Goal: Task Accomplishment & Management: Manage account settings

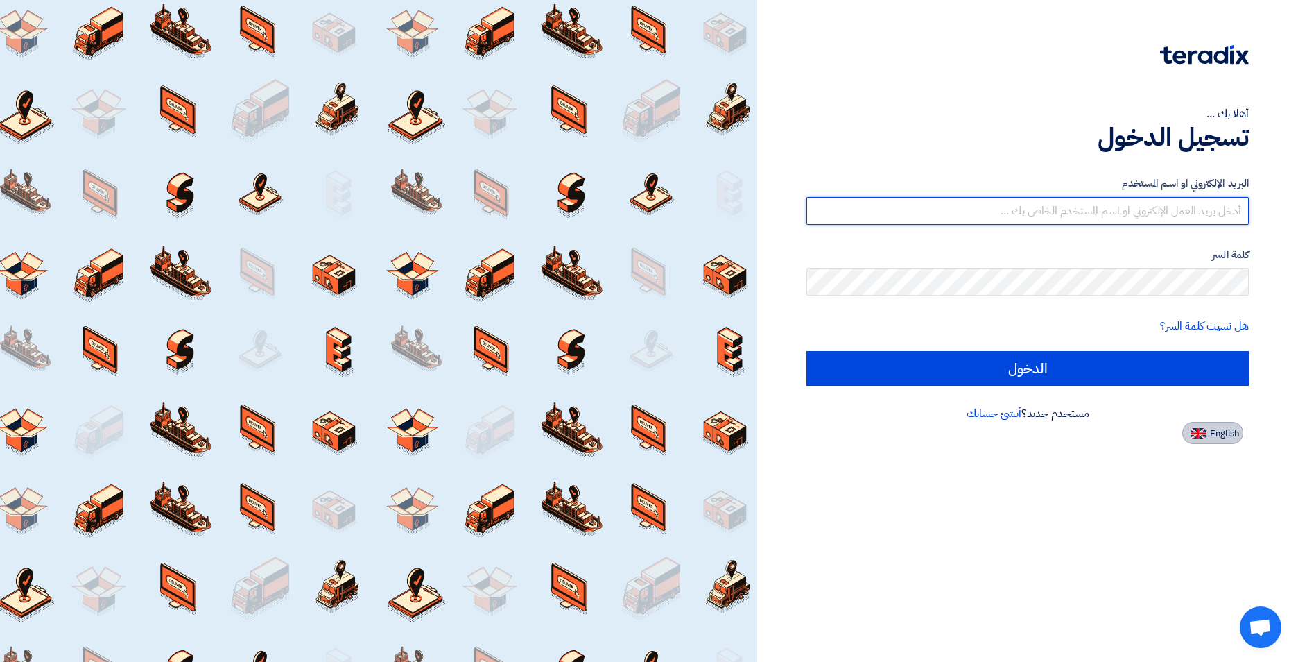
type input "[EMAIL_ADDRESS][DOMAIN_NAME]"
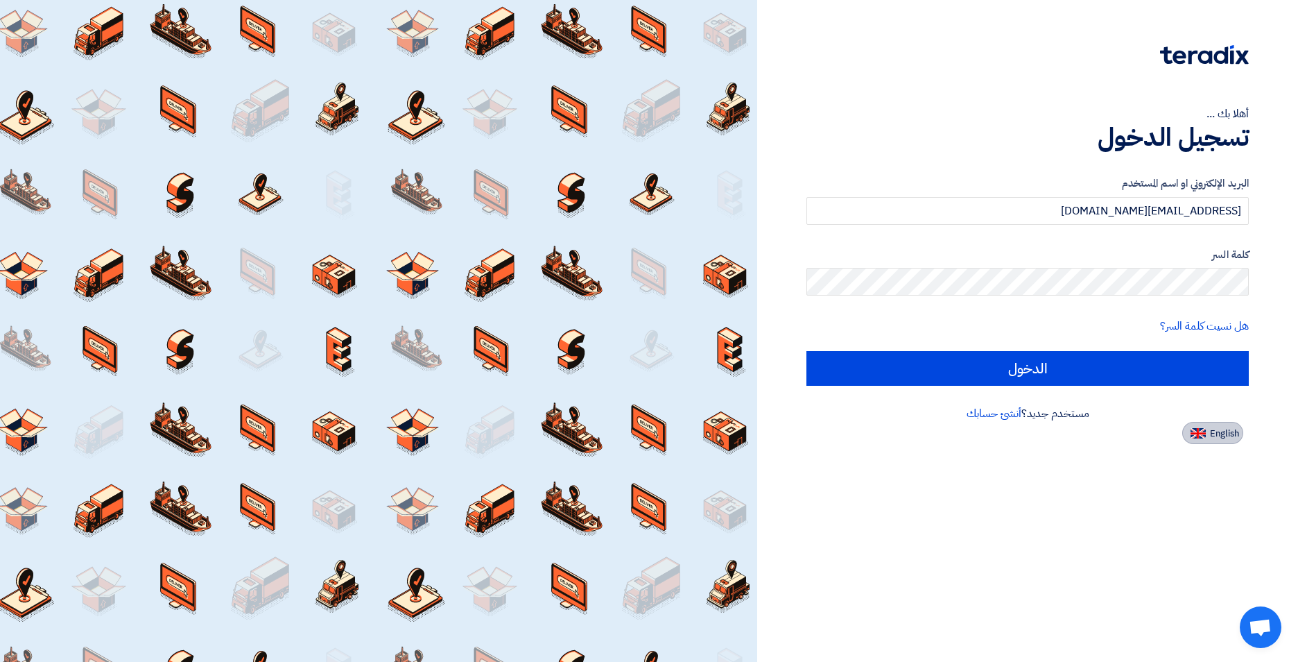
click at [1213, 429] on span "English" at bounding box center [1224, 434] width 29 height 10
type input "Sign in"
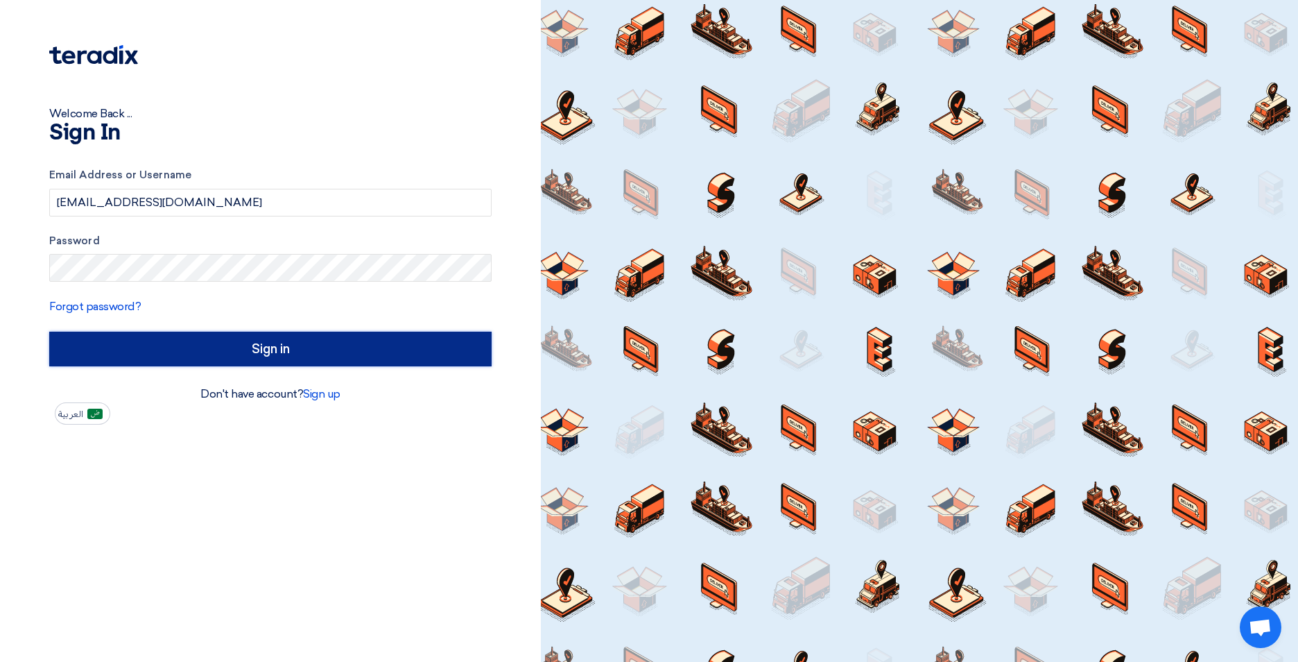
click at [368, 343] on input "Sign in" at bounding box center [270, 348] width 442 height 35
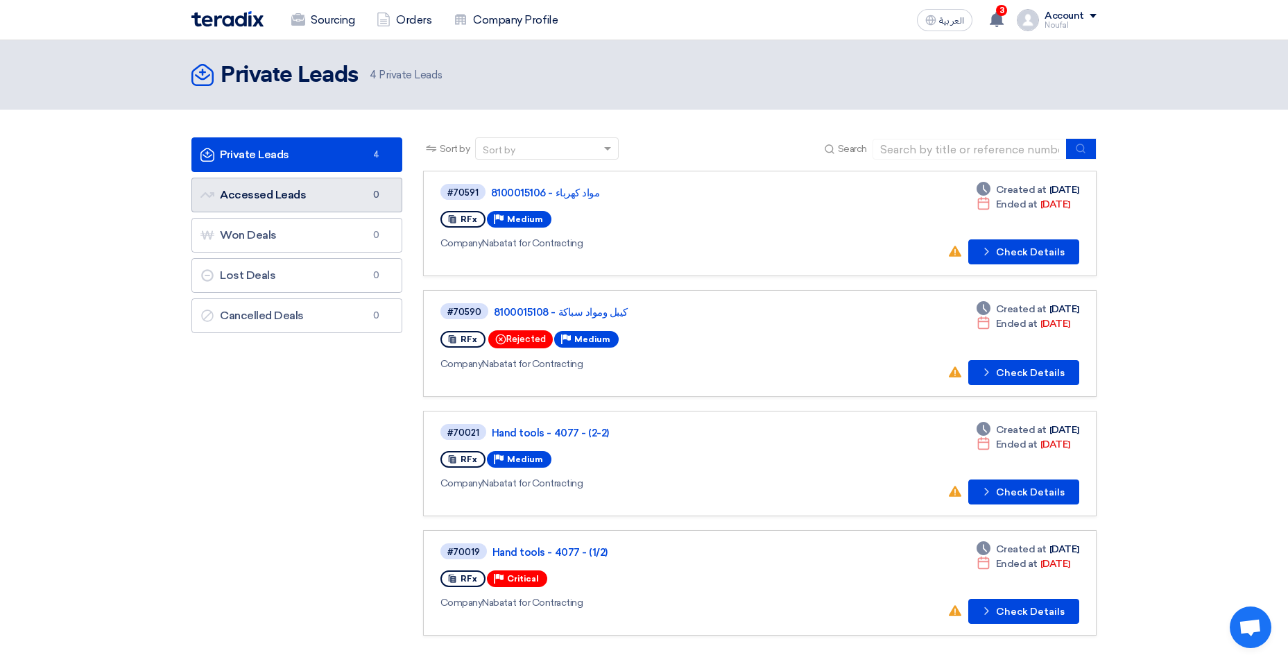
click at [299, 191] on link "Accessed Leads Accessed Leads 0" at bounding box center [296, 195] width 211 height 35
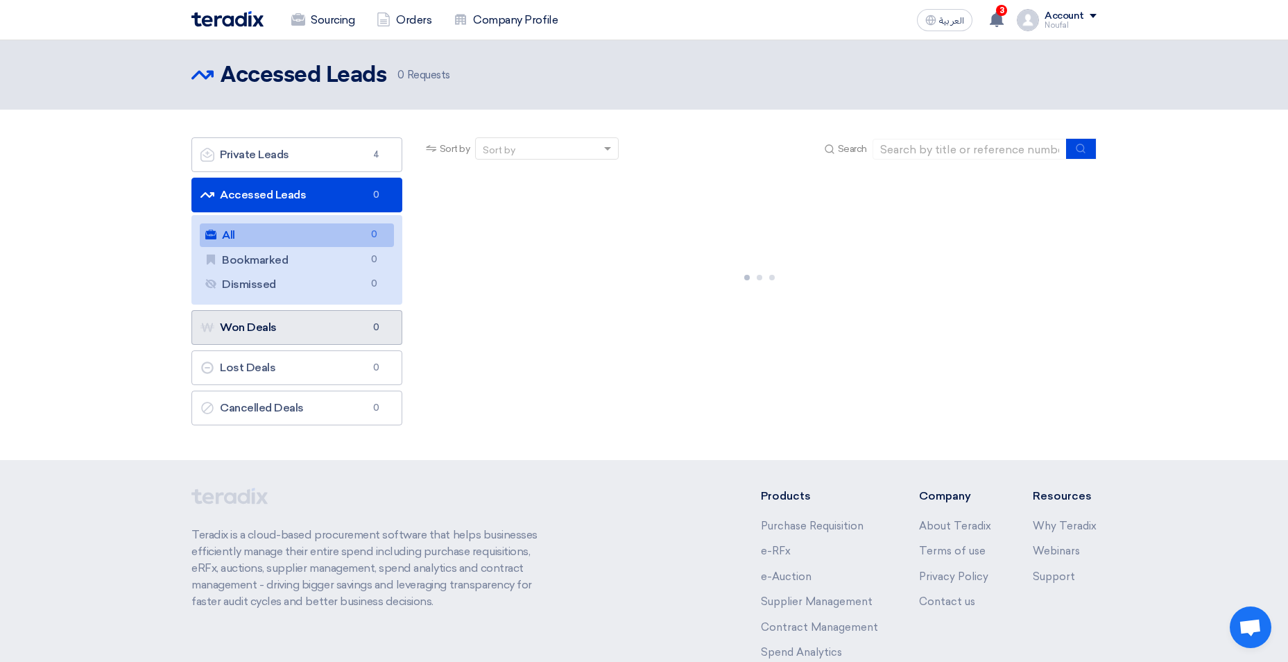
click at [291, 338] on link "Won Deals Won Deals 0" at bounding box center [296, 327] width 211 height 35
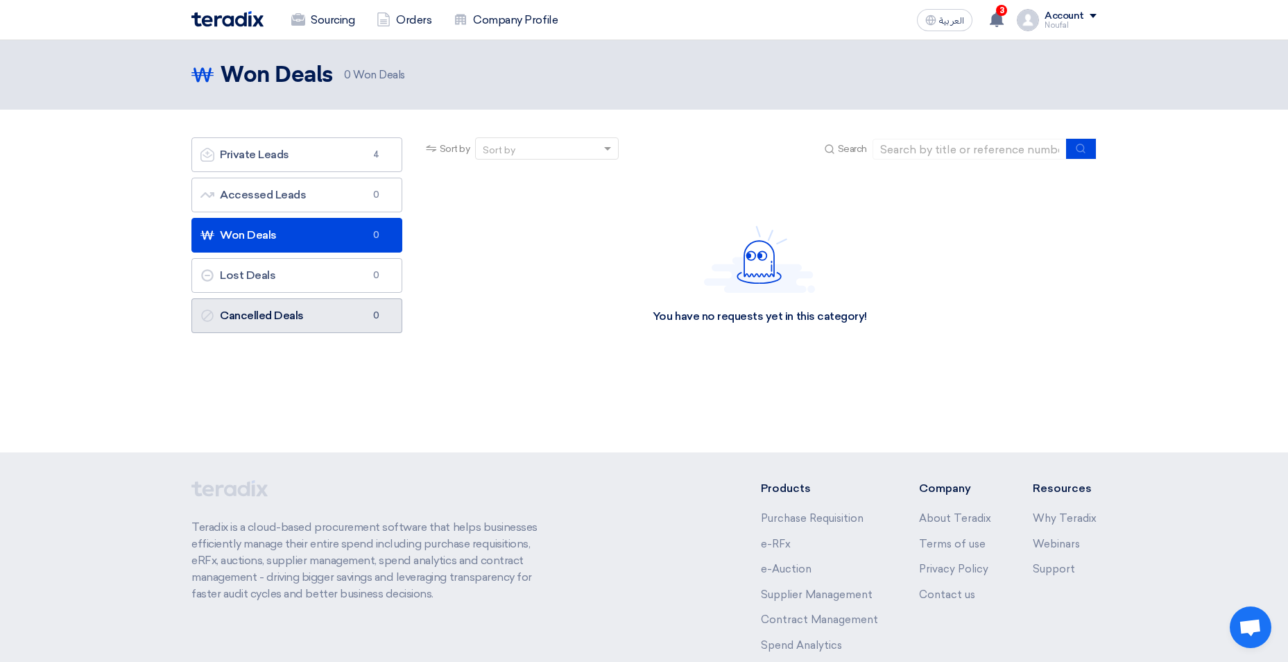
click at [292, 311] on link "Cancelled Deals Cancelled Deals 0" at bounding box center [296, 315] width 211 height 35
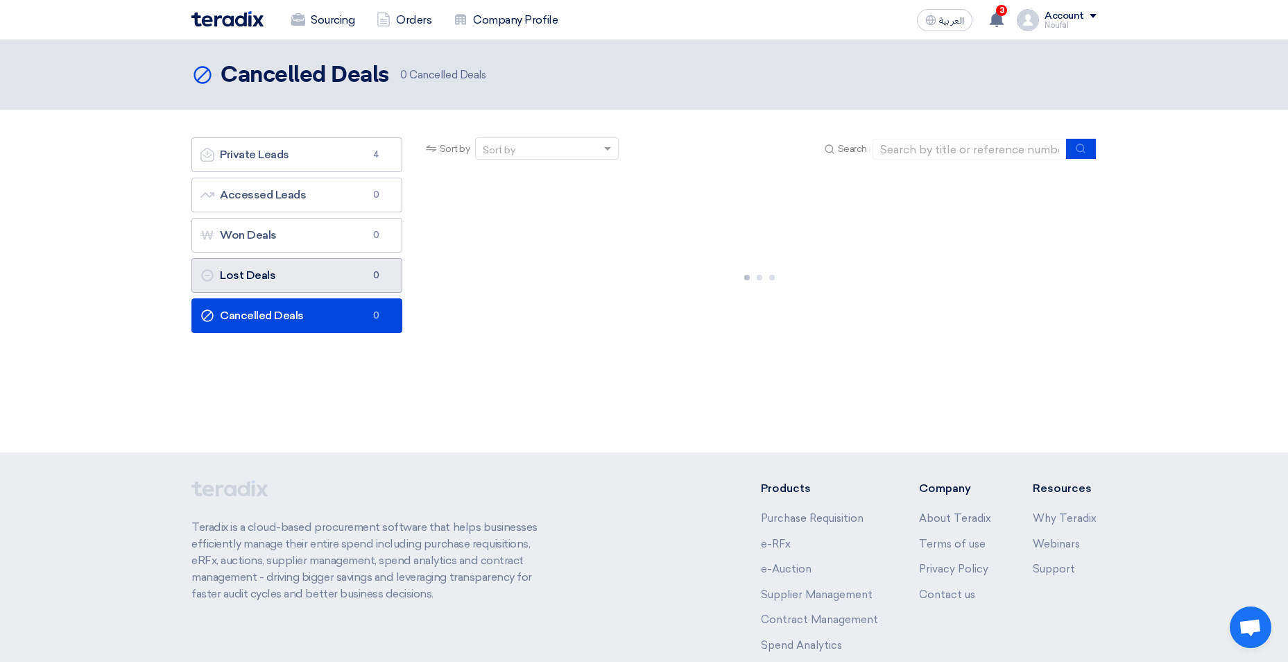
click at [290, 280] on link "Lost Deals Lost Deals 0" at bounding box center [296, 275] width 211 height 35
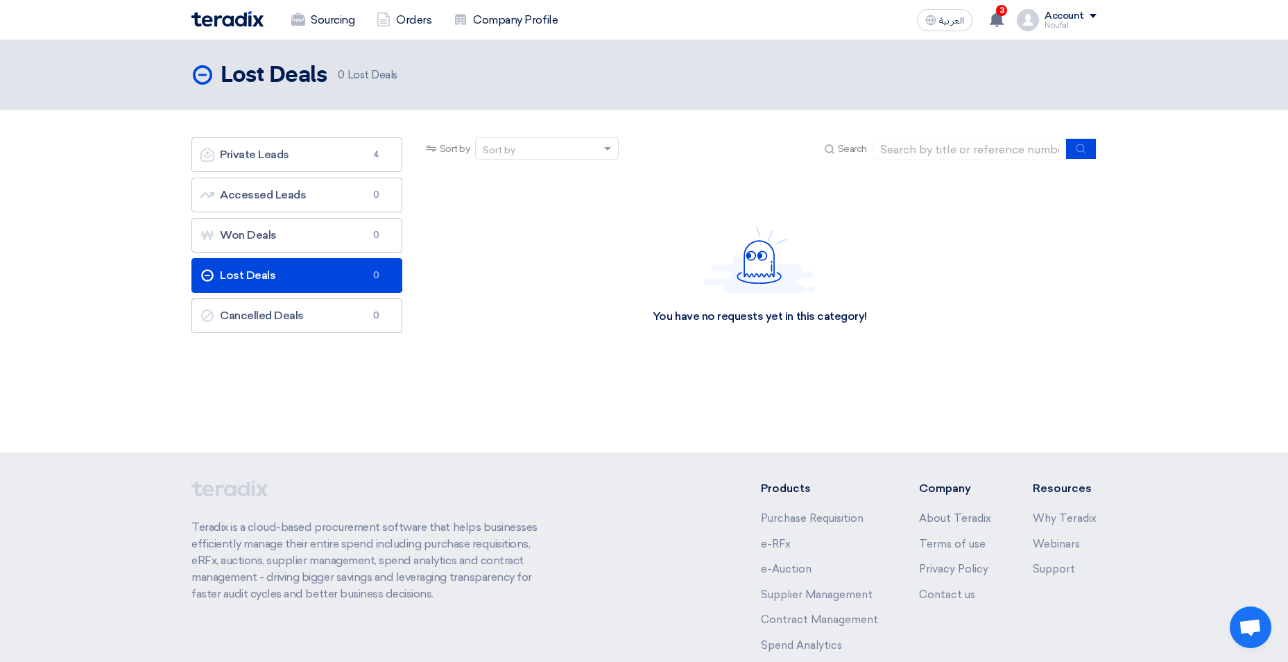
click at [294, 269] on link "Lost Deals Lost Deals 0" at bounding box center [296, 275] width 211 height 35
click at [306, 147] on link "Private Leads Private Leads 4" at bounding box center [296, 154] width 211 height 35
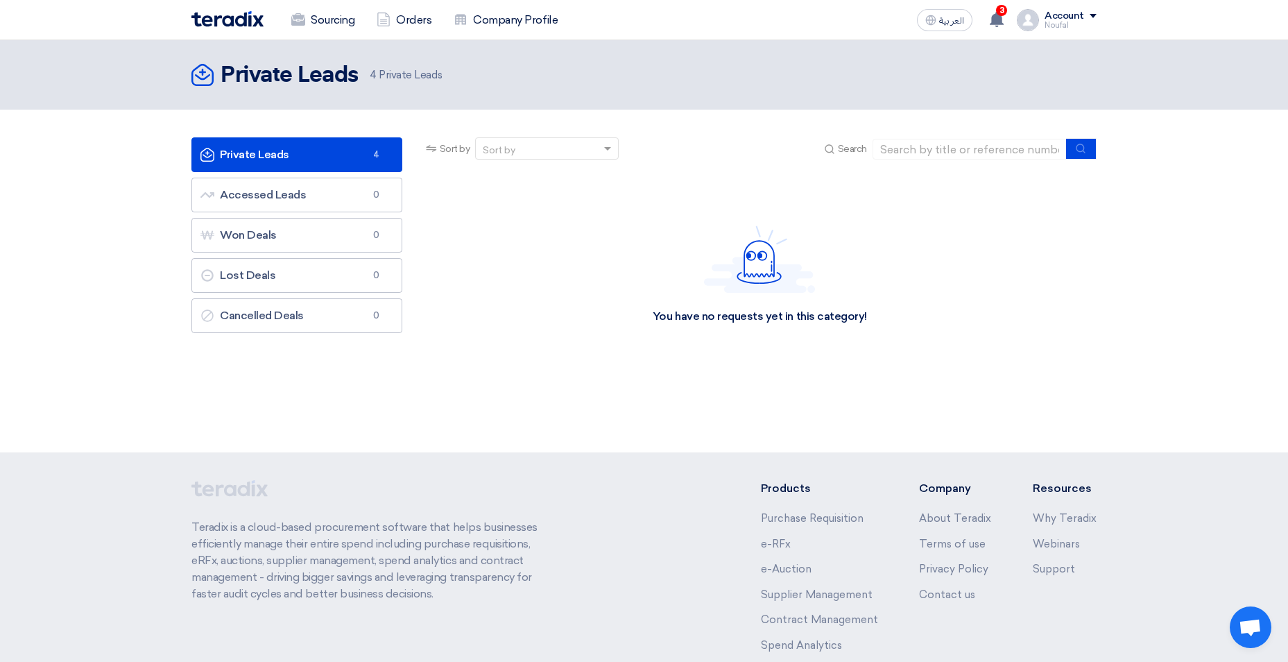
click at [322, 146] on link "Private Leads Private Leads 4" at bounding box center [296, 154] width 211 height 35
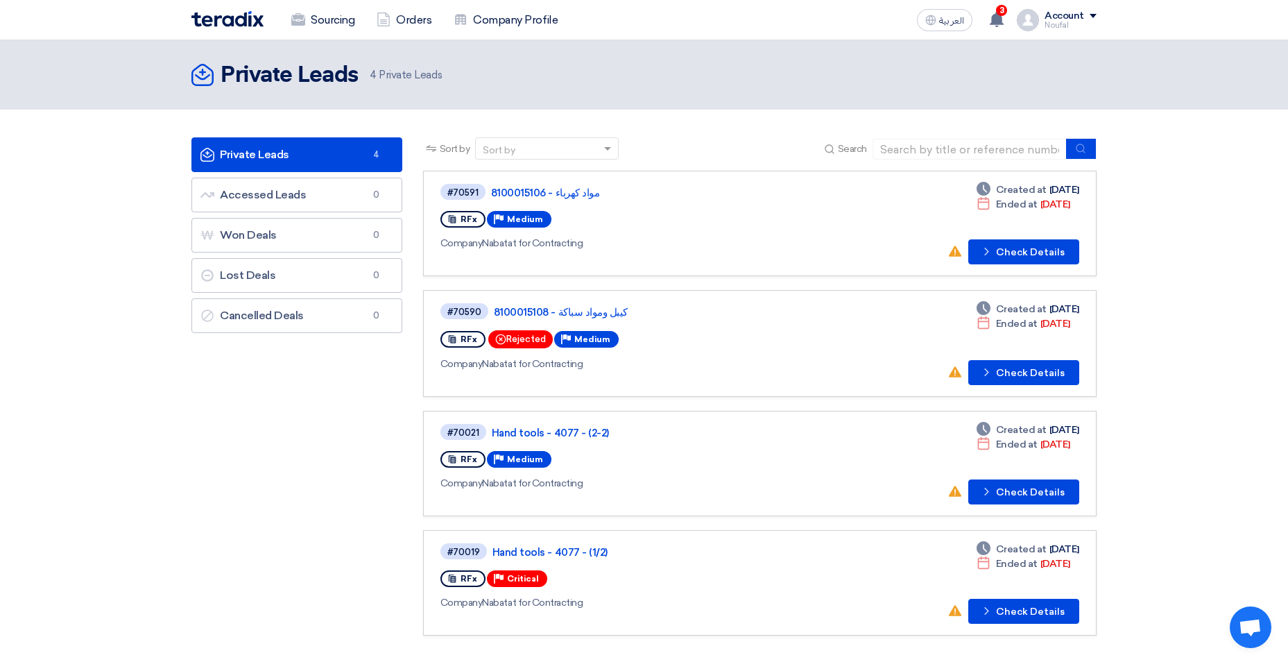
click at [1067, 16] on div "Account" at bounding box center [1064, 16] width 40 height 12
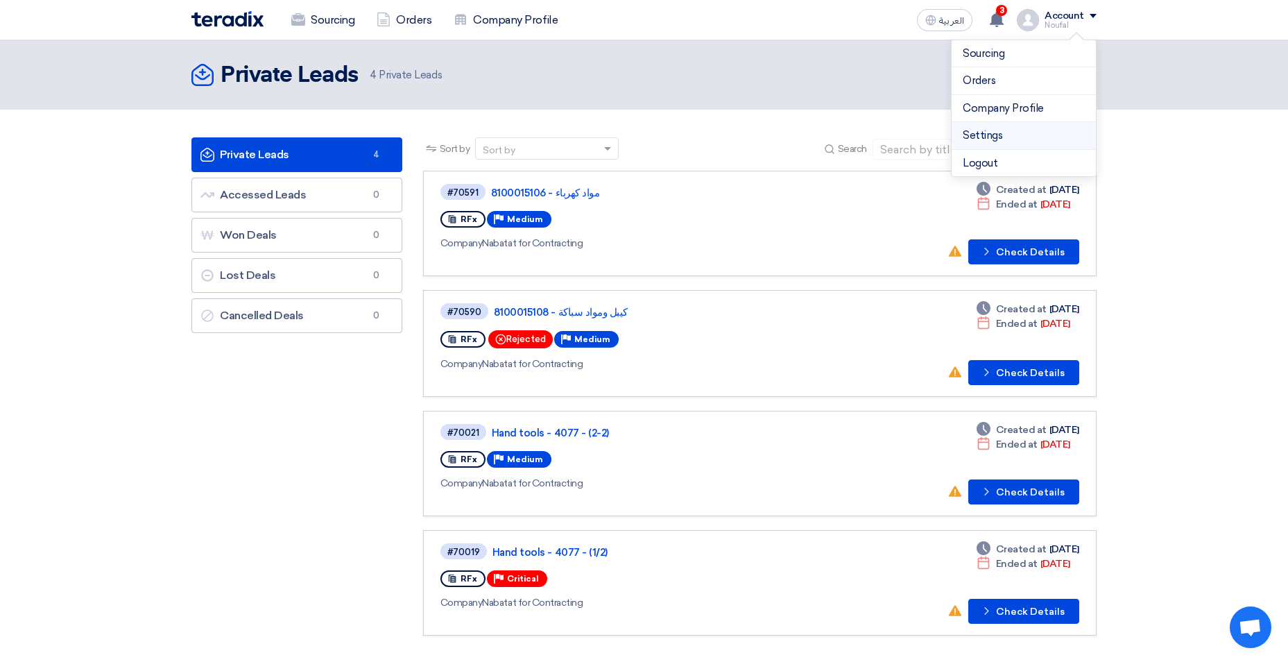
click at [987, 135] on link "Settings" at bounding box center [1023, 136] width 122 height 16
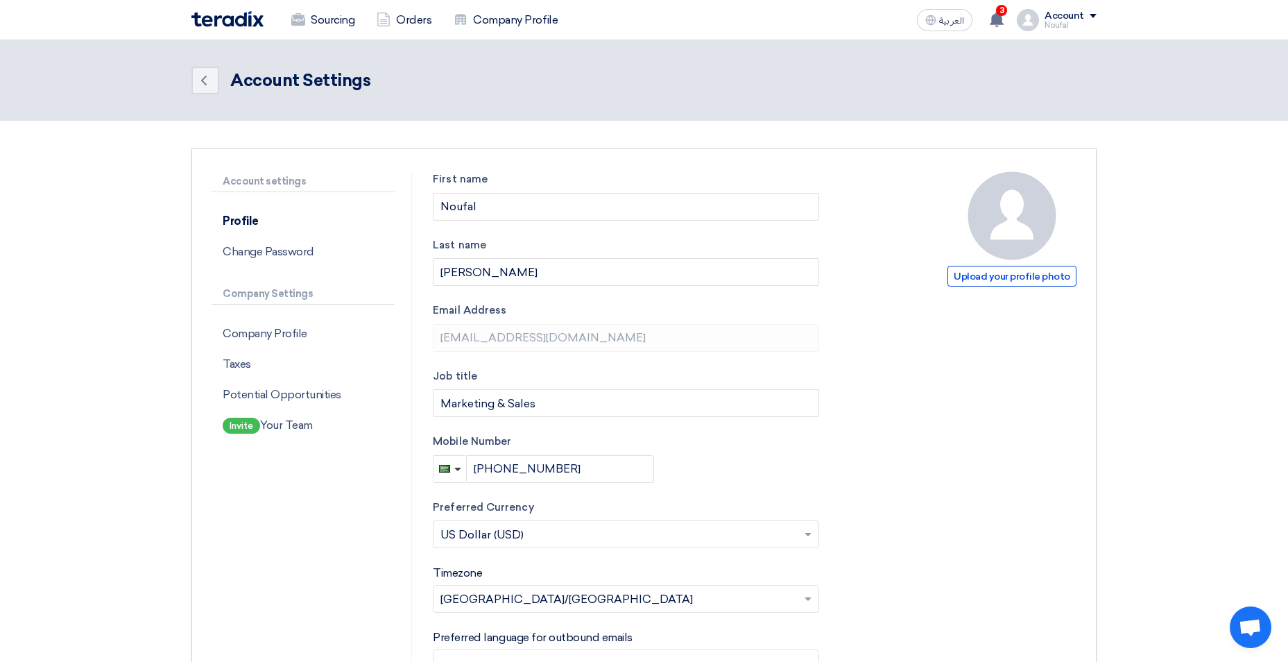
scroll to position [277, 0]
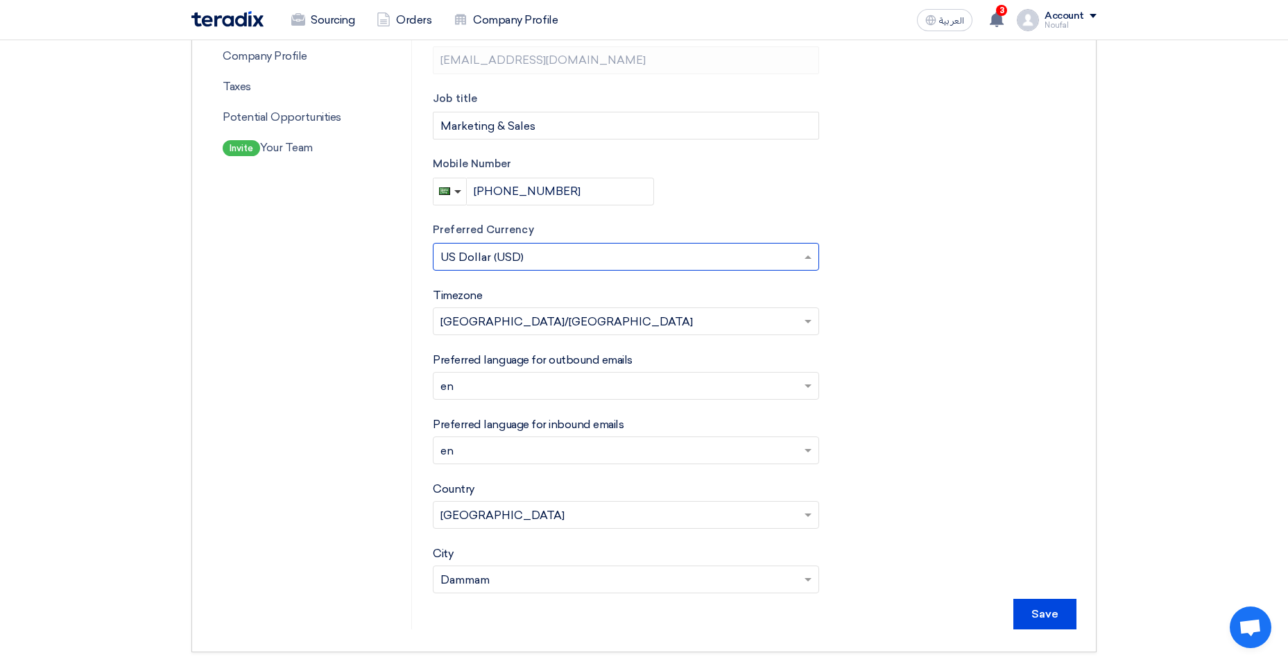
click at [473, 253] on input "text" at bounding box center [618, 258] width 357 height 23
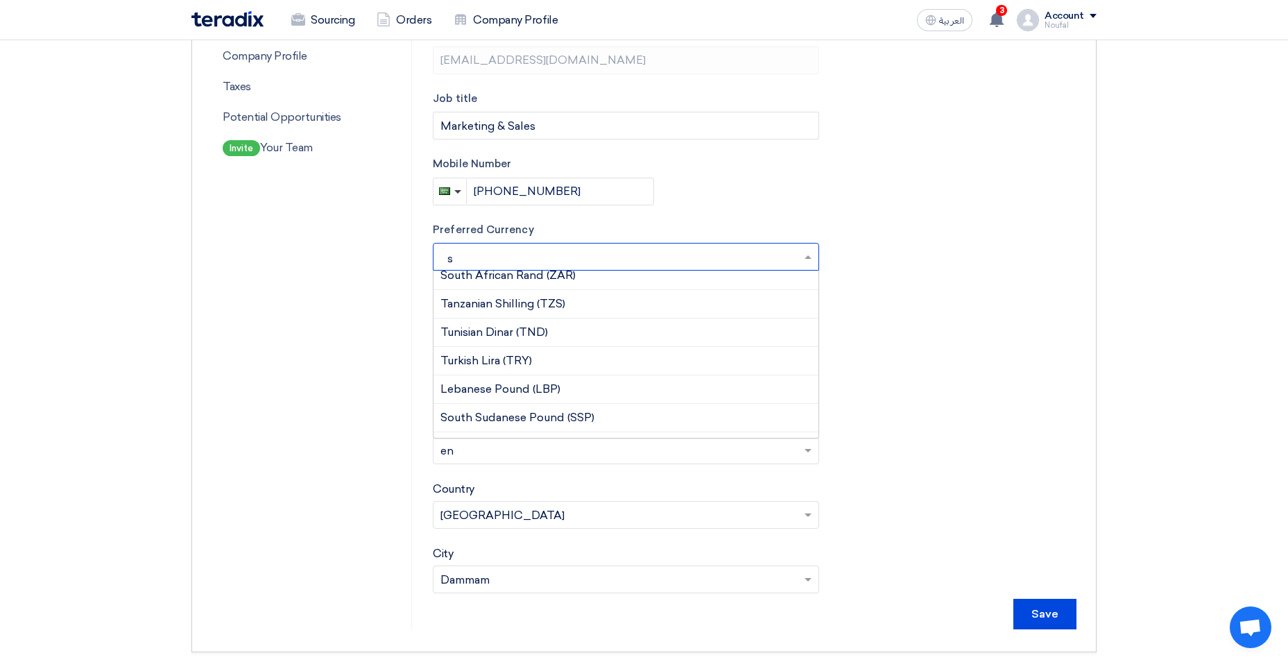
scroll to position [0, 0]
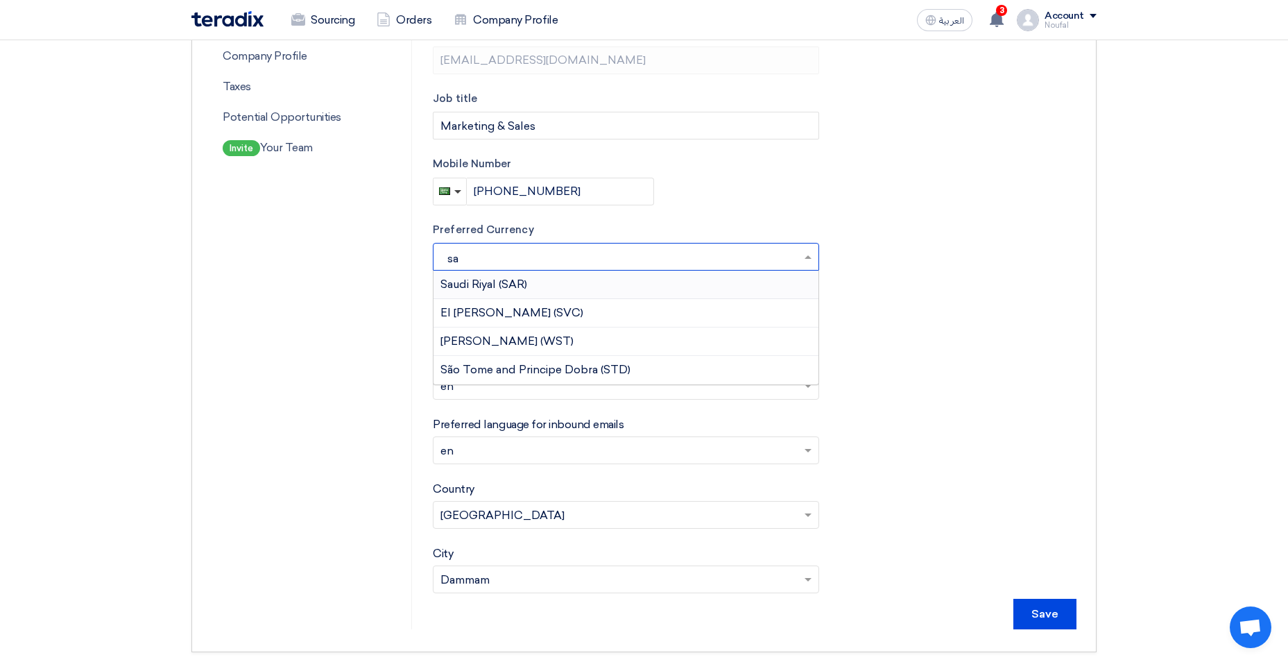
type input "sar"
click at [503, 282] on span "Saudi Riyal (SAR)" at bounding box center [483, 283] width 87 height 13
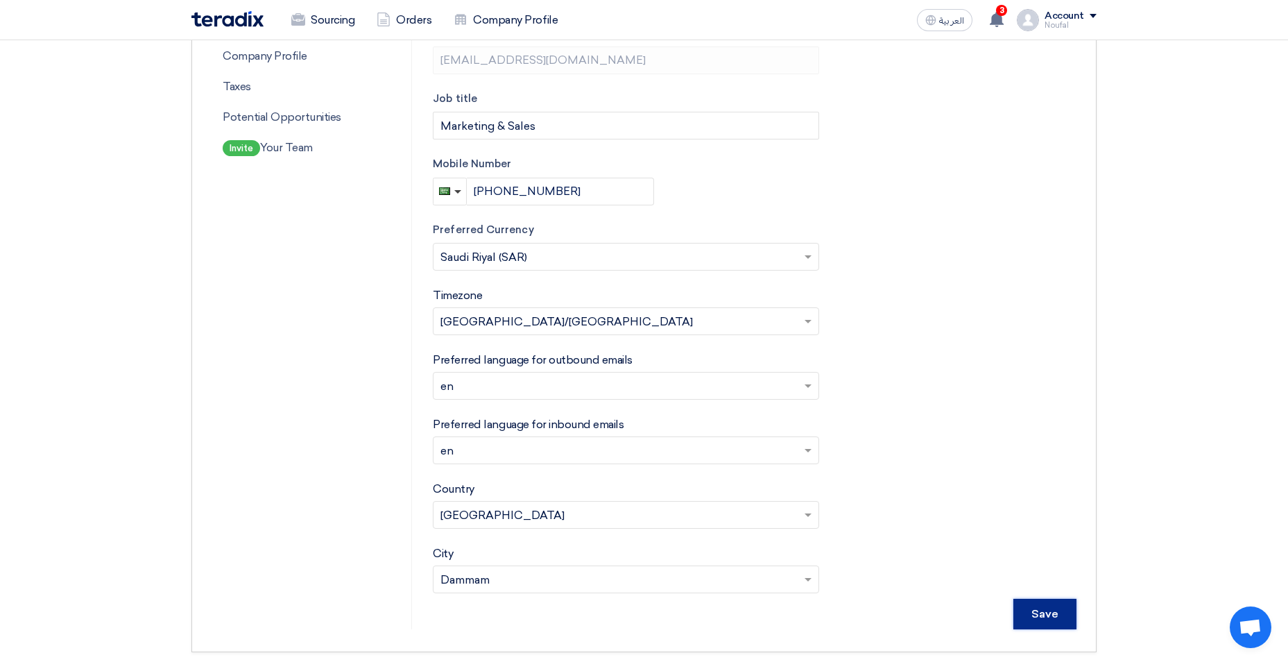
click at [1033, 614] on input "Save" at bounding box center [1044, 613] width 63 height 31
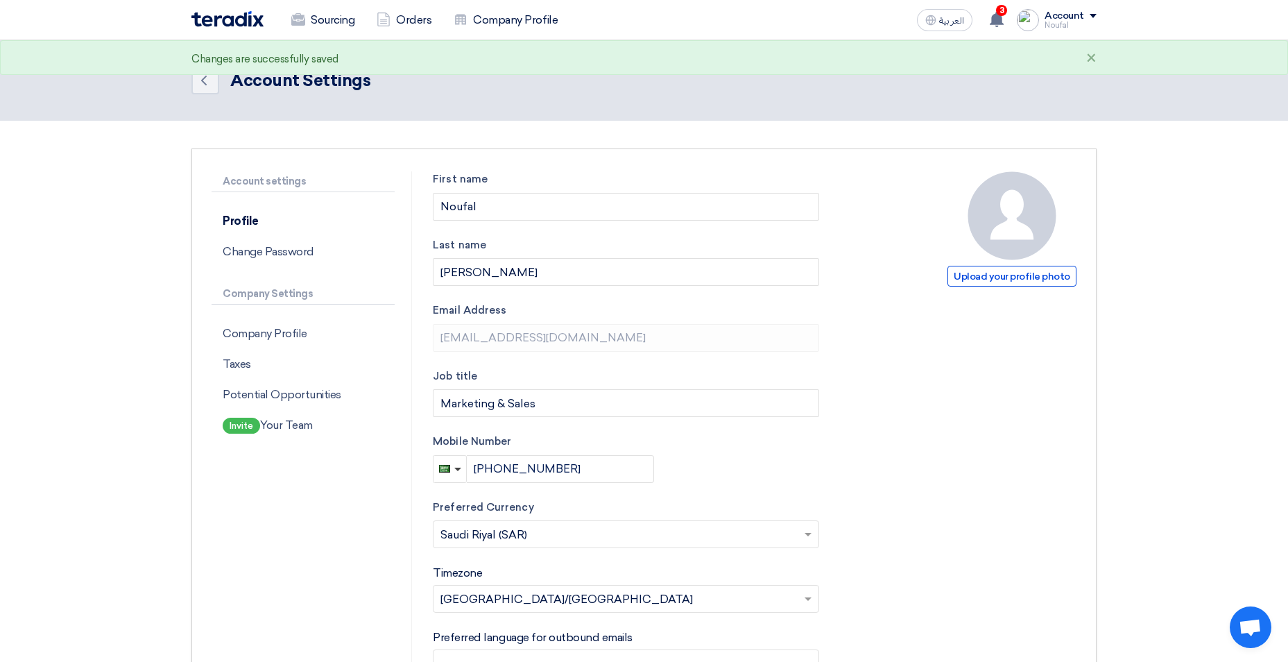
click at [1094, 17] on span at bounding box center [1092, 16] width 7 height 4
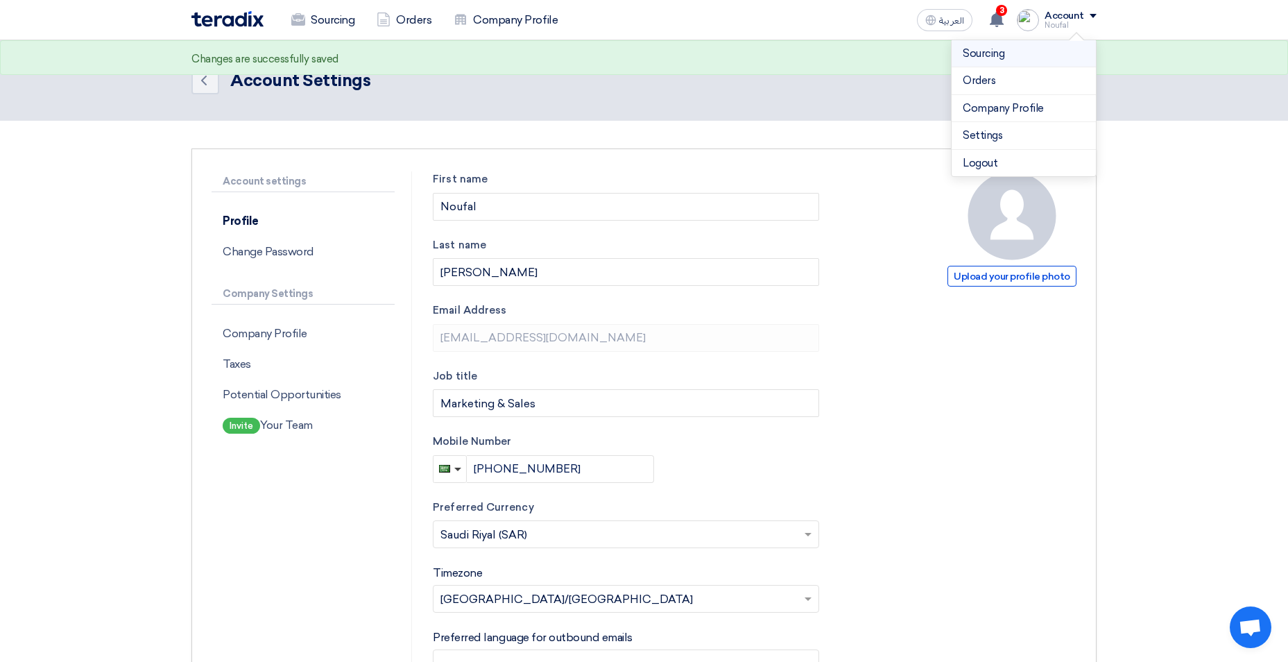
click at [1028, 55] on link "Sourcing" at bounding box center [1023, 54] width 122 height 16
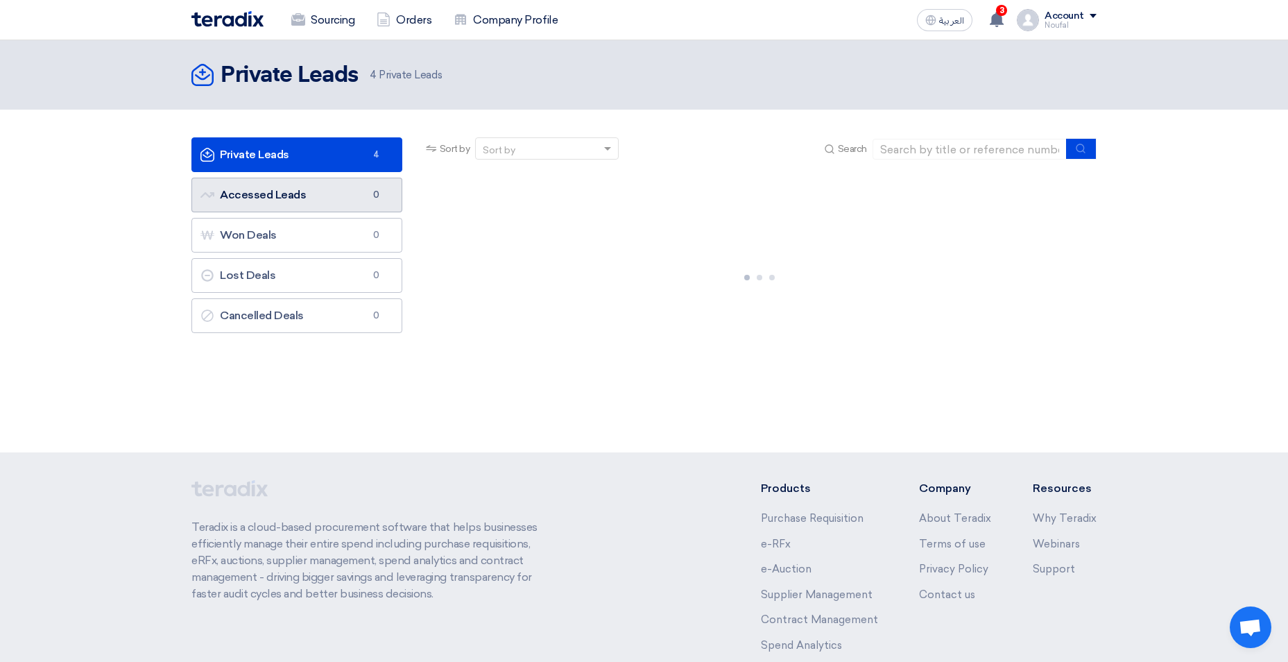
click at [284, 187] on link "Accessed Leads Accessed Leads 0" at bounding box center [296, 195] width 211 height 35
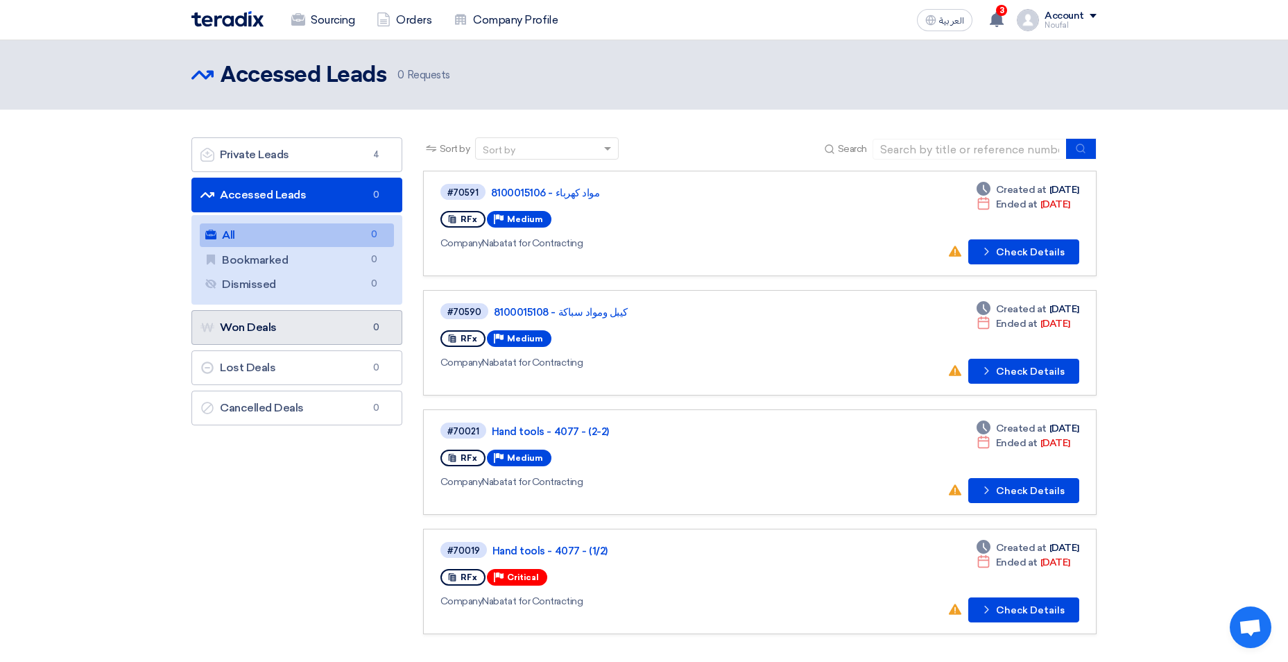
click at [304, 332] on link "Won Deals Won Deals 0" at bounding box center [296, 327] width 211 height 35
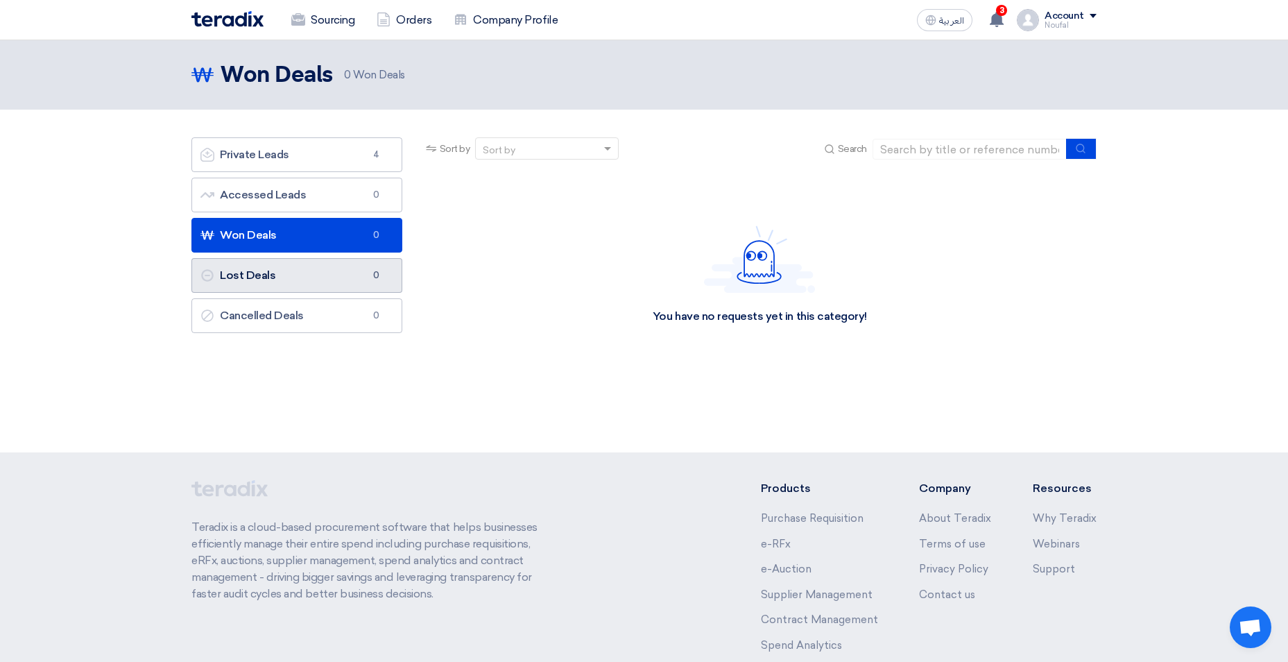
click at [310, 261] on link "Lost Deals Lost Deals 0" at bounding box center [296, 275] width 211 height 35
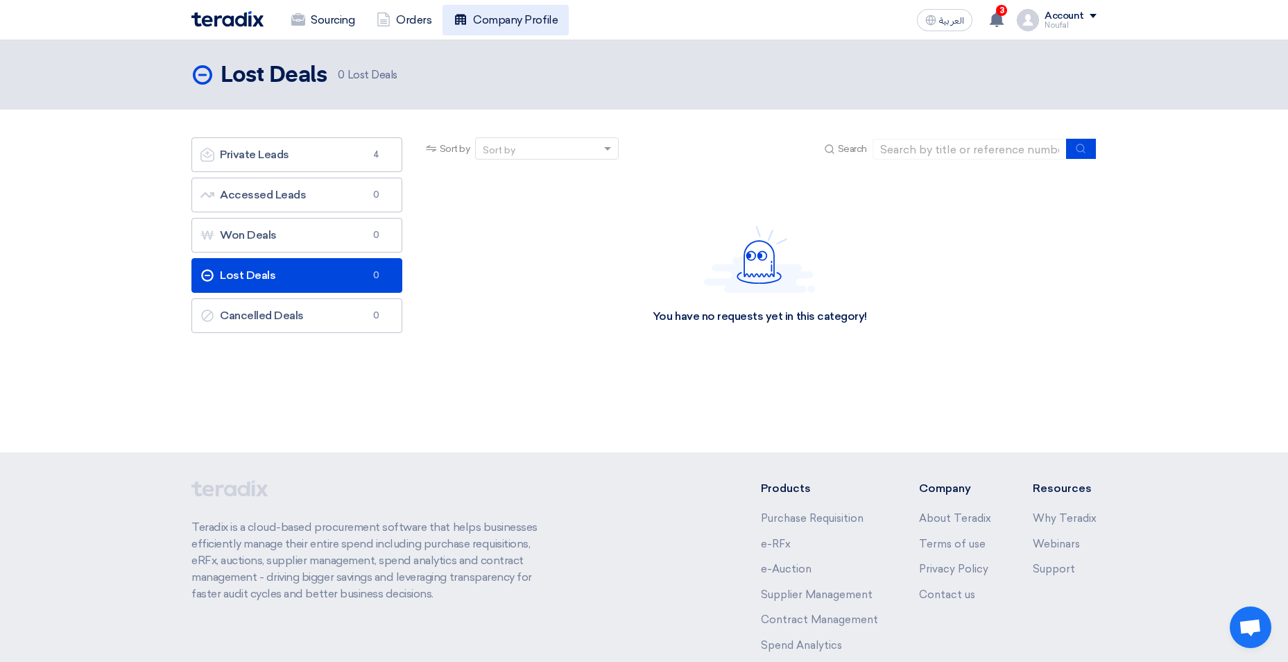
click at [489, 17] on link "Company Profile" at bounding box center [505, 20] width 126 height 31
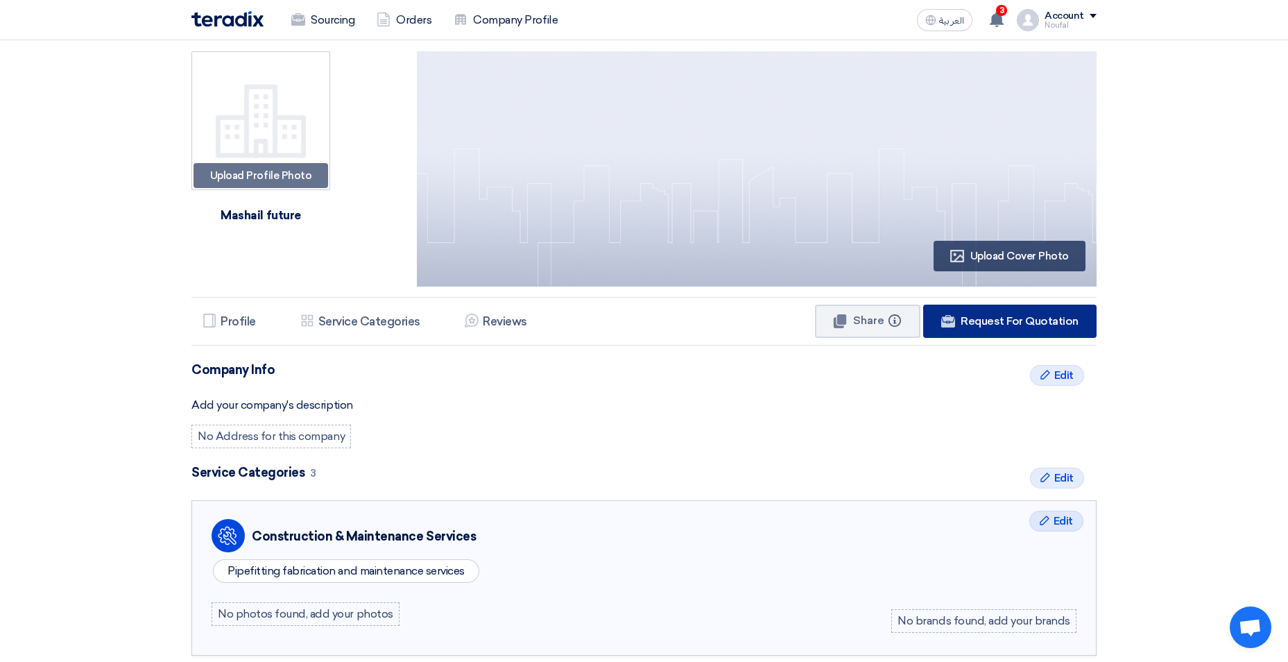
click at [955, 322] on icon "Website" at bounding box center [948, 321] width 14 height 14
click at [258, 320] on li "Profile Profile" at bounding box center [229, 321] width 76 height 28
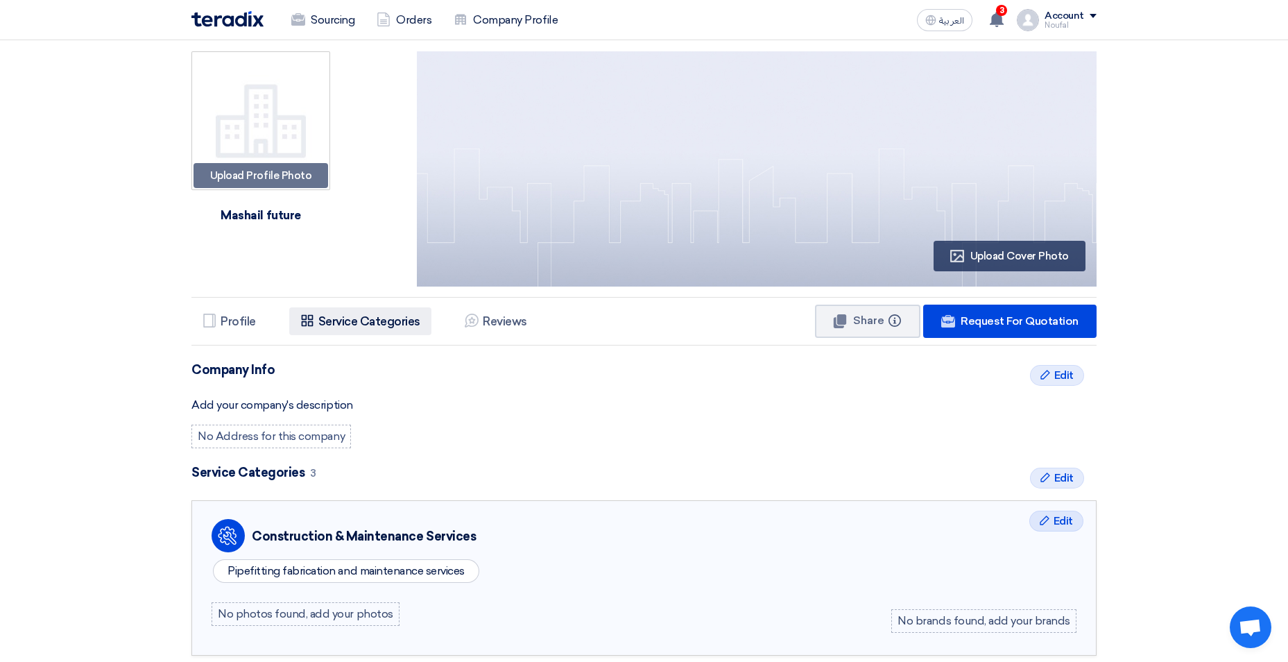
click at [318, 318] on h5 "Service Categories" at bounding box center [369, 321] width 102 height 14
click at [483, 327] on h5 "Reviews" at bounding box center [505, 321] width 44 height 14
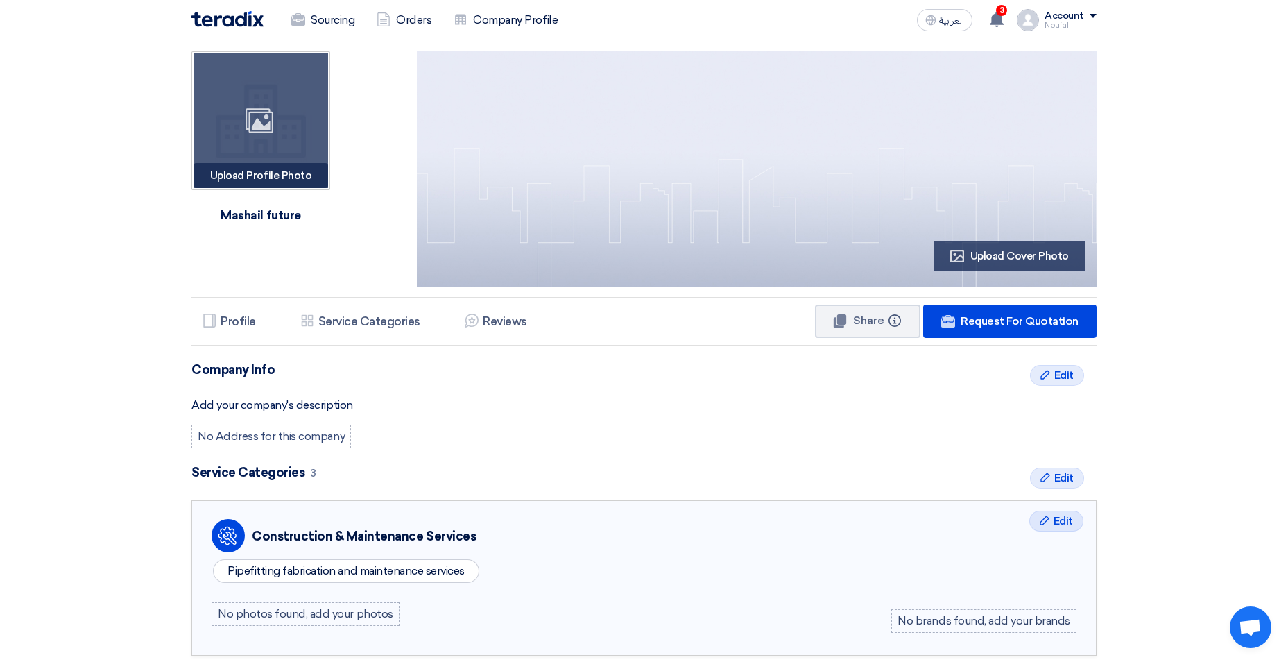
click at [277, 176] on div "Upload Profile Photo Image" at bounding box center [260, 175] width 135 height 25
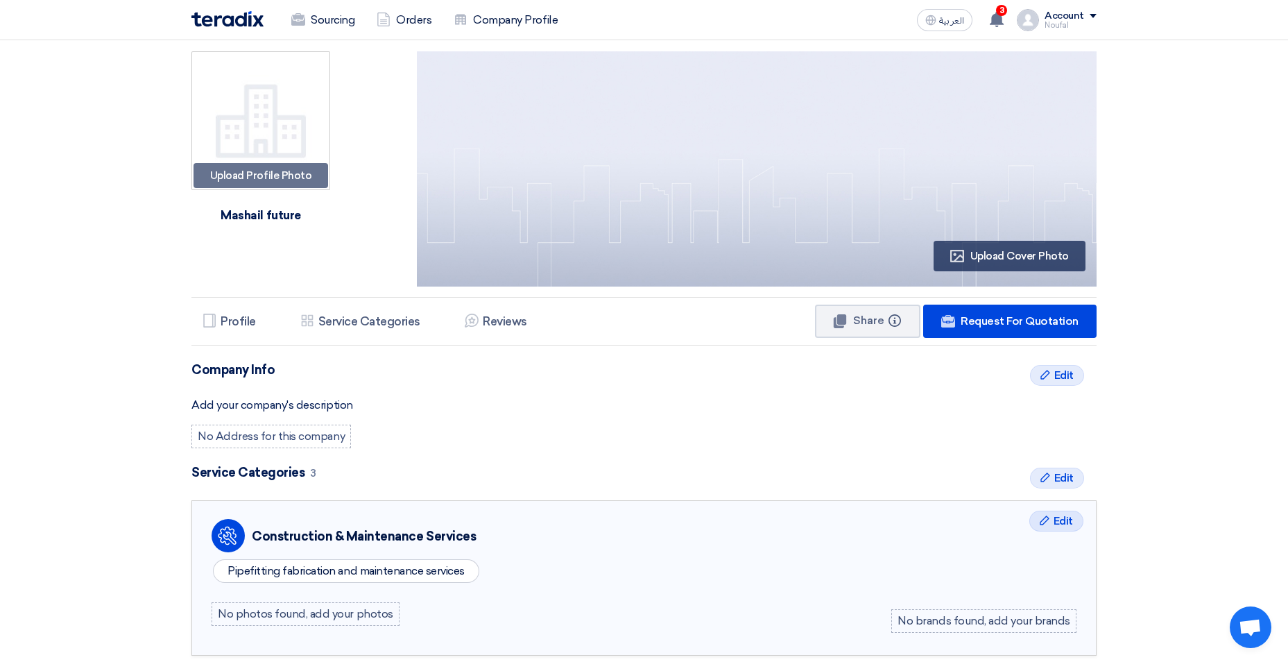
click at [669, 91] on img at bounding box center [757, 168] width 680 height 235
click at [671, 135] on img at bounding box center [757, 168] width 680 height 235
click at [989, 259] on span "Upload Cover Photo" at bounding box center [1019, 256] width 98 height 12
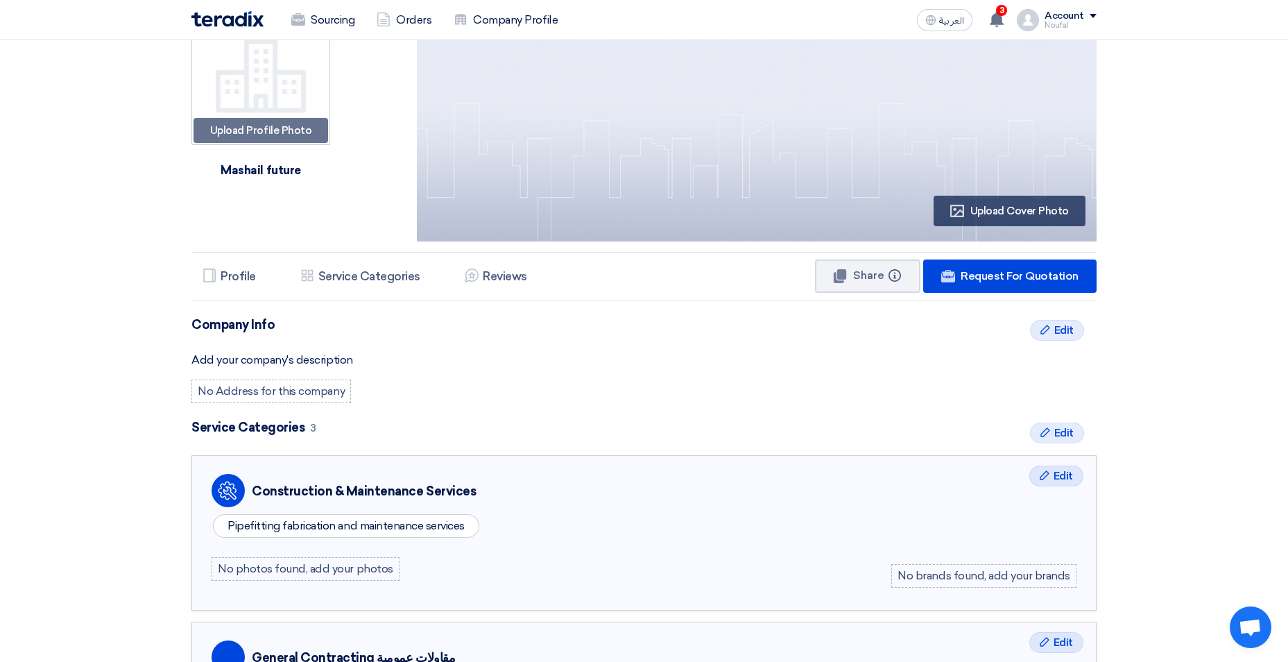
scroll to position [69, 0]
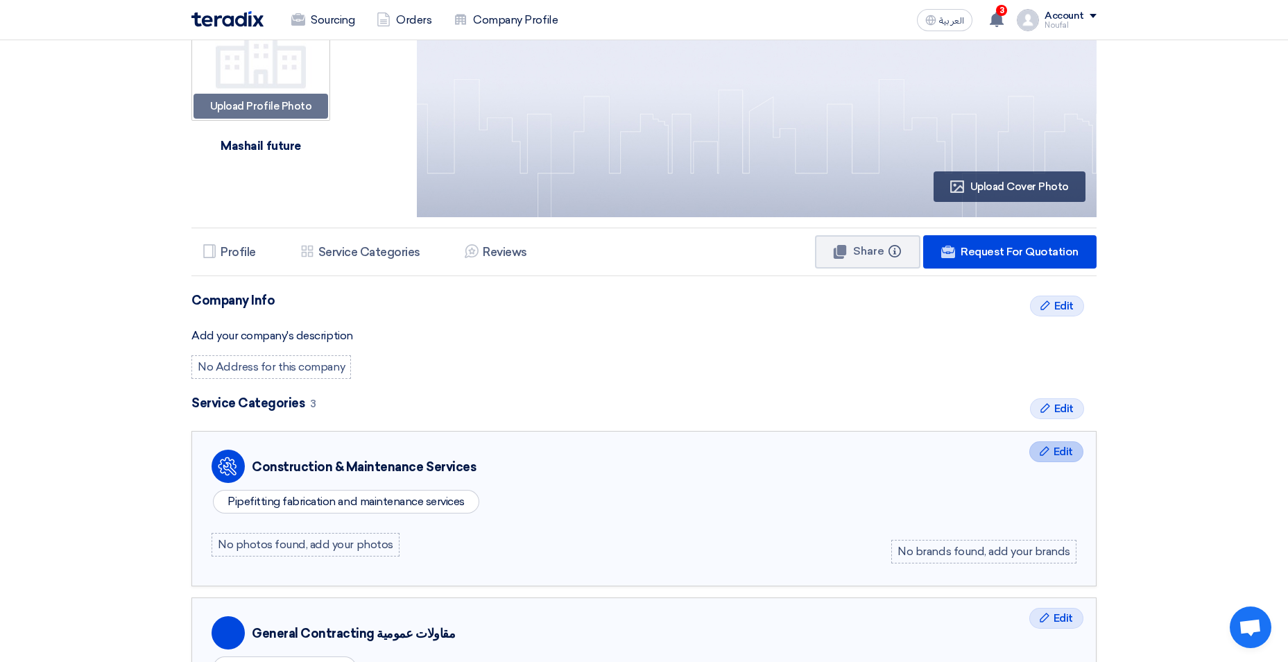
click at [1039, 446] on icon "Edit" at bounding box center [1044, 450] width 11 height 11
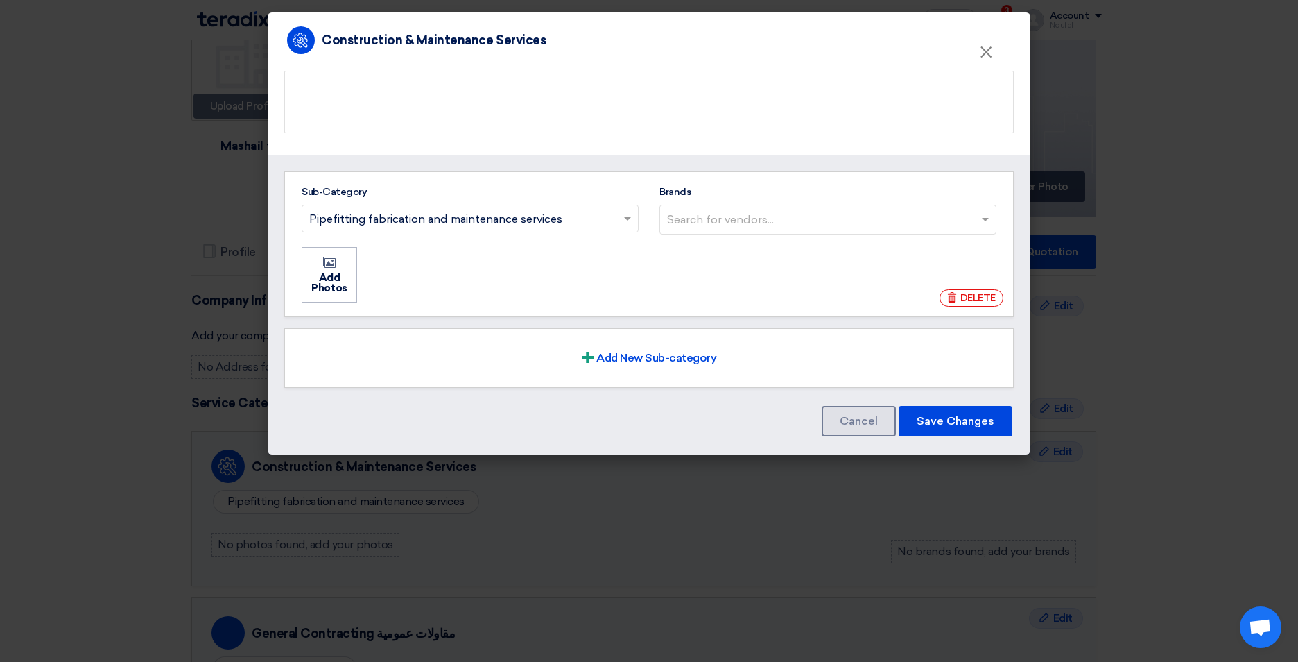
click at [691, 223] on input "Brands Search for vendors..." at bounding box center [829, 219] width 325 height 23
type input "geor"
click at [703, 249] on span "georg fischer" at bounding box center [715, 247] width 97 height 13
click at [703, 231] on input "geor" at bounding box center [823, 219] width 313 height 23
click at [918, 412] on button "Save Changes" at bounding box center [956, 421] width 114 height 31
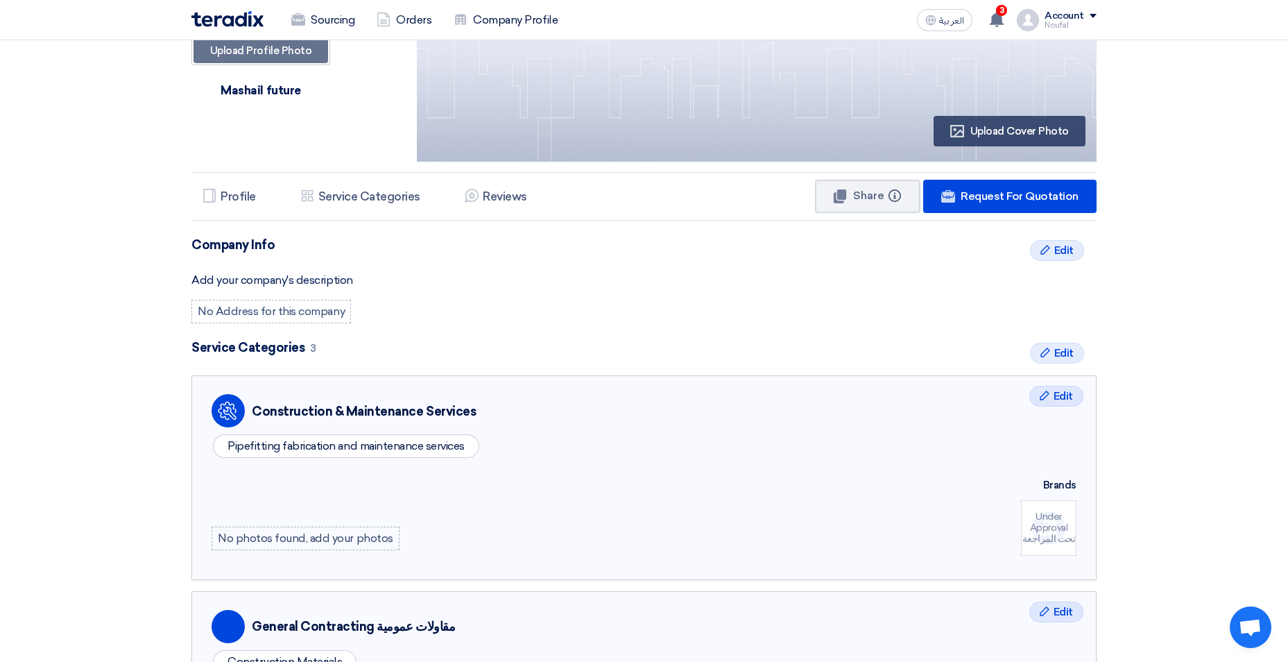
scroll to position [277, 0]
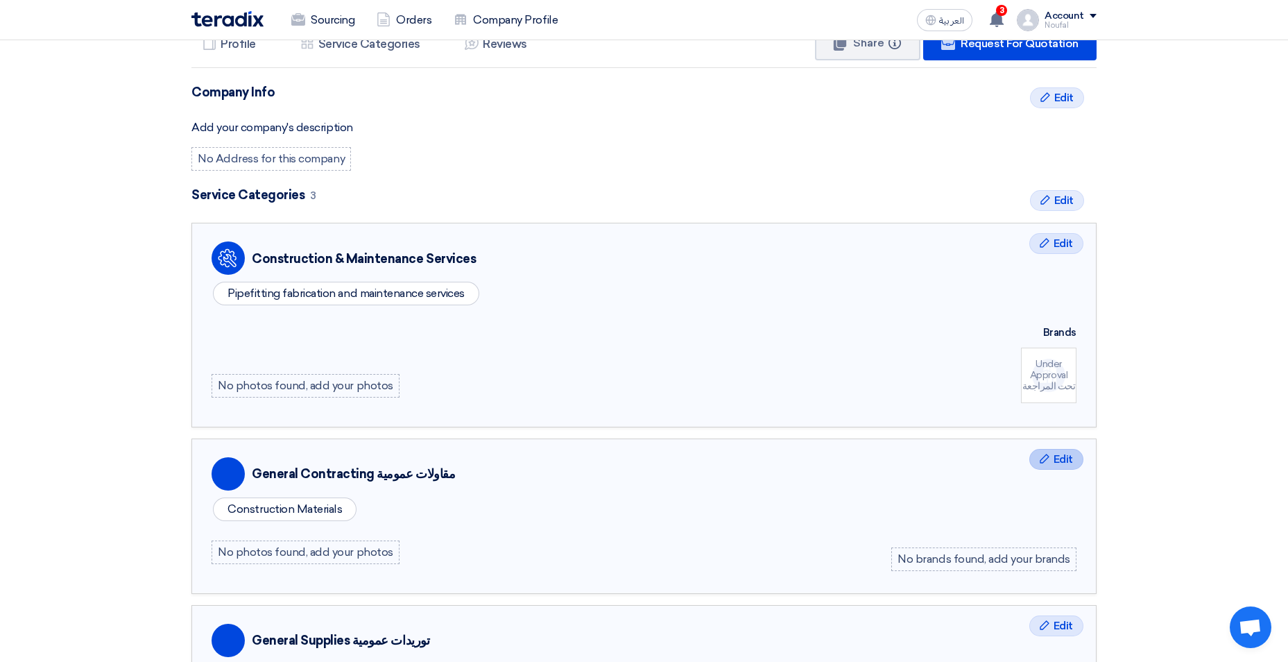
click at [1069, 458] on span "Edit" at bounding box center [1062, 459] width 19 height 17
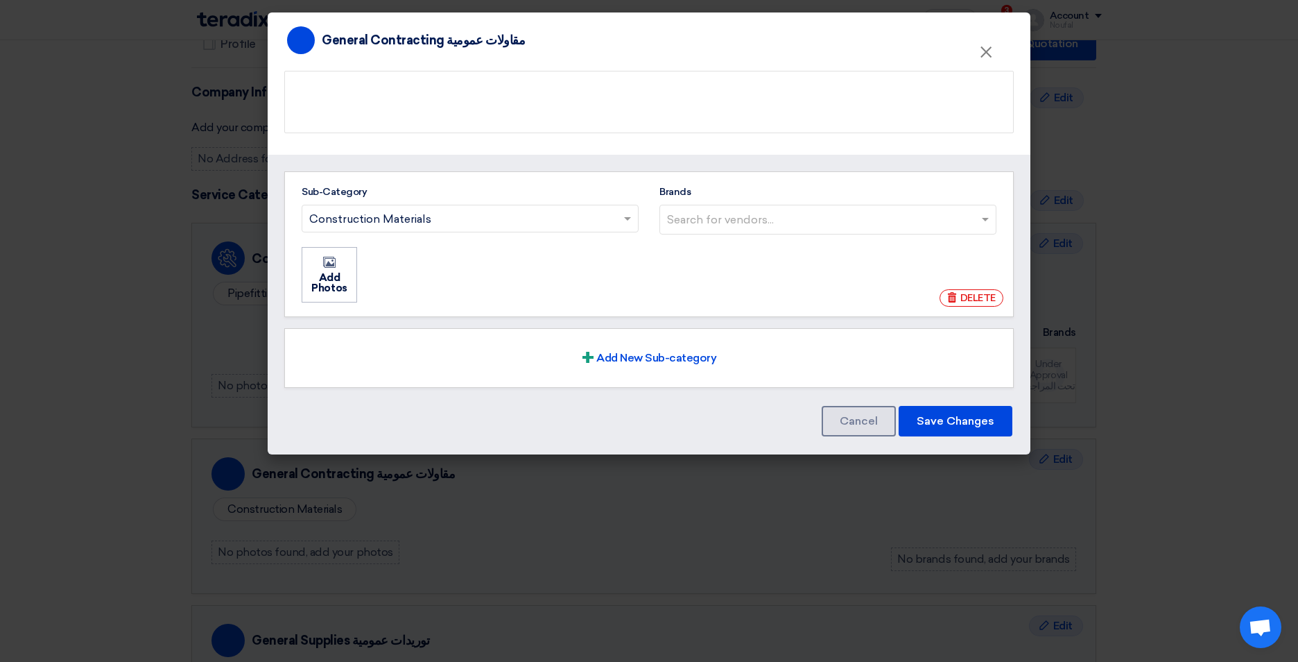
click at [723, 225] on input "Brands Search for vendors..." at bounding box center [829, 219] width 325 height 23
type input "geor"
click at [711, 248] on span "georg fischer" at bounding box center [715, 247] width 97 height 13
click at [711, 231] on input "geor" at bounding box center [823, 219] width 313 height 23
click at [930, 406] on button "Save Changes" at bounding box center [956, 421] width 114 height 31
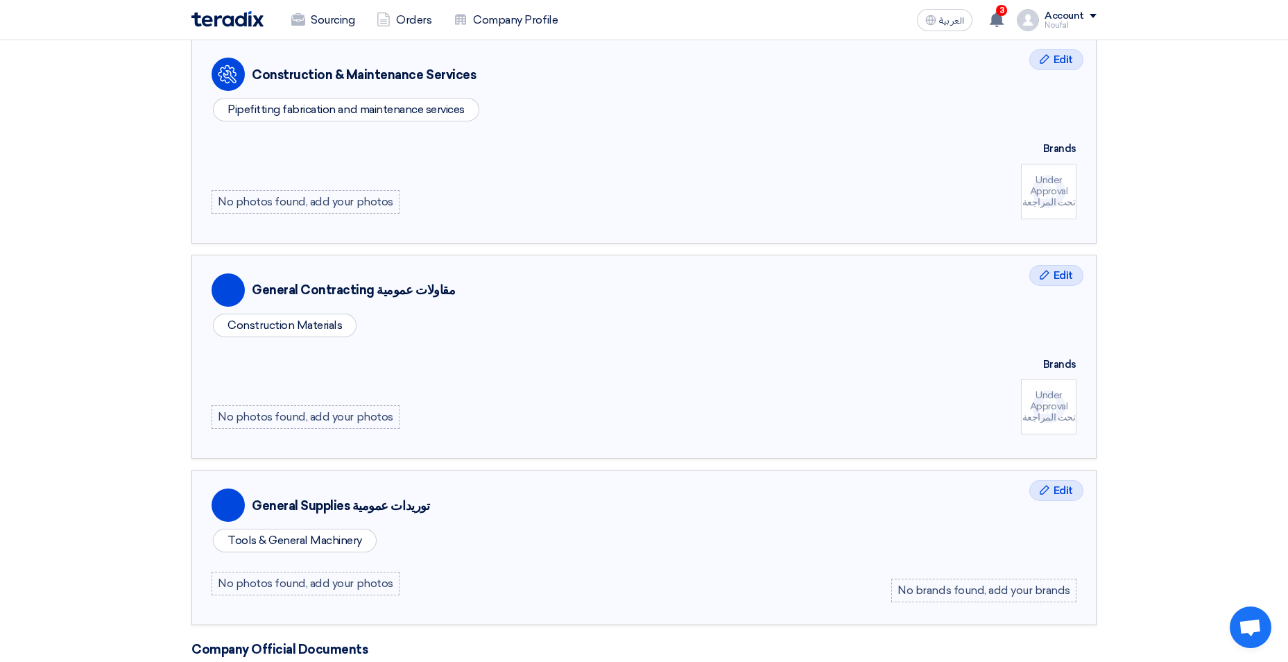
scroll to position [485, 0]
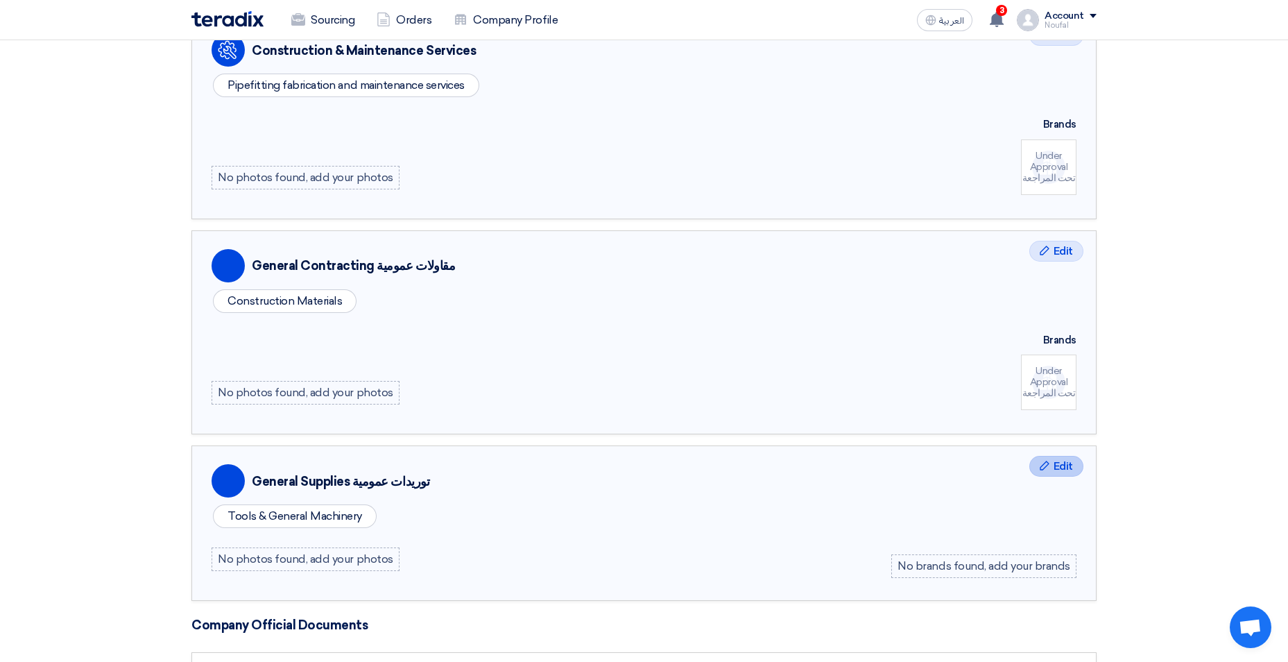
click at [1051, 457] on div "Edit Edit" at bounding box center [1056, 466] width 54 height 21
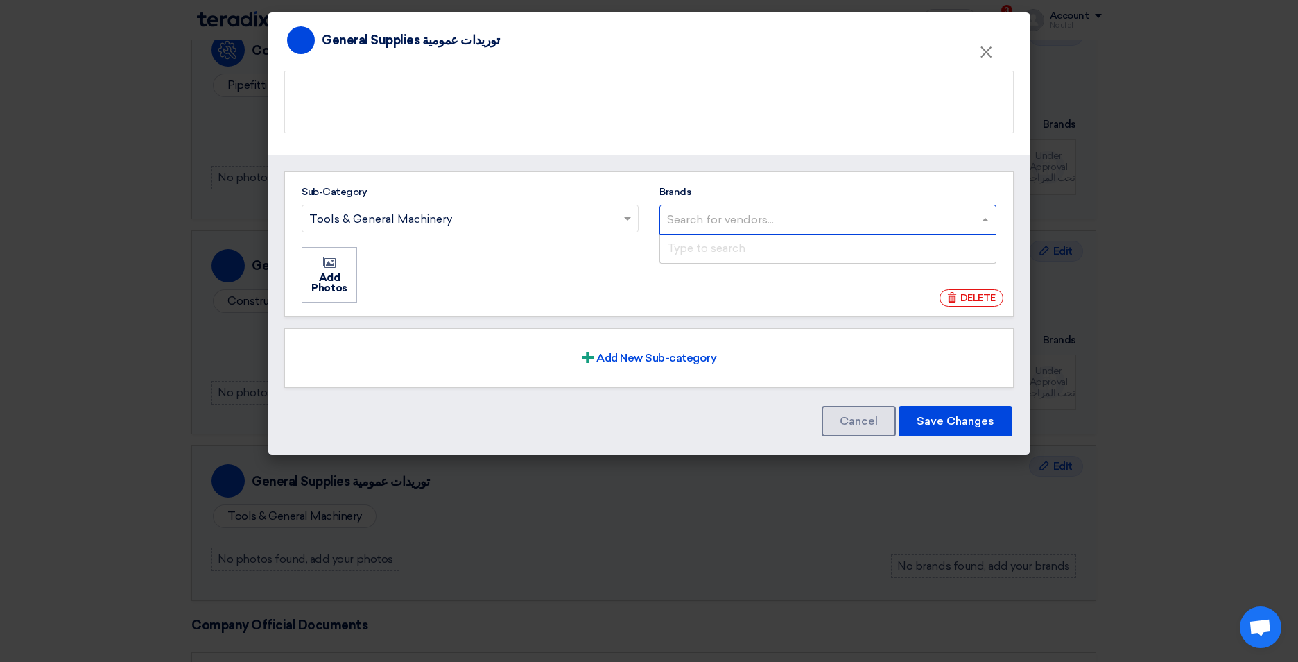
click at [762, 217] on input "Brands Search for vendors... Type to search" at bounding box center [829, 219] width 325 height 23
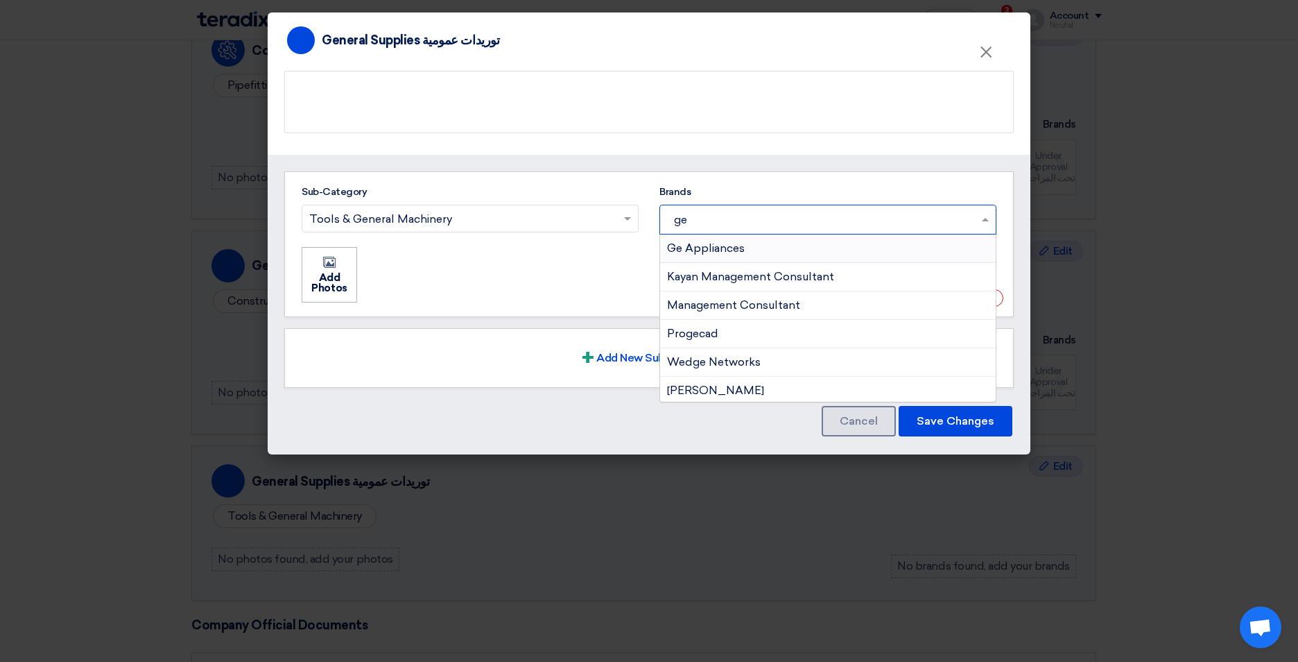
type input "geo"
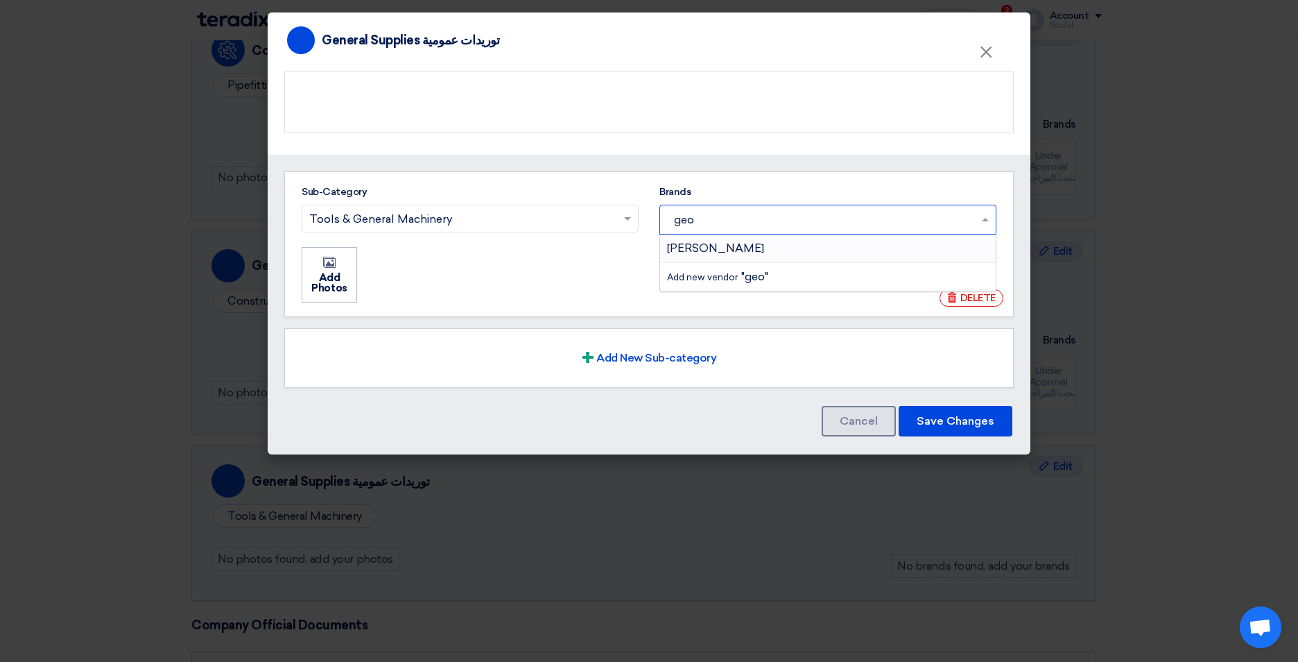
click at [747, 247] on div "georg fischer" at bounding box center [828, 248] width 336 height 28
click at [747, 231] on input "geo" at bounding box center [823, 219] width 313 height 23
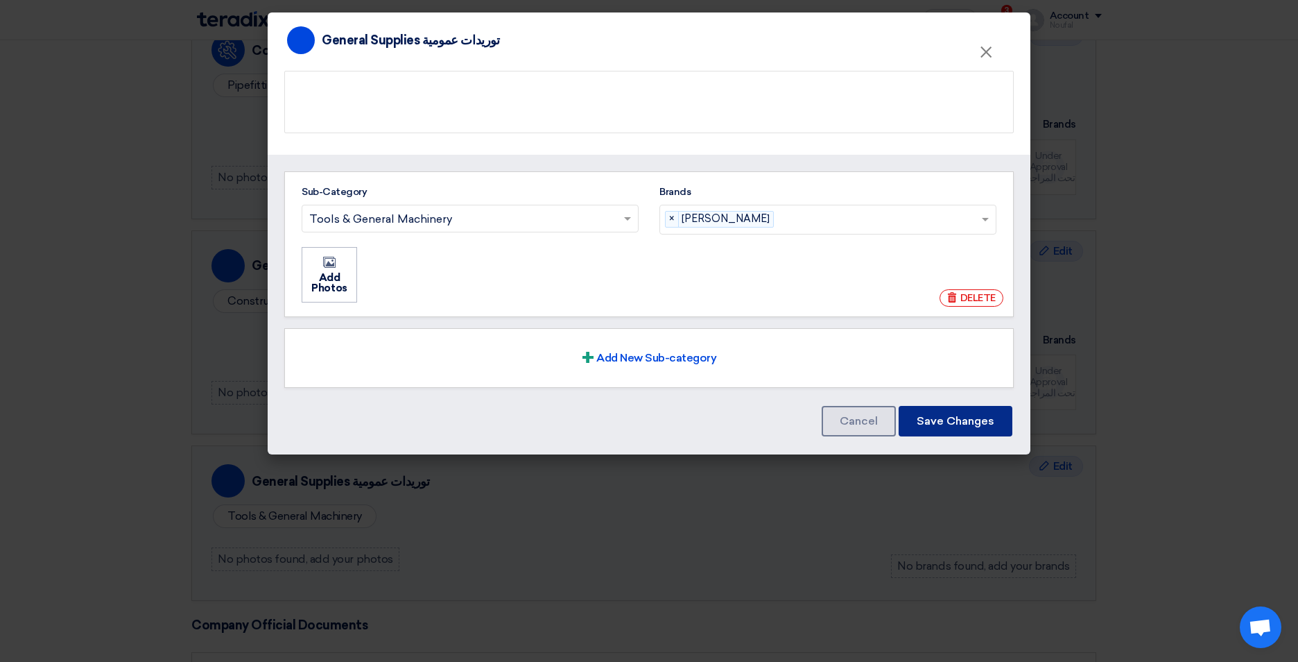
click at [943, 414] on button "Save Changes" at bounding box center [956, 421] width 114 height 31
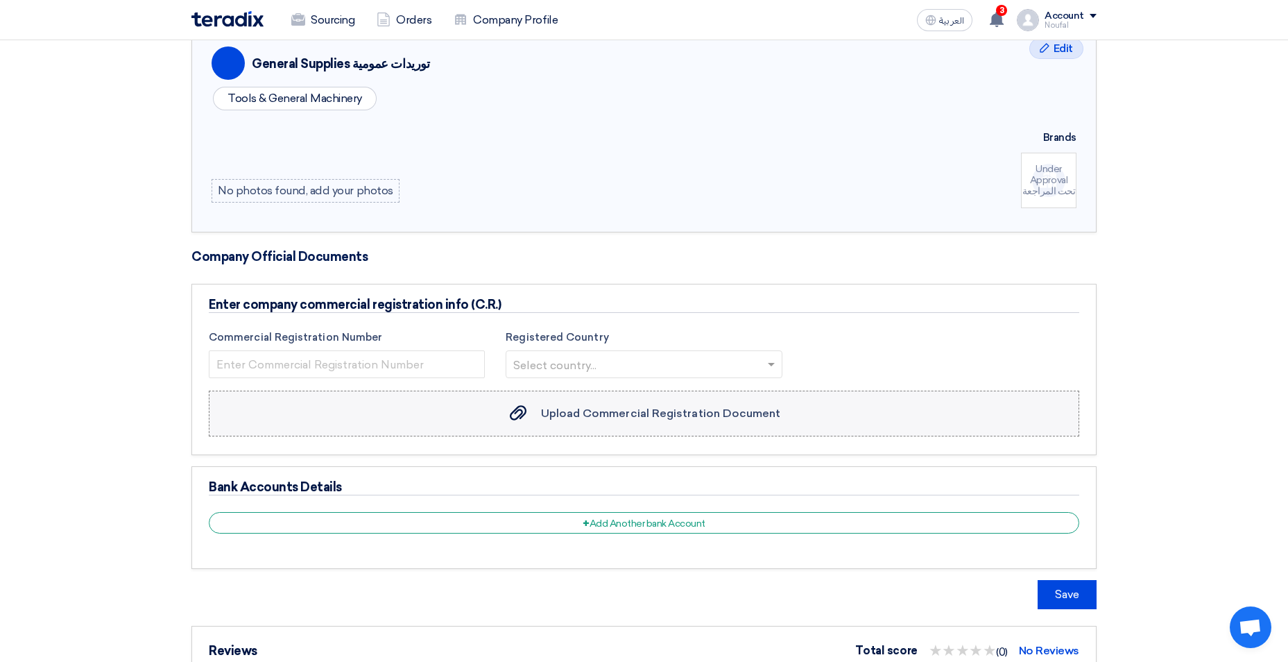
scroll to position [901, 0]
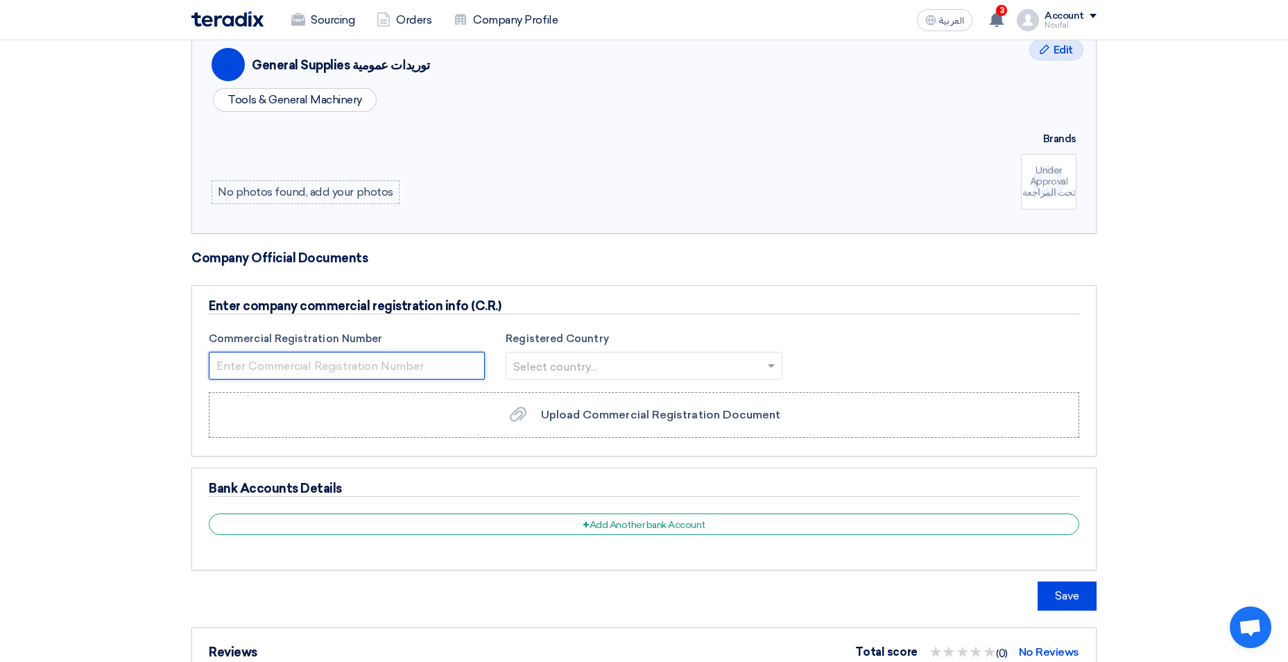
click at [338, 356] on input "number" at bounding box center [347, 366] width 276 height 28
type input "1010205182"
click at [653, 365] on input "text" at bounding box center [636, 367] width 247 height 23
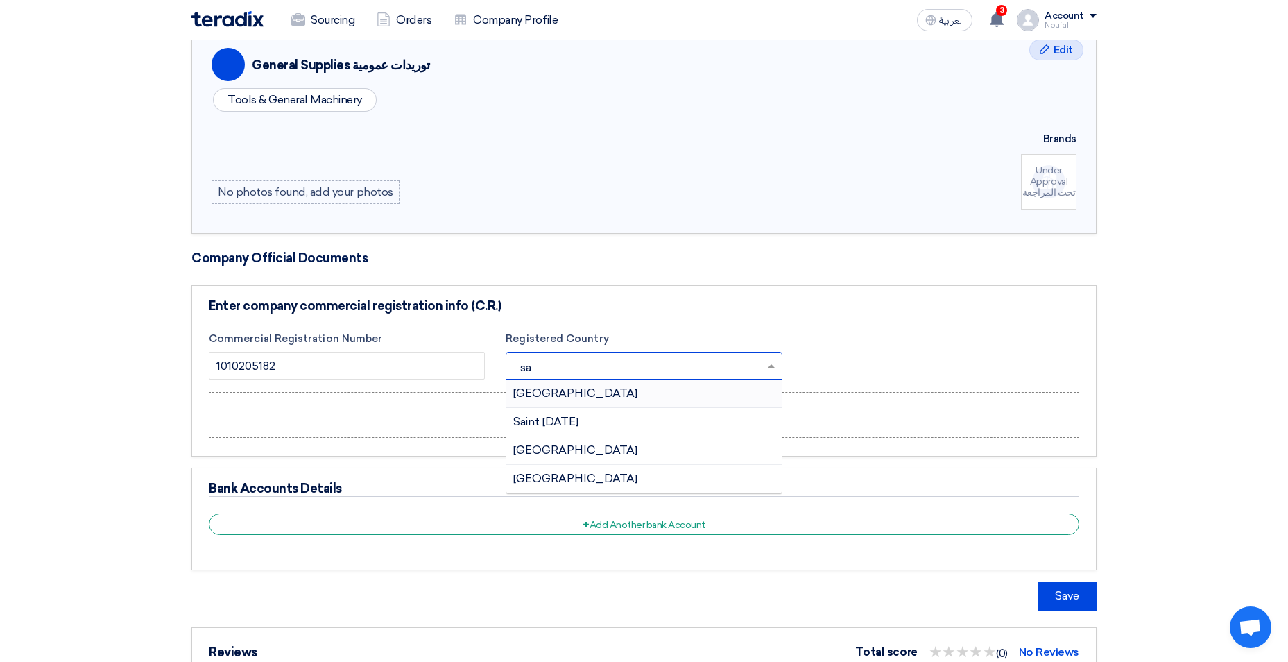
type input "sau"
click at [621, 397] on div "Saudi Arabia" at bounding box center [643, 393] width 275 height 28
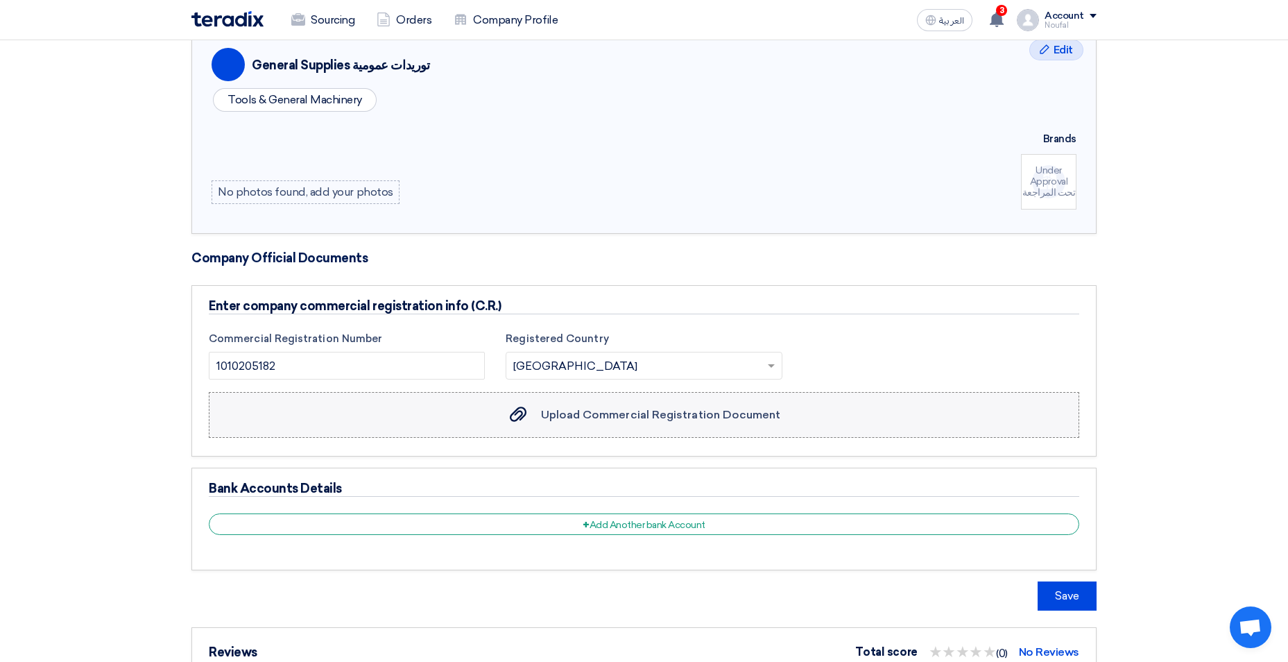
click at [573, 415] on span "Upload Commercial Registration Document" at bounding box center [661, 414] width 240 height 13
click at [0, 0] on input "Upload Commercial Registration Document Upload Commercial Registration Document" at bounding box center [0, 0] width 0 height 0
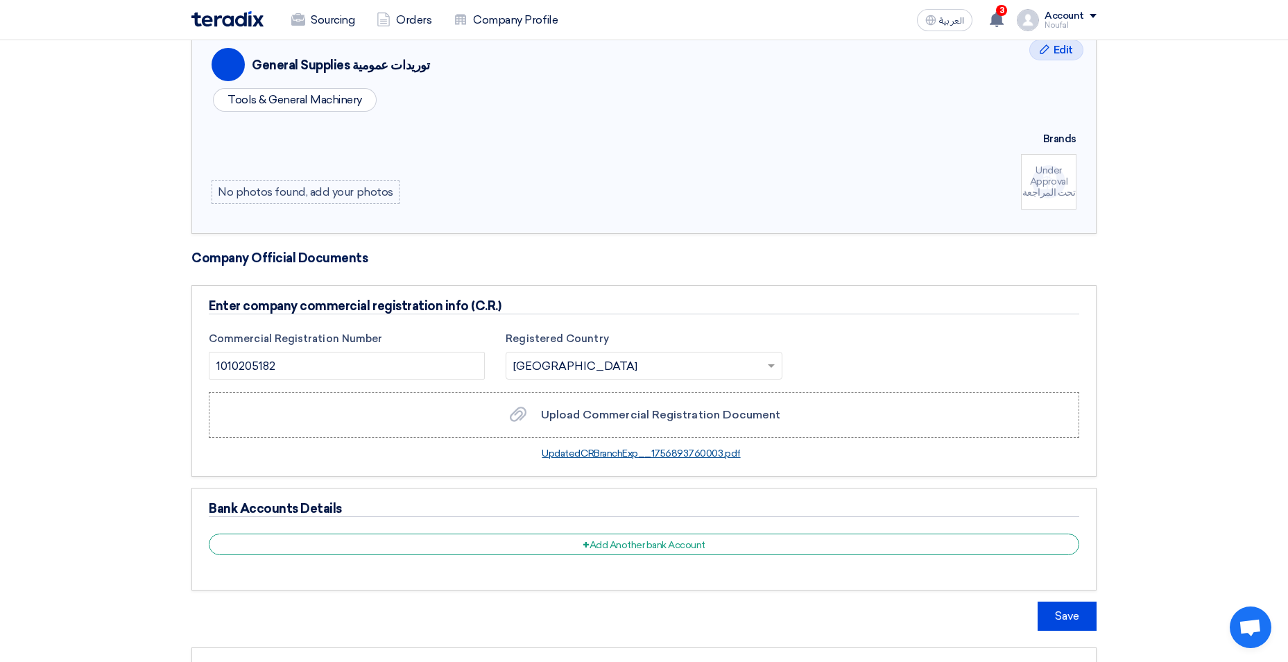
click at [596, 453] on link "UpdatedCRBranchExp__1756893760003.pdf" at bounding box center [641, 453] width 198 height 12
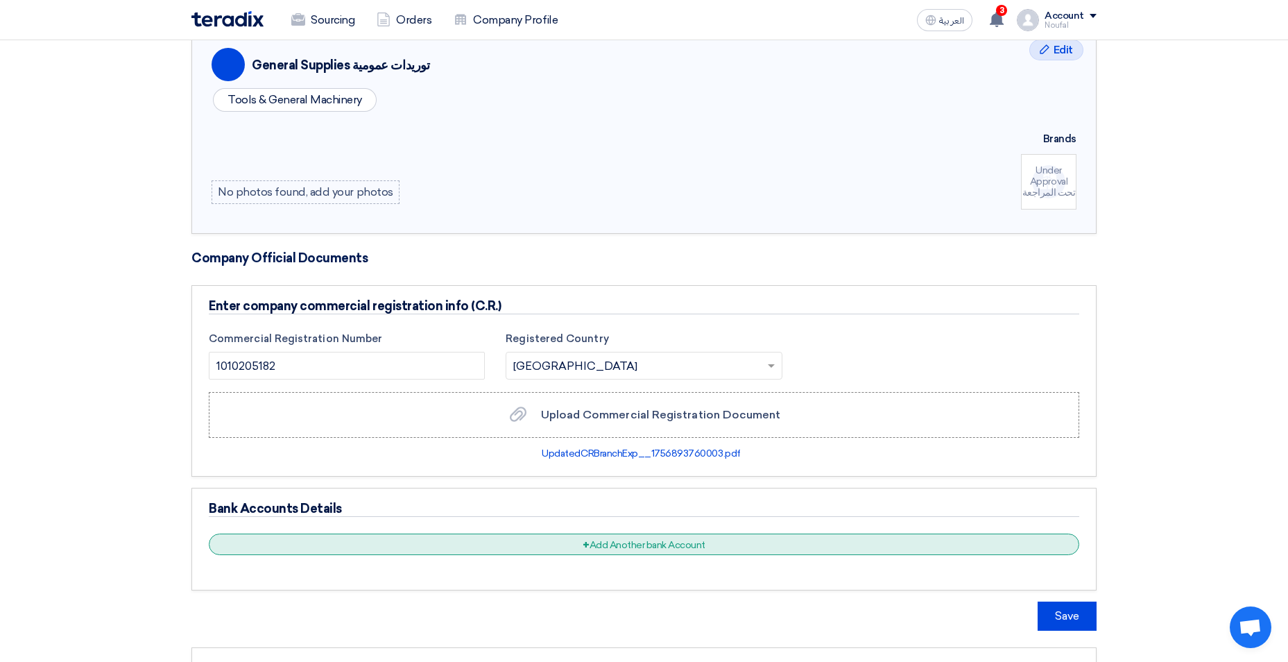
click at [559, 553] on div "+ Add Another bank Account" at bounding box center [644, 543] width 870 height 21
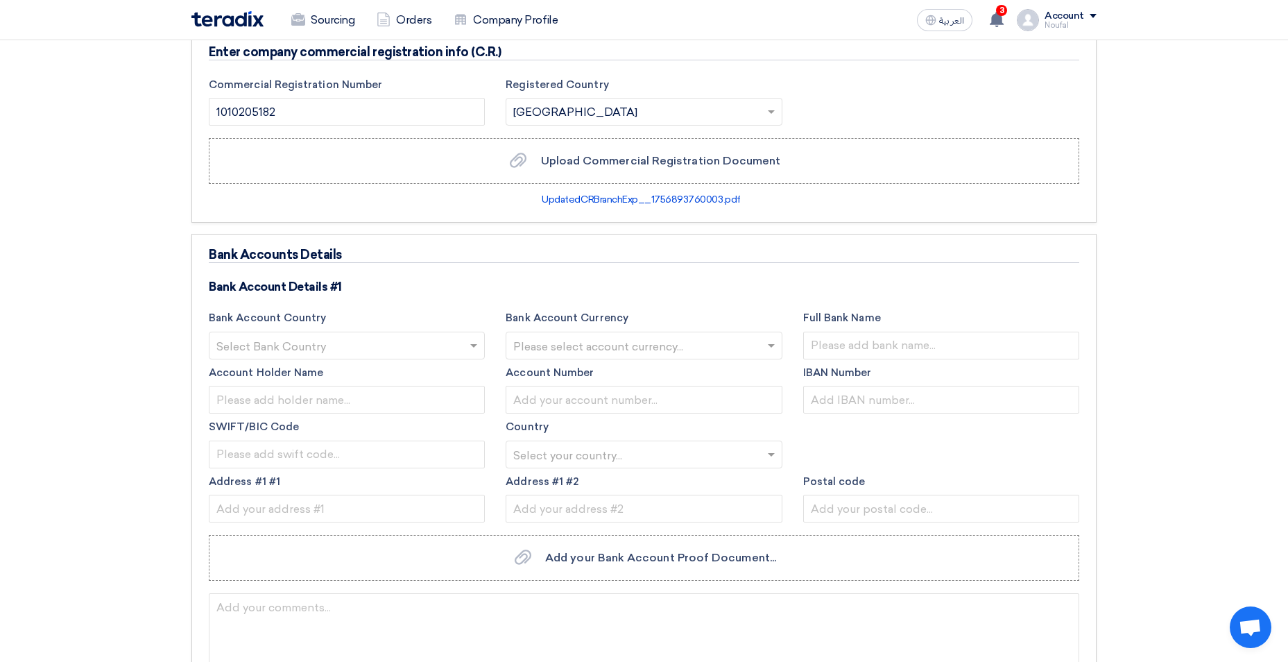
scroll to position [1179, 0]
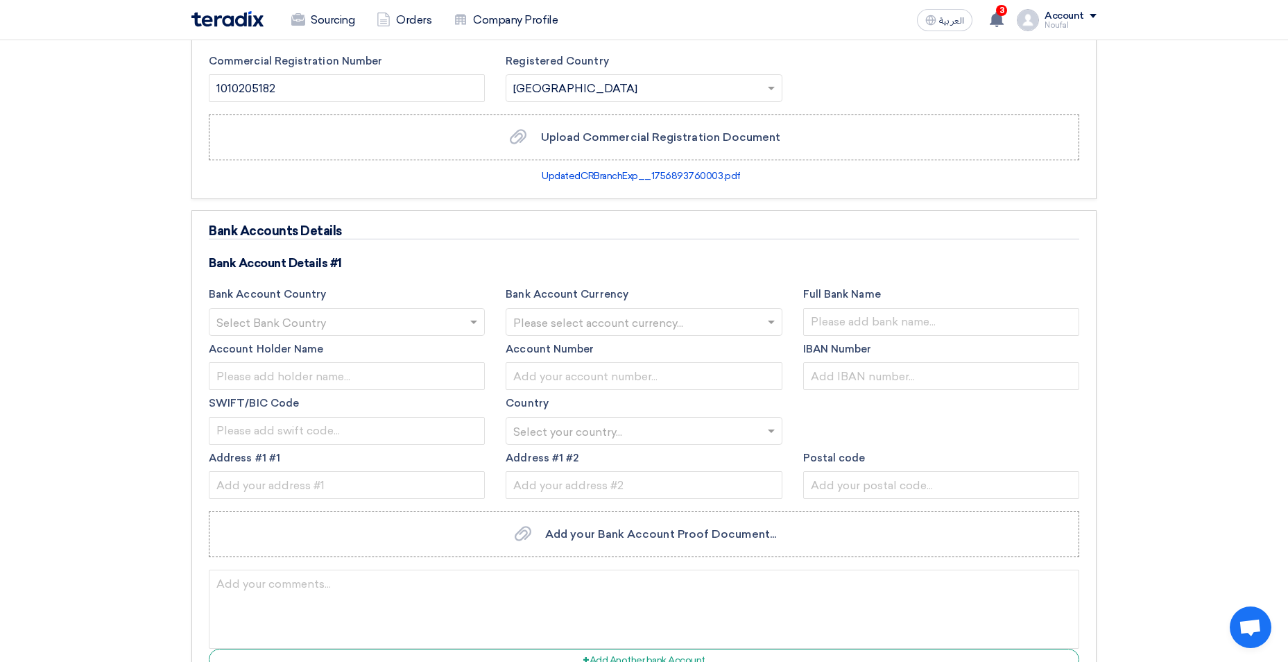
click at [478, 320] on span at bounding box center [475, 321] width 17 height 17
type input "sau"
click at [349, 350] on div "Saudi Arabia" at bounding box center [346, 350] width 275 height 28
click at [552, 316] on input "text" at bounding box center [636, 322] width 247 height 23
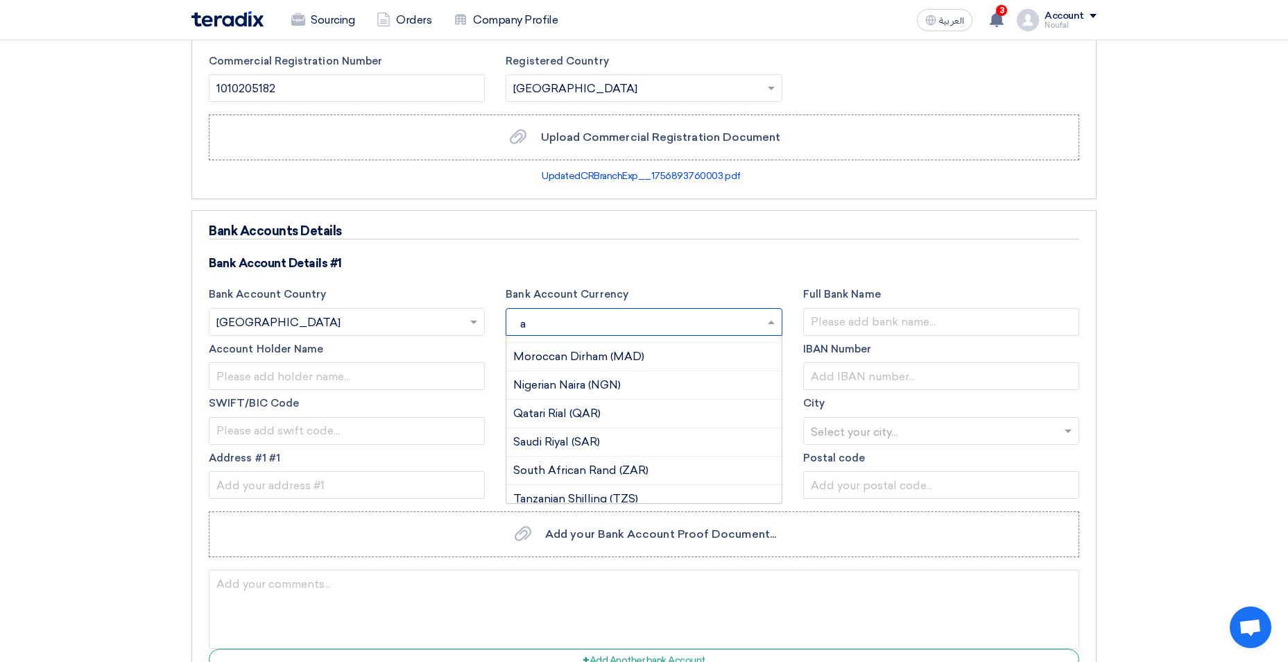
scroll to position [0, 0]
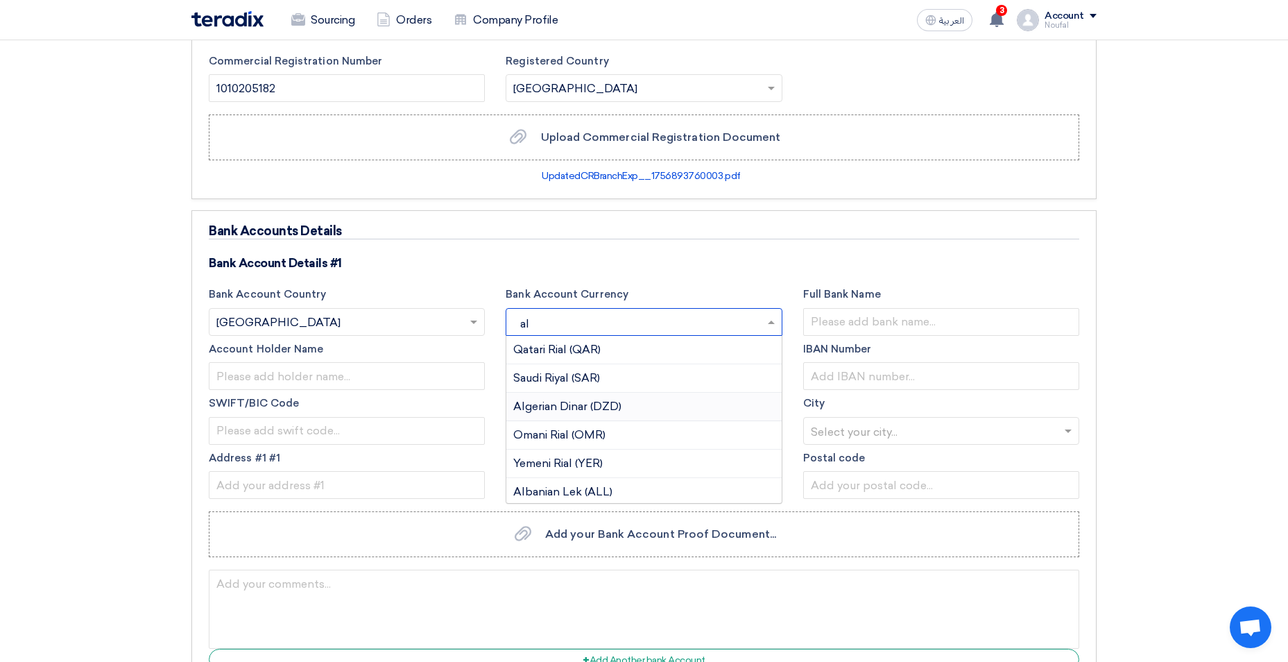
type input "a"
type input "sar"
click at [577, 348] on span "Saudi Riyal (SAR)" at bounding box center [556, 349] width 87 height 13
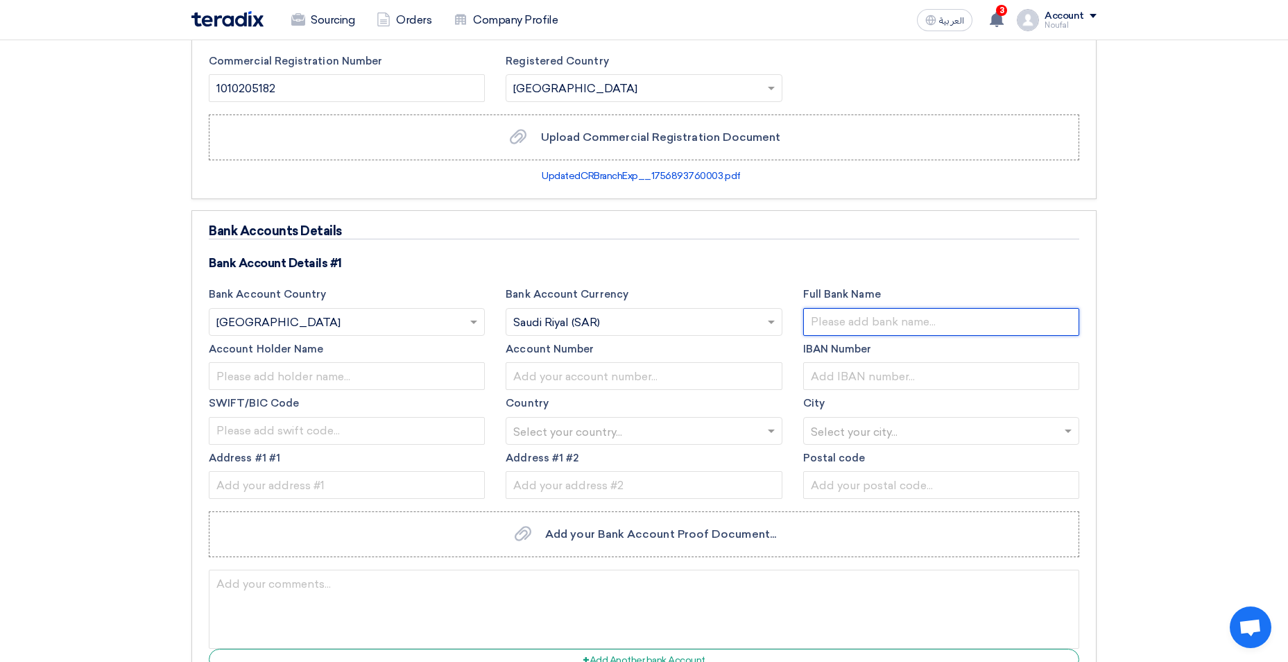
click at [820, 317] on input "text" at bounding box center [941, 322] width 276 height 28
type input "a"
type input "A"
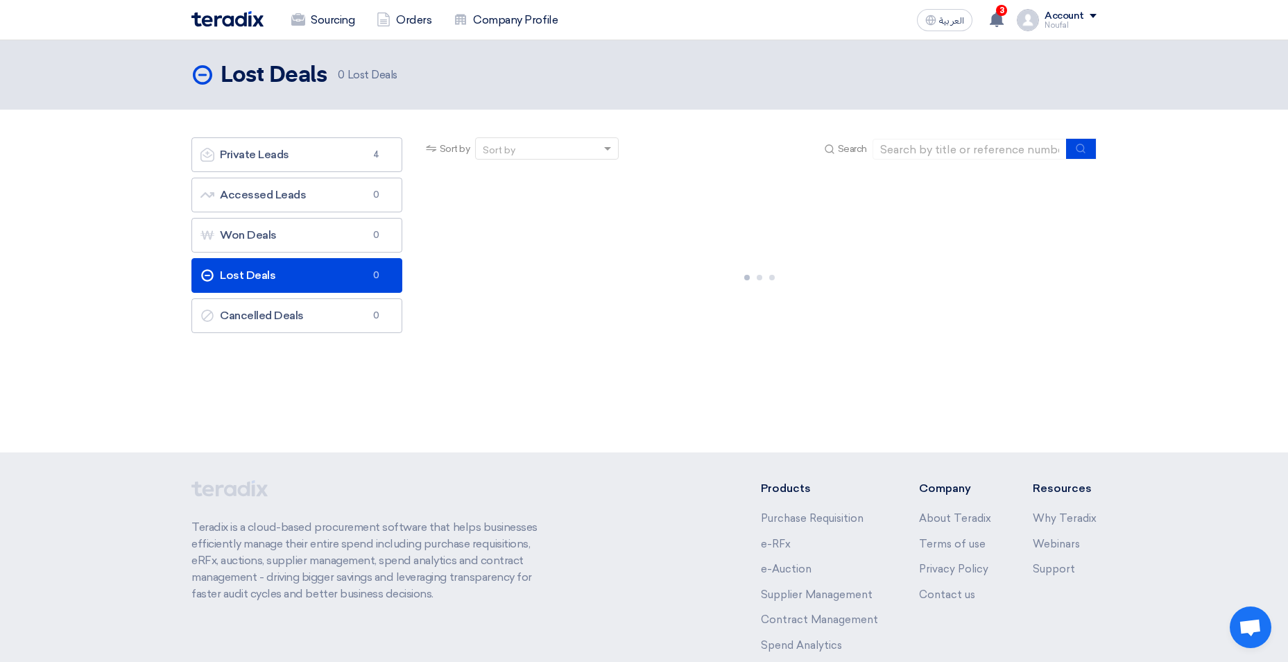
click at [310, 434] on div "Lost Deals Lost Deals 0 Lost Deals" at bounding box center [644, 246] width 1288 height 412
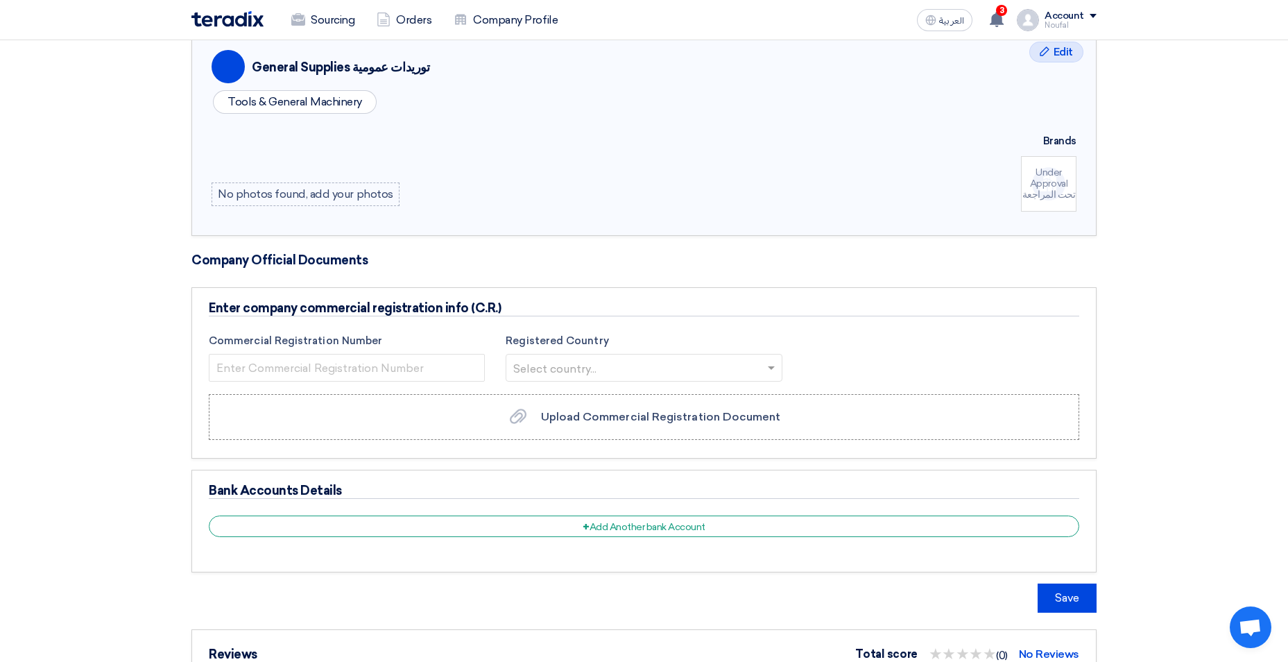
scroll to position [901, 0]
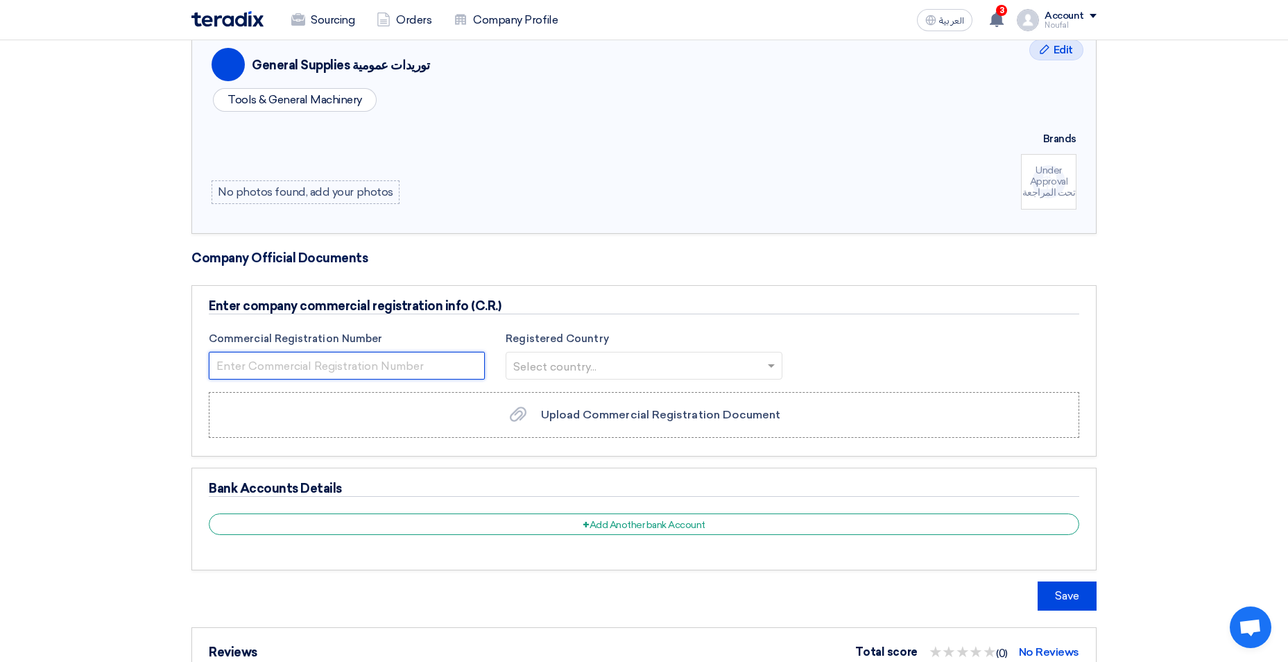
click at [369, 372] on input "number" at bounding box center [347, 366] width 276 height 28
click at [580, 422] on div "Upload Commercial Registration Document Upload Commercial Registration Document" at bounding box center [643, 414] width 273 height 17
click at [0, 0] on input "Upload Commercial Registration Document Upload Commercial Registration Document" at bounding box center [0, 0] width 0 height 0
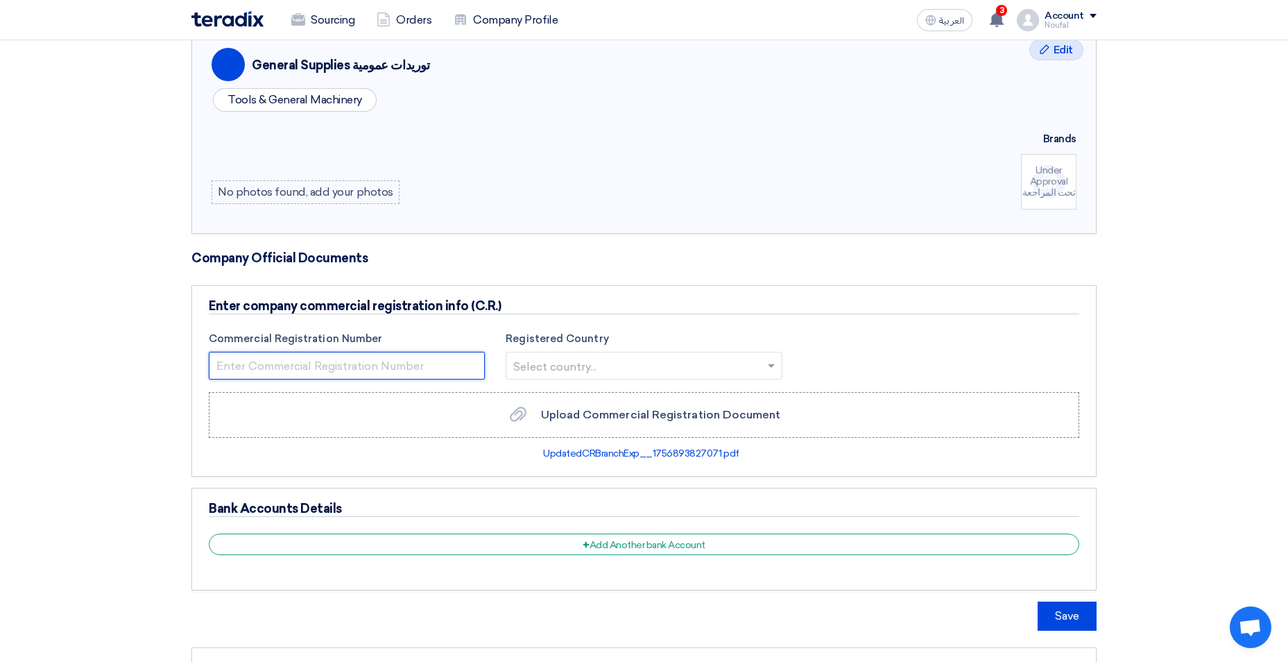
click at [410, 363] on input "number" at bounding box center [347, 366] width 276 height 28
type input "1010205182"
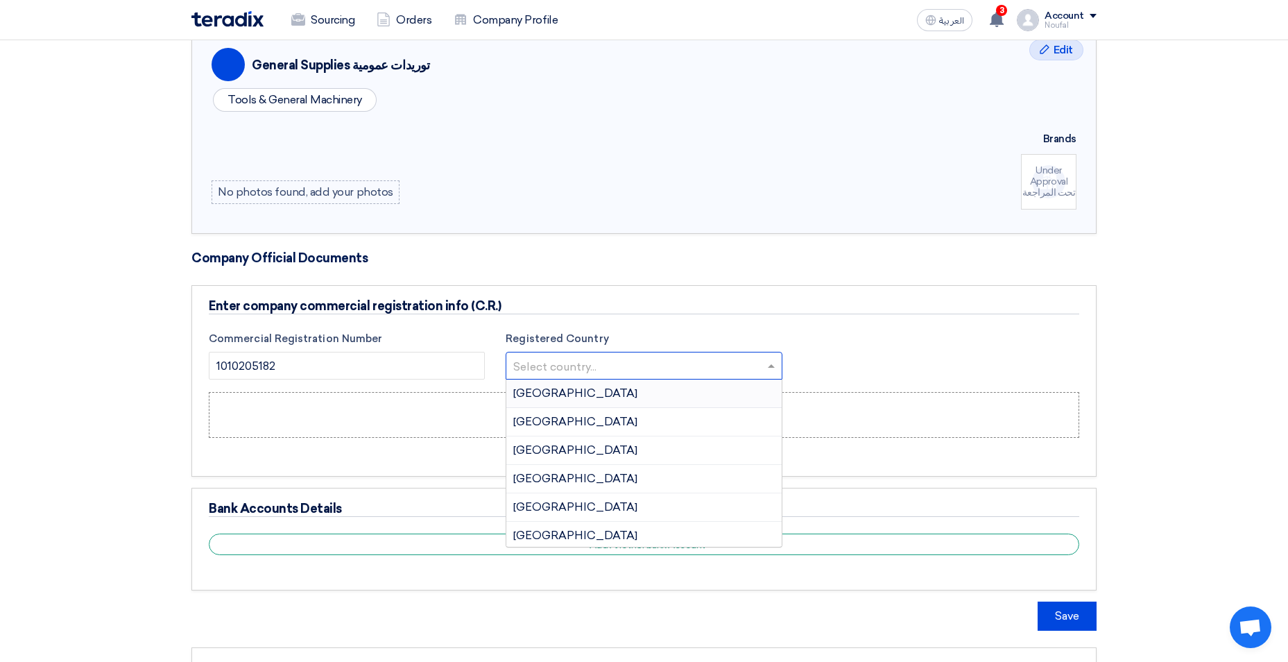
click at [618, 370] on input "text" at bounding box center [636, 367] width 247 height 23
type input "sau"
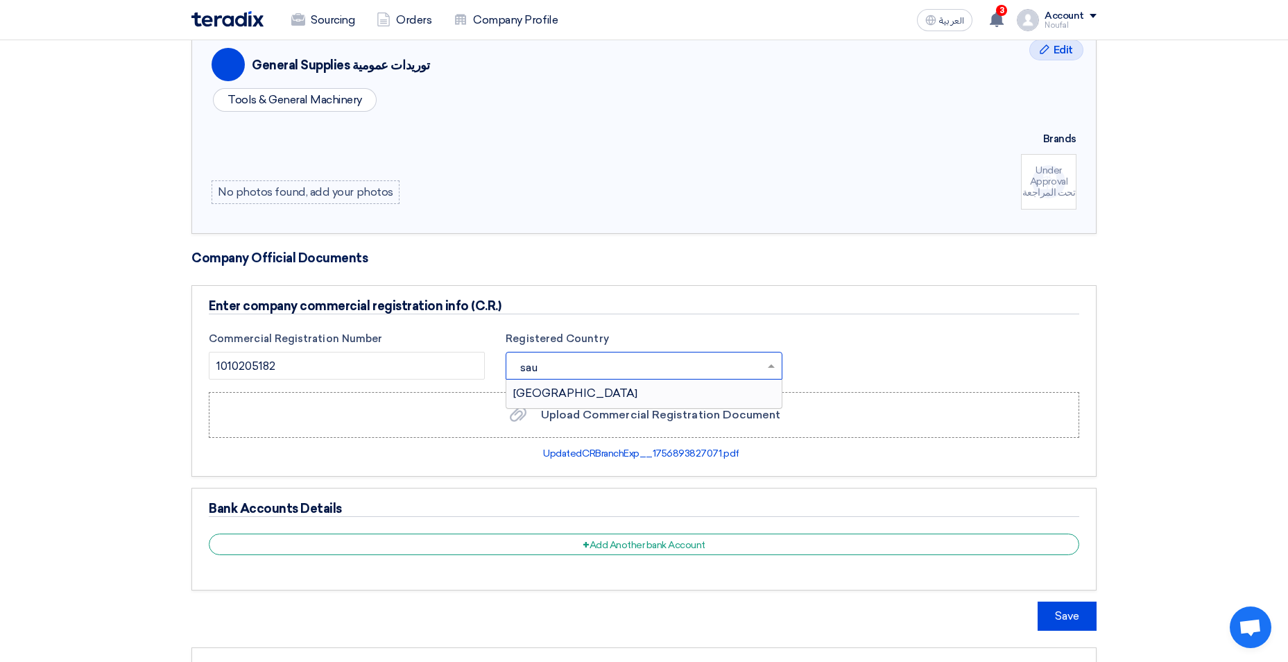
click at [607, 380] on div "Saudi Arabia" at bounding box center [643, 393] width 275 height 28
click at [433, 533] on div "Bank Accounts Details + Add Another bank Account" at bounding box center [643, 538] width 905 height 103
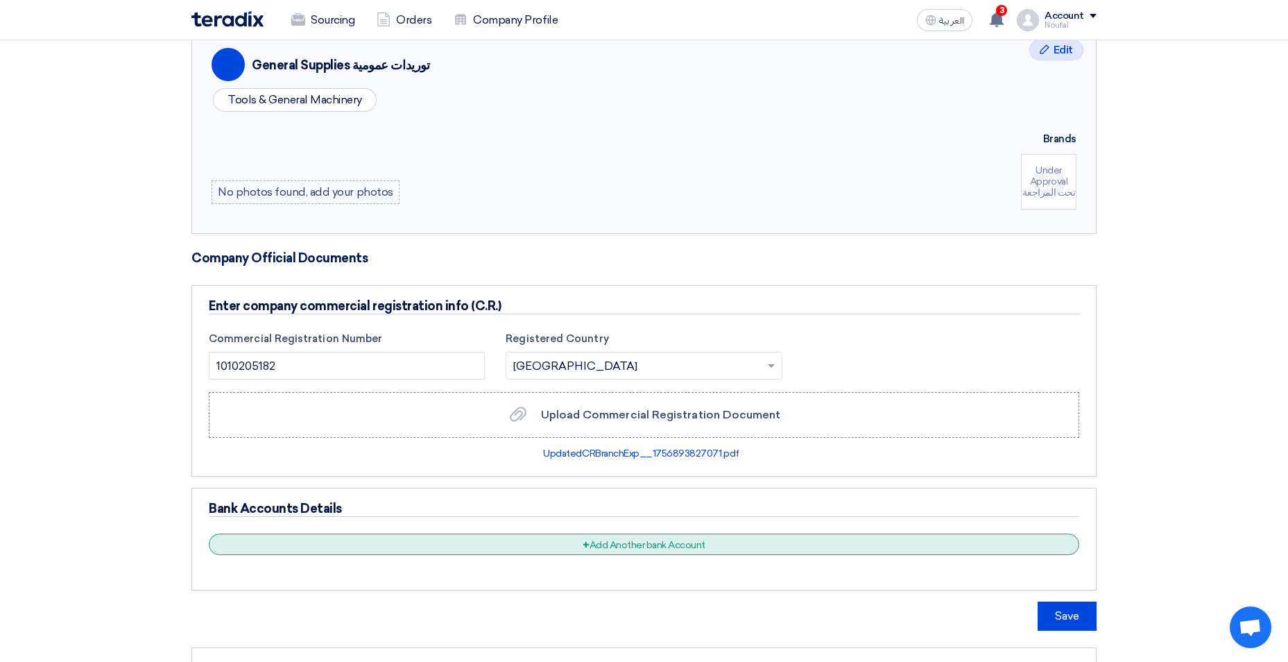
click at [434, 544] on div "+ Add Another bank Account" at bounding box center [644, 543] width 870 height 21
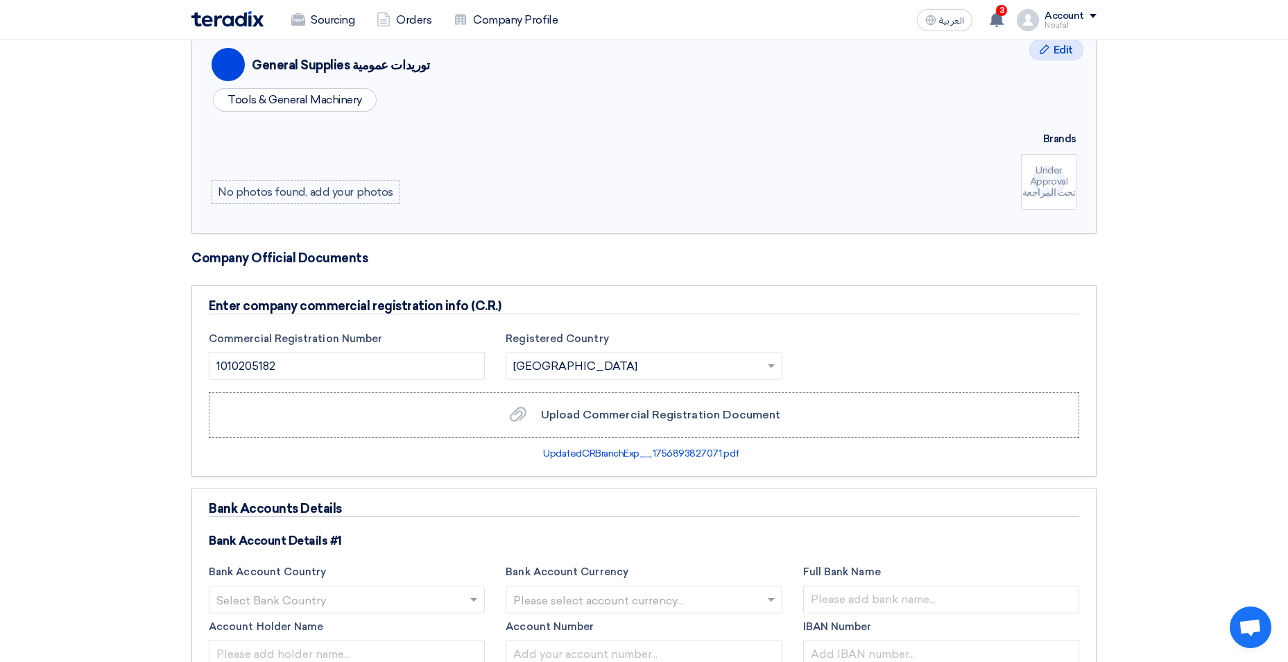
click at [363, 597] on input "text" at bounding box center [339, 600] width 247 height 23
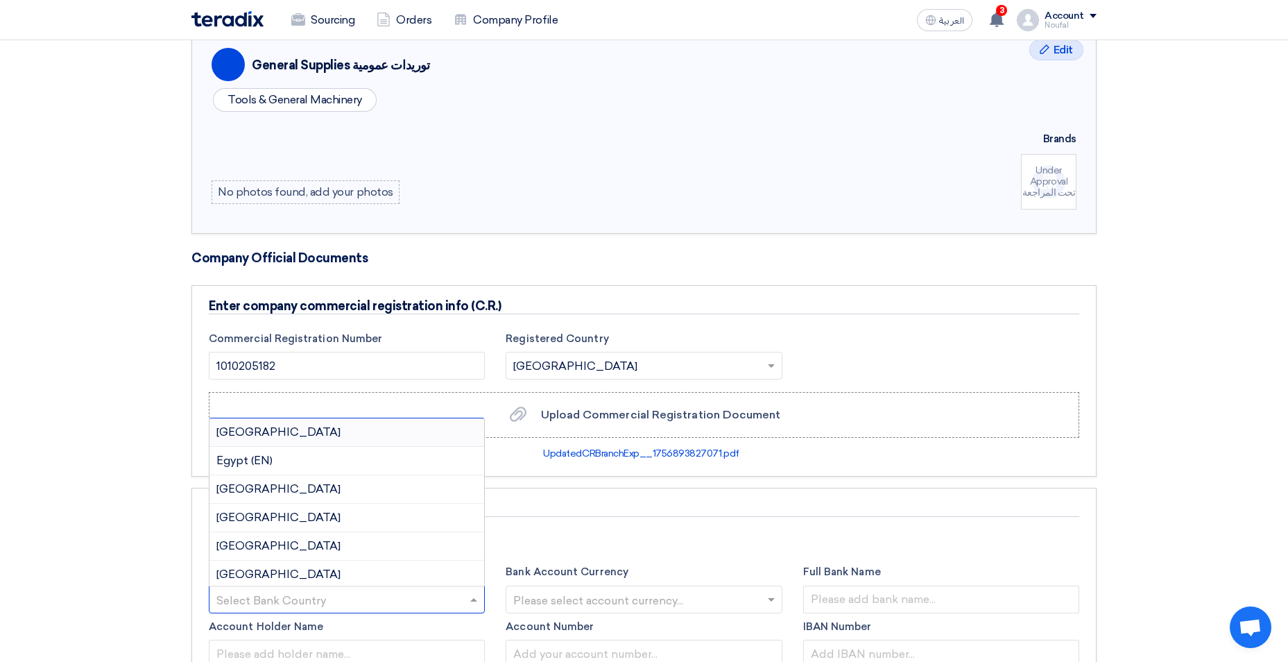
click at [363, 597] on input "text" at bounding box center [339, 600] width 247 height 23
type input "sa"
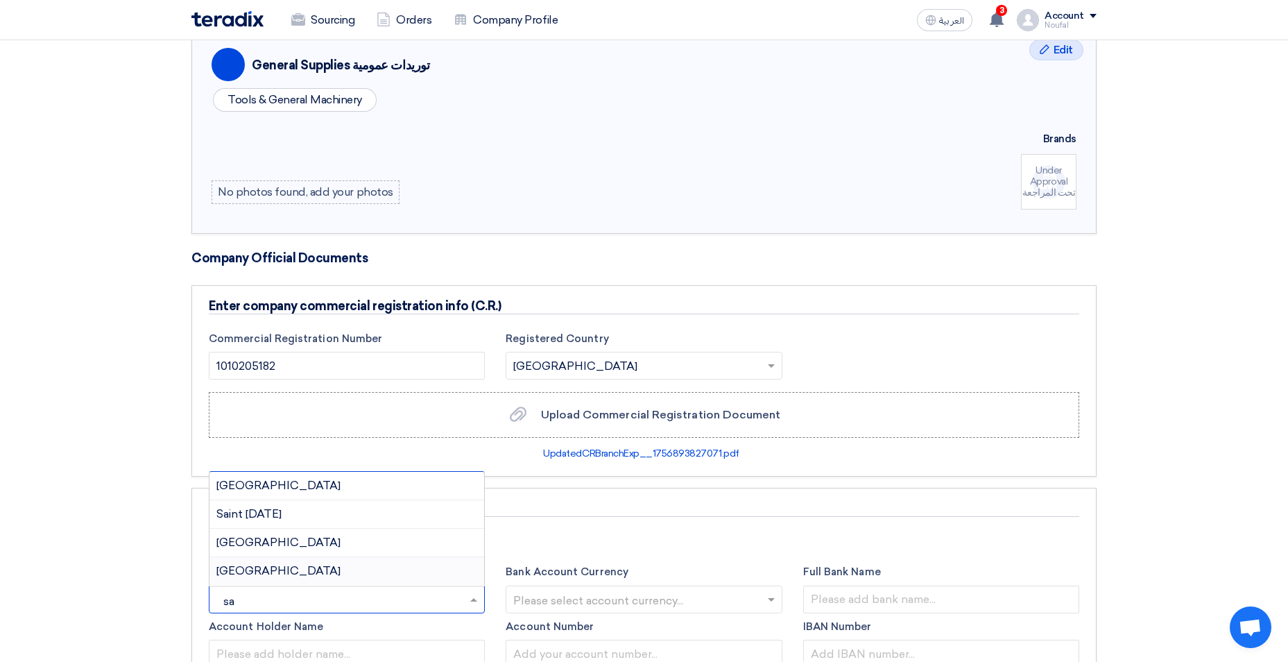
click at [329, 574] on div "Saudi Arabia" at bounding box center [346, 571] width 275 height 28
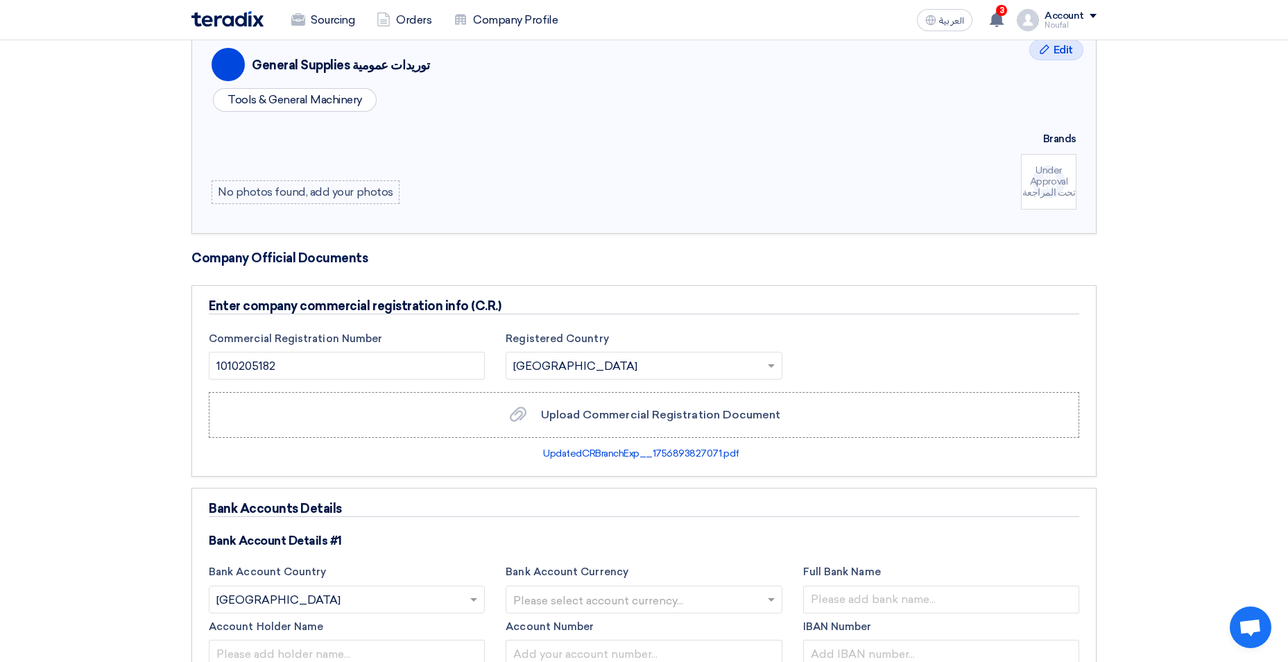
click at [536, 587] on div "Please select account currency..." at bounding box center [644, 599] width 276 height 28
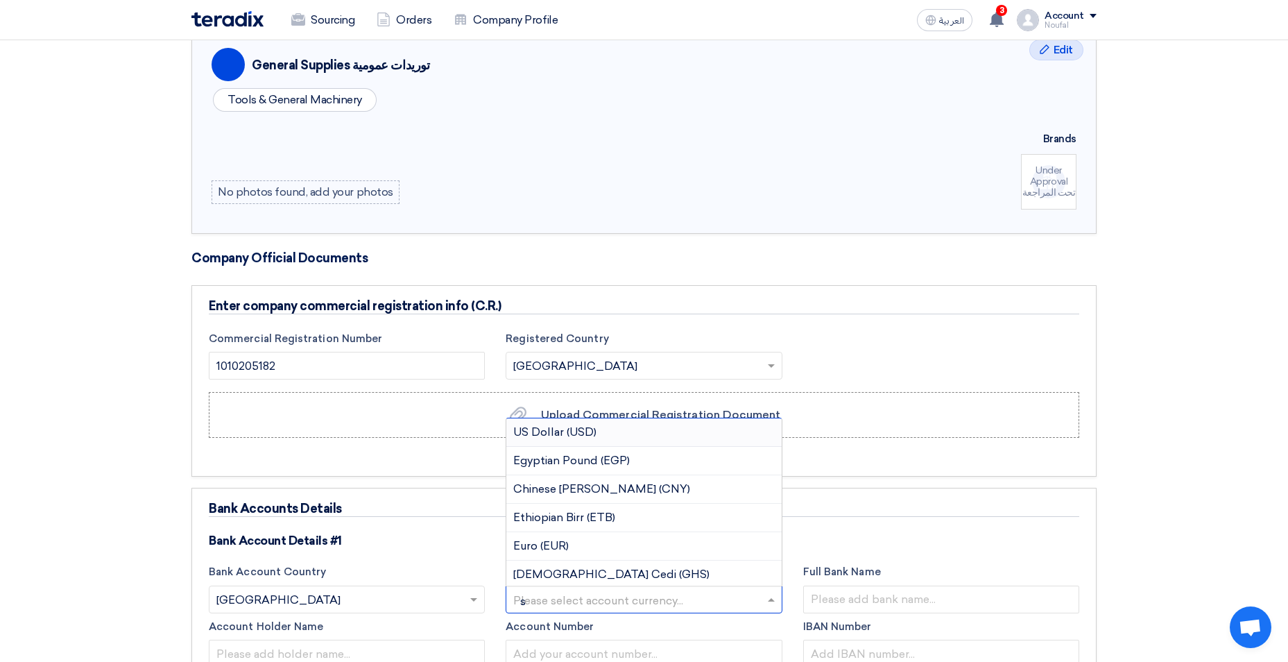
type input "sa"
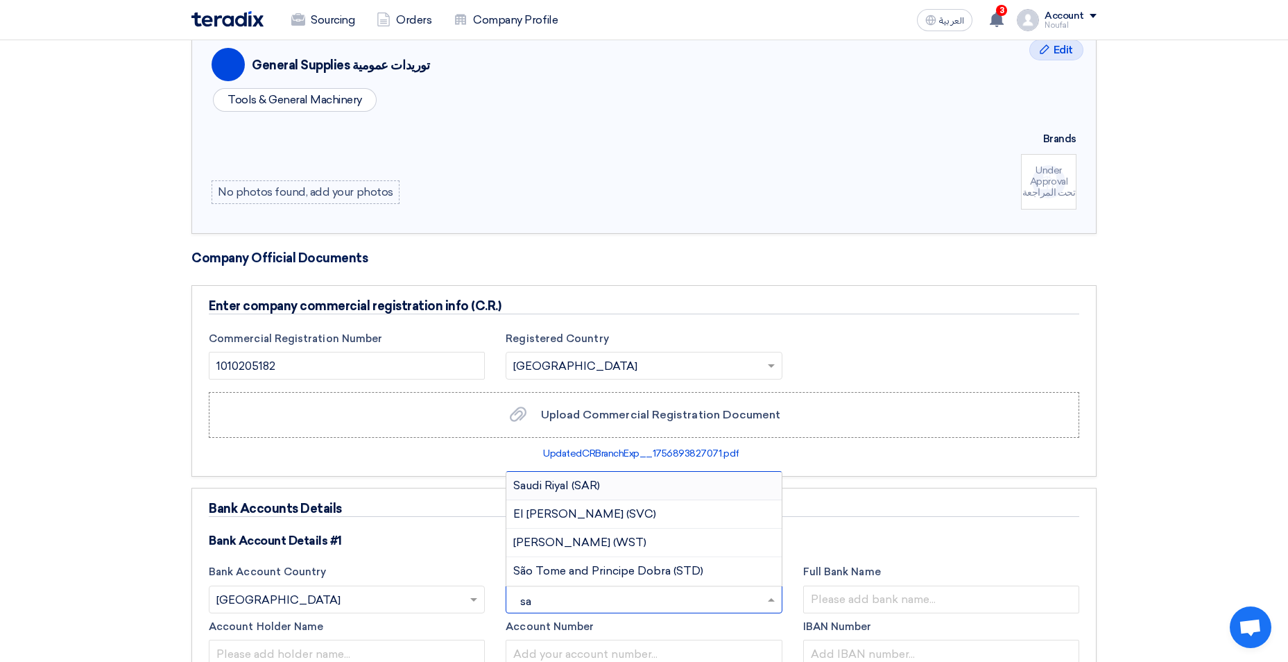
click at [558, 483] on span "Saudi Riyal (SAR)" at bounding box center [556, 484] width 87 height 13
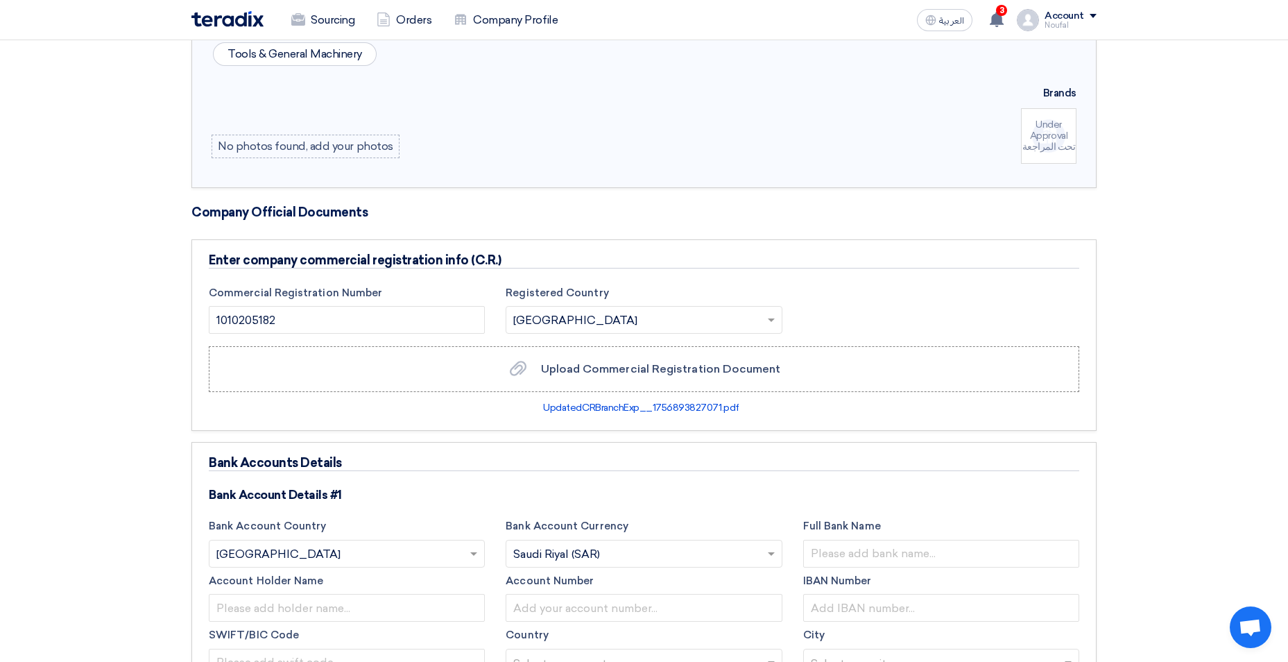
scroll to position [1040, 0]
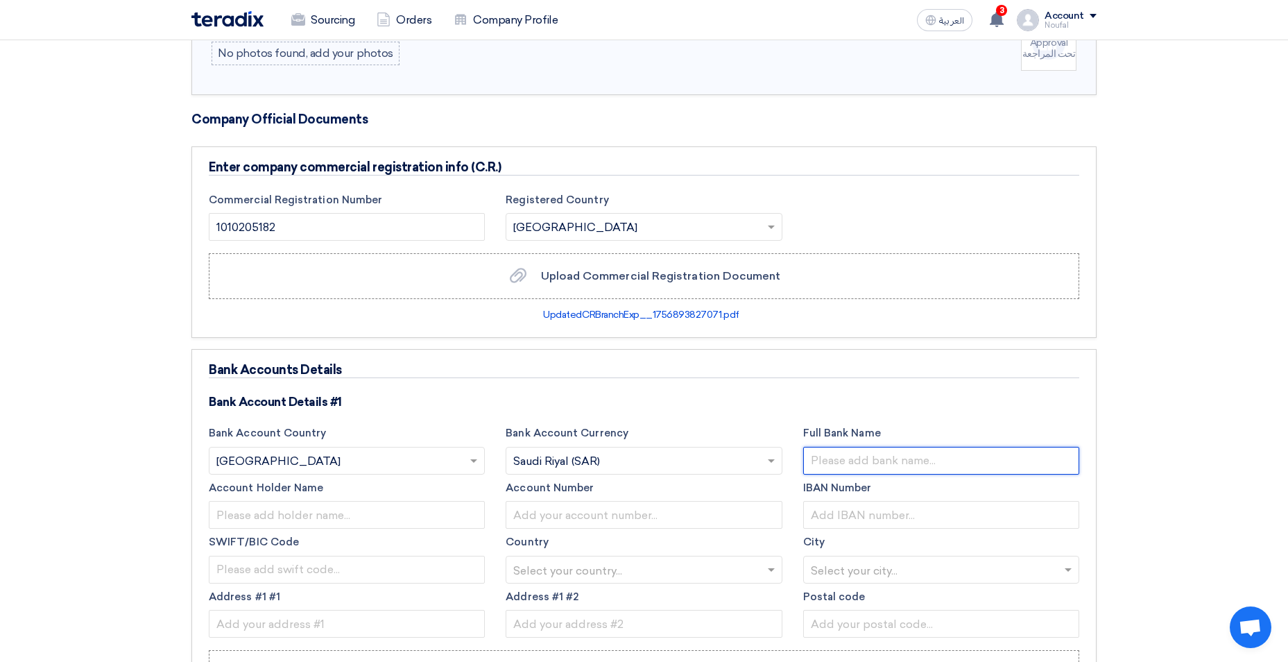
click at [824, 461] on input "text" at bounding box center [941, 461] width 276 height 28
type input "Bank Alinma"
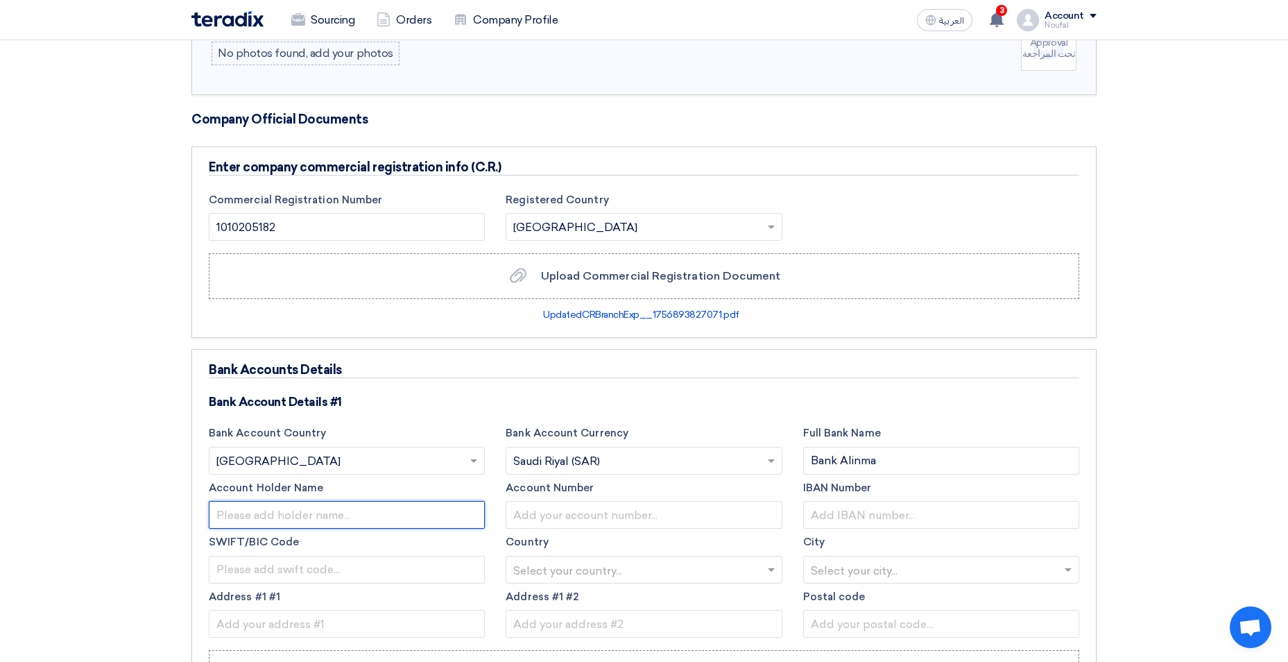
click at [320, 505] on input "text" at bounding box center [347, 515] width 276 height 28
type input "68200933360000"
drag, startPoint x: 343, startPoint y: 515, endPoint x: 180, endPoint y: 521, distance: 163.8
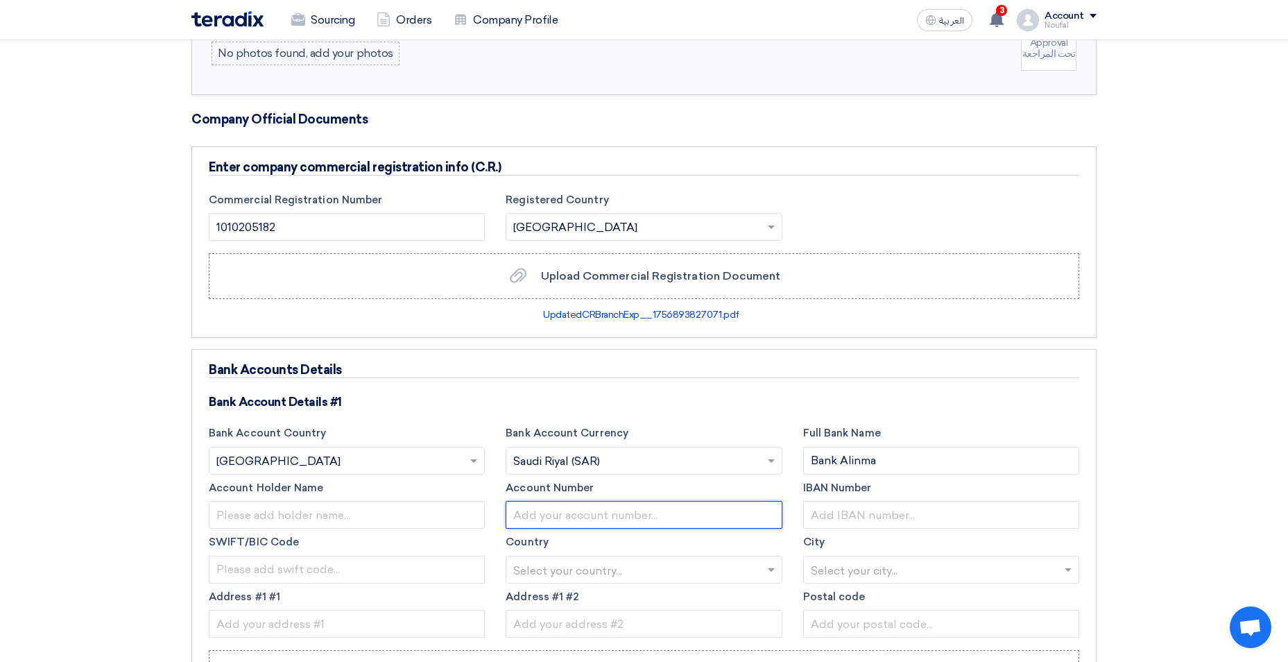
click at [556, 515] on input "text" at bounding box center [644, 515] width 276 height 28
paste input "68200933360000"
type input "68200933360000"
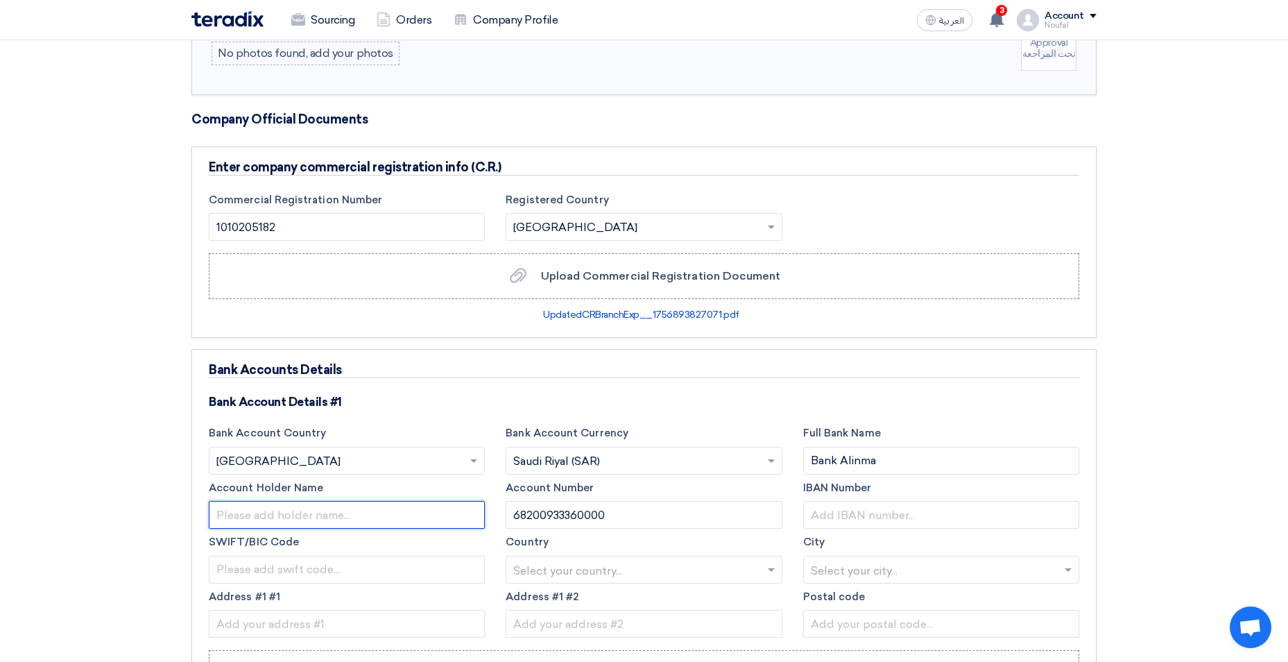
click at [363, 513] on input "text" at bounding box center [347, 515] width 276 height 28
type input "ش"
type input "’"
type input "M"
click at [374, 513] on input "text" at bounding box center [347, 515] width 276 height 28
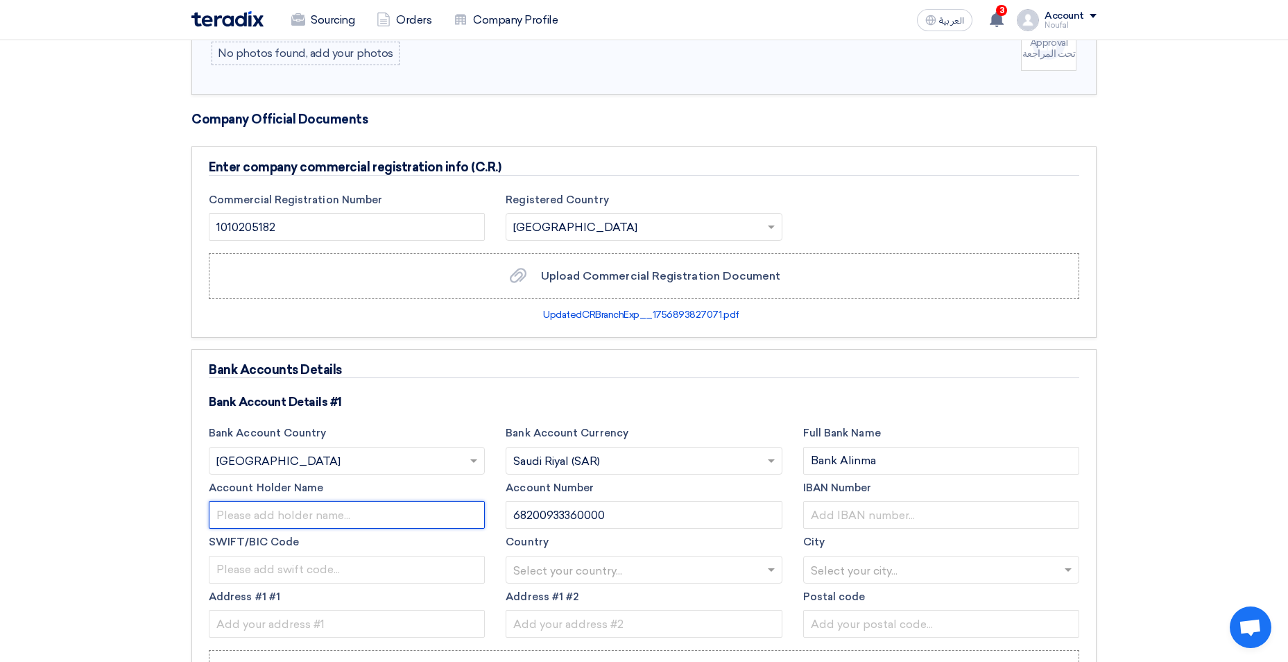
paste input "مشاعل المستقبل للتجارة"
type input "مشاعل المستقبل للتجارة"
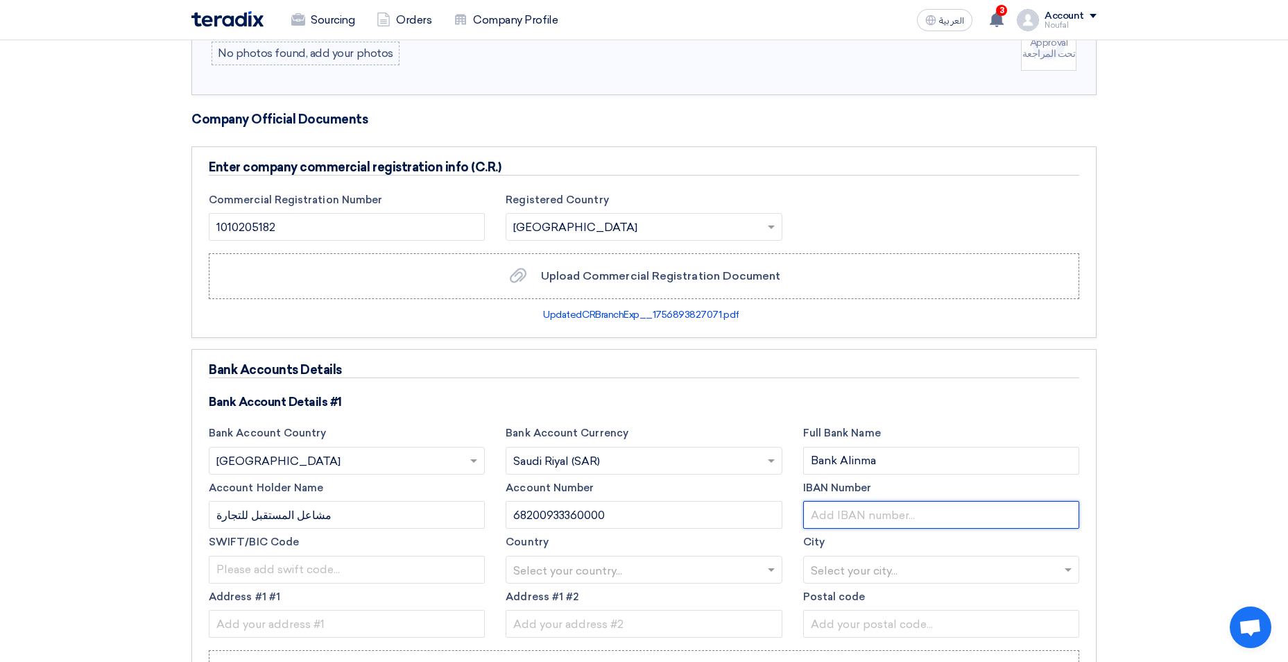
click at [830, 512] on input "text" at bounding box center [941, 515] width 276 height 28
type input "s"
click at [978, 518] on input "SA920500006820093336000" at bounding box center [941, 515] width 276 height 28
type input "SA9205000068200933360000"
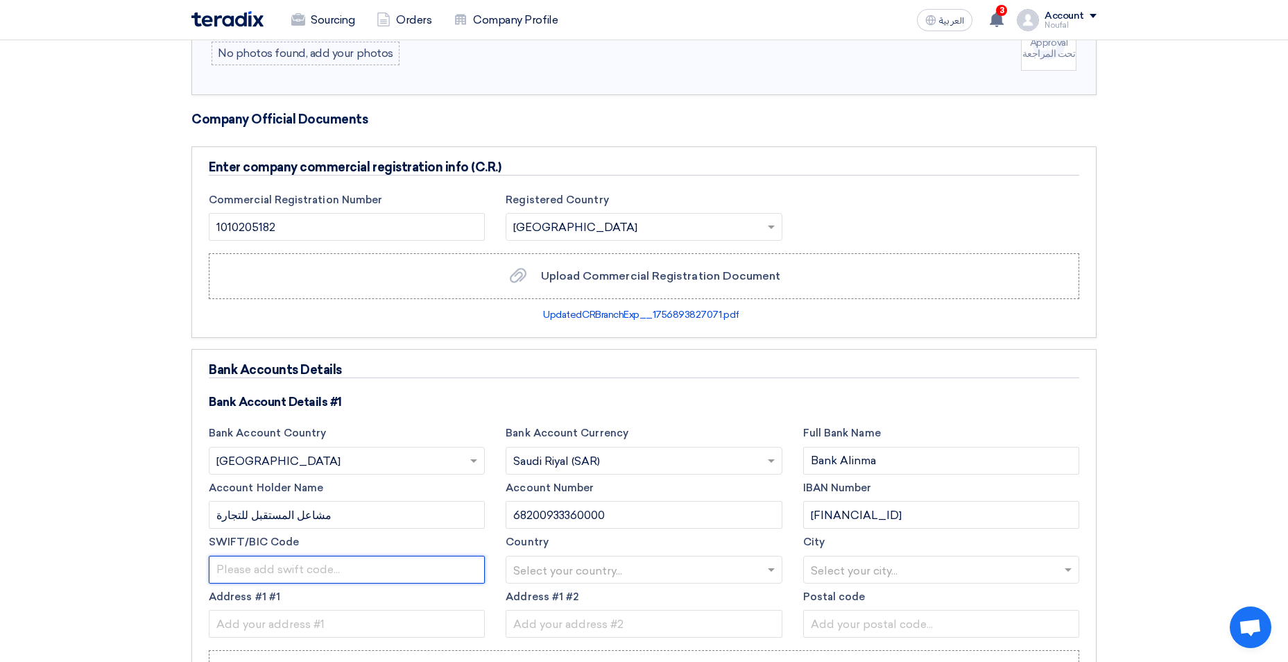
click at [318, 571] on input "text" at bounding box center [347, 569] width 276 height 28
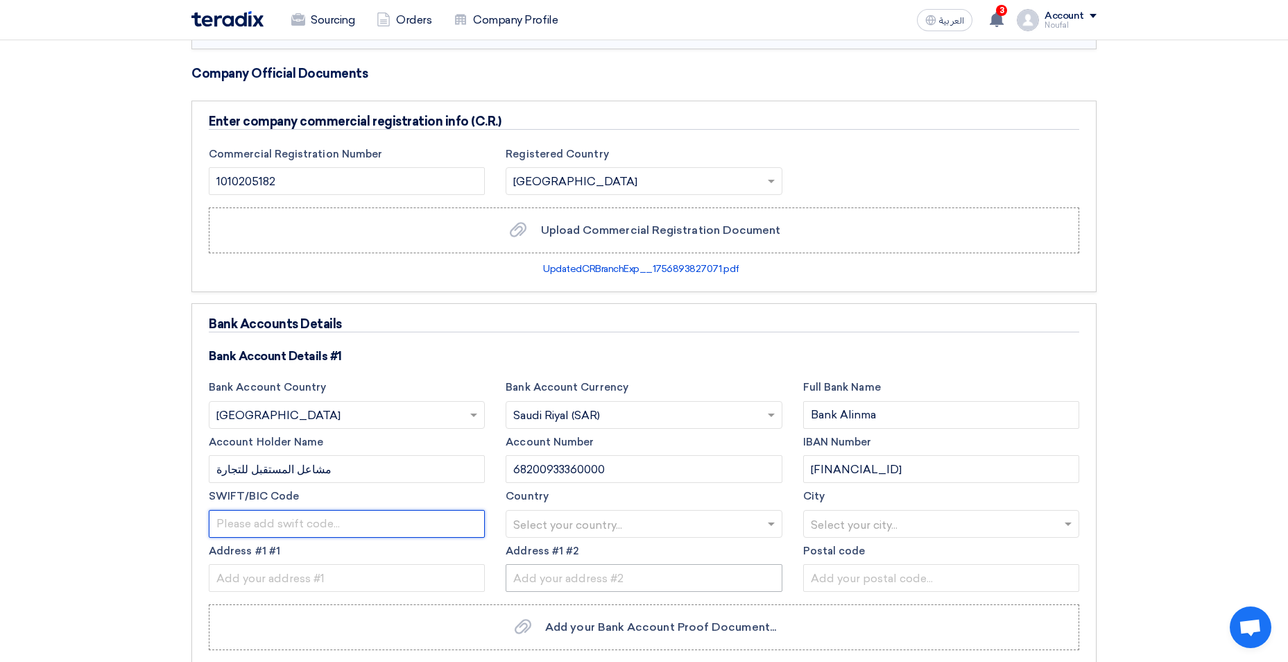
scroll to position [1110, 0]
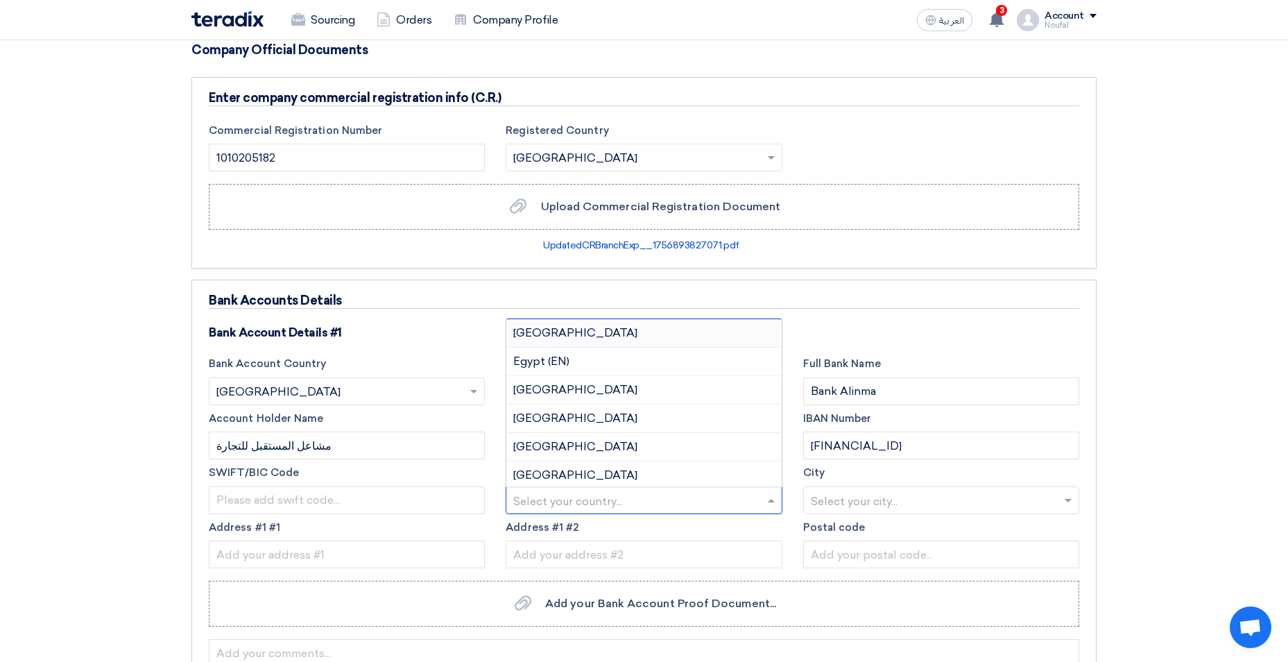
click at [621, 505] on input "text" at bounding box center [636, 501] width 247 height 23
type input "SA"
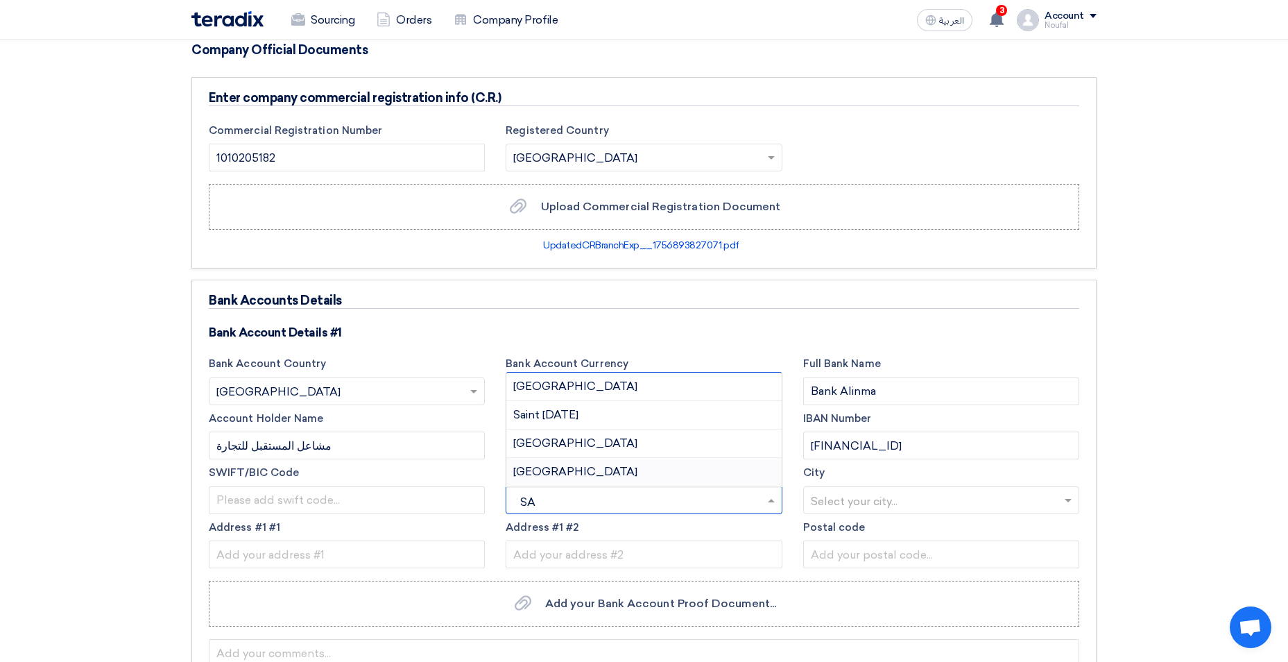
click at [601, 467] on div "Saudi Arabia" at bounding box center [643, 472] width 275 height 28
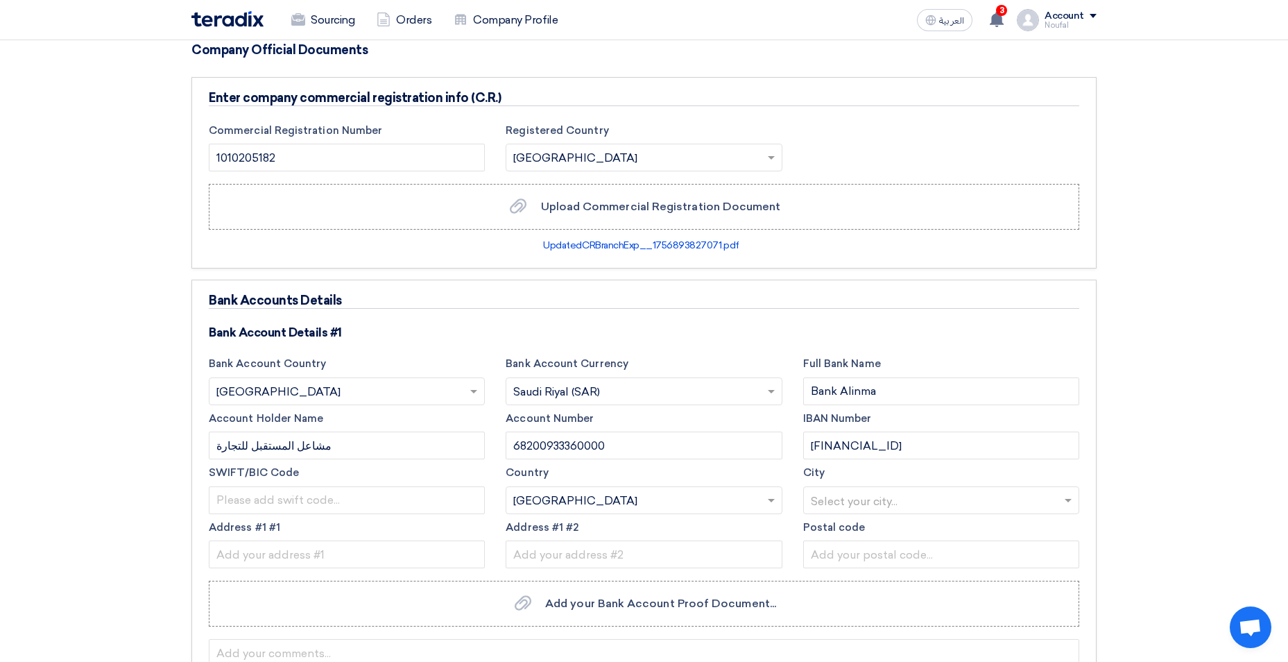
click at [808, 504] on div at bounding box center [941, 499] width 275 height 23
type input "RIYA"
click at [842, 469] on span "Riyadh" at bounding box center [873, 471] width 124 height 13
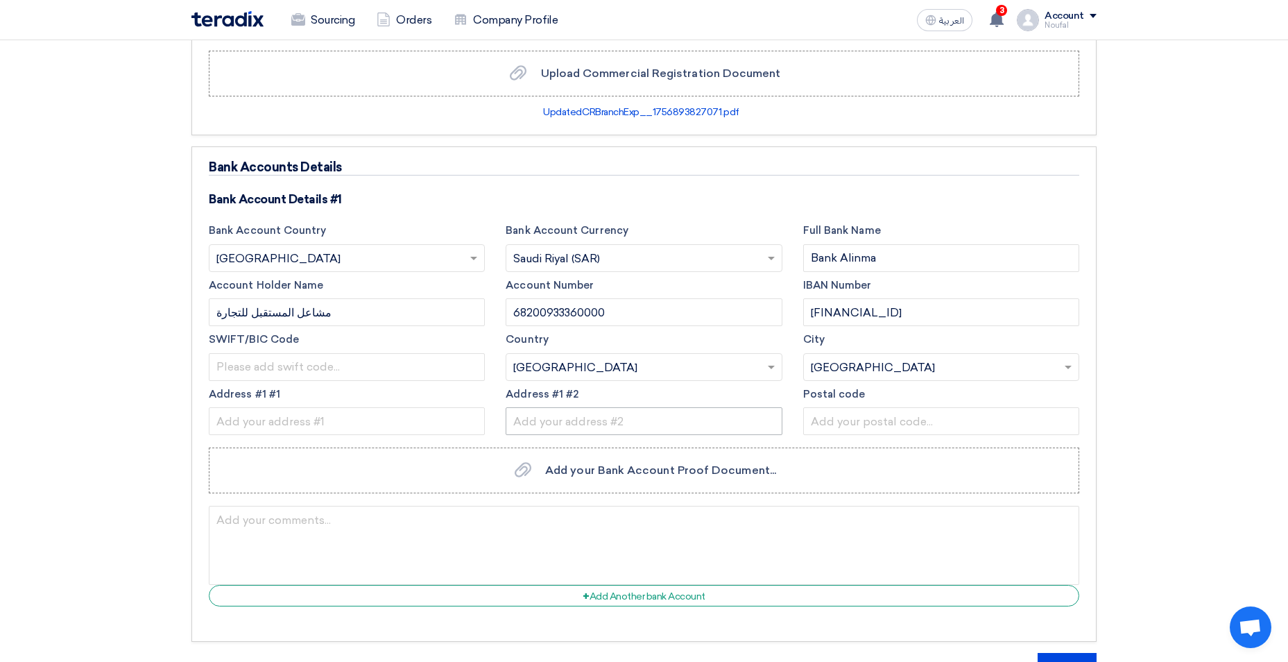
scroll to position [1248, 0]
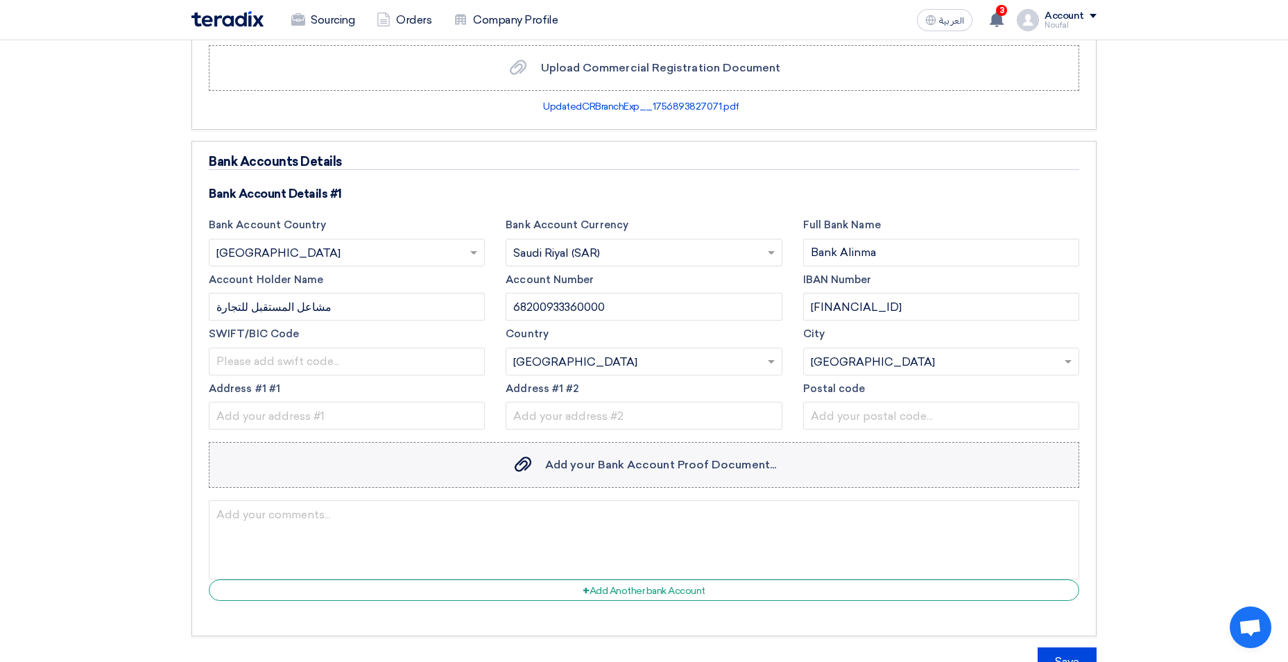
click at [623, 455] on label "Add your Bank Account Proof Document... Add your Bank Account Proof Document..." at bounding box center [644, 465] width 870 height 46
click at [0, 0] on input "Add your Bank Account Proof Document... Add your Bank Account Proof Document..." at bounding box center [0, 0] width 0 height 0
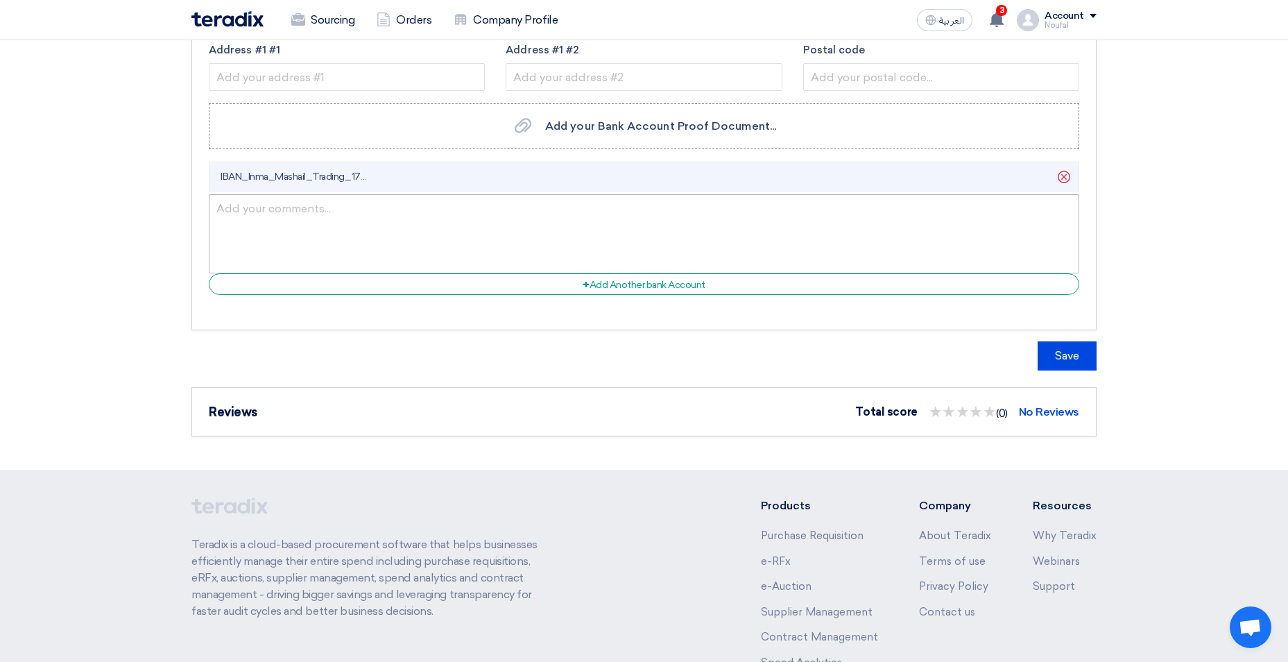
scroll to position [1595, 0]
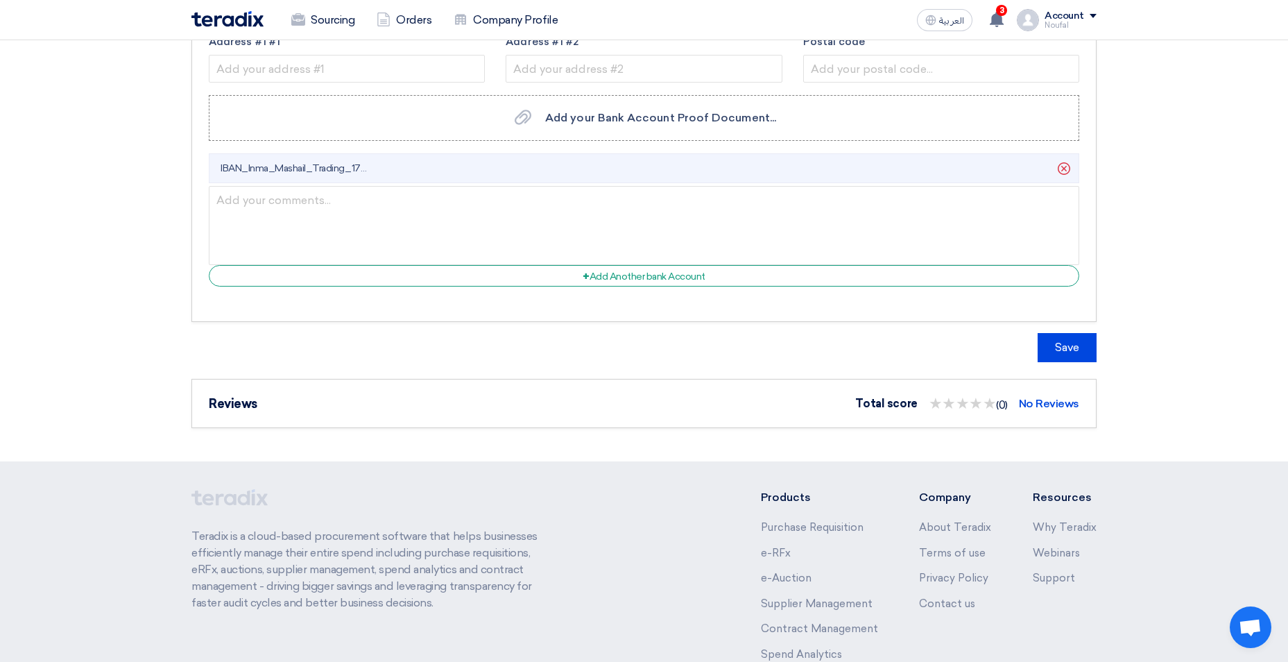
click at [992, 406] on span "★ ★" at bounding box center [990, 403] width 14 height 23
click at [987, 404] on span "★ ★" at bounding box center [990, 403] width 14 height 23
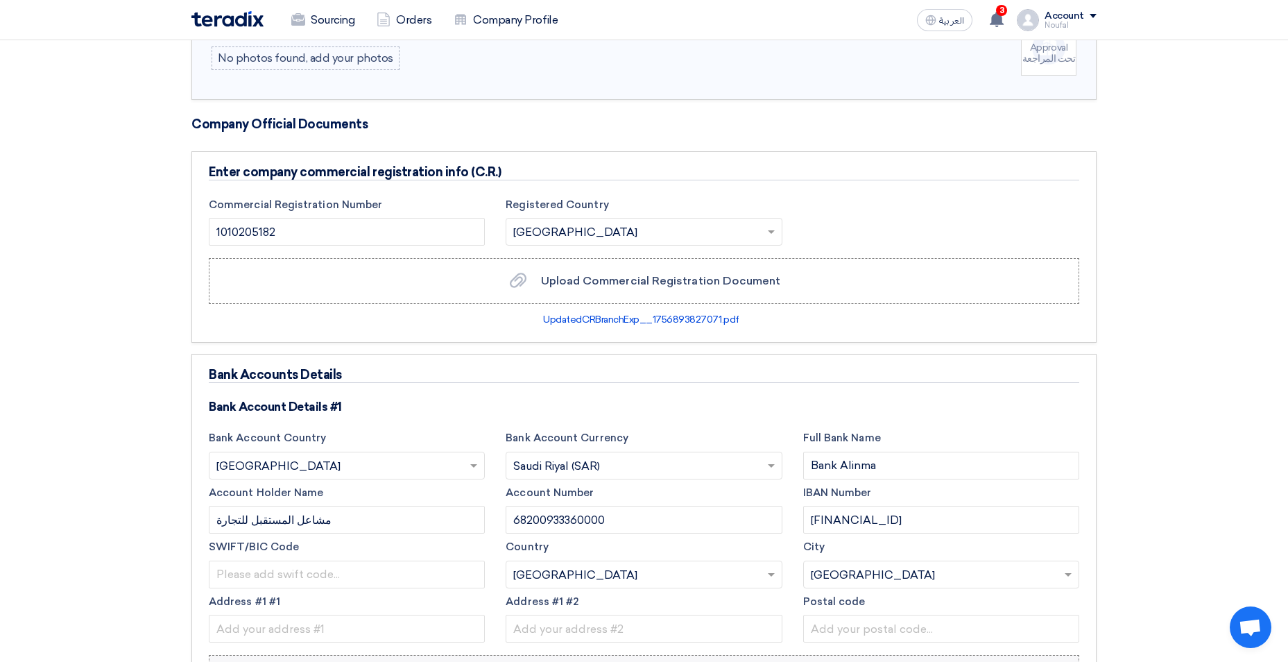
scroll to position [1318, 0]
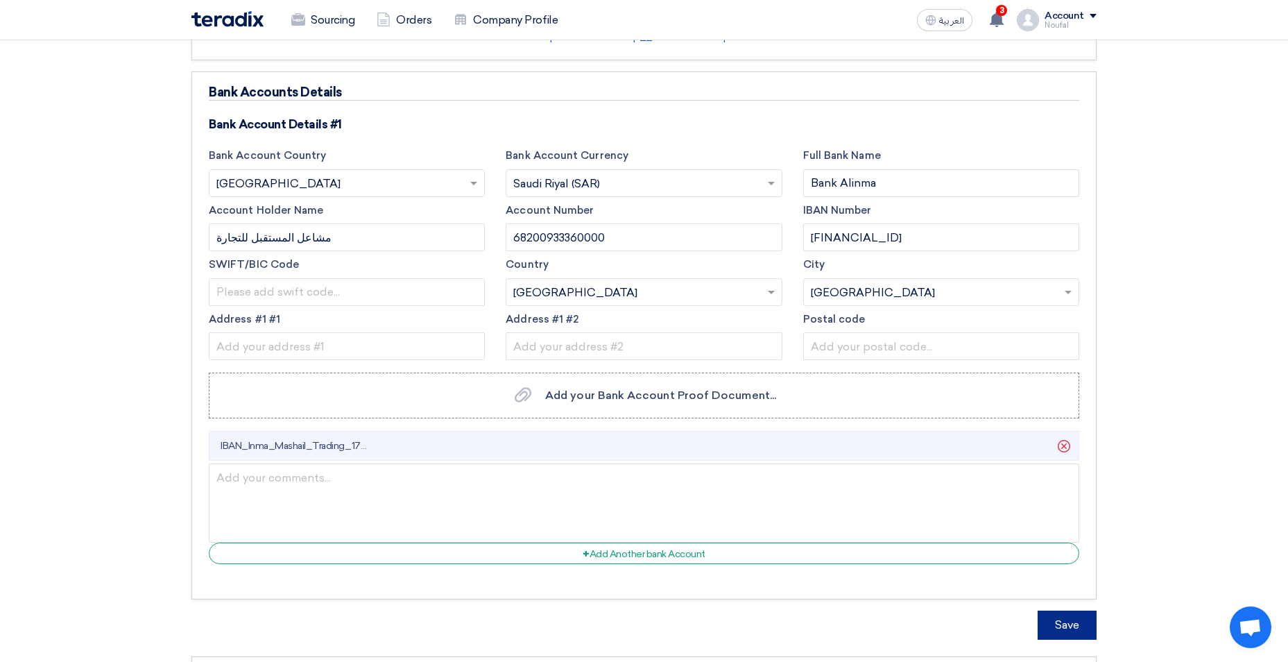
click at [1053, 623] on button "Save" at bounding box center [1066, 624] width 59 height 29
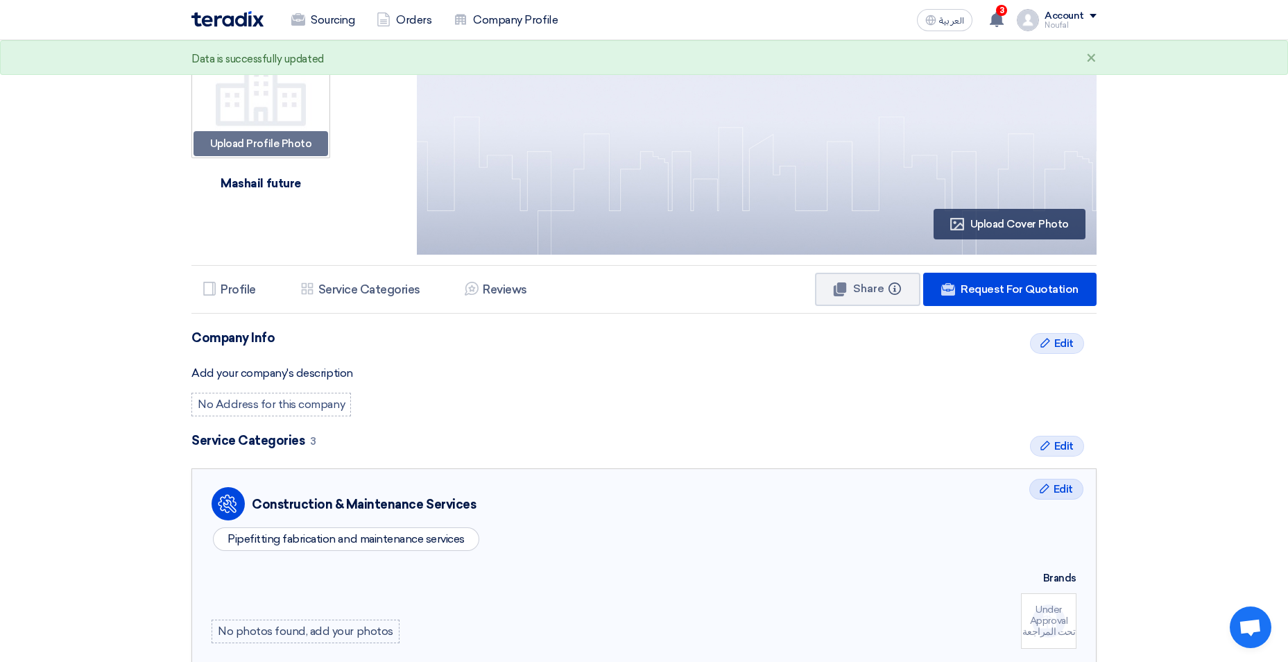
scroll to position [0, 0]
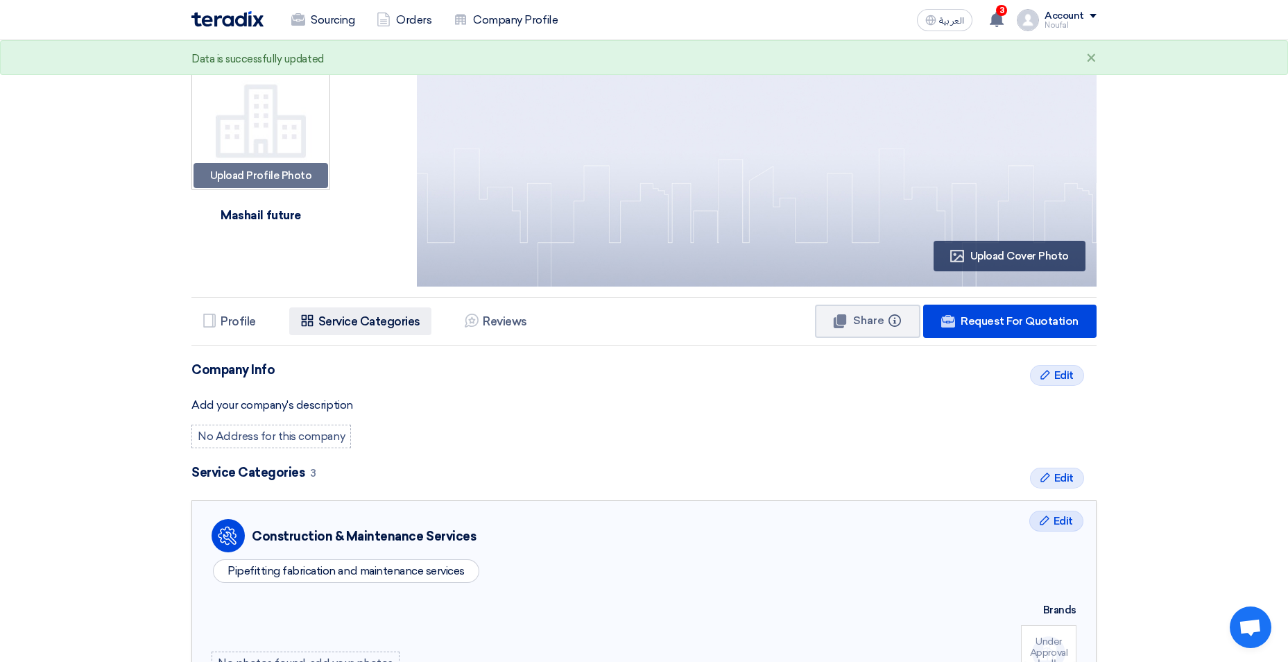
click at [390, 320] on h5 "Service Categories" at bounding box center [369, 321] width 102 height 14
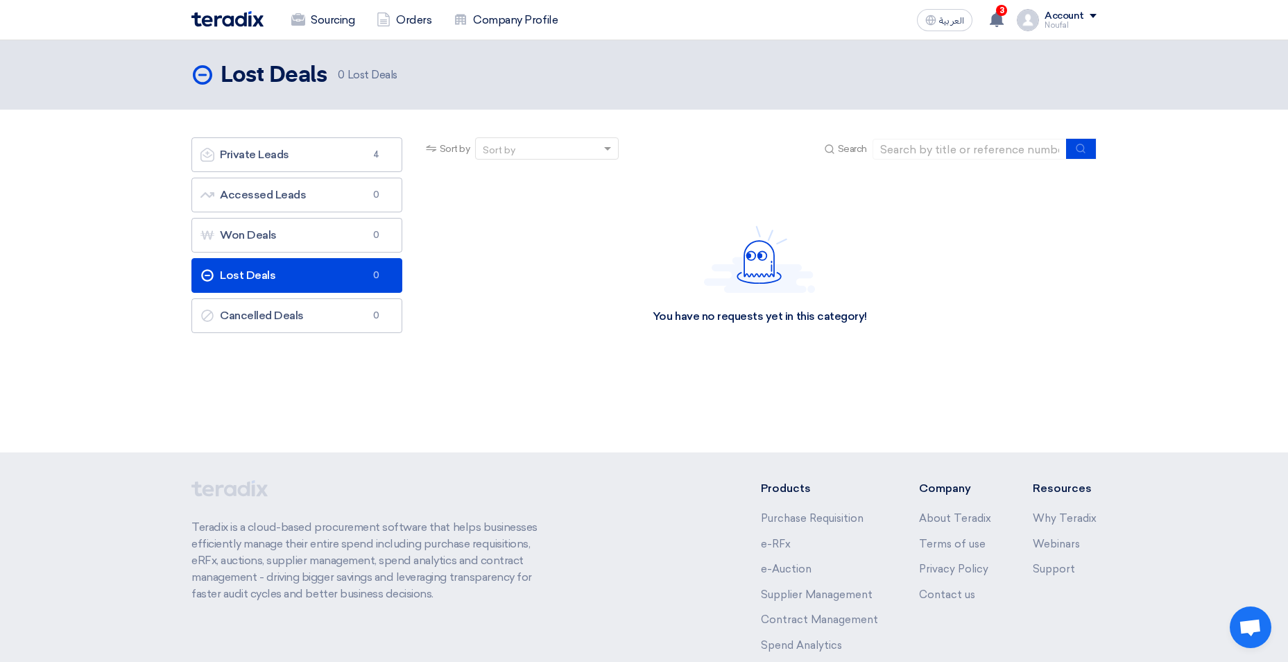
click at [1048, 24] on div "Noufal" at bounding box center [1070, 25] width 52 height 8
click at [1002, 101] on link "Company Profile" at bounding box center [1023, 109] width 122 height 16
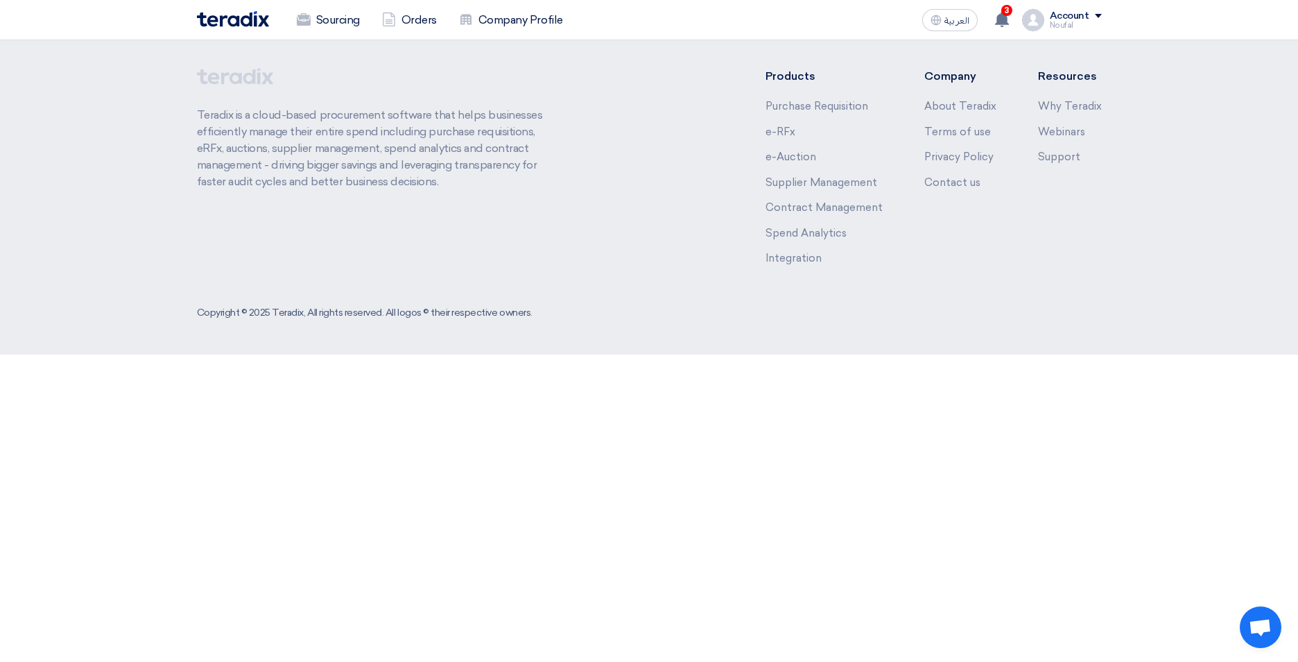
click at [1053, 17] on div "Account" at bounding box center [1070, 16] width 40 height 12
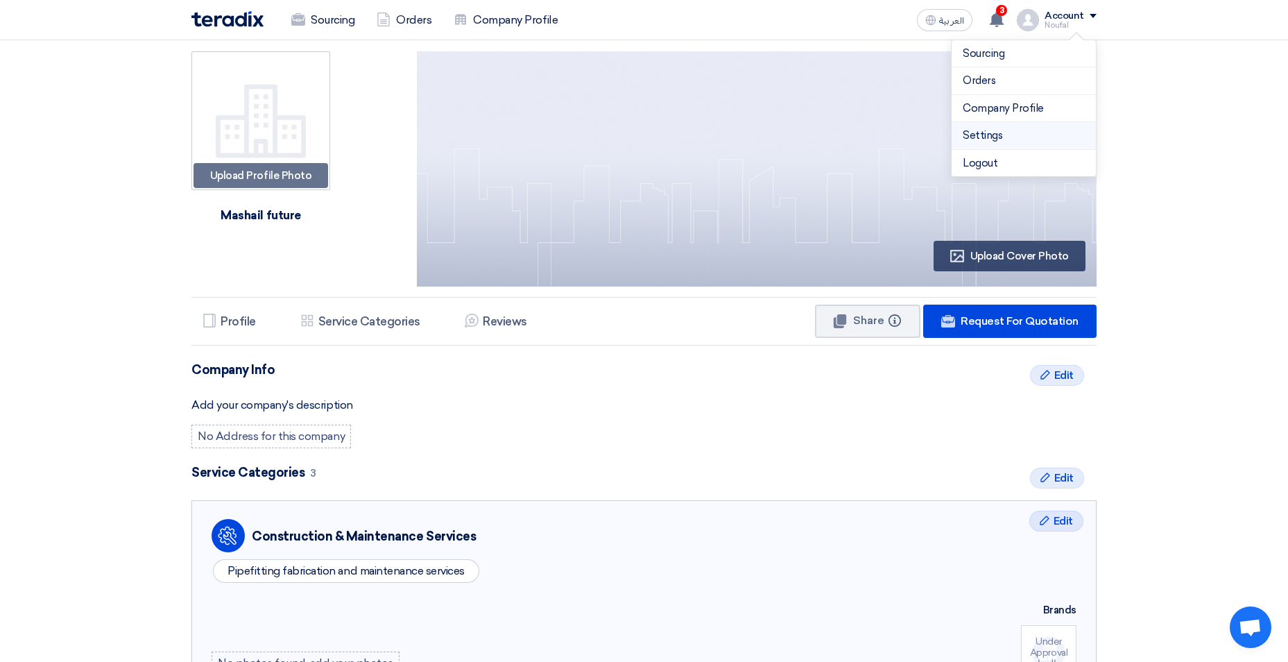
click at [1005, 131] on link "Settings" at bounding box center [1023, 136] width 122 height 16
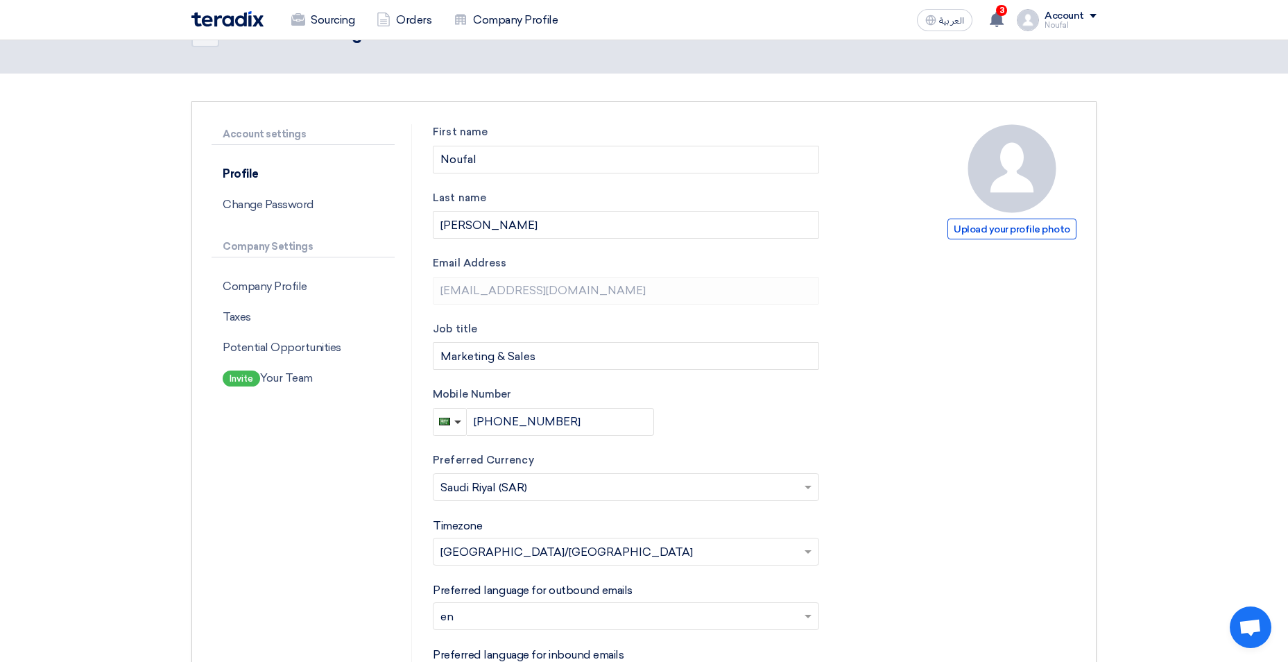
scroll to position [69, 0]
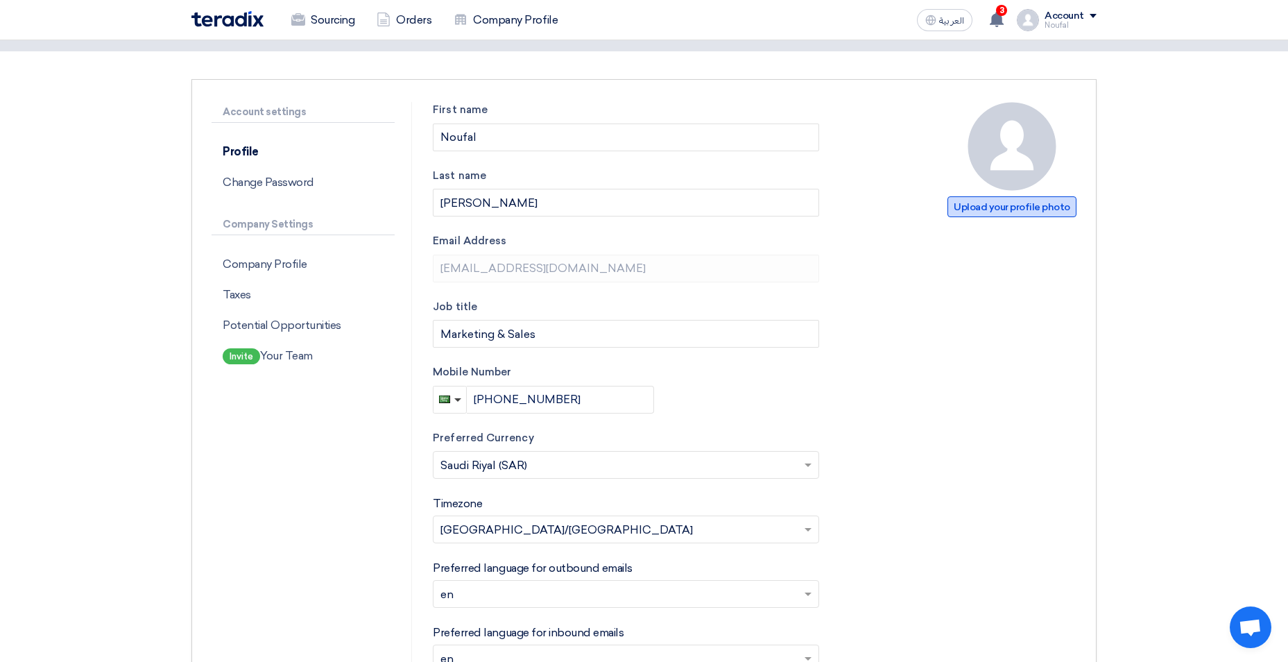
click at [1002, 207] on span "Upload your profile photo" at bounding box center [1011, 206] width 129 height 21
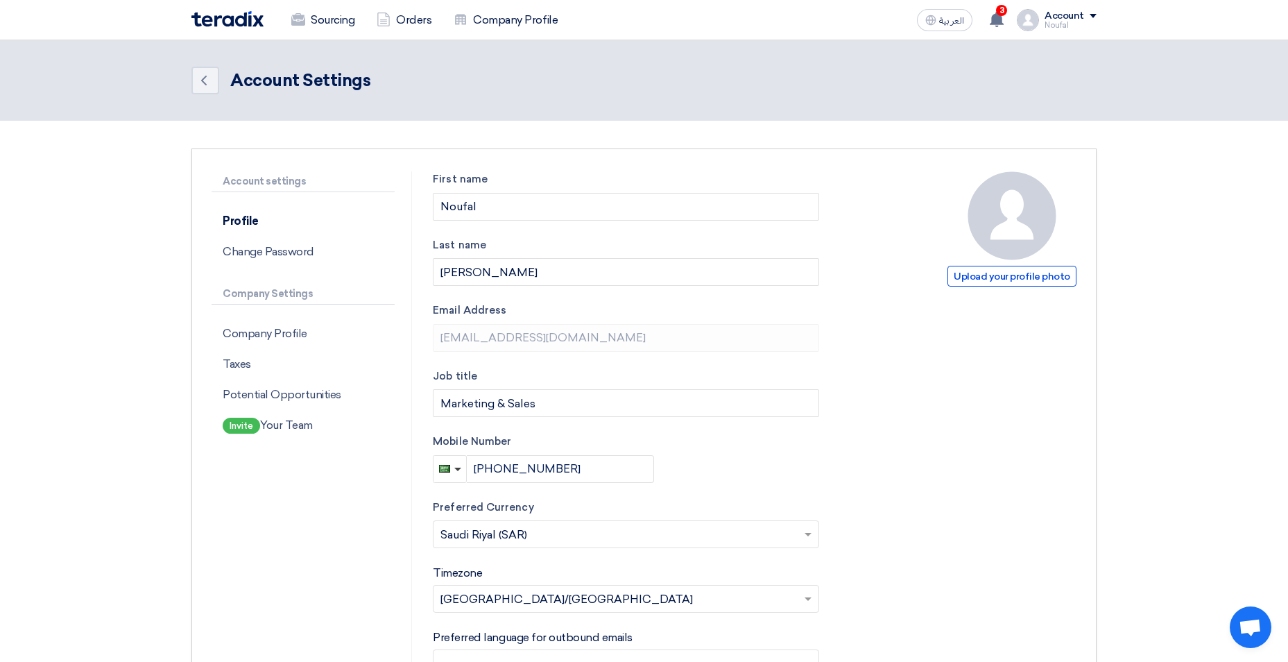
click at [243, 13] on img at bounding box center [227, 19] width 72 height 16
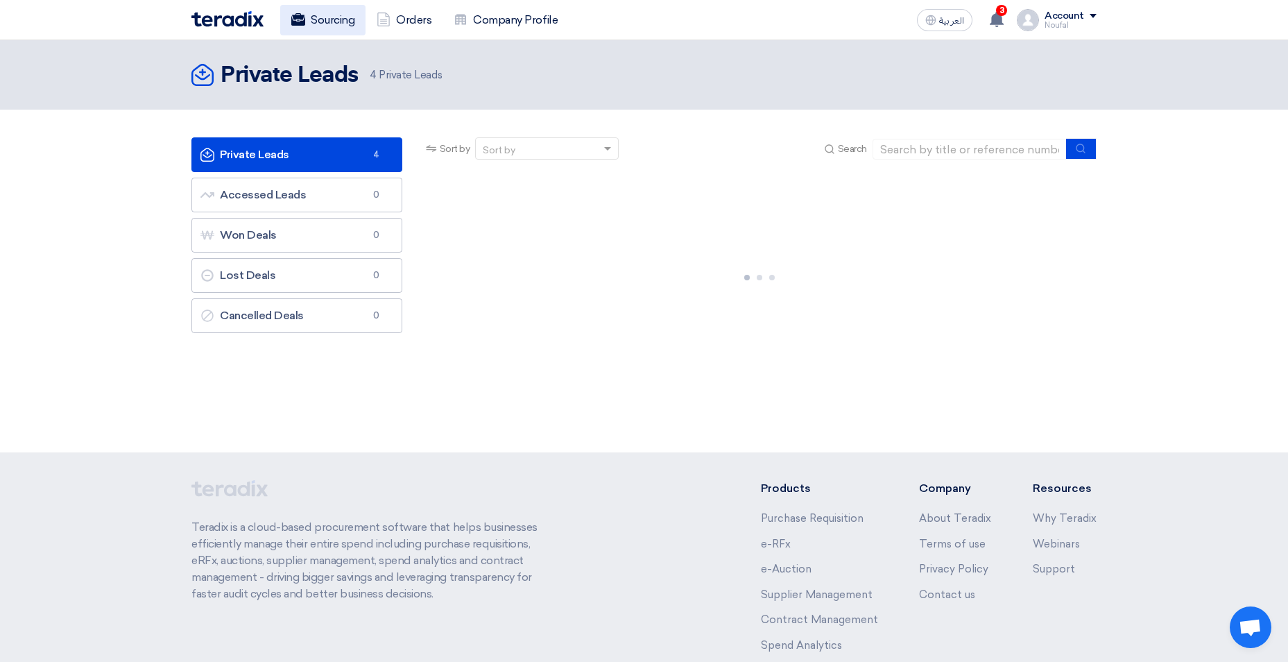
click at [294, 19] on use at bounding box center [298, 19] width 14 height 12
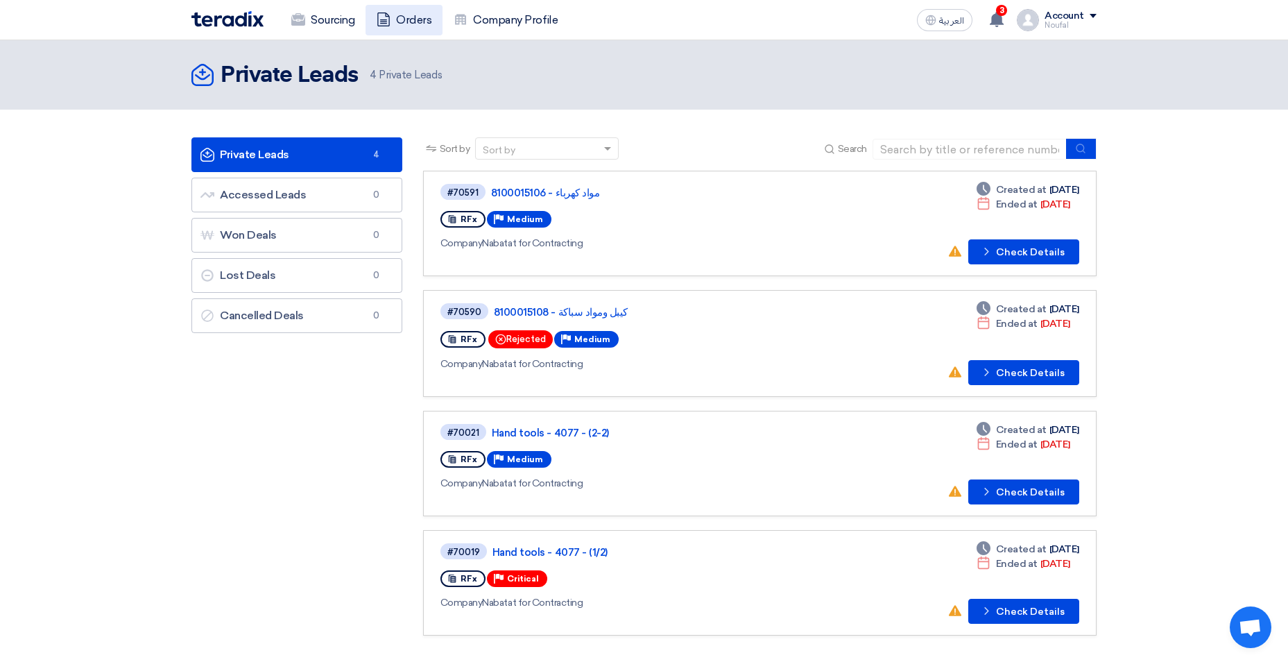
click at [388, 24] on icon at bounding box center [384, 19] width 14 height 14
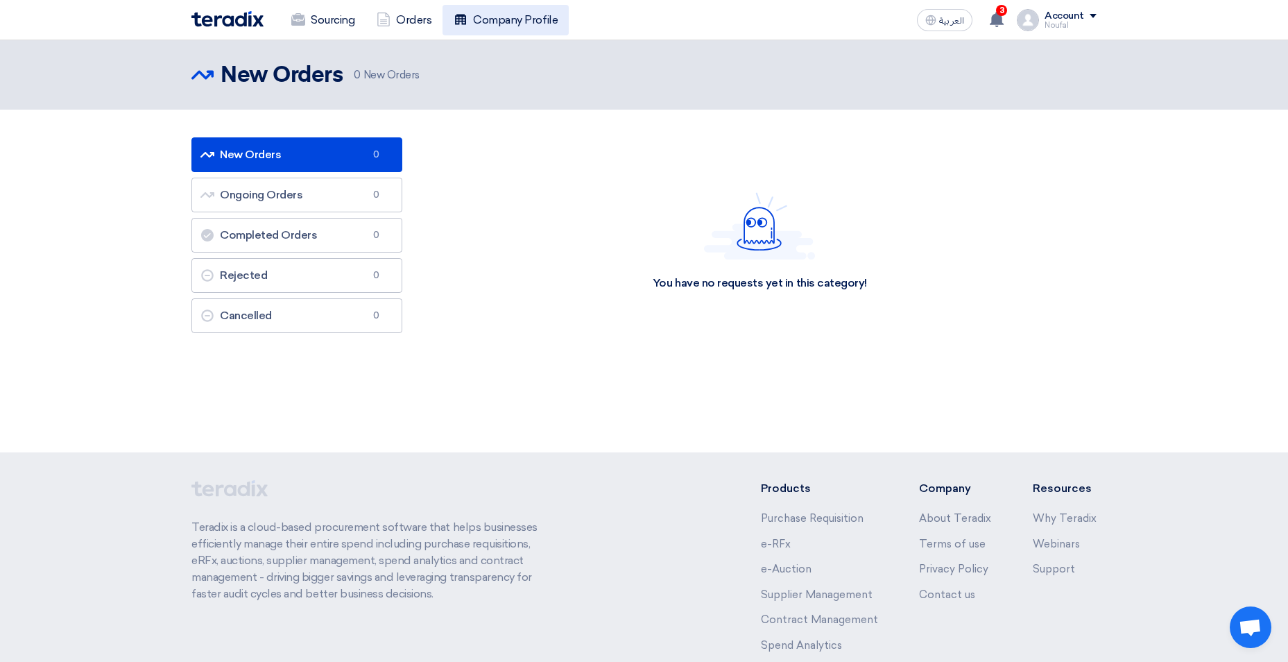
click at [459, 10] on link "Company Profile" at bounding box center [505, 20] width 126 height 31
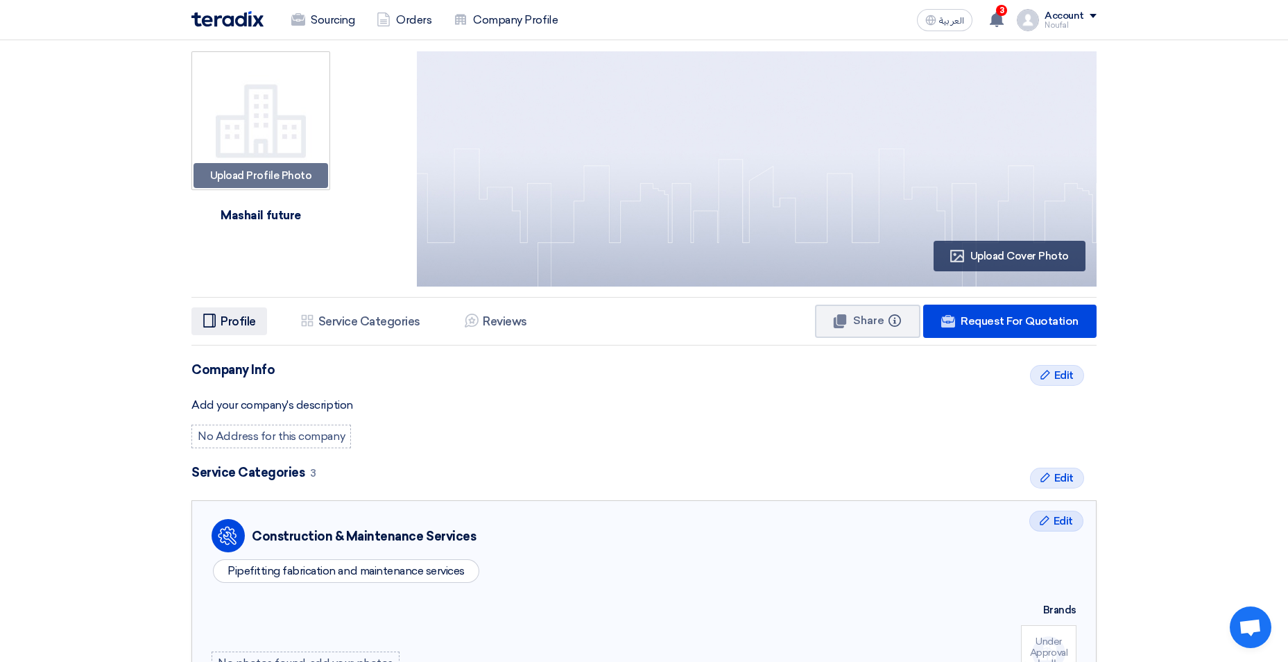
click at [232, 315] on h5 "Profile" at bounding box center [238, 321] width 35 height 14
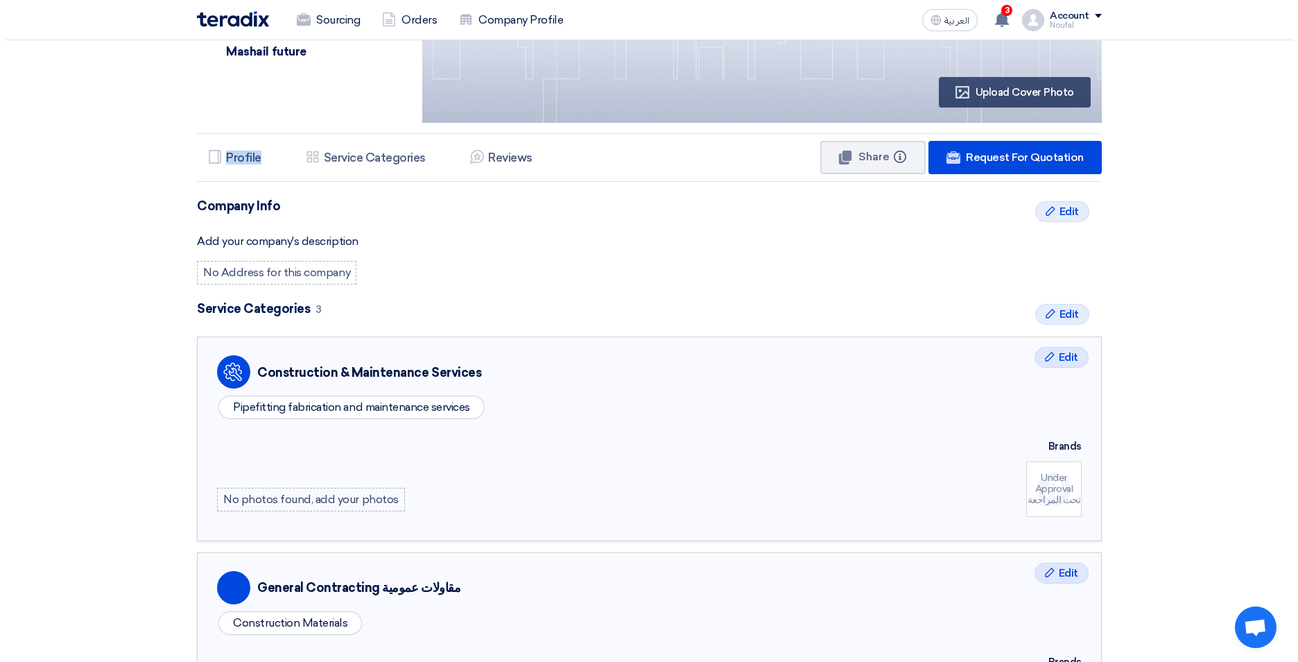
scroll to position [208, 0]
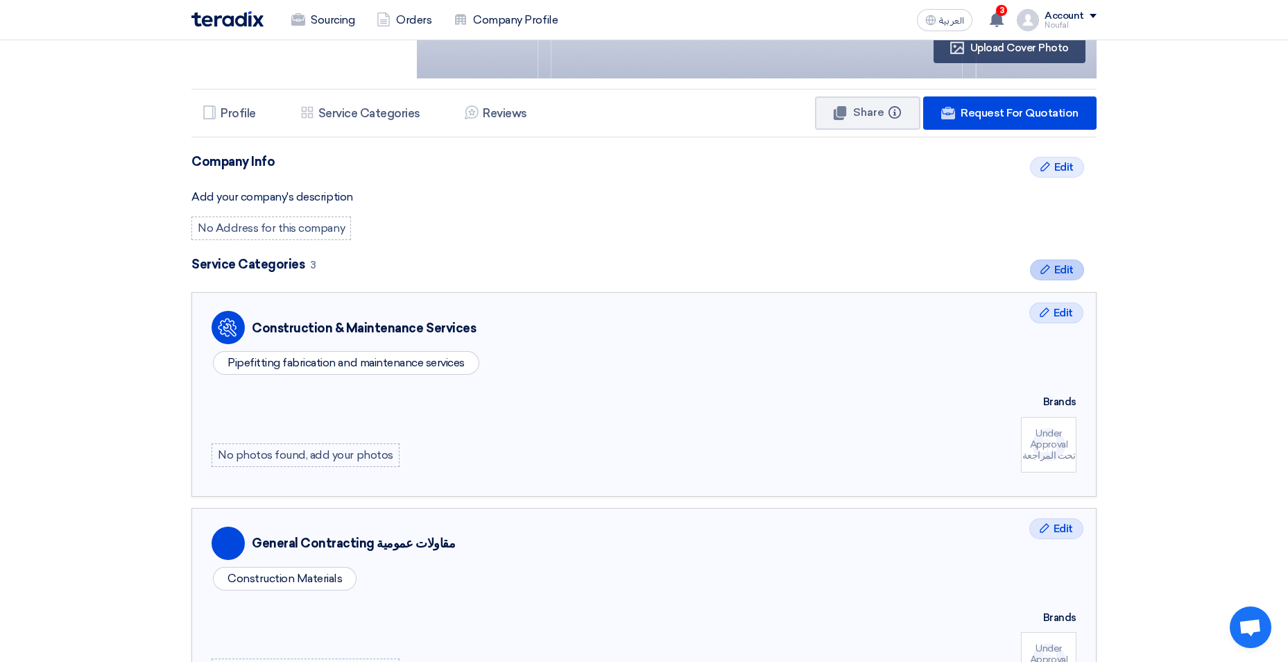
click at [1051, 267] on div "Edit Edit" at bounding box center [1057, 269] width 54 height 21
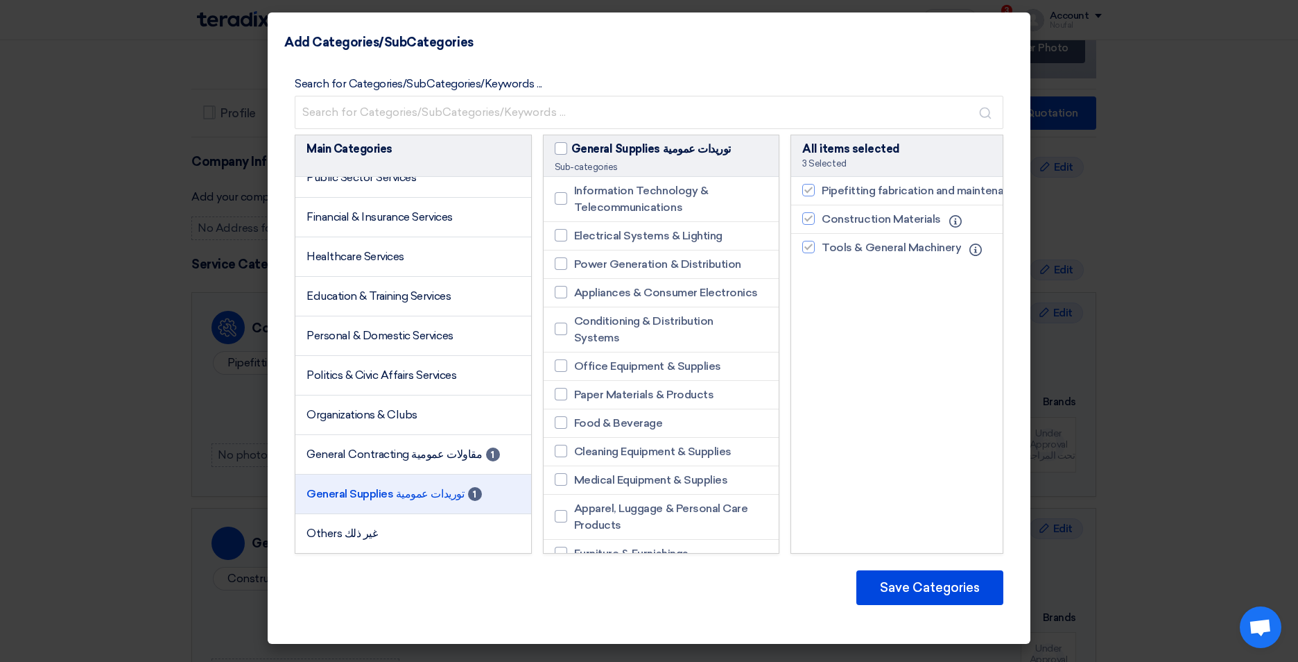
scroll to position [2419, 0]
click at [404, 537] on li "Others غير ذلك" at bounding box center [413, 533] width 236 height 39
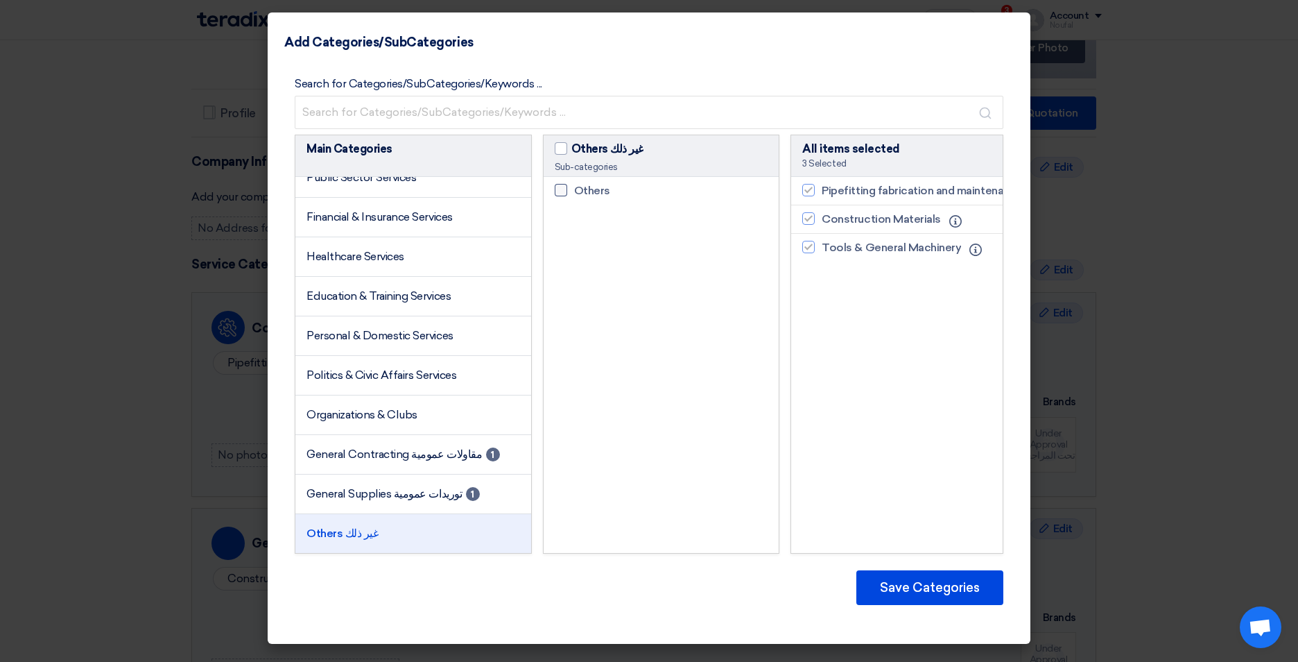
click at [588, 192] on span "Others" at bounding box center [592, 190] width 36 height 17
click at [583, 192] on input "Others" at bounding box center [578, 190] width 9 height 9
checkbox input "true"
click at [894, 377] on div "Pipefitting fabrication and maintenance services Info Construction Materials In…" at bounding box center [896, 365] width 211 height 376
click at [892, 360] on div "Pipefitting fabrication and maintenance services Info Construction Materials In…" at bounding box center [896, 365] width 211 height 376
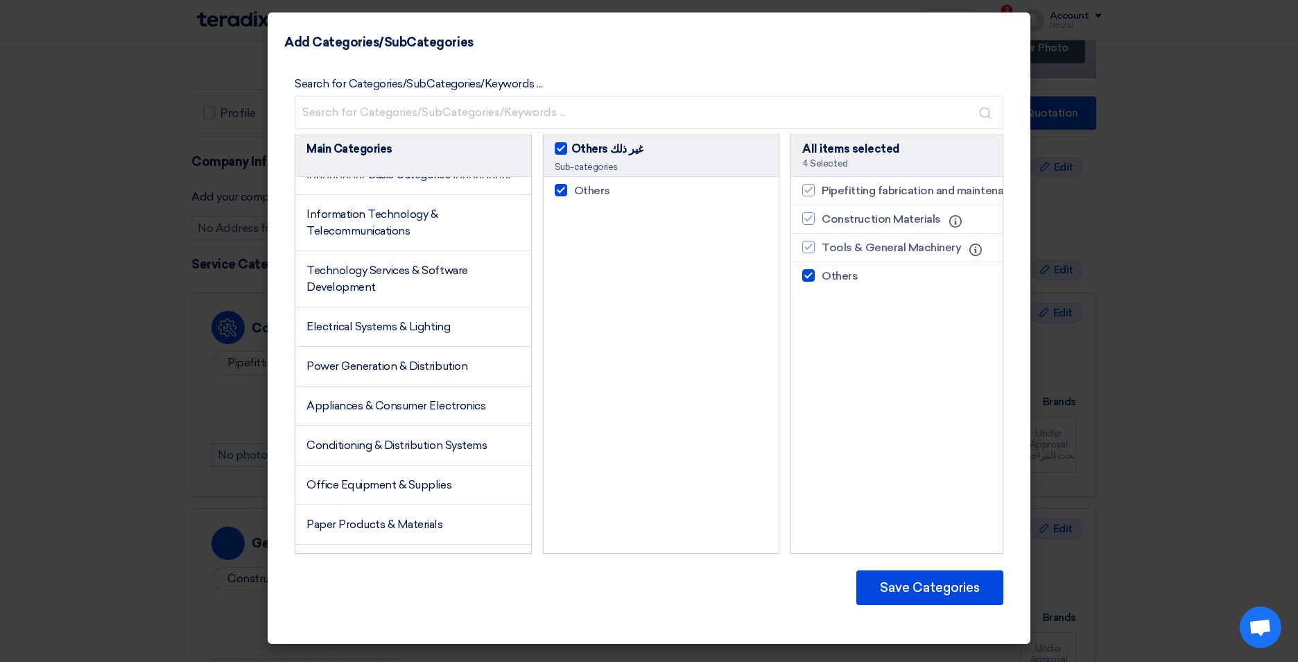
scroll to position [0, 0]
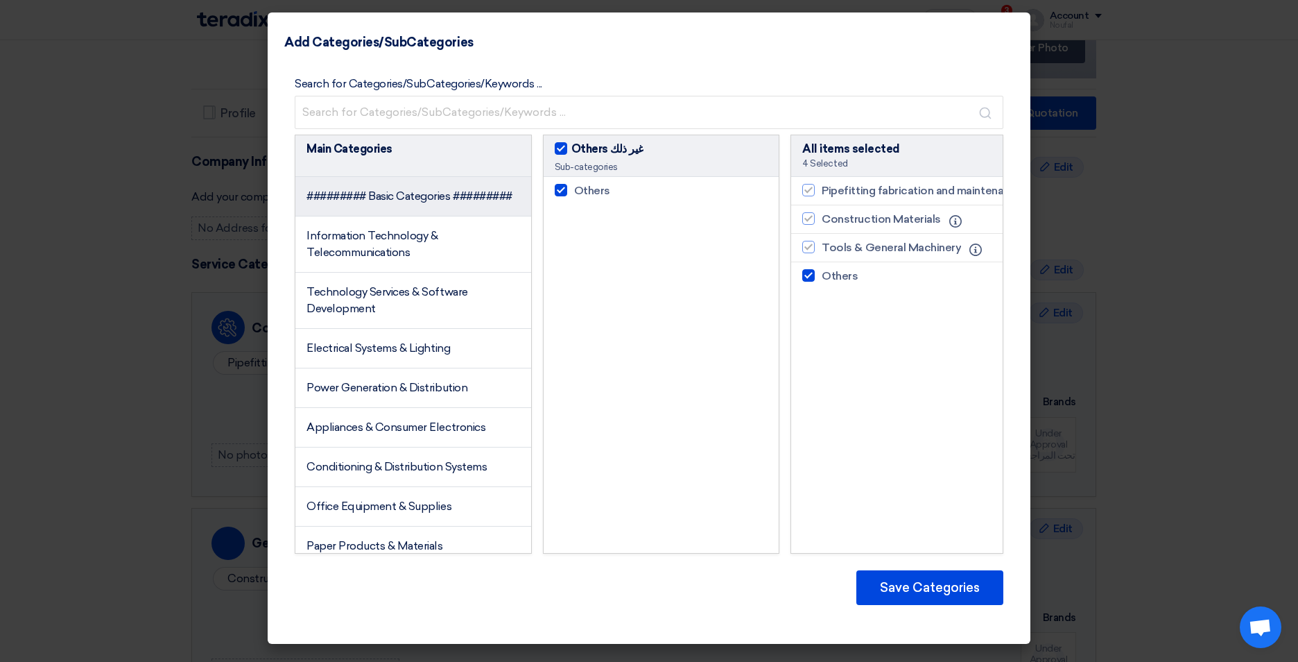
click at [432, 202] on span "######### Basic Categories #########" at bounding box center [409, 195] width 206 height 13
checkbox input "false"
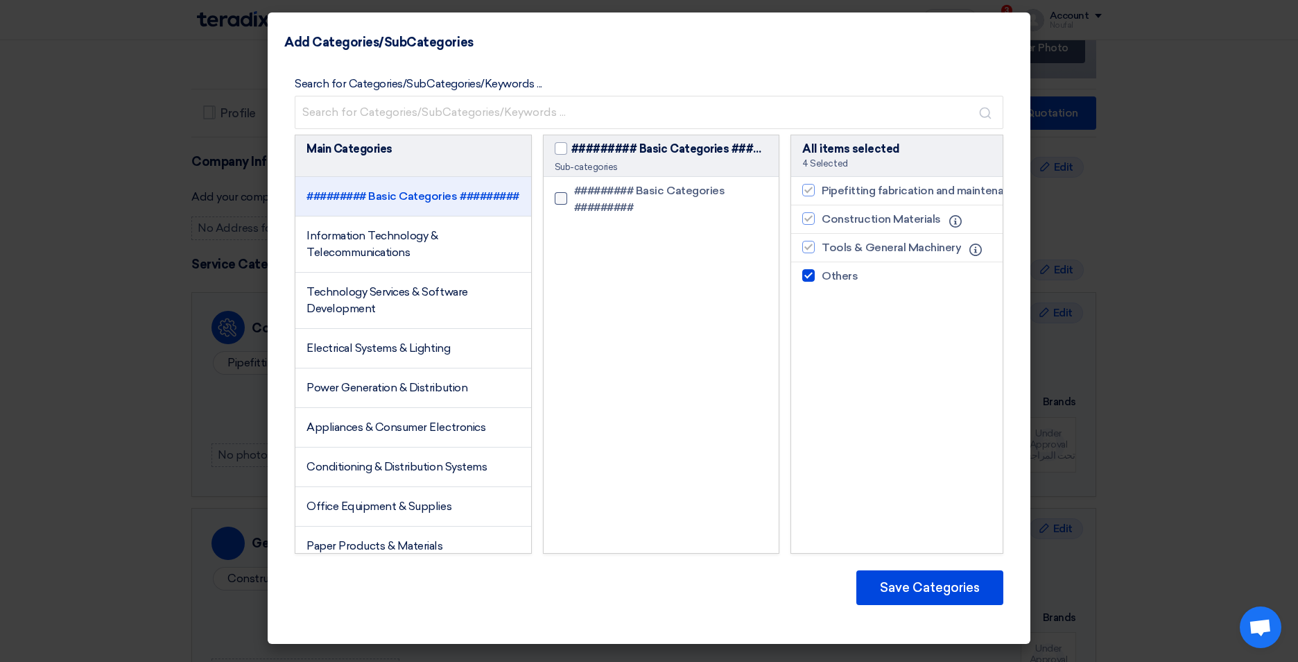
click at [563, 199] on div at bounding box center [561, 198] width 12 height 12
click at [574, 199] on input "######### Basic Categories #########" at bounding box center [578, 198] width 9 height 9
checkbox input "true"
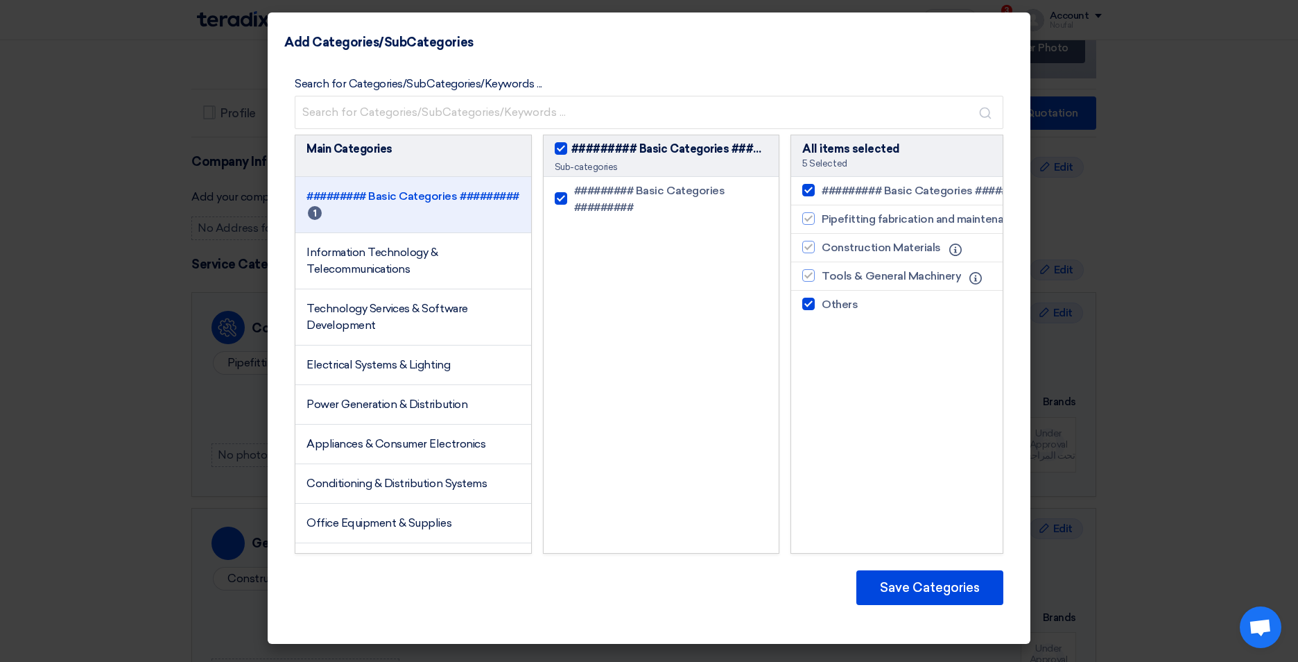
click at [563, 199] on div at bounding box center [561, 198] width 12 height 12
click at [574, 199] on input "######### Basic Categories #########" at bounding box center [578, 198] width 9 height 9
checkbox input "false"
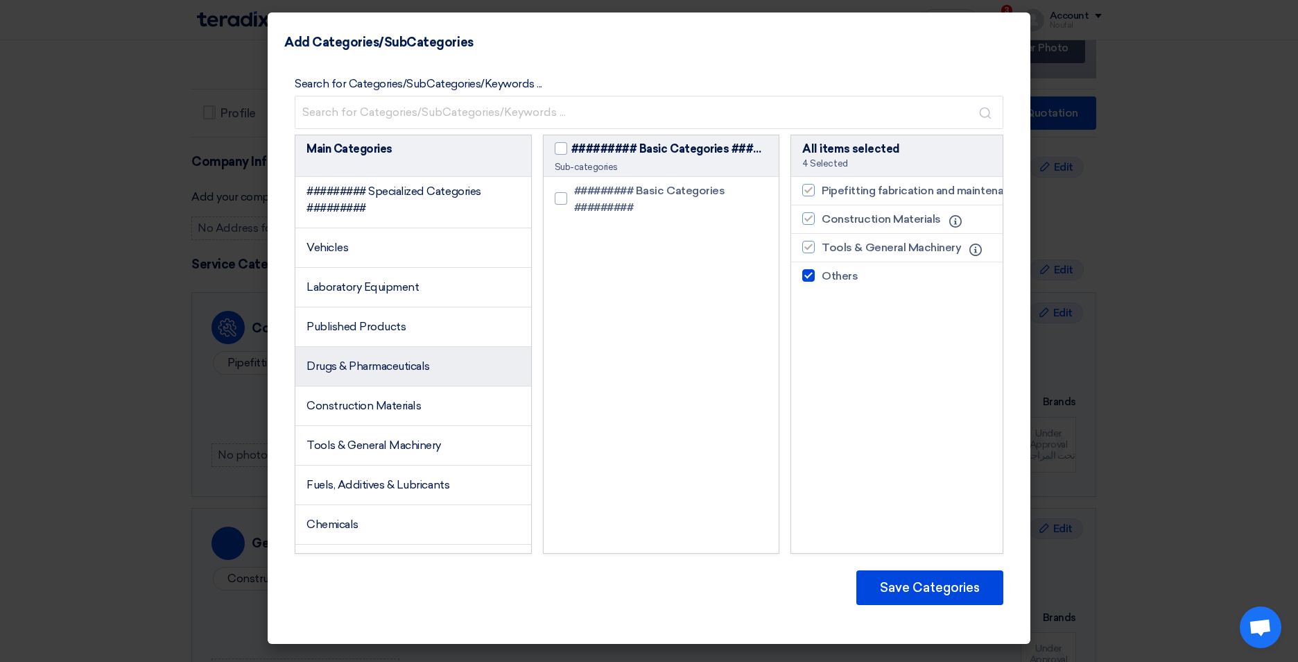
scroll to position [971, 0]
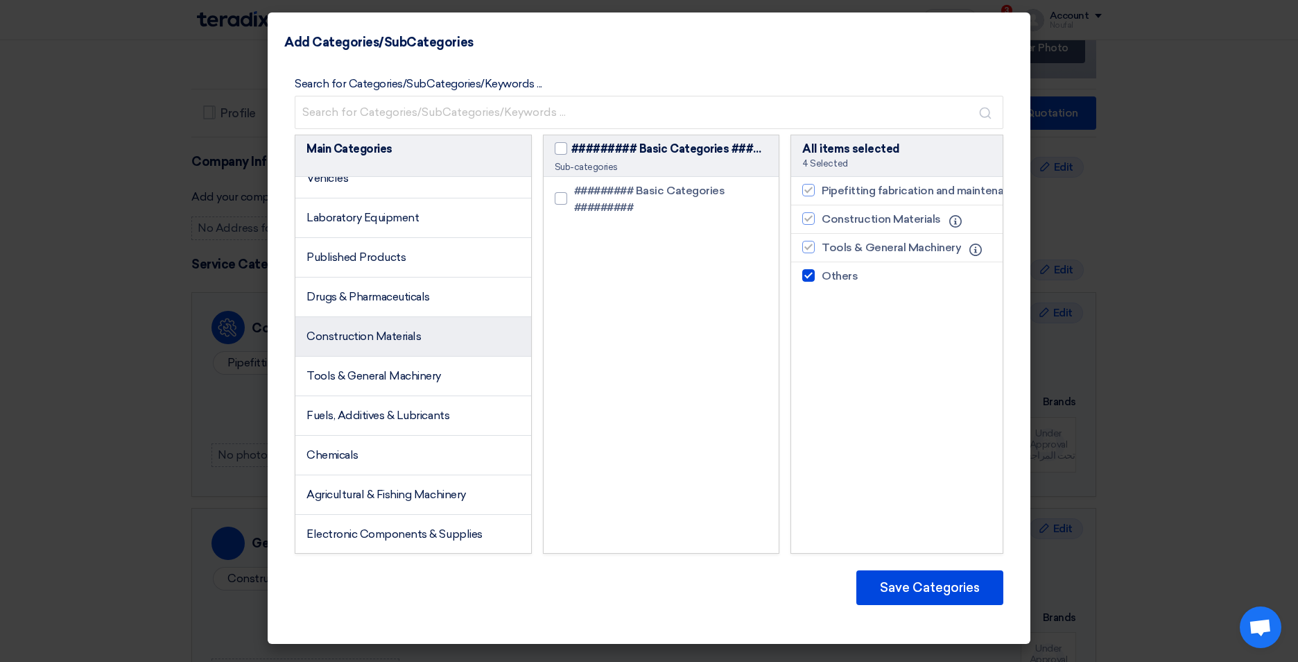
click at [417, 343] on span "Construction Materials" at bounding box center [363, 335] width 114 height 13
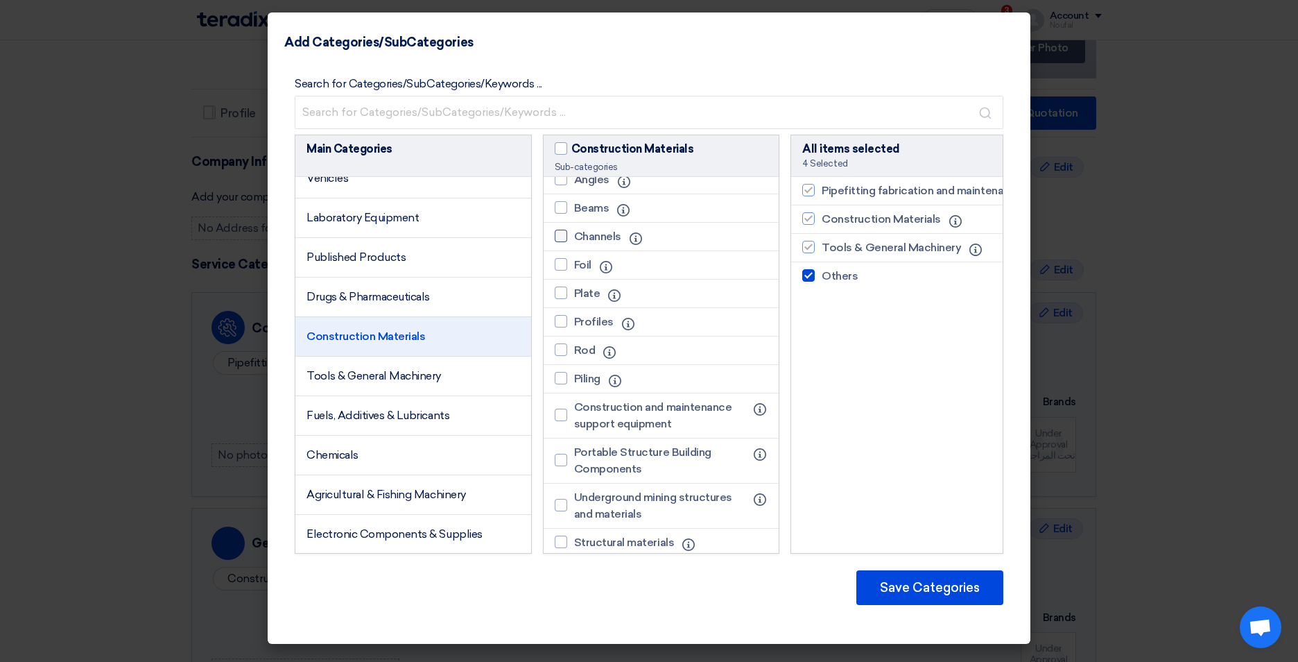
scroll to position [69, 0]
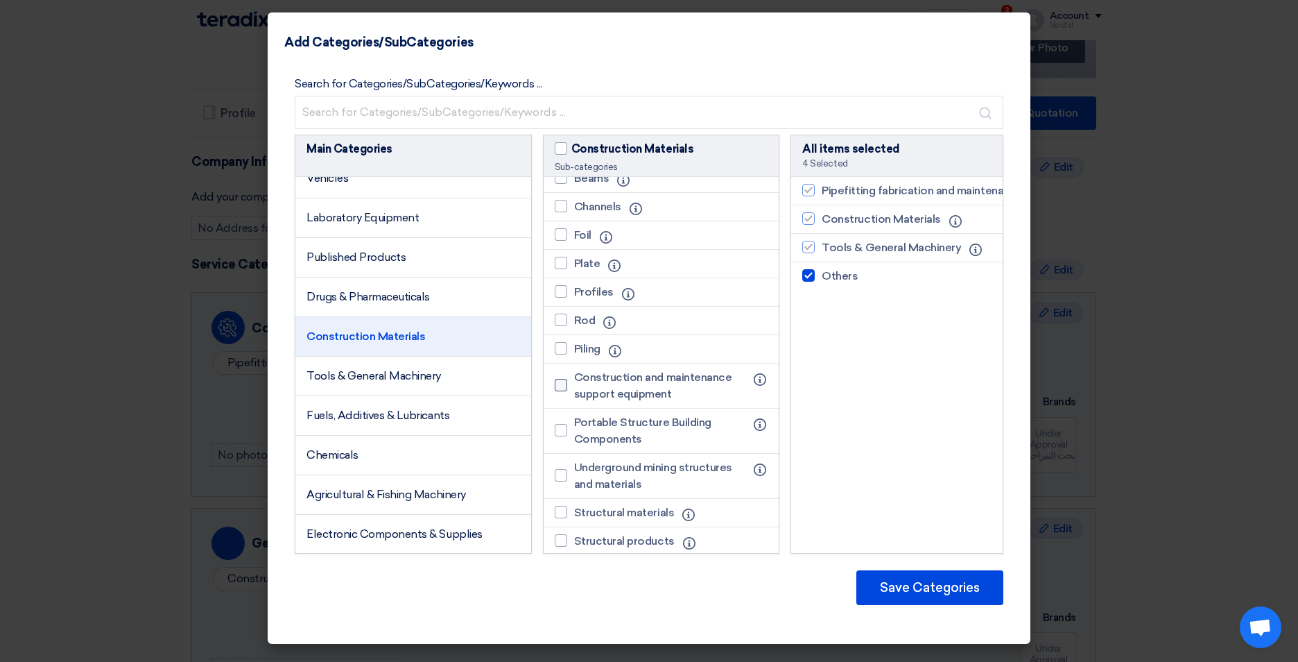
click at [570, 386] on label "Construction and maintenance support equipment" at bounding box center [654, 385] width 198 height 33
click at [574, 386] on input "Construction and maintenance support equipment" at bounding box center [578, 385] width 9 height 9
checkbox input "true"
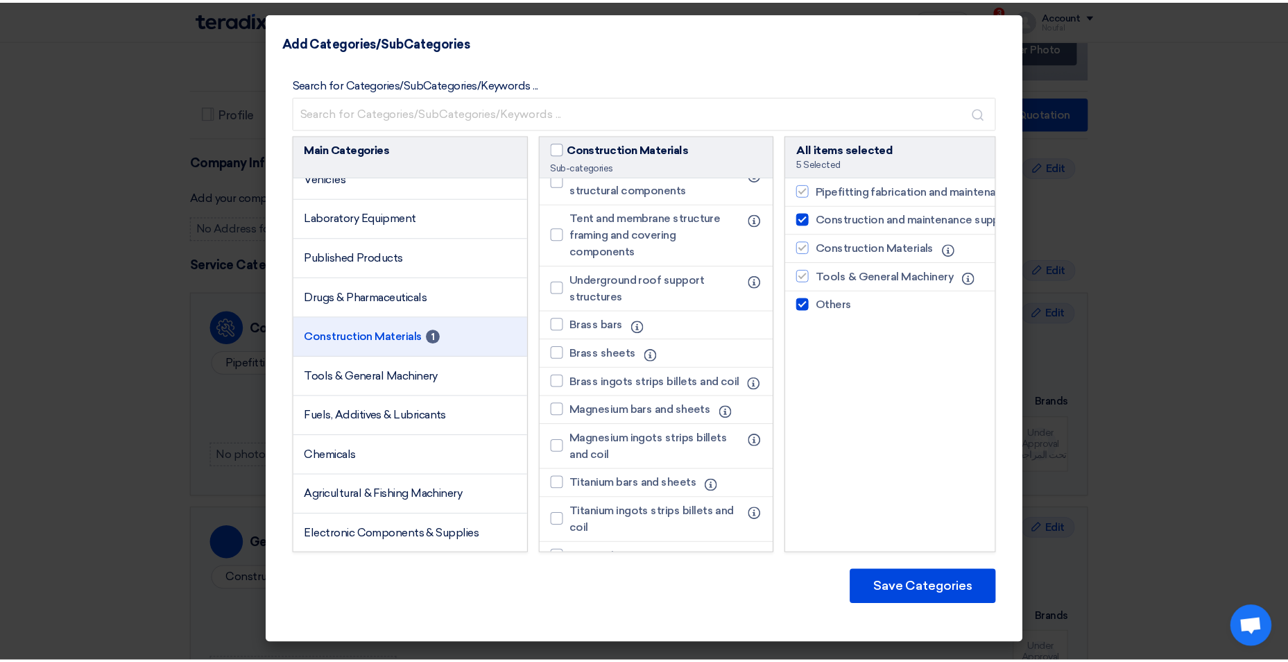
scroll to position [1976, 0]
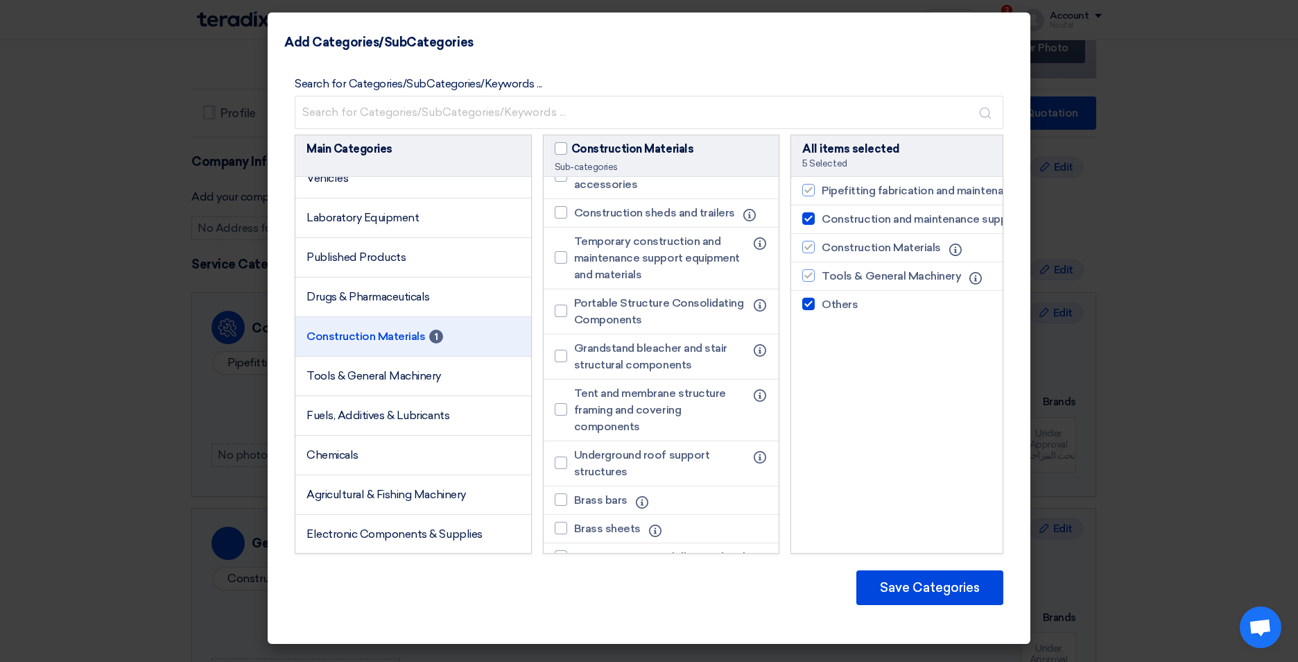
click at [1097, 273] on modal-container "Add Categories/SubCategories Search for Categories/SubCategories/Keywords ... M…" at bounding box center [649, 331] width 1298 height 662
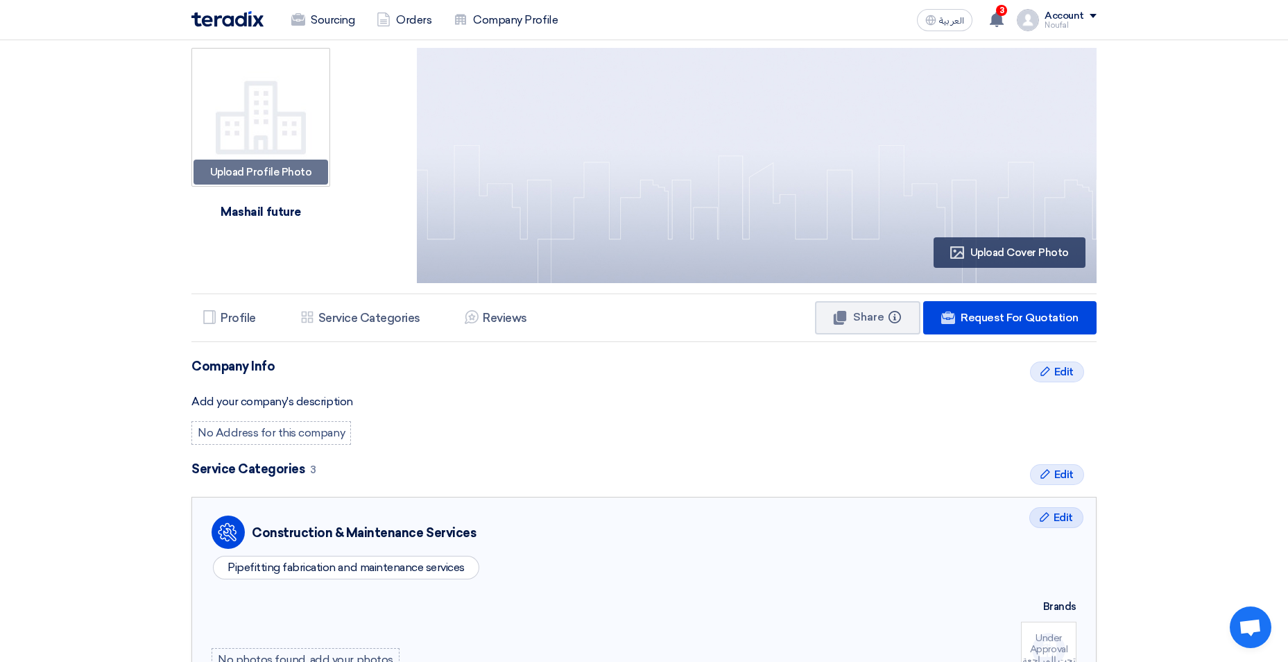
scroll to position [0, 0]
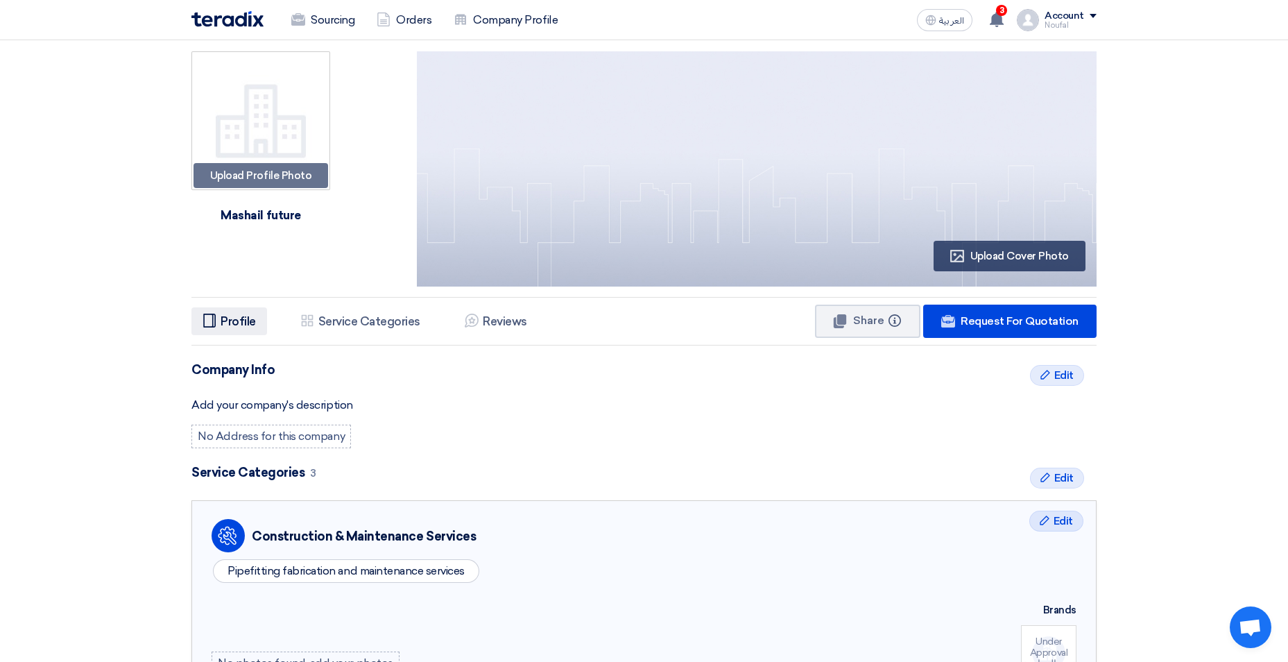
click at [237, 322] on h5 "Profile" at bounding box center [238, 321] width 35 height 14
click at [1068, 19] on div "Account" at bounding box center [1064, 16] width 40 height 12
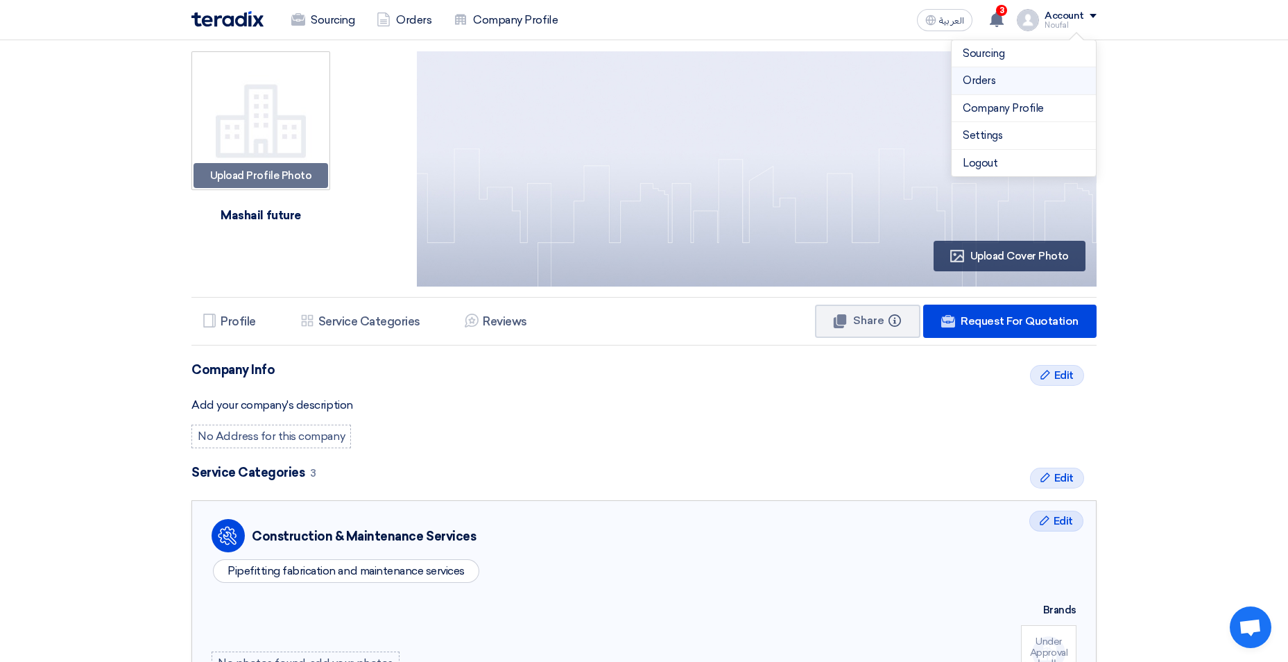
click at [998, 79] on link "Orders" at bounding box center [1023, 81] width 122 height 16
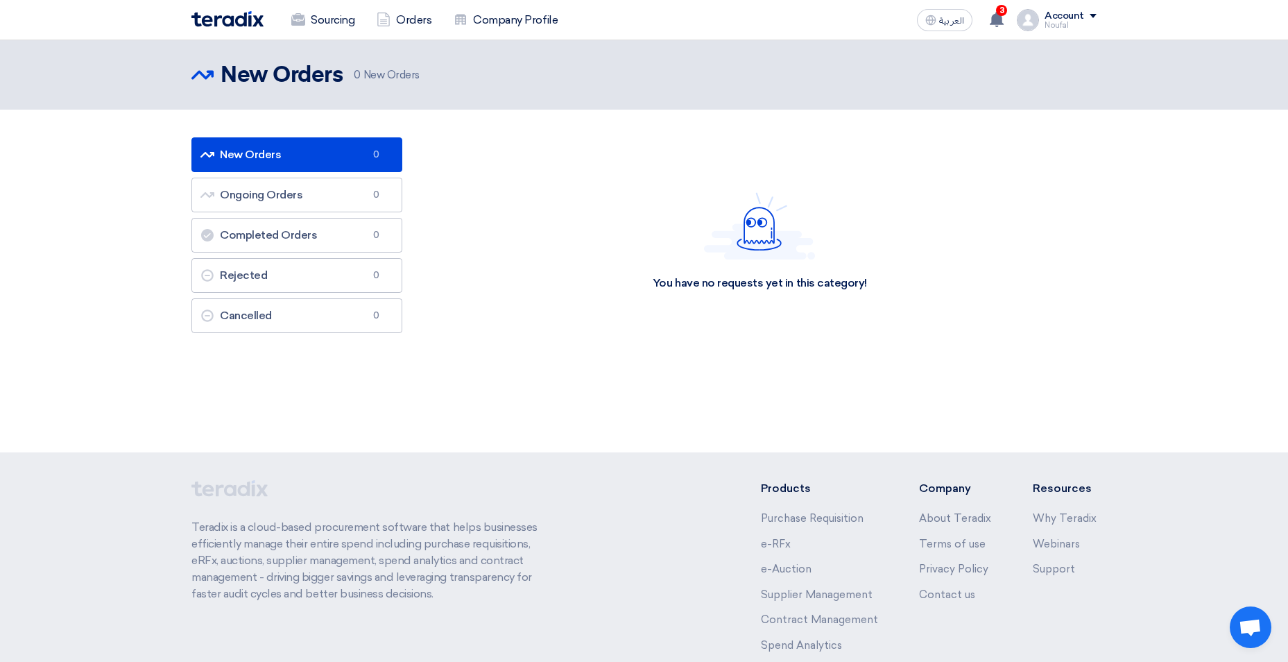
click at [304, 156] on link "New Orders New Orders 0" at bounding box center [296, 154] width 211 height 35
click at [303, 191] on link "Ongoing Orders Ongoing Orders 0" at bounding box center [296, 195] width 211 height 35
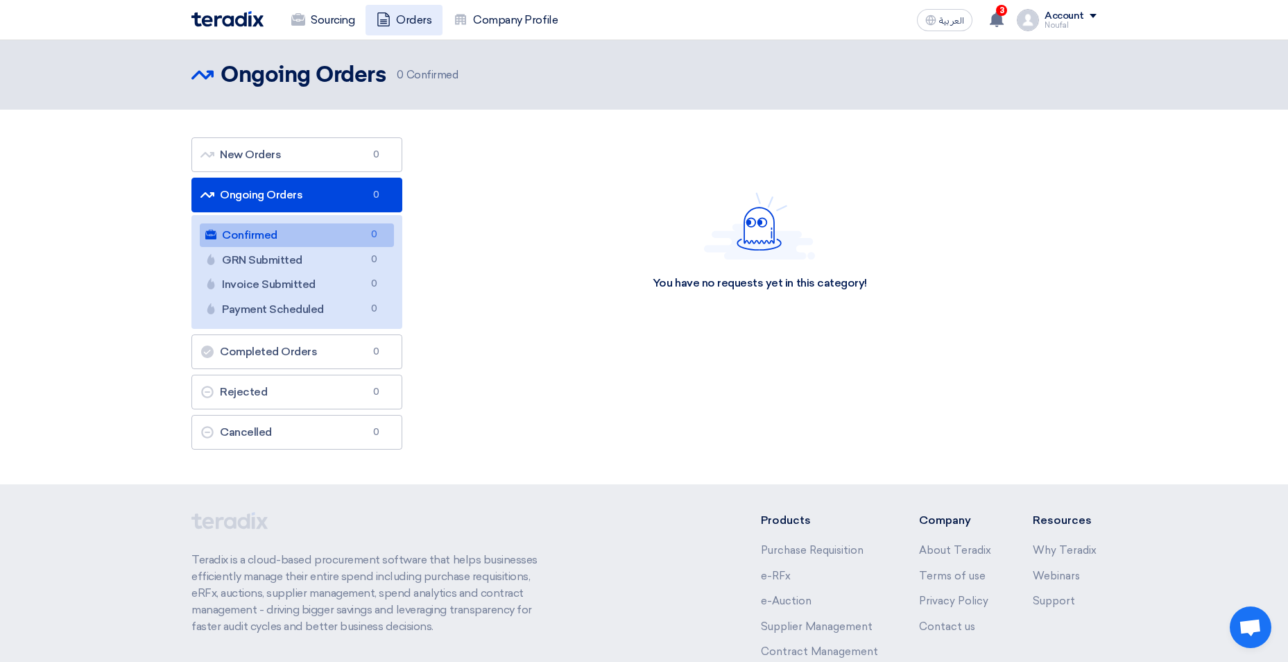
click at [397, 16] on link "Orders" at bounding box center [403, 20] width 77 height 31
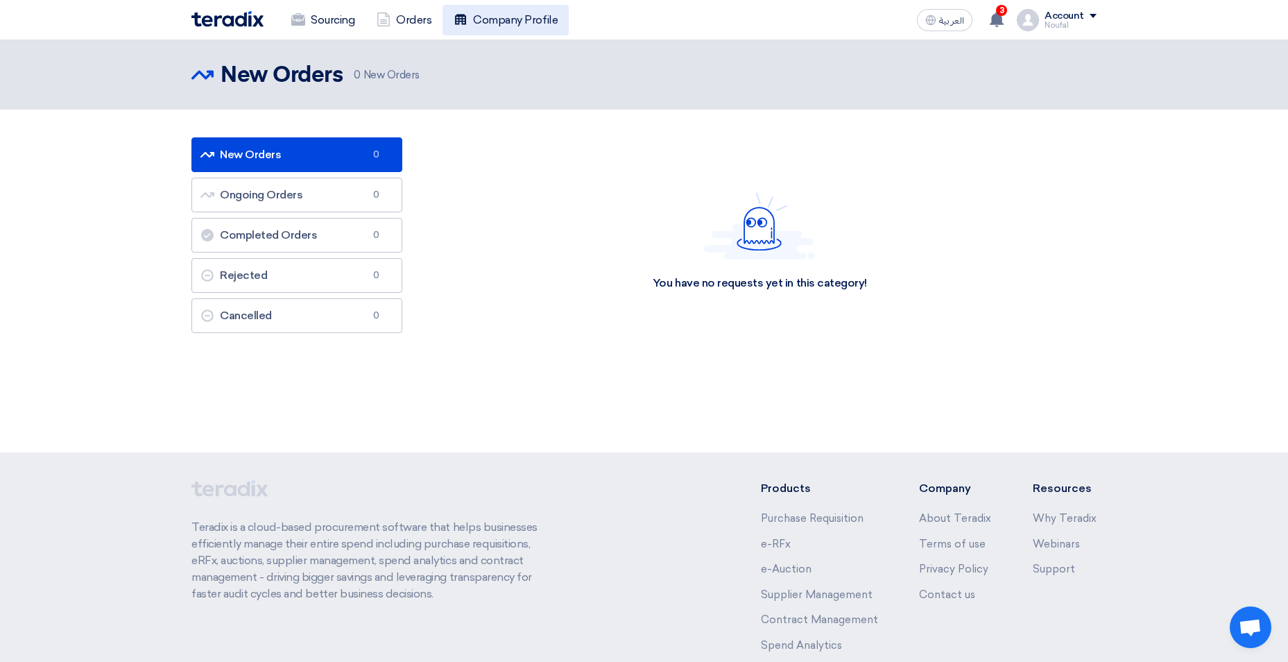
click at [480, 15] on link "Company Profile" at bounding box center [505, 20] width 126 height 31
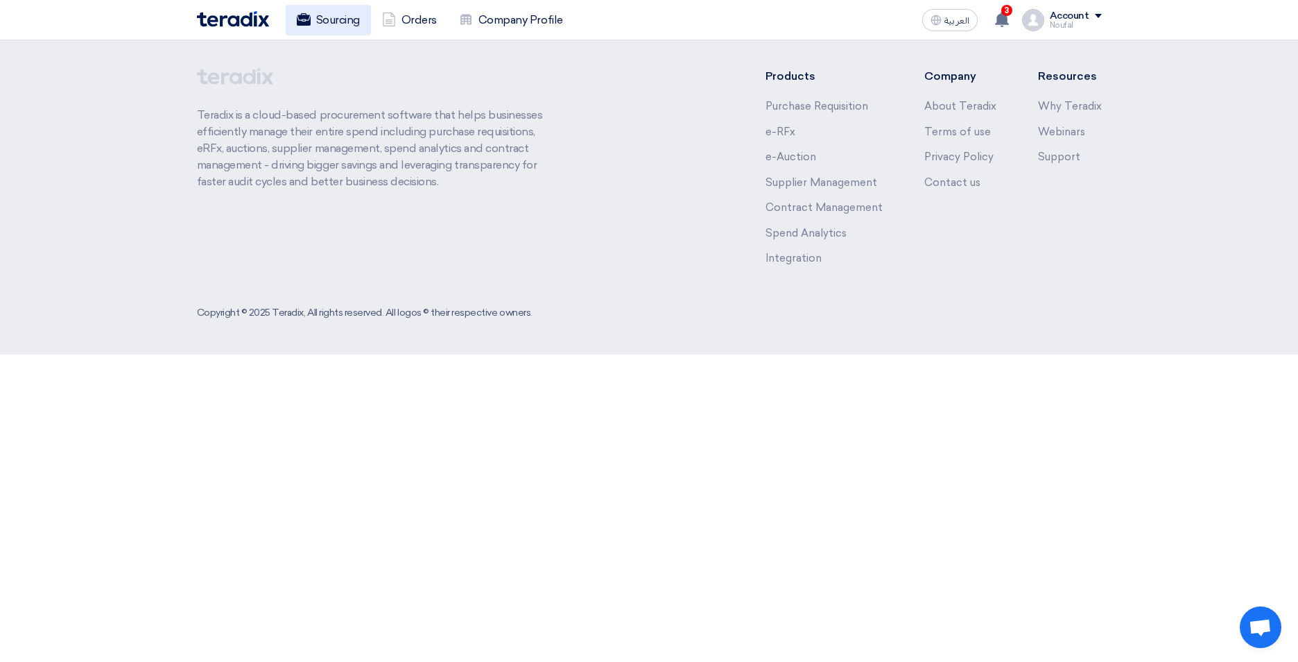
click at [342, 20] on link "Sourcing" at bounding box center [328, 20] width 85 height 31
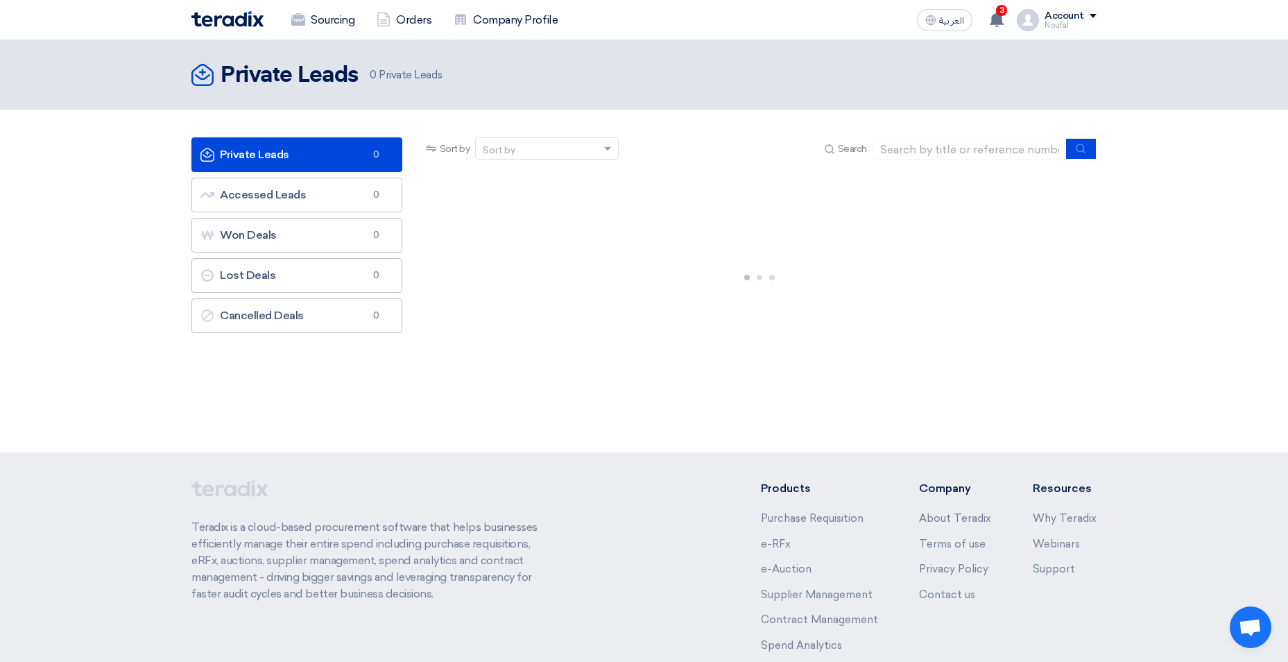
click at [1044, 15] on div "Account Noufal Sourcing Orders Company Profile Settings Logout" at bounding box center [1057, 20] width 80 height 22
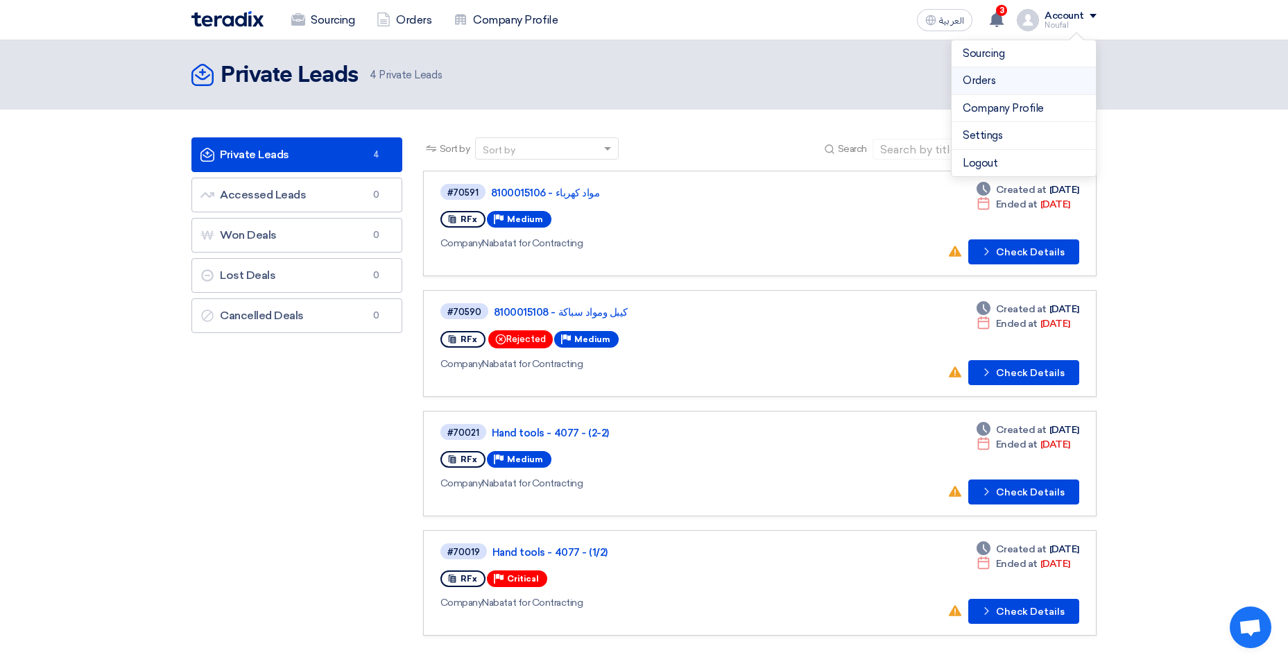
click at [1007, 77] on link "Orders" at bounding box center [1023, 81] width 122 height 16
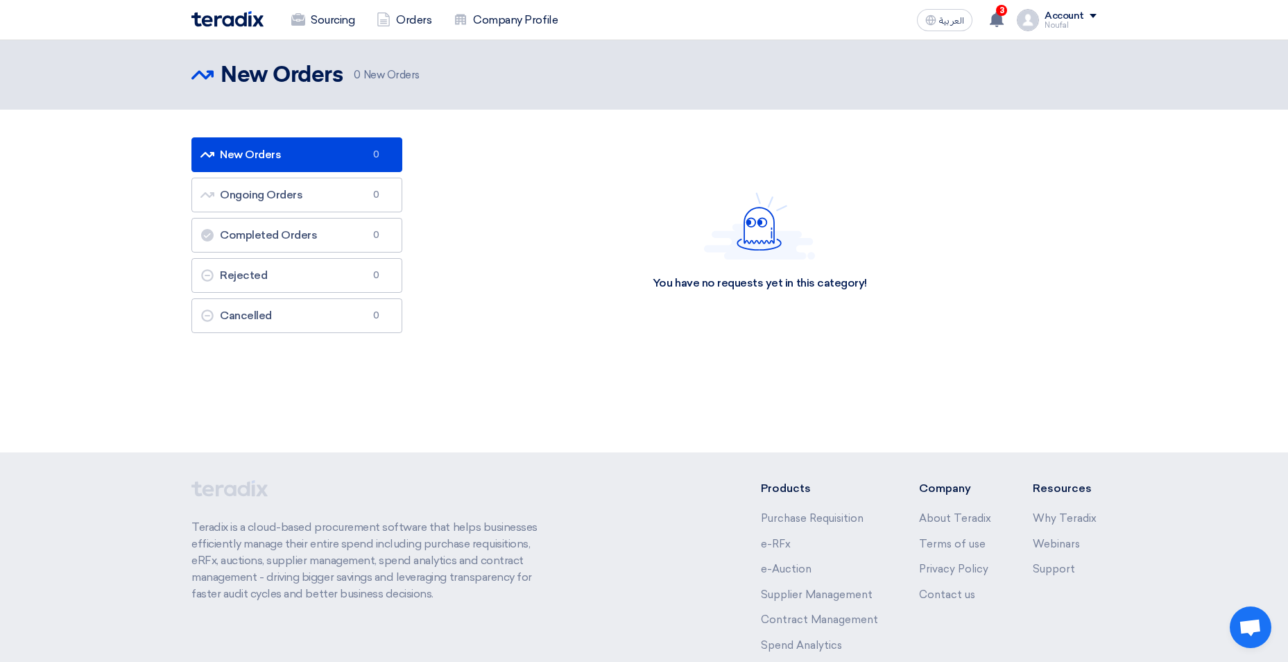
click at [1051, 10] on div "Account" at bounding box center [1064, 16] width 40 height 12
click at [1039, 46] on link "Sourcing" at bounding box center [1023, 54] width 122 height 16
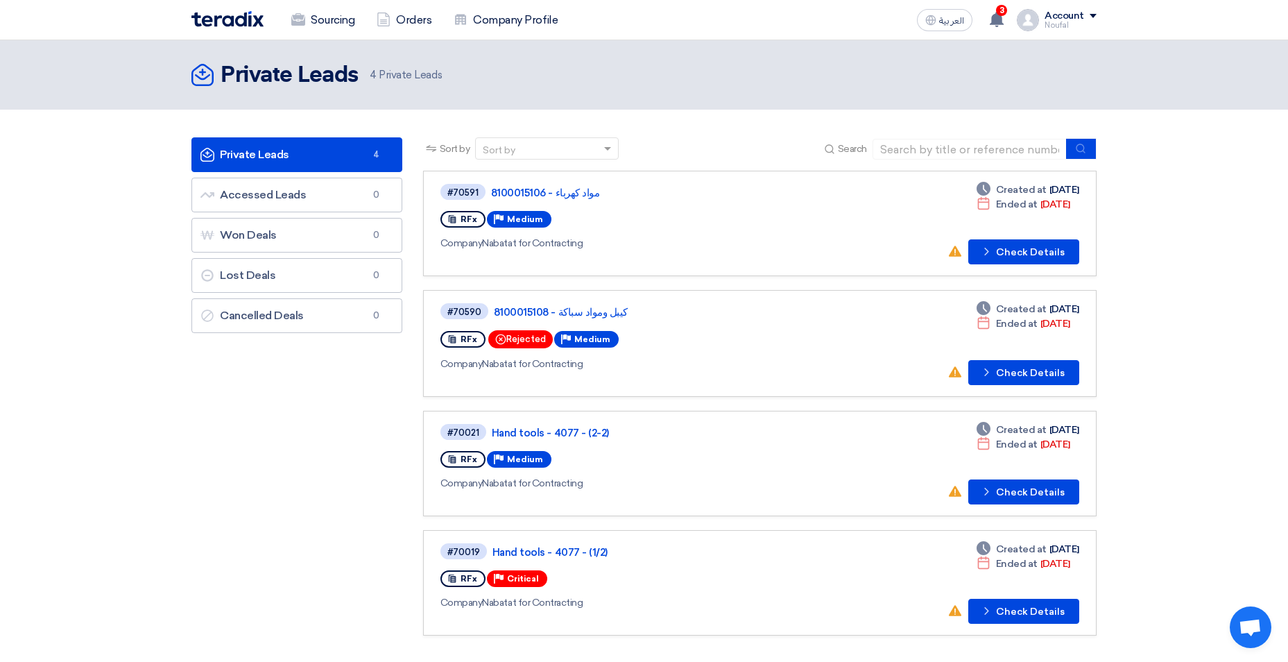
click at [355, 150] on link "Private Leads Private Leads 4" at bounding box center [296, 154] width 211 height 35
click at [1021, 250] on button "Check details Check Details" at bounding box center [1023, 251] width 111 height 25
click at [1017, 370] on button "Check details Check Details" at bounding box center [1023, 372] width 111 height 25
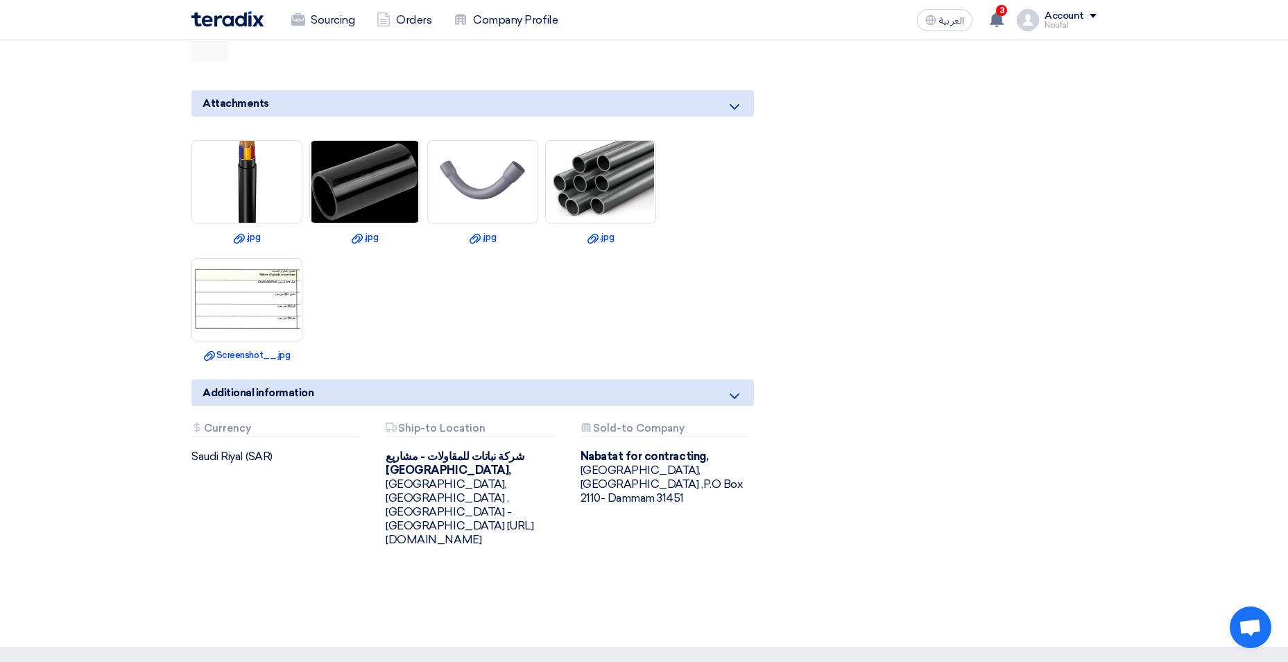
scroll to position [693, 0]
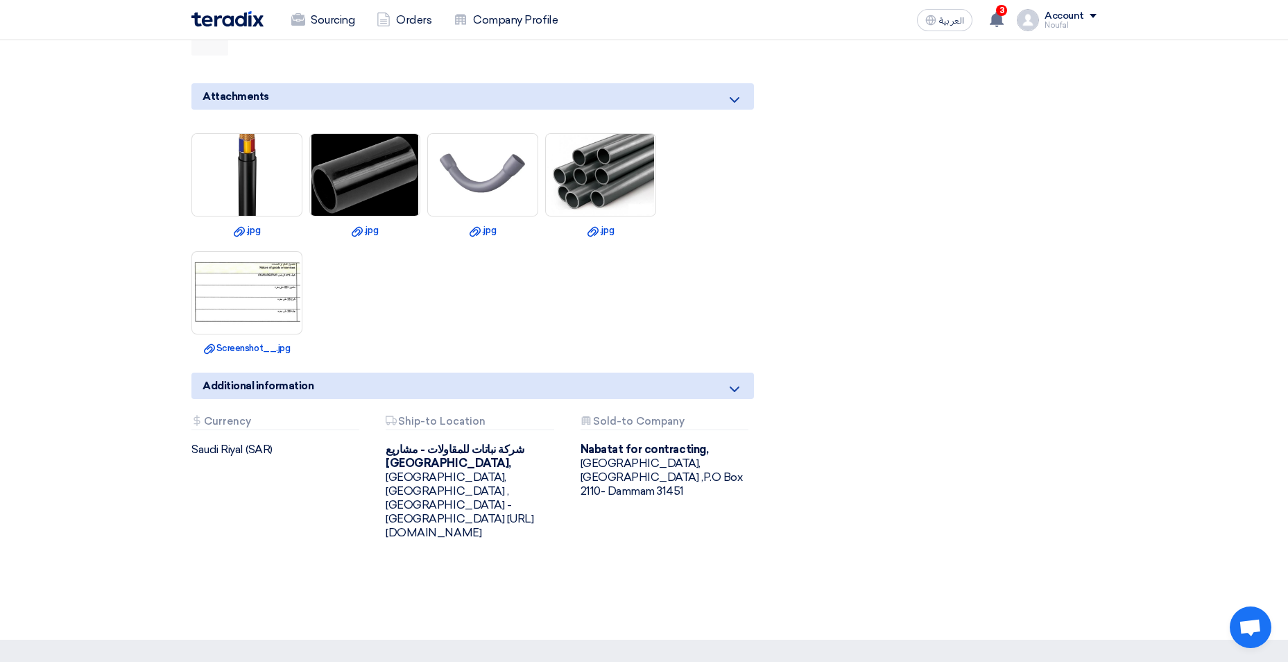
click at [734, 386] on use at bounding box center [734, 389] width 10 height 6
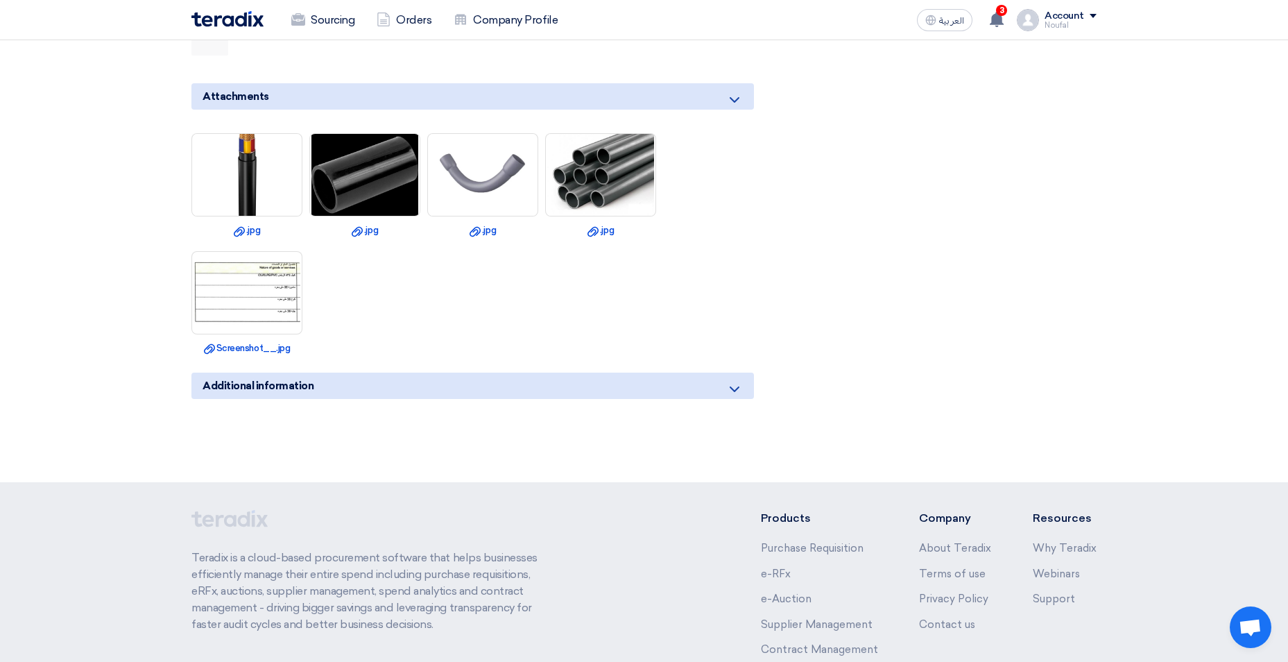
click at [734, 386] on use at bounding box center [734, 389] width 10 height 6
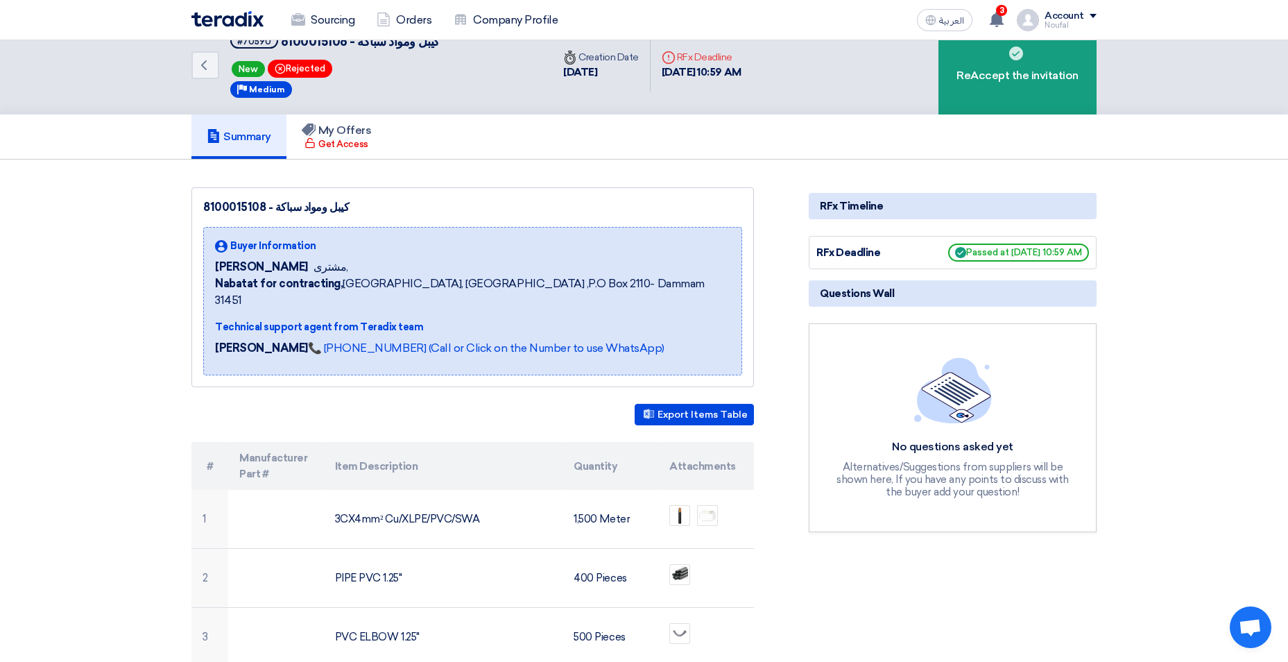
scroll to position [0, 0]
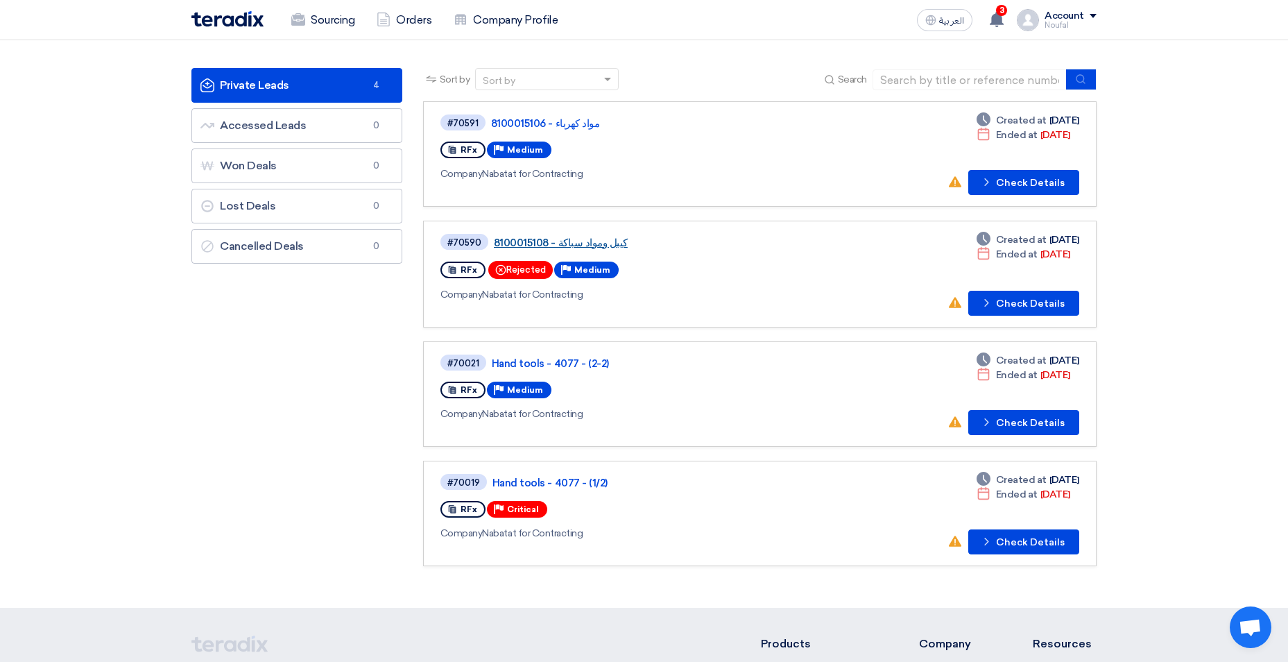
scroll to position [139, 0]
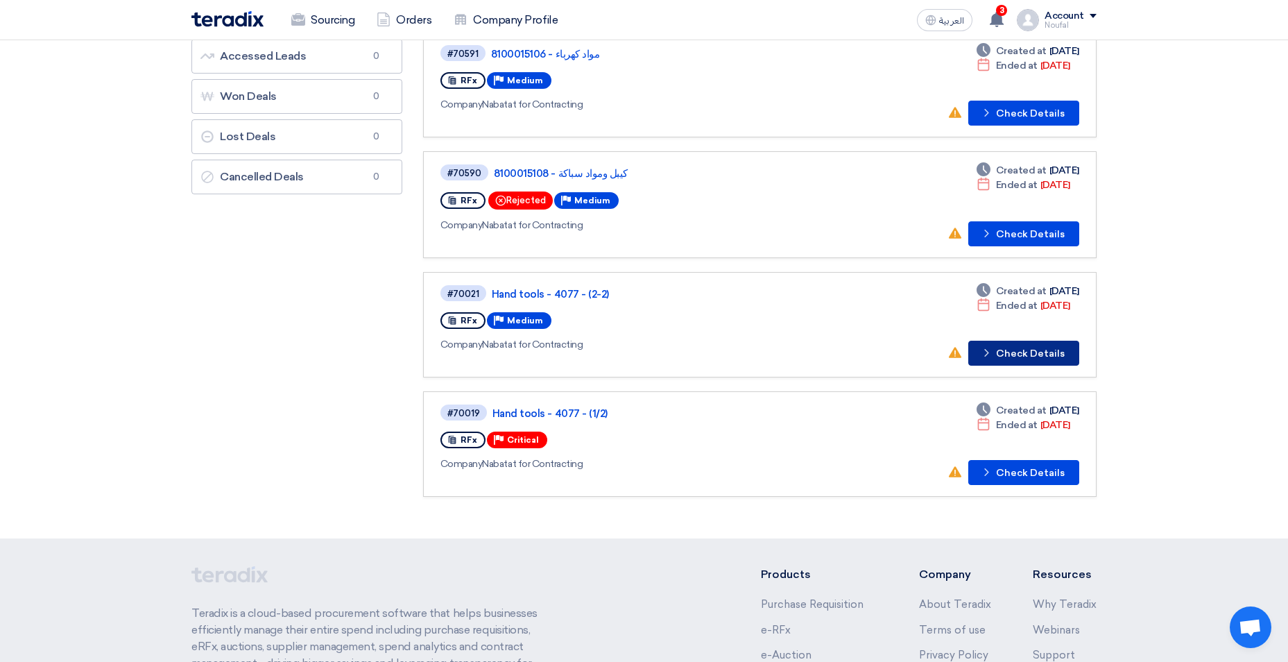
click at [1024, 345] on button "Check details Check Details" at bounding box center [1023, 352] width 111 height 25
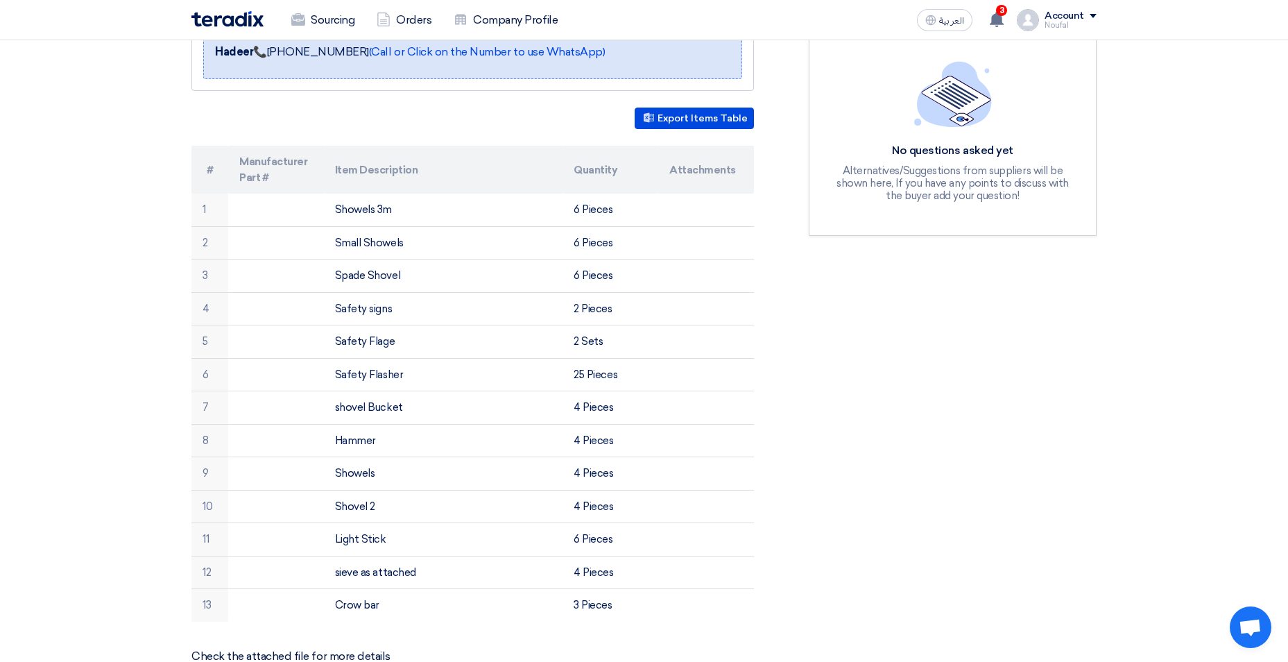
scroll to position [208, 0]
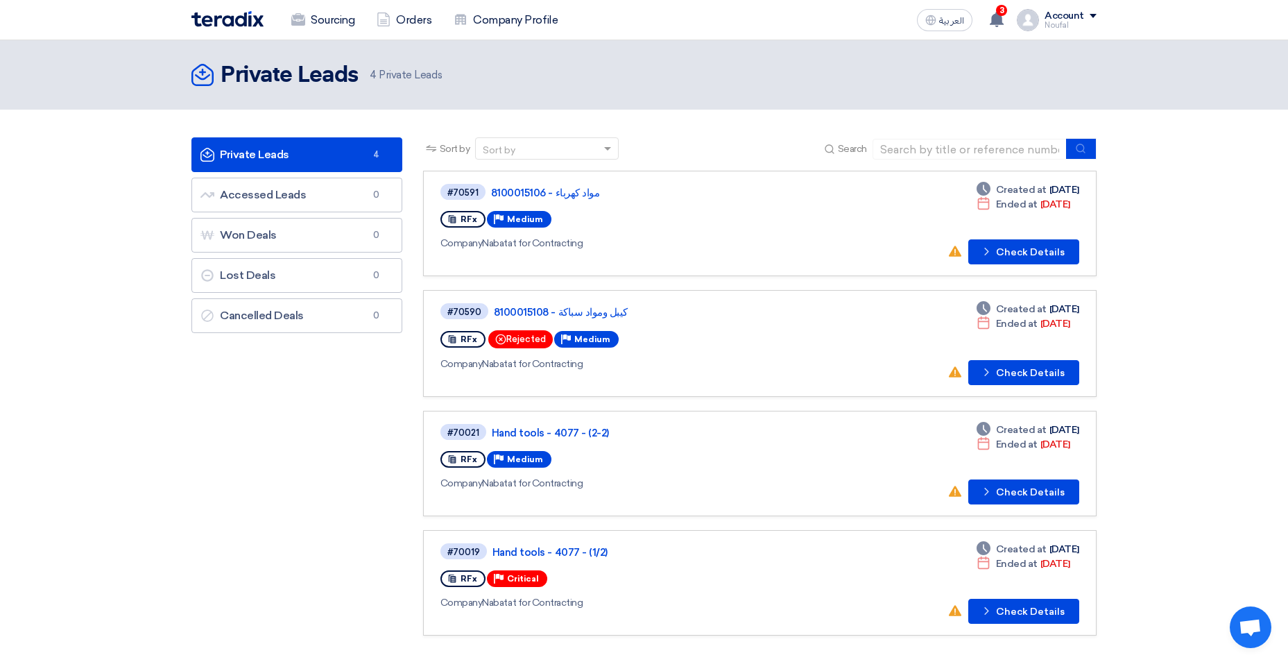
click at [1087, 12] on div "Account" at bounding box center [1070, 16] width 52 height 12
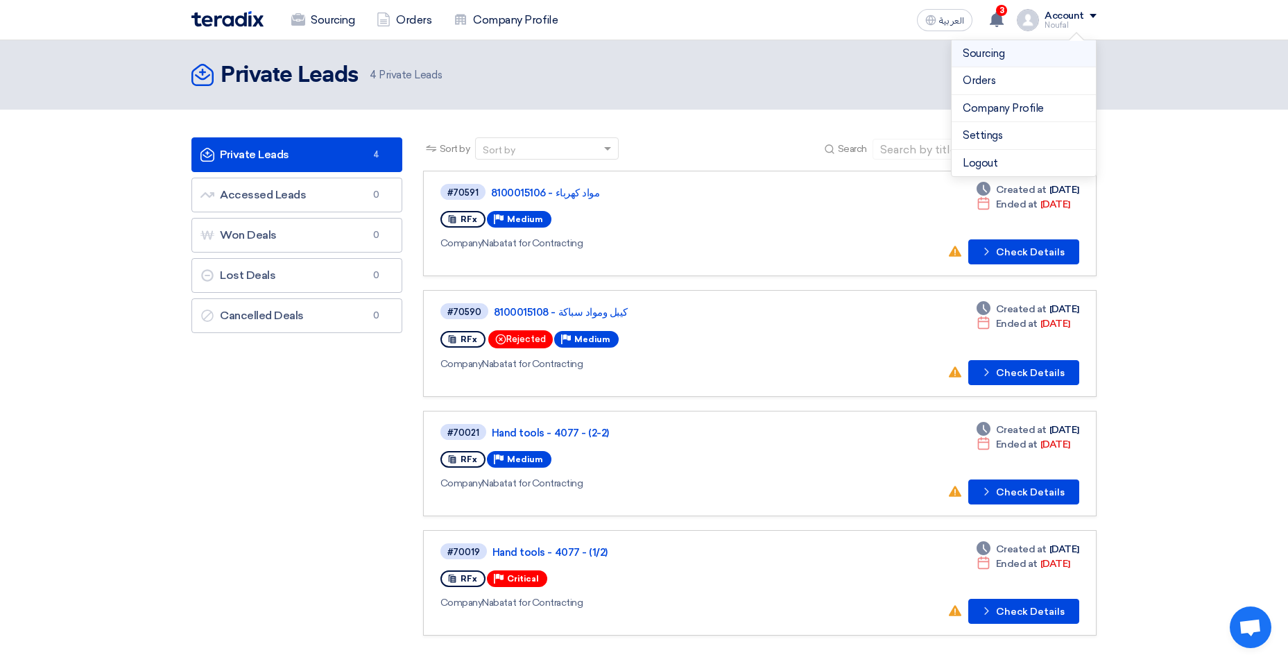
click at [1036, 57] on link "Sourcing" at bounding box center [1023, 54] width 122 height 16
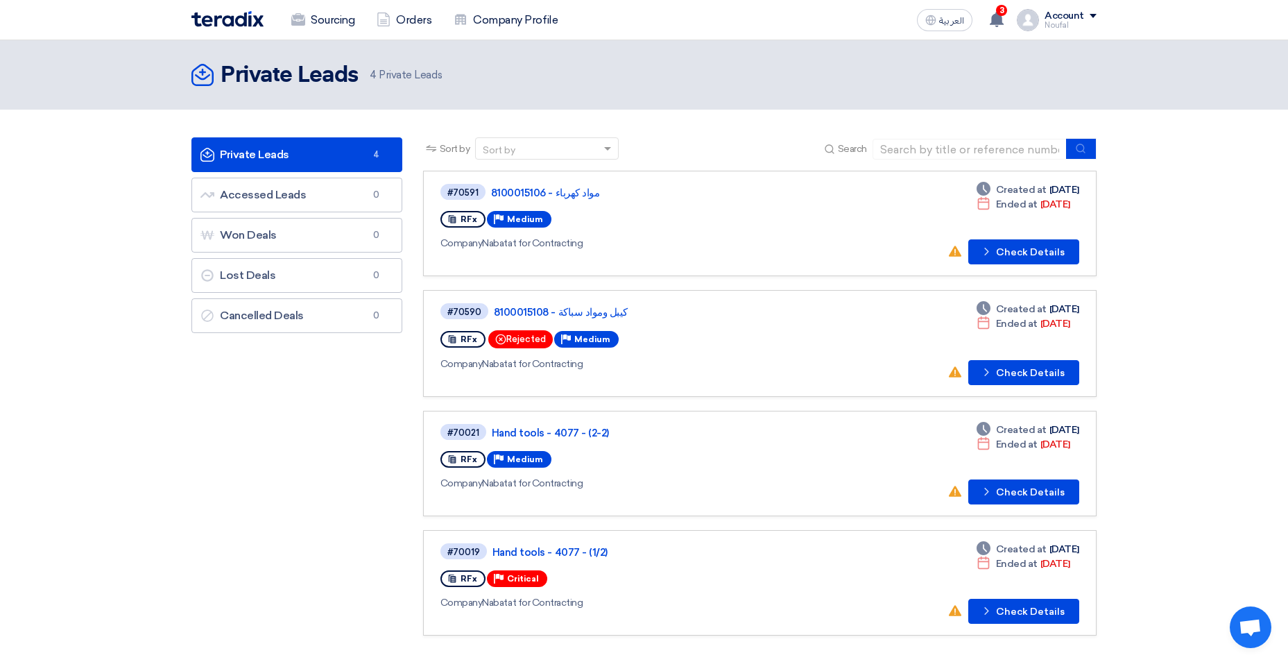
click at [1094, 12] on div "Account" at bounding box center [1070, 16] width 52 height 12
click at [1010, 106] on link "Company Profile" at bounding box center [1023, 109] width 122 height 16
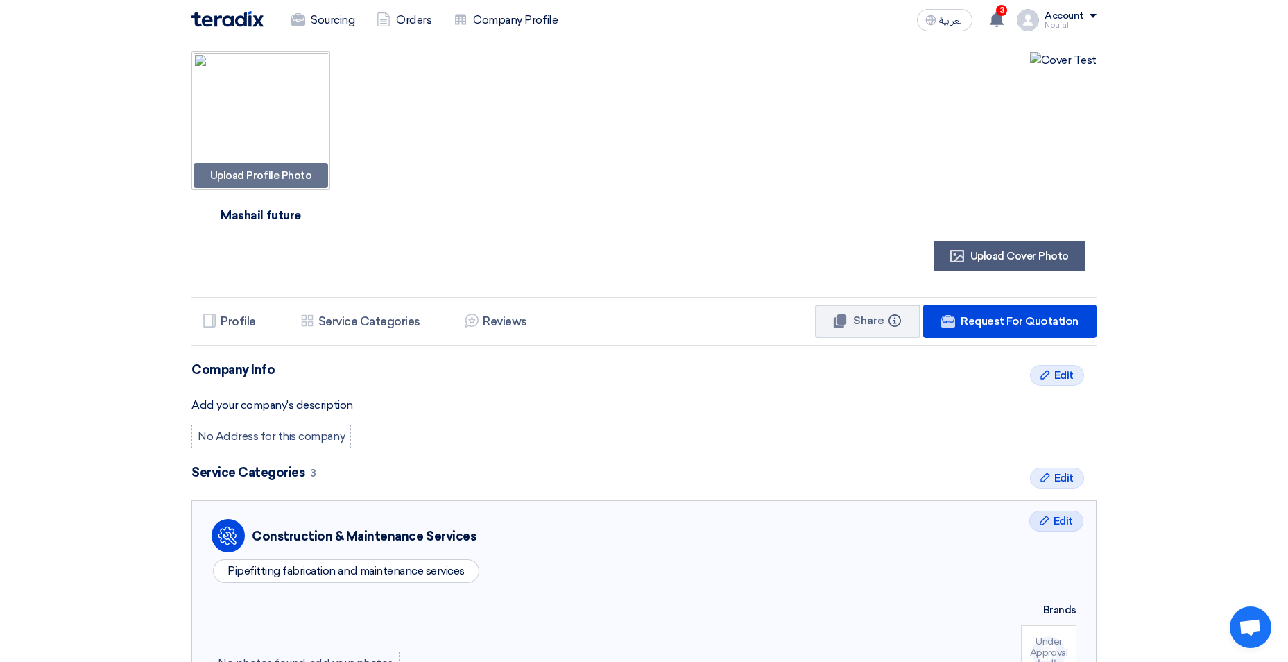
click at [270, 216] on div "Mashail future" at bounding box center [260, 215] width 91 height 31
drag, startPoint x: 270, startPoint y: 216, endPoint x: 587, endPoint y: 146, distance: 325.2
click at [587, 146] on div at bounding box center [757, 168] width 680 height 235
click at [1091, 19] on div "Account" at bounding box center [1070, 16] width 52 height 12
click at [1000, 143] on link "Settings" at bounding box center [1023, 136] width 122 height 16
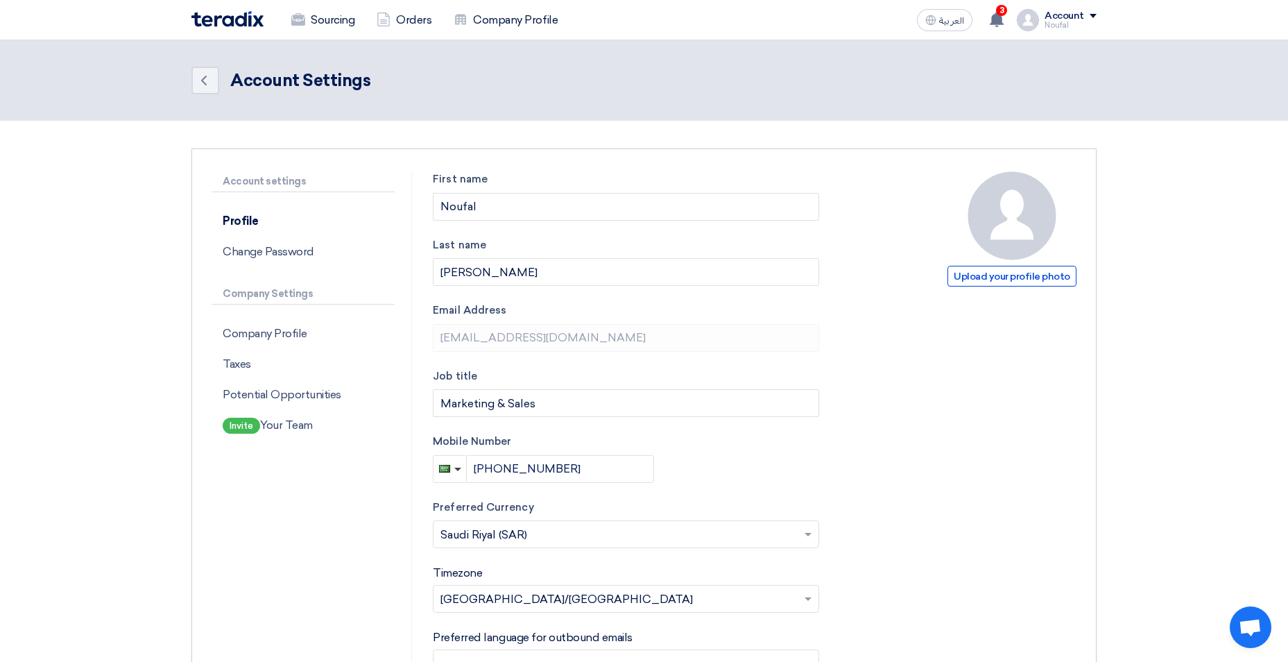
click at [1093, 12] on div "Account" at bounding box center [1070, 16] width 52 height 12
click at [1024, 104] on link "Company Profile" at bounding box center [1023, 109] width 122 height 16
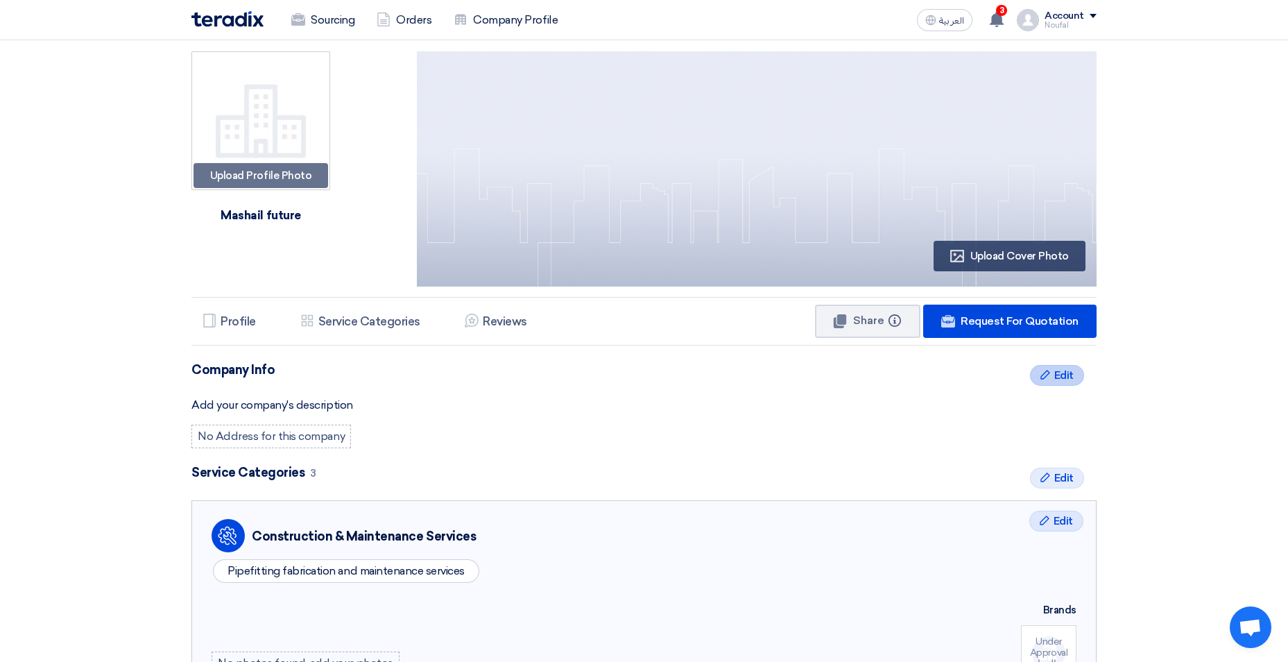
click at [1060, 371] on span "Edit" at bounding box center [1063, 375] width 19 height 17
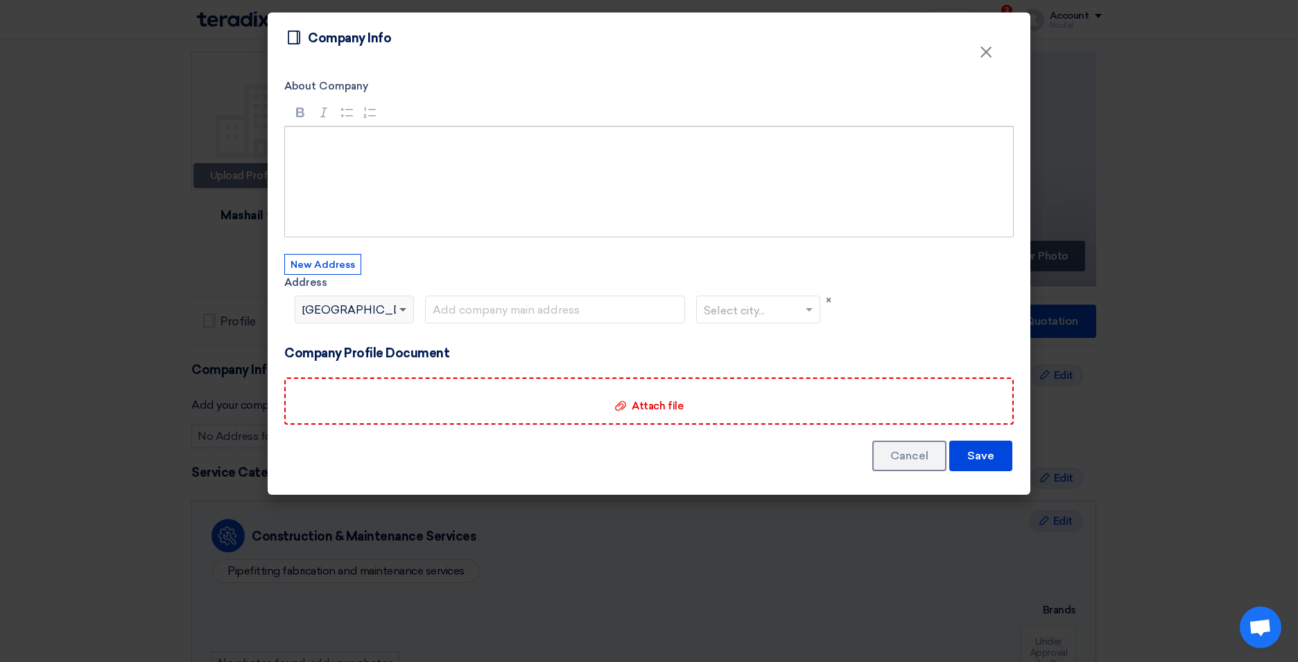
click at [404, 311] on span at bounding box center [402, 310] width 7 height 5
click at [994, 60] on button "×" at bounding box center [986, 53] width 36 height 28
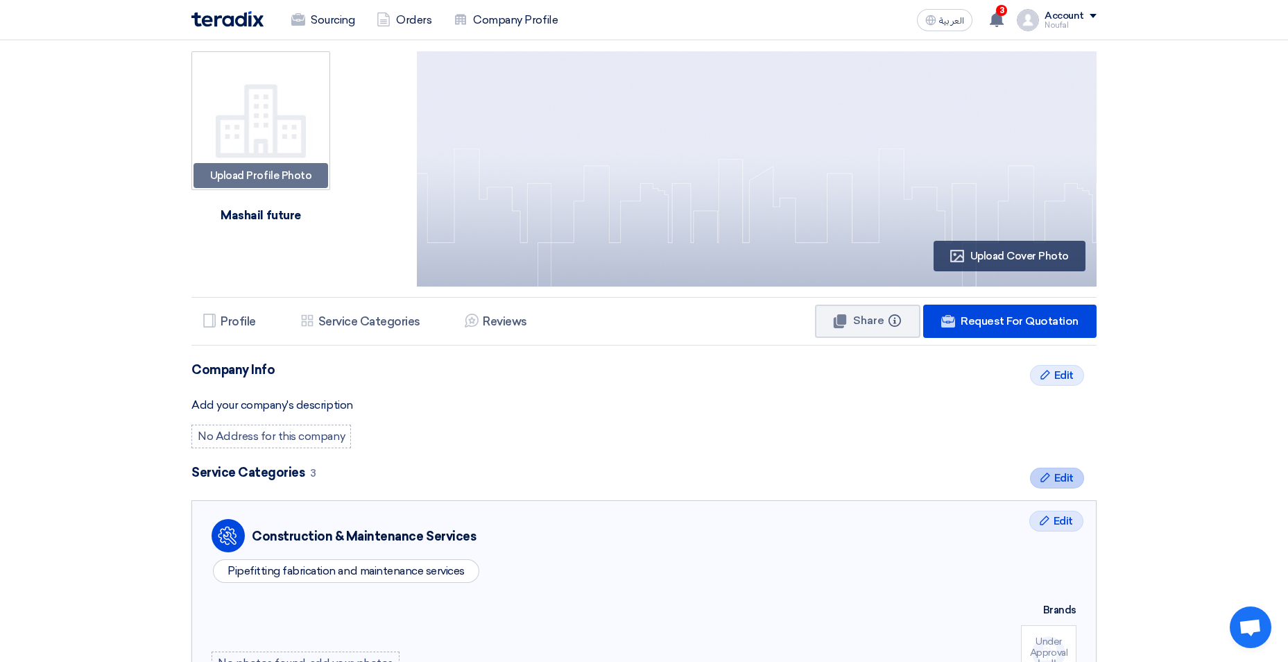
click at [1062, 481] on span "Edit" at bounding box center [1063, 477] width 19 height 17
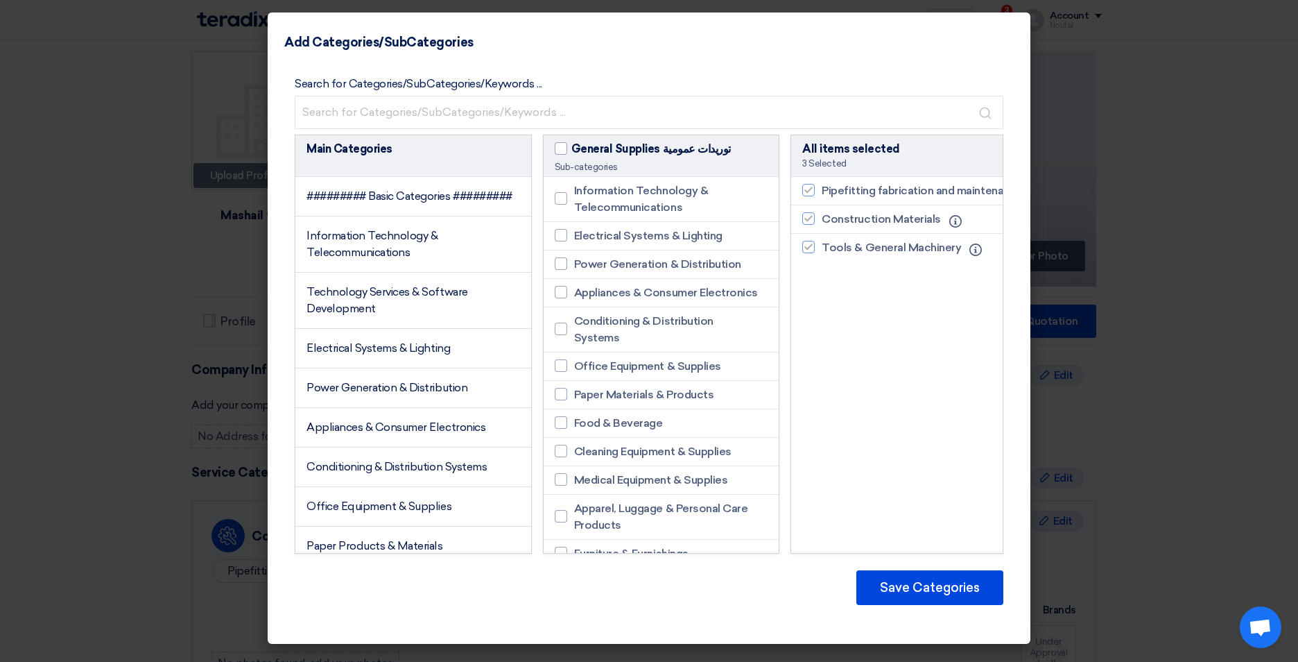
click at [951, 196] on span "Pipefitting fabrication and maintenance services" at bounding box center [945, 190] width 247 height 17
click at [422, 473] on span "Conditioning & Distribution Systems" at bounding box center [396, 466] width 180 height 13
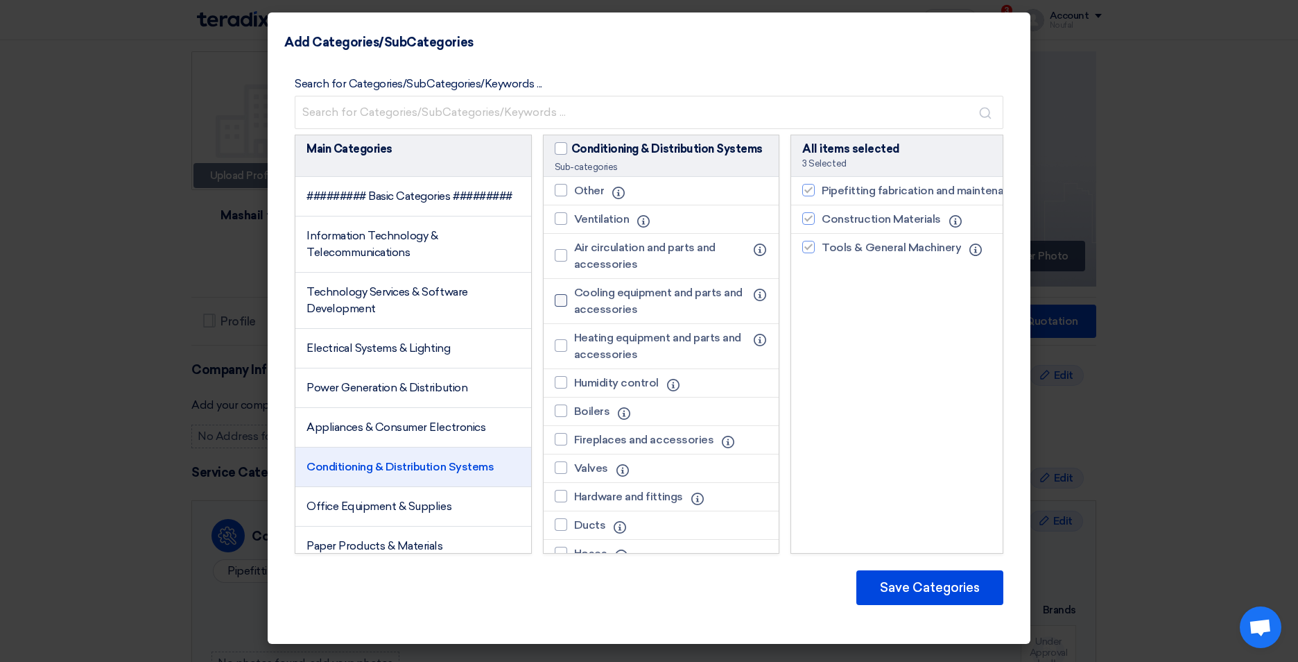
click at [562, 300] on div at bounding box center [561, 300] width 12 height 12
click at [574, 300] on input "Cooling equipment and parts and accessories" at bounding box center [578, 300] width 9 height 9
checkbox input "true"
click at [559, 257] on div at bounding box center [561, 255] width 12 height 12
click at [574, 257] on input "Air circulation and parts and accessories" at bounding box center [578, 255] width 9 height 9
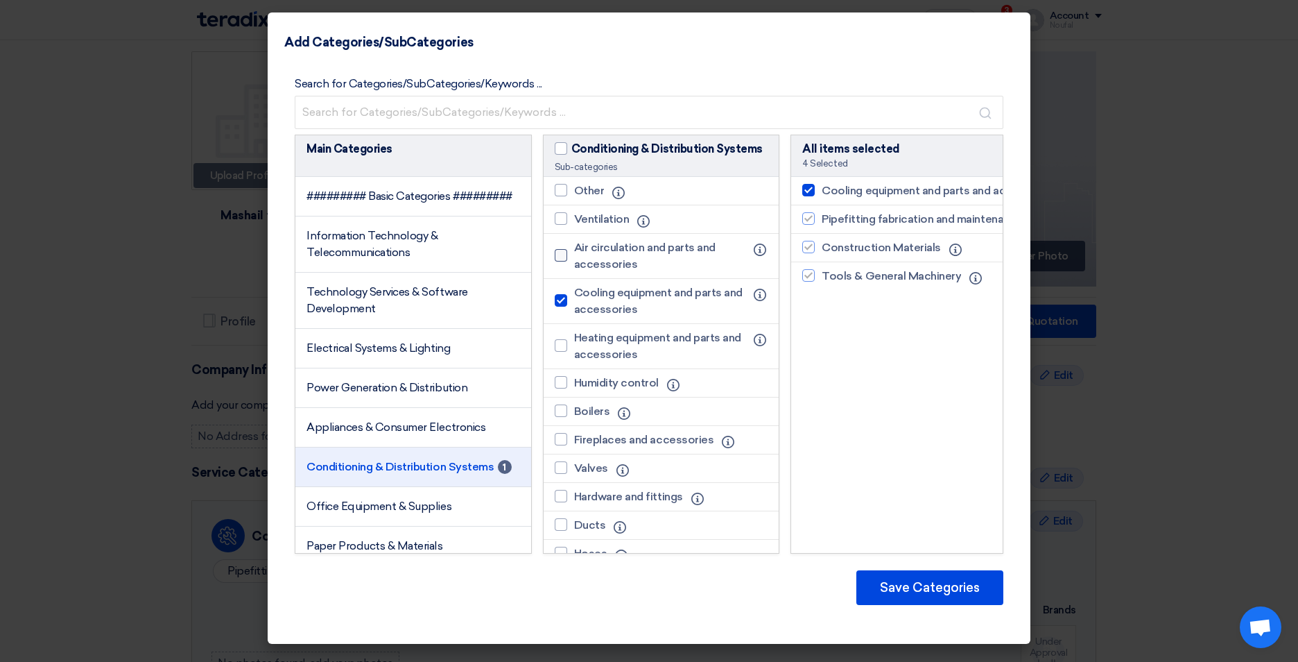
checkbox input "true"
click at [558, 213] on div at bounding box center [561, 218] width 12 height 12
click at [574, 214] on input "Ventilation" at bounding box center [578, 218] width 9 height 9
checkbox input "true"
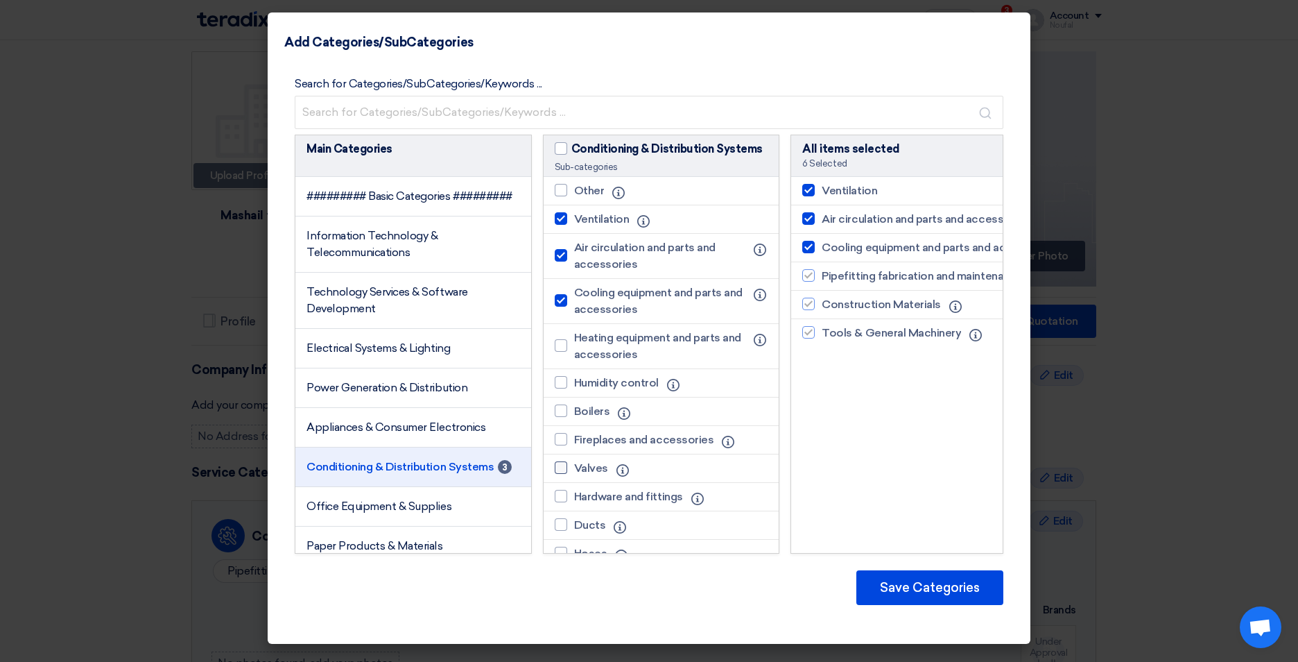
click at [555, 465] on div at bounding box center [561, 467] width 12 height 12
click at [574, 465] on input "Valves" at bounding box center [578, 467] width 9 height 9
checkbox input "true"
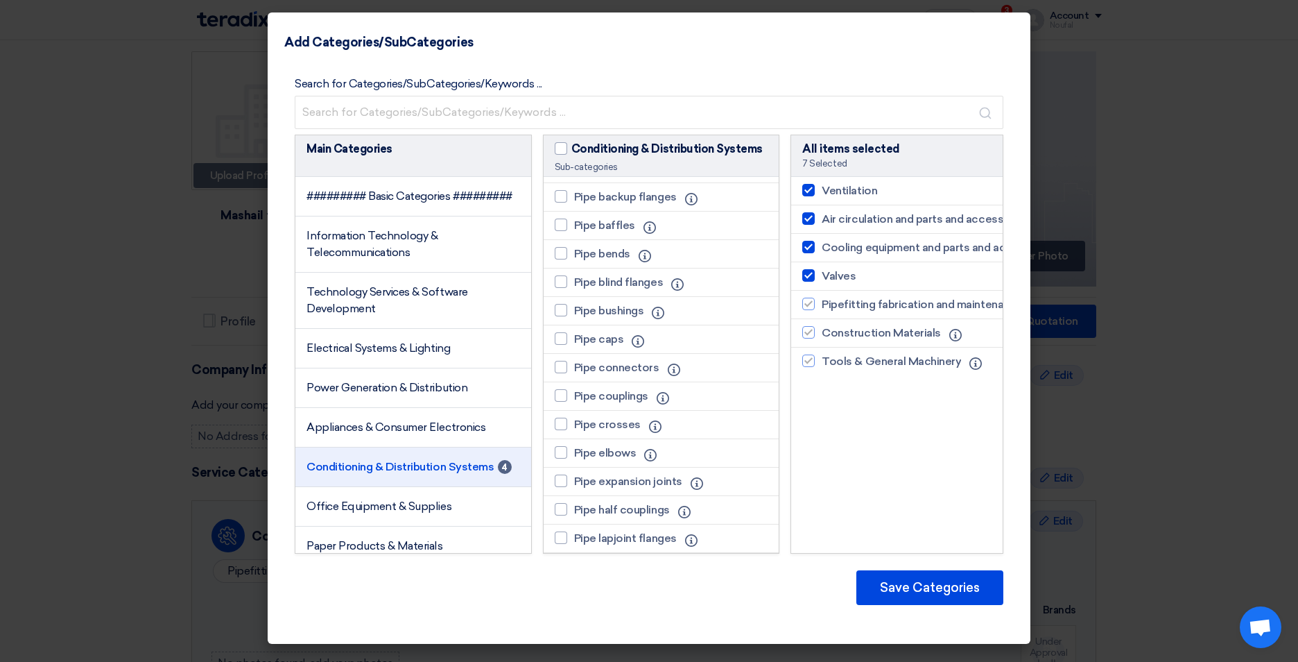
scroll to position [832, 0]
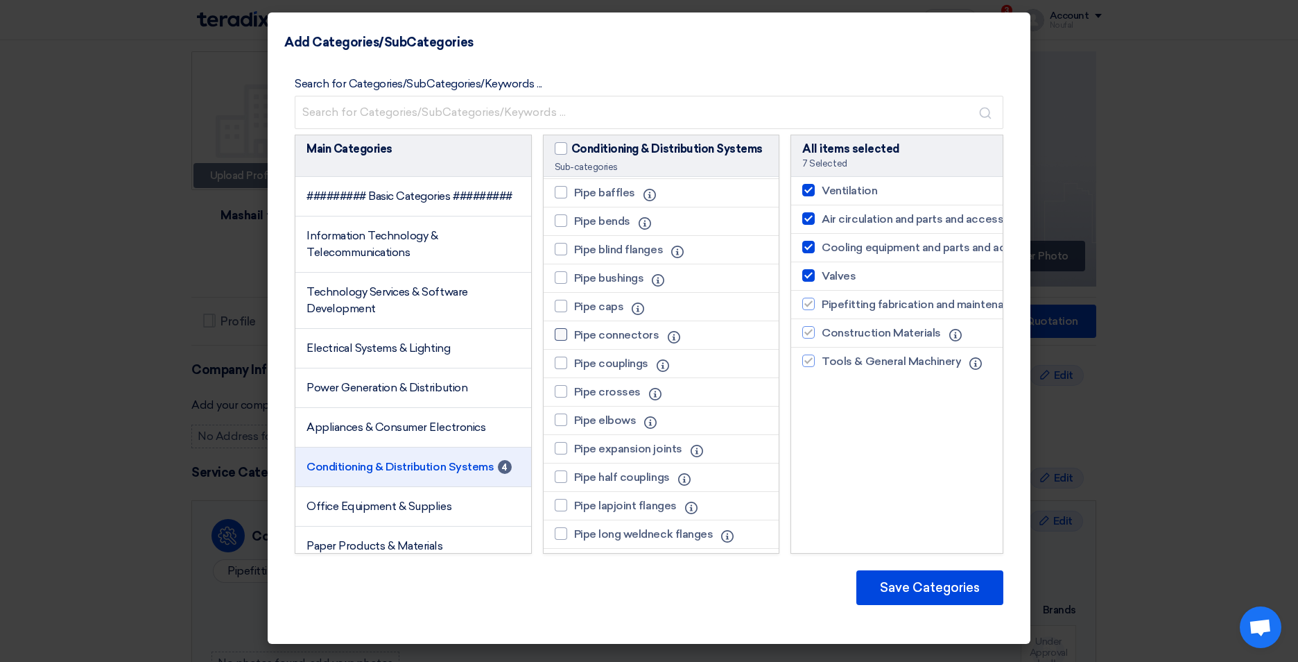
click at [563, 336] on div at bounding box center [561, 334] width 12 height 12
click at [574, 336] on input "Pipe connectors" at bounding box center [578, 334] width 9 height 9
checkbox input "true"
click at [563, 363] on div at bounding box center [561, 362] width 12 height 12
click at [574, 363] on input "Pipe couplings" at bounding box center [578, 363] width 9 height 9
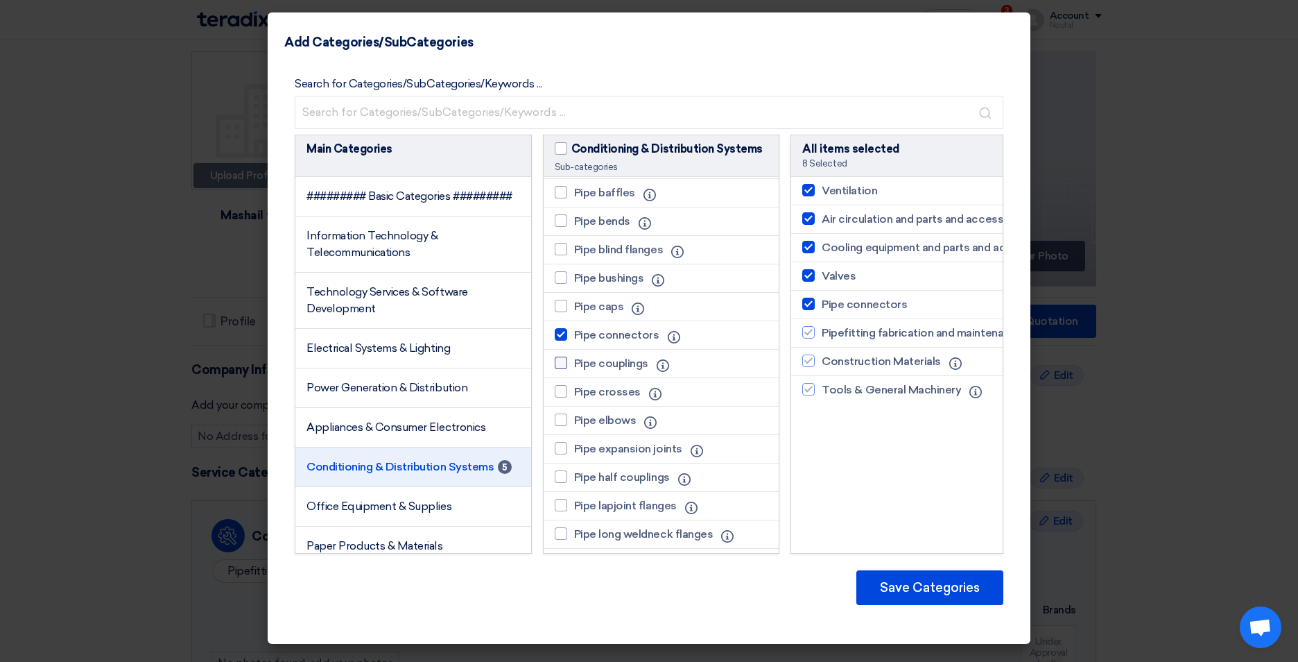
checkbox input "true"
click at [559, 417] on div at bounding box center [561, 419] width 12 height 12
click at [574, 417] on input "Pipe elbows" at bounding box center [578, 419] width 9 height 9
checkbox input "true"
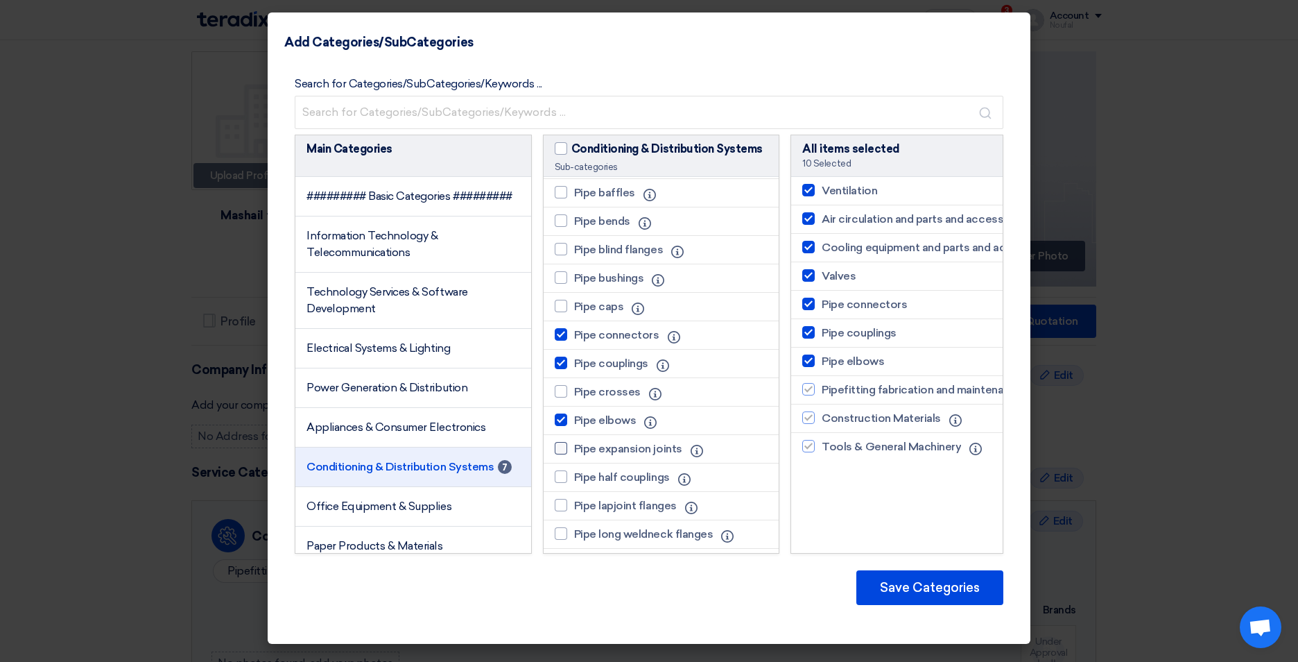
click at [556, 447] on div at bounding box center [561, 448] width 12 height 12
click at [574, 447] on input "Pipe expansion joints" at bounding box center [578, 448] width 9 height 9
checkbox input "true"
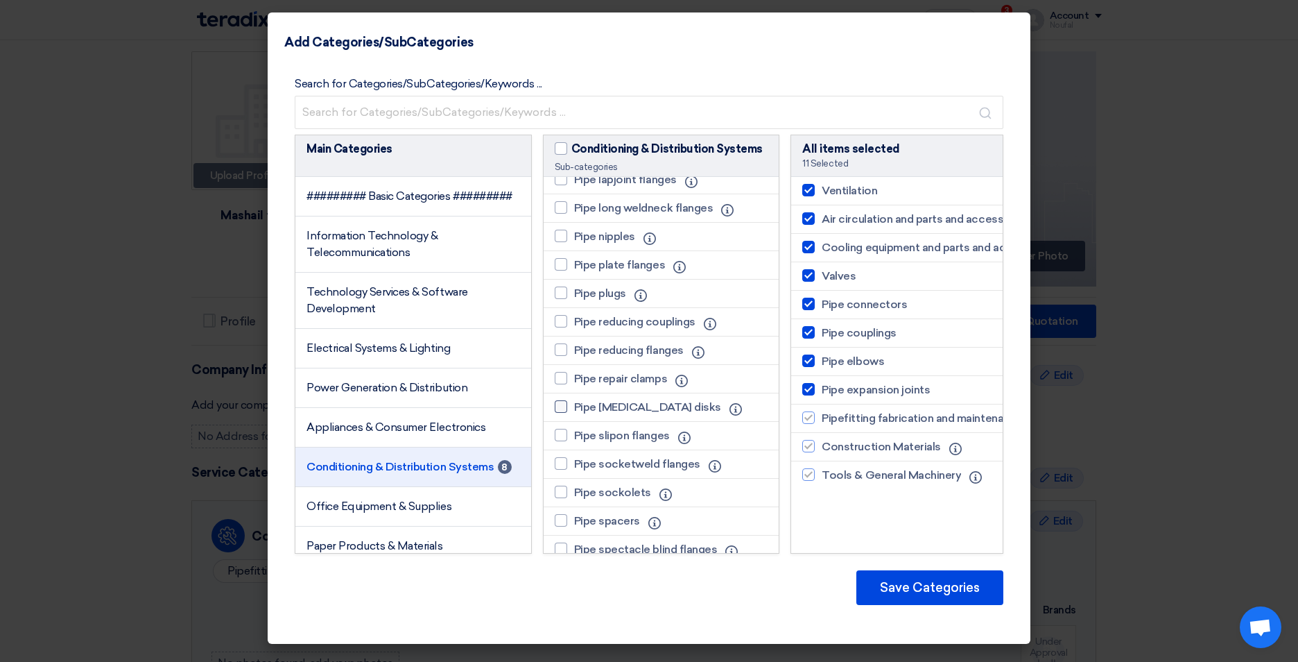
scroll to position [1179, 0]
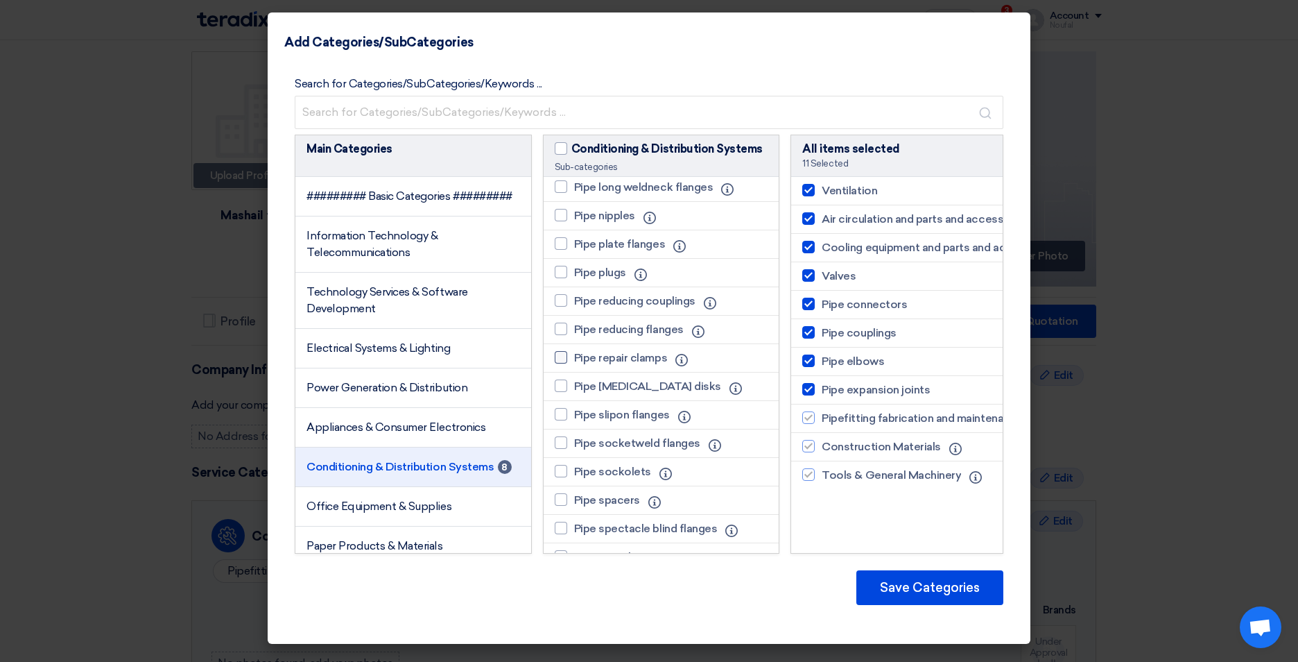
click at [562, 360] on div at bounding box center [561, 357] width 12 height 12
click at [574, 360] on input "Pipe repair clamps" at bounding box center [578, 357] width 9 height 9
checkbox input "true"
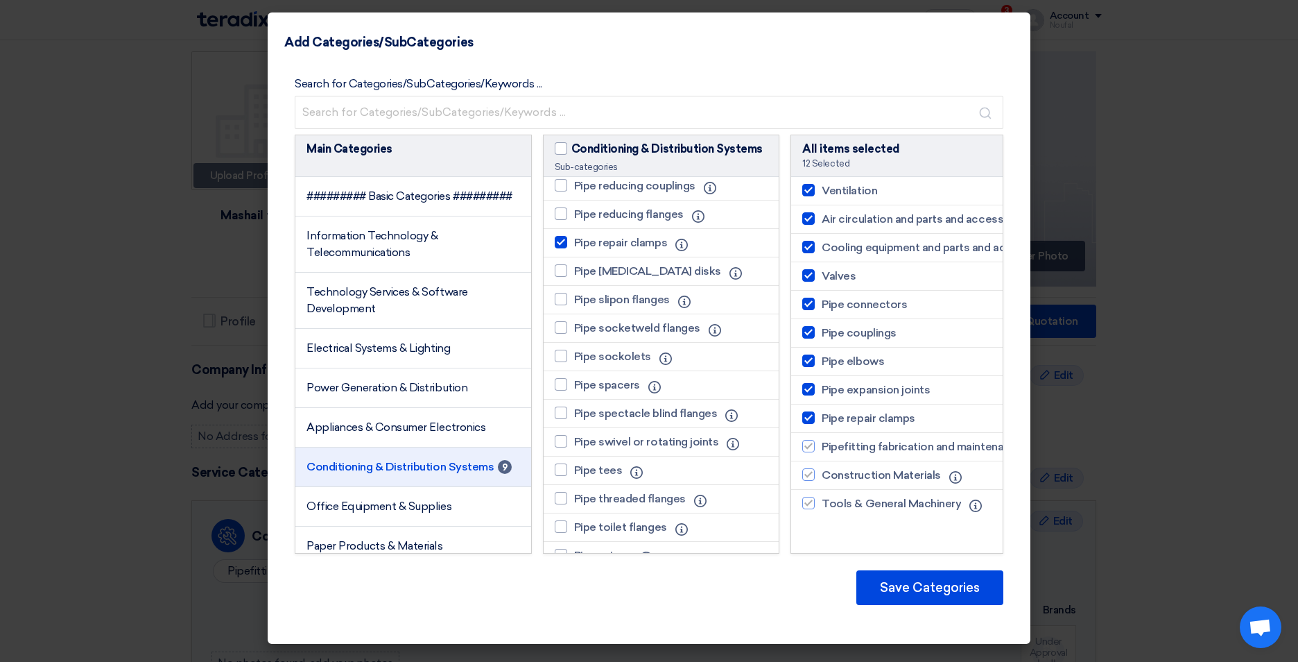
scroll to position [1318, 0]
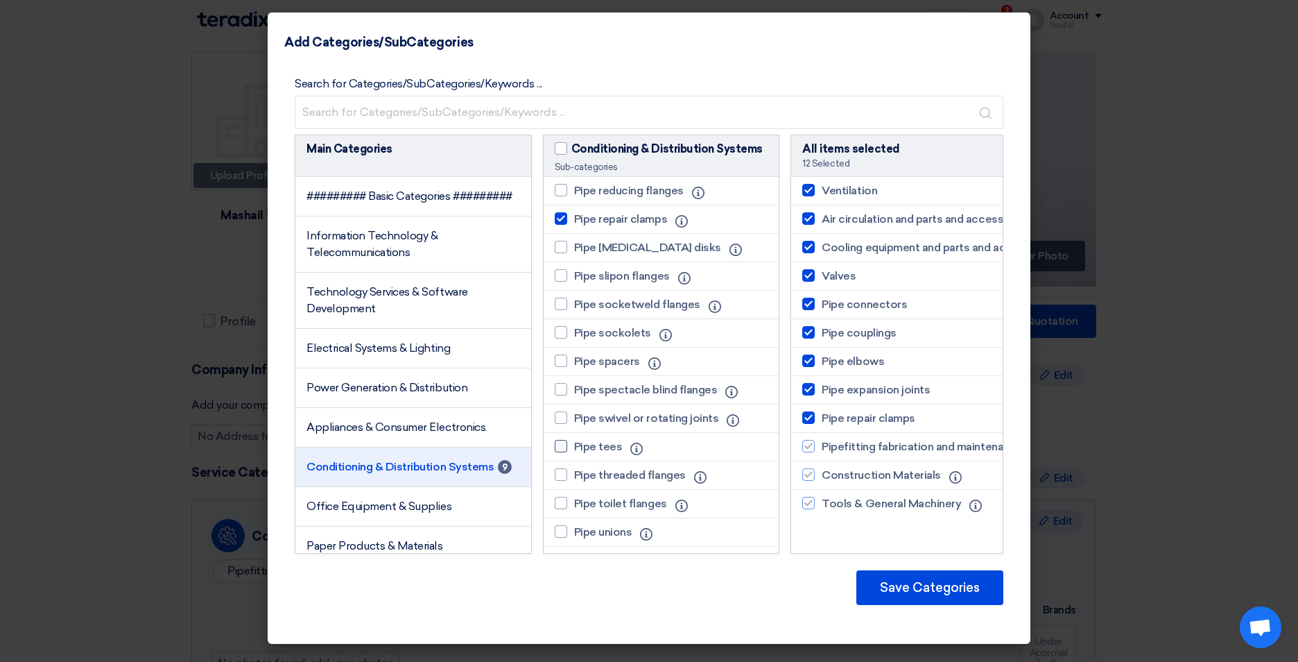
click at [560, 447] on div at bounding box center [561, 446] width 12 height 12
click at [574, 447] on input "Pipe tees" at bounding box center [578, 446] width 9 height 9
checkbox input "true"
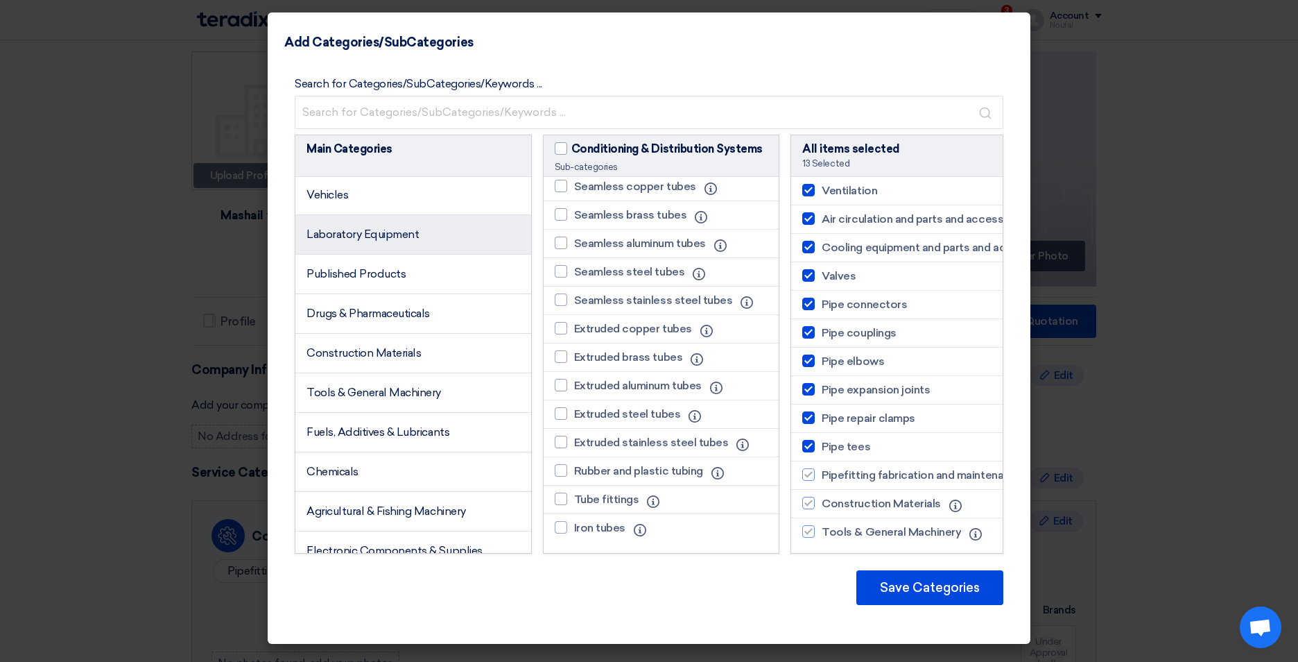
scroll to position [971, 0]
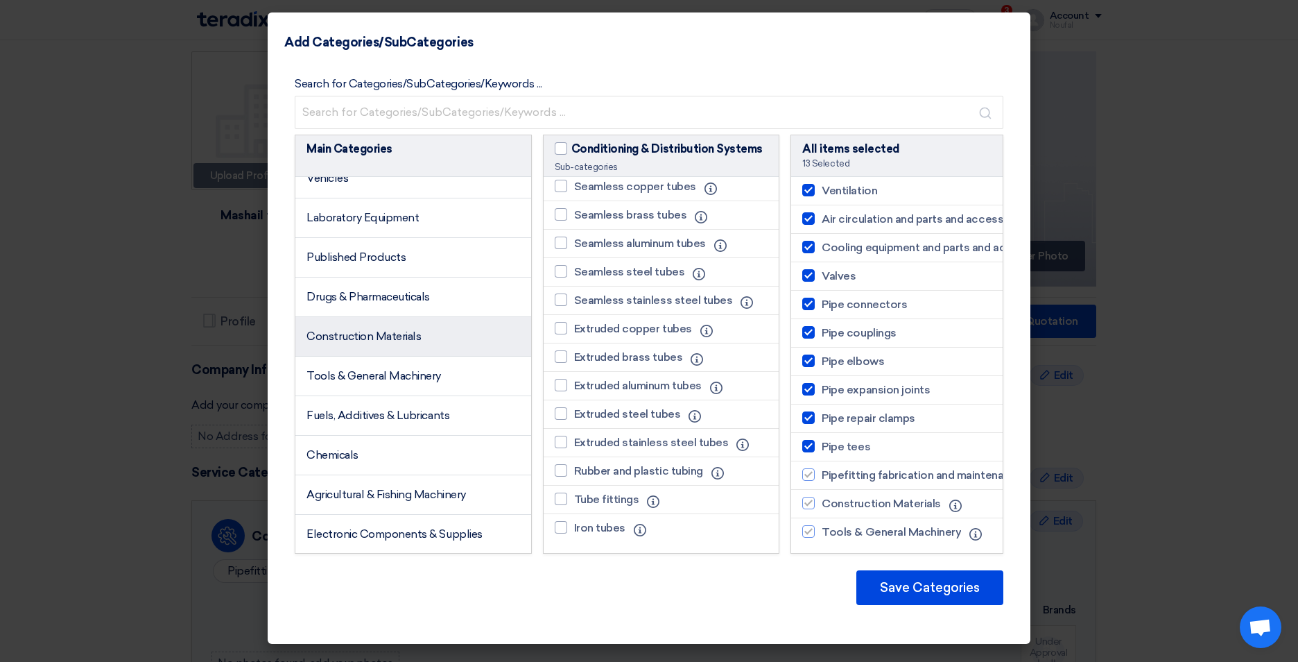
click at [399, 343] on span "Construction Materials" at bounding box center [363, 335] width 114 height 13
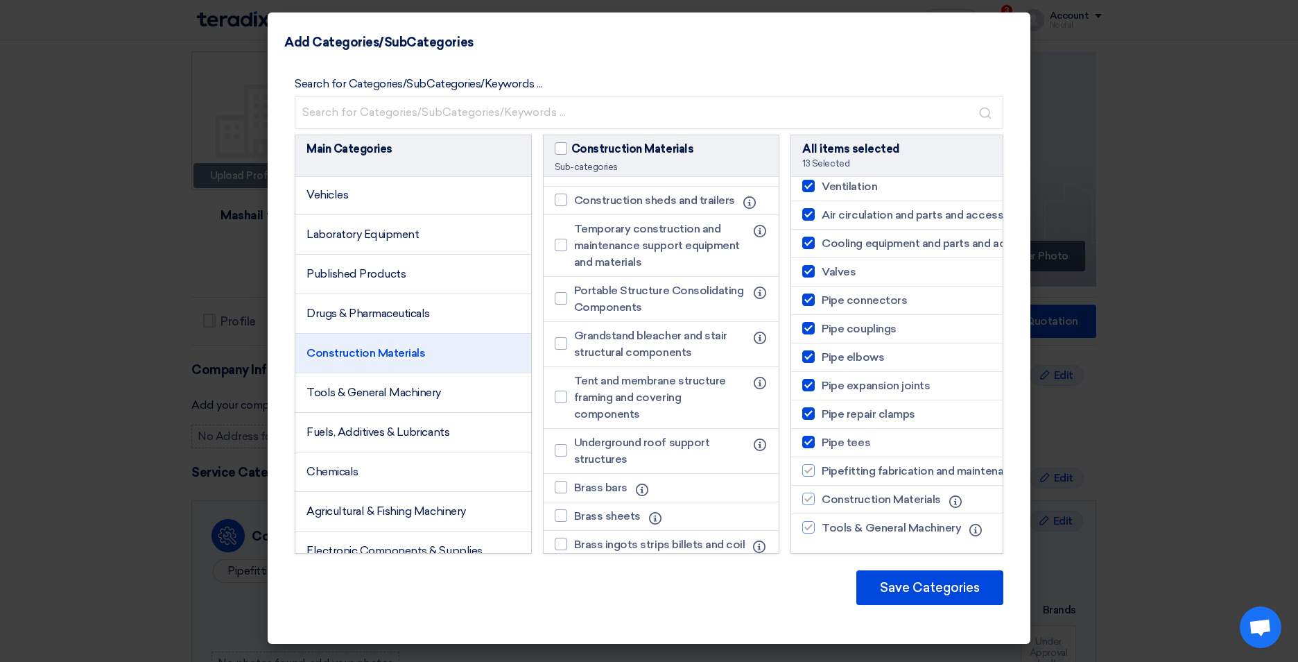
scroll to position [2011, 0]
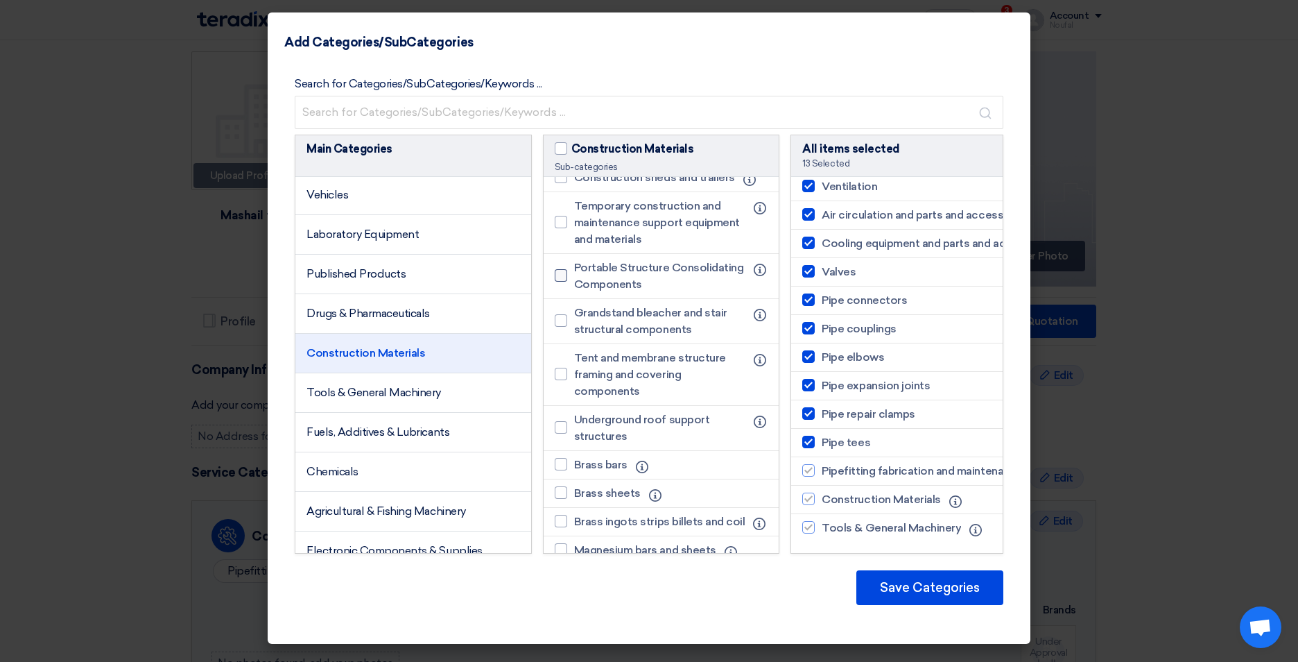
click at [557, 282] on div at bounding box center [561, 275] width 12 height 12
click at [574, 280] on input "Portable Structure Consolidating Components" at bounding box center [578, 275] width 9 height 9
checkbox input "true"
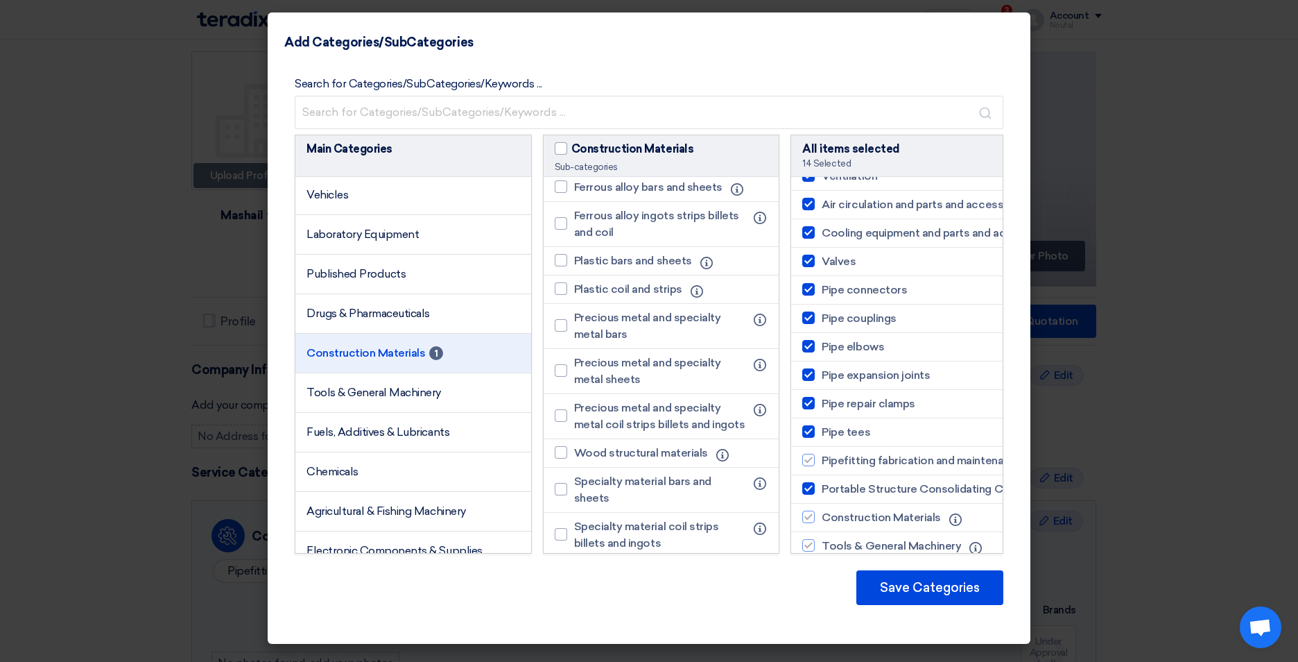
scroll to position [3537, 0]
click at [561, 295] on div at bounding box center [561, 289] width 12 height 12
click at [574, 294] on input "Plastic coil and strips" at bounding box center [578, 289] width 9 height 9
checkbox input "true"
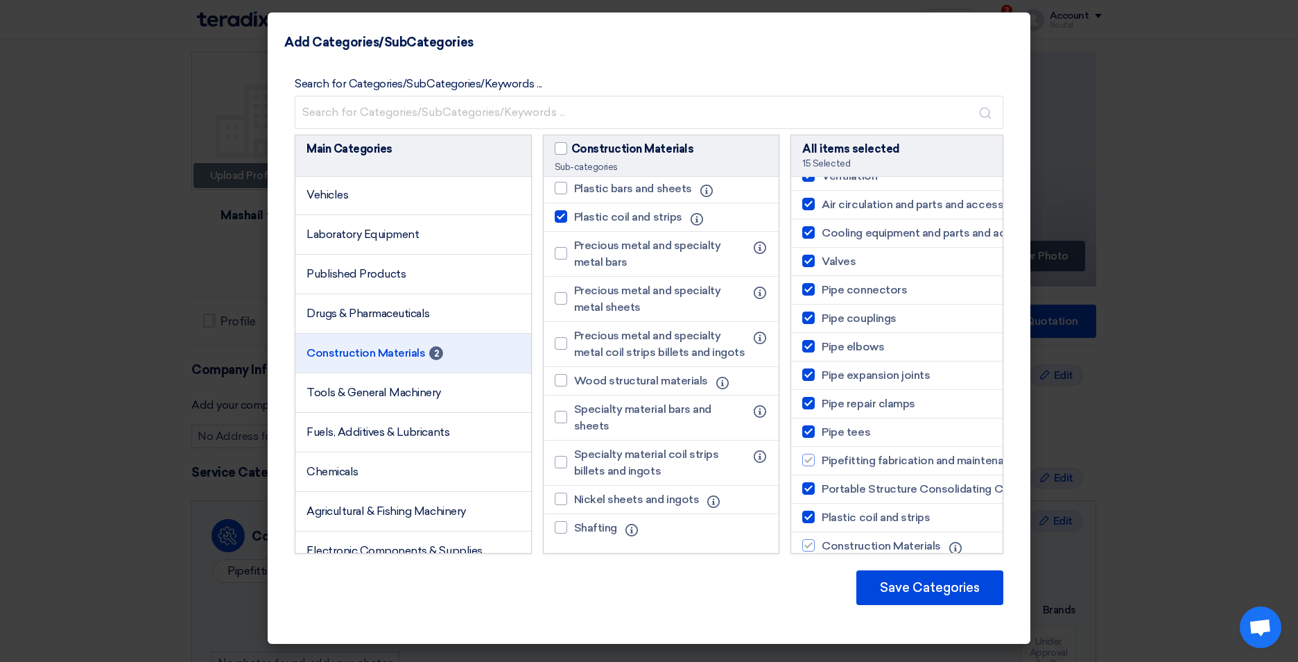
scroll to position [3709, 0]
click at [354, 399] on span "Tools & General Machinery" at bounding box center [373, 392] width 135 height 13
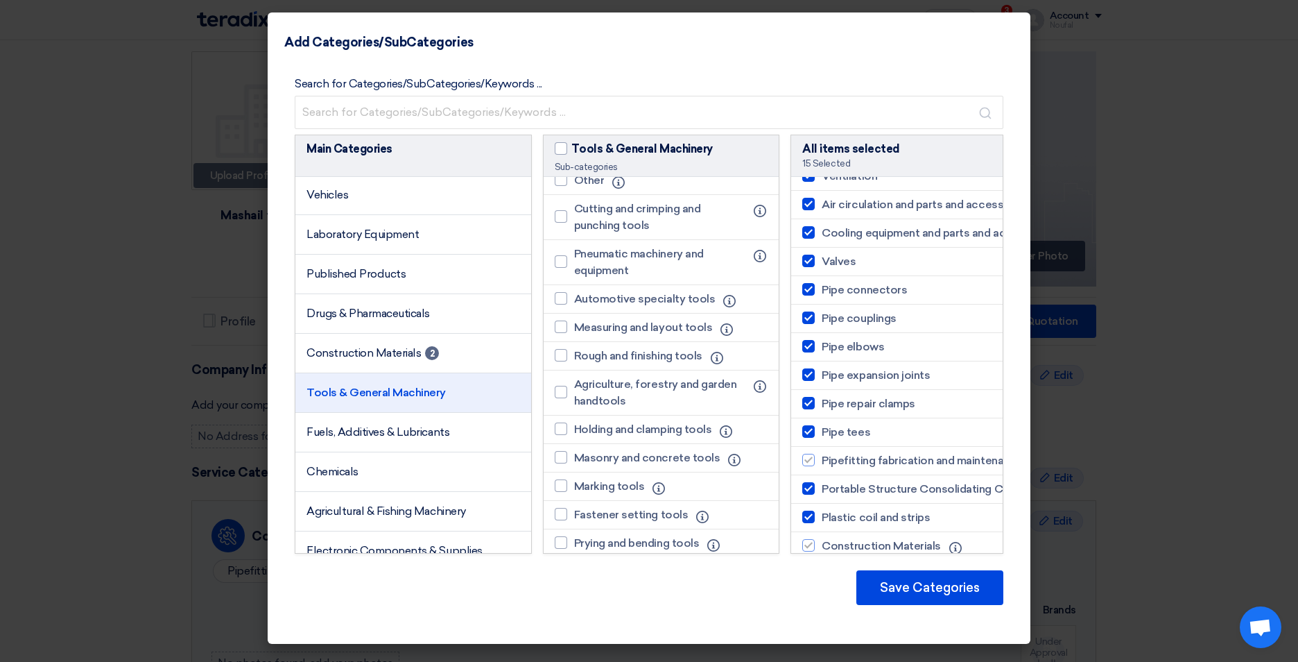
scroll to position [0, 0]
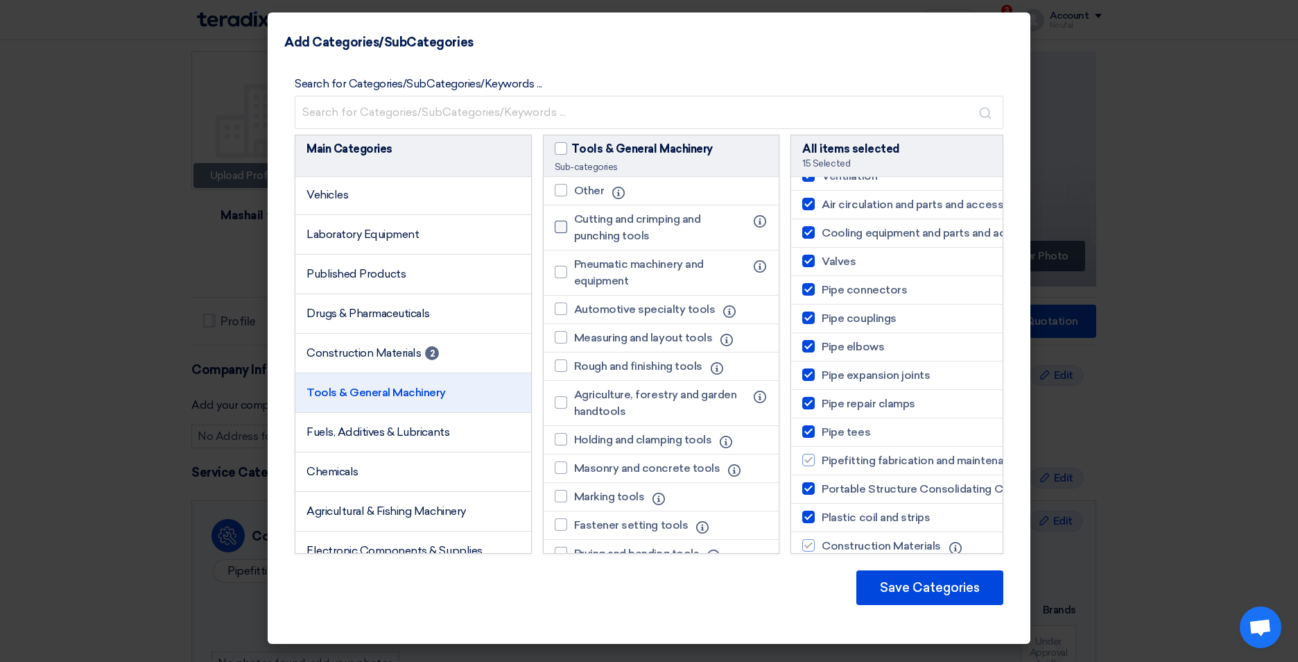
click at [561, 226] on div at bounding box center [561, 227] width 12 height 12
click at [574, 226] on input "Cutting and crimping and punching tools" at bounding box center [578, 227] width 9 height 9
checkbox input "true"
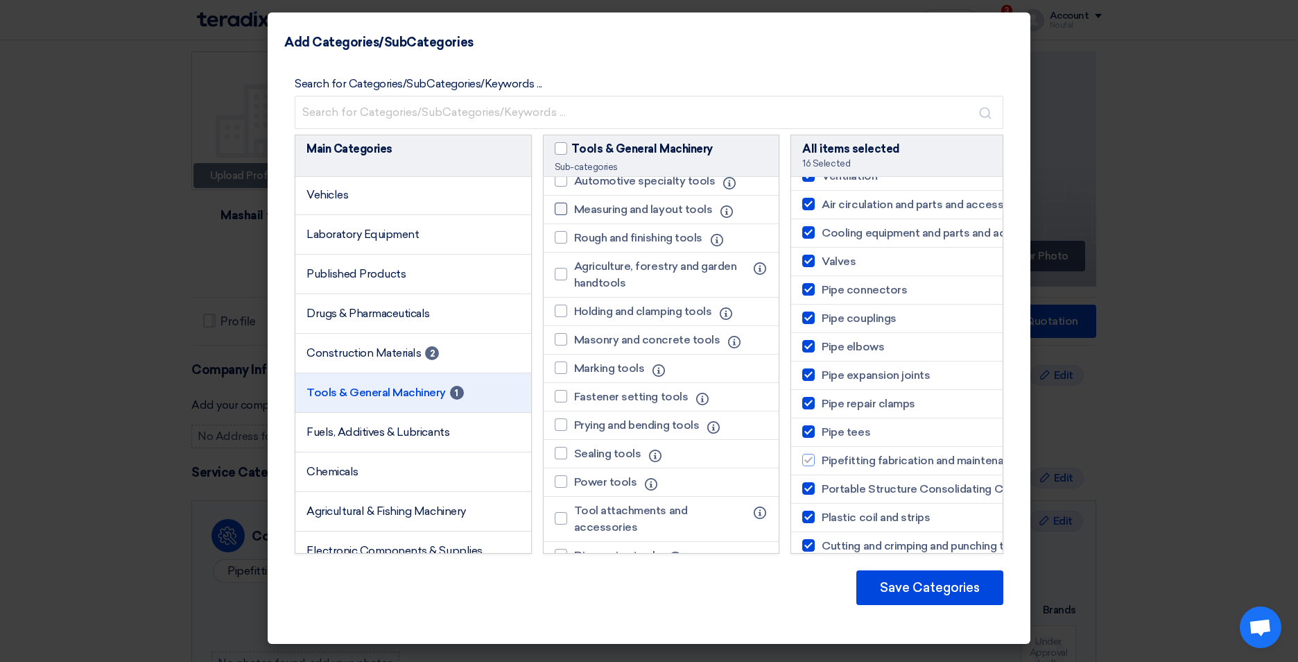
scroll to position [139, 0]
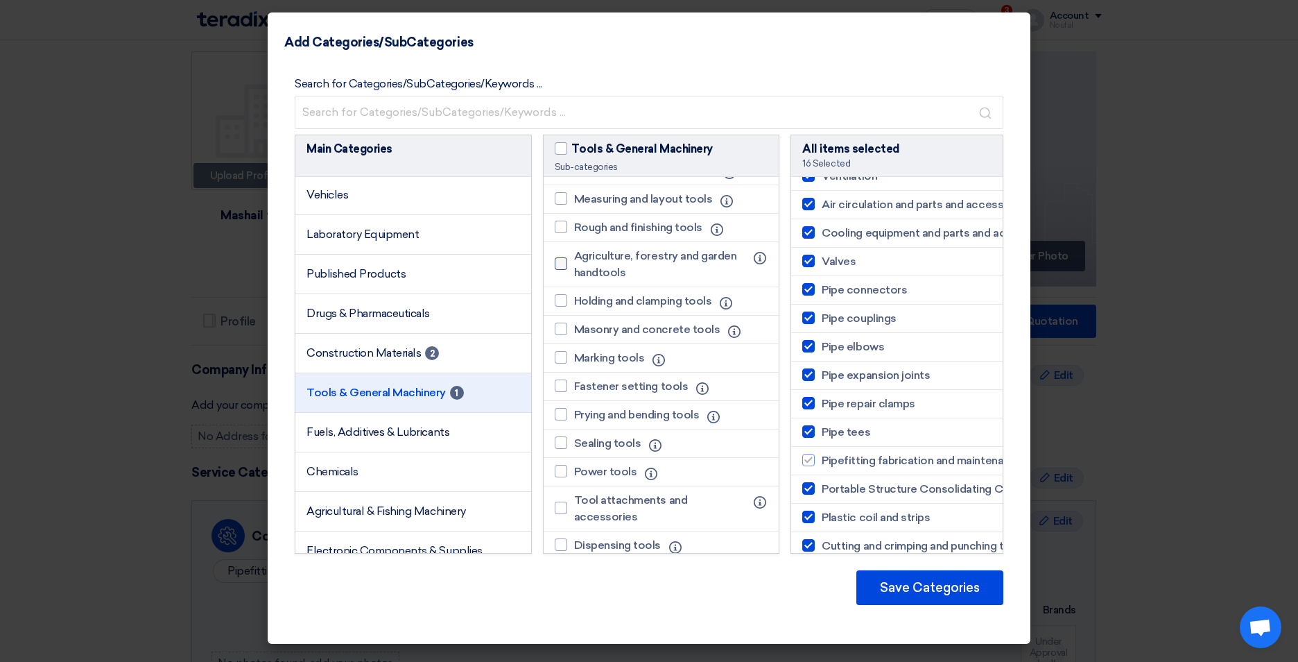
click at [560, 259] on div at bounding box center [561, 263] width 12 height 12
click at [574, 259] on input "Agriculture, forestry and garden handtools" at bounding box center [578, 263] width 9 height 9
checkbox input "true"
click at [563, 295] on div at bounding box center [561, 300] width 12 height 12
click at [574, 296] on input "Holding and clamping tools" at bounding box center [578, 300] width 9 height 9
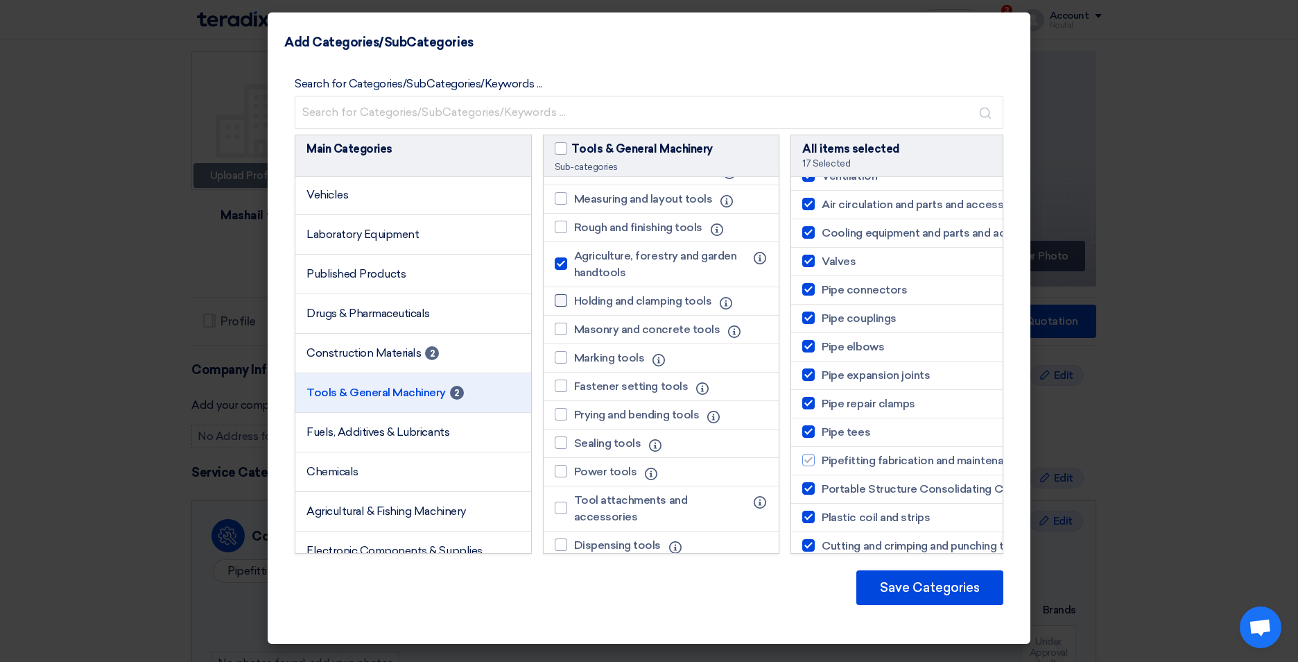
checkbox input "true"
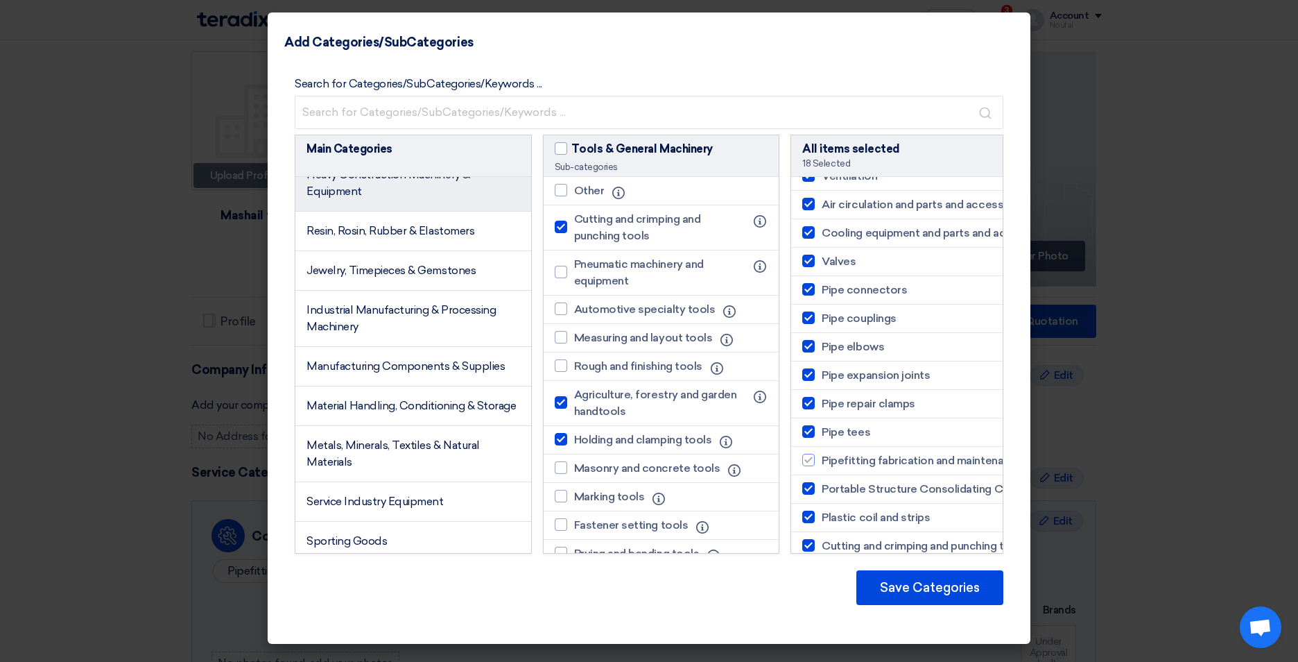
scroll to position [1370, 0]
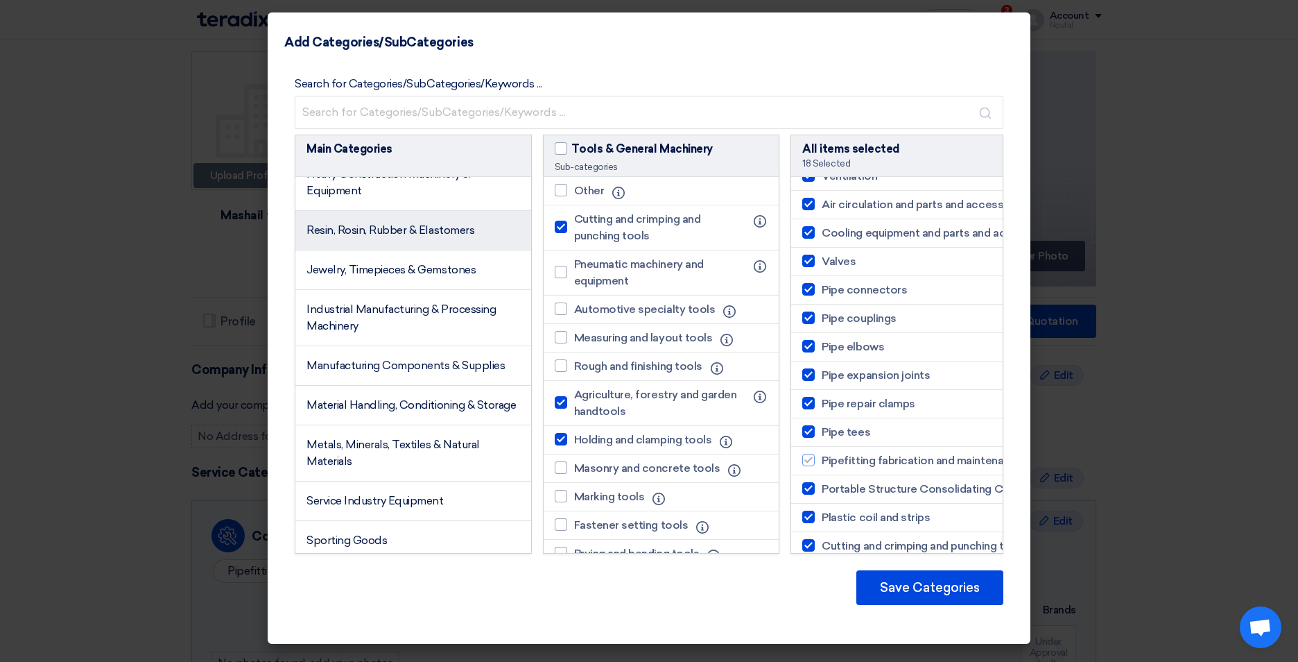
click at [435, 250] on li "Resin, Rosin, Rubber & Elastomers" at bounding box center [413, 231] width 236 height 40
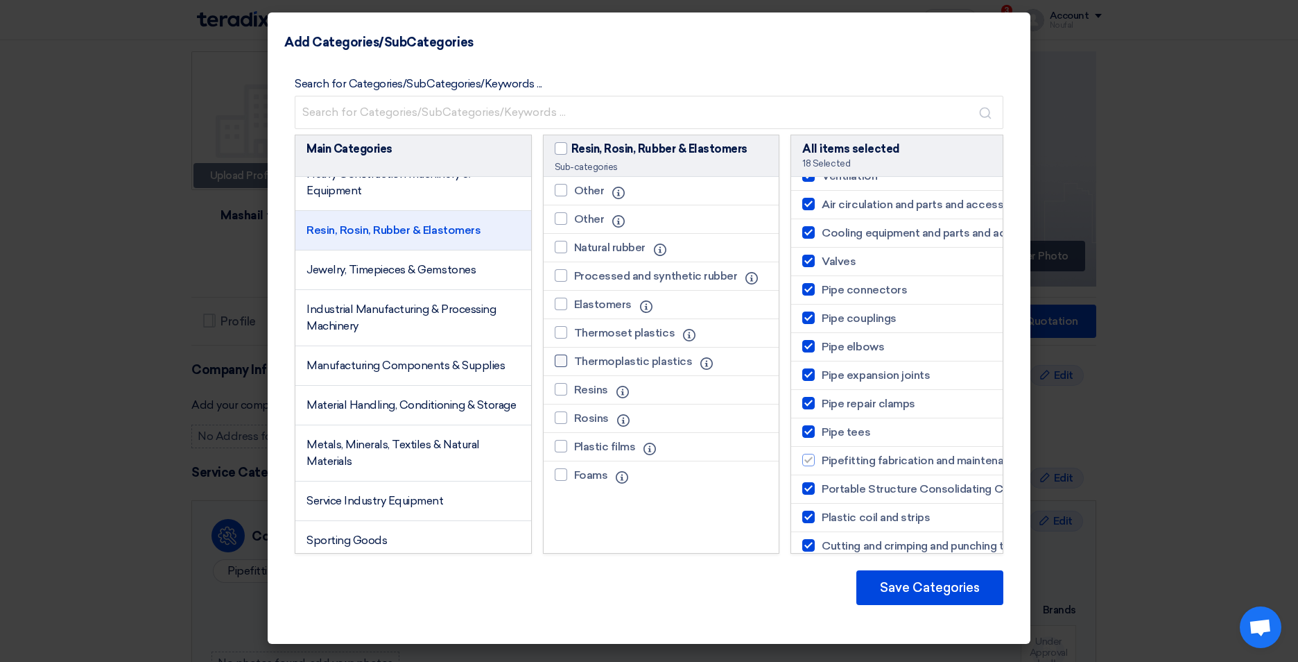
click at [564, 360] on div at bounding box center [561, 360] width 12 height 12
click at [574, 360] on input "Thermoplastic plastics" at bounding box center [578, 360] width 9 height 9
checkbox input "true"
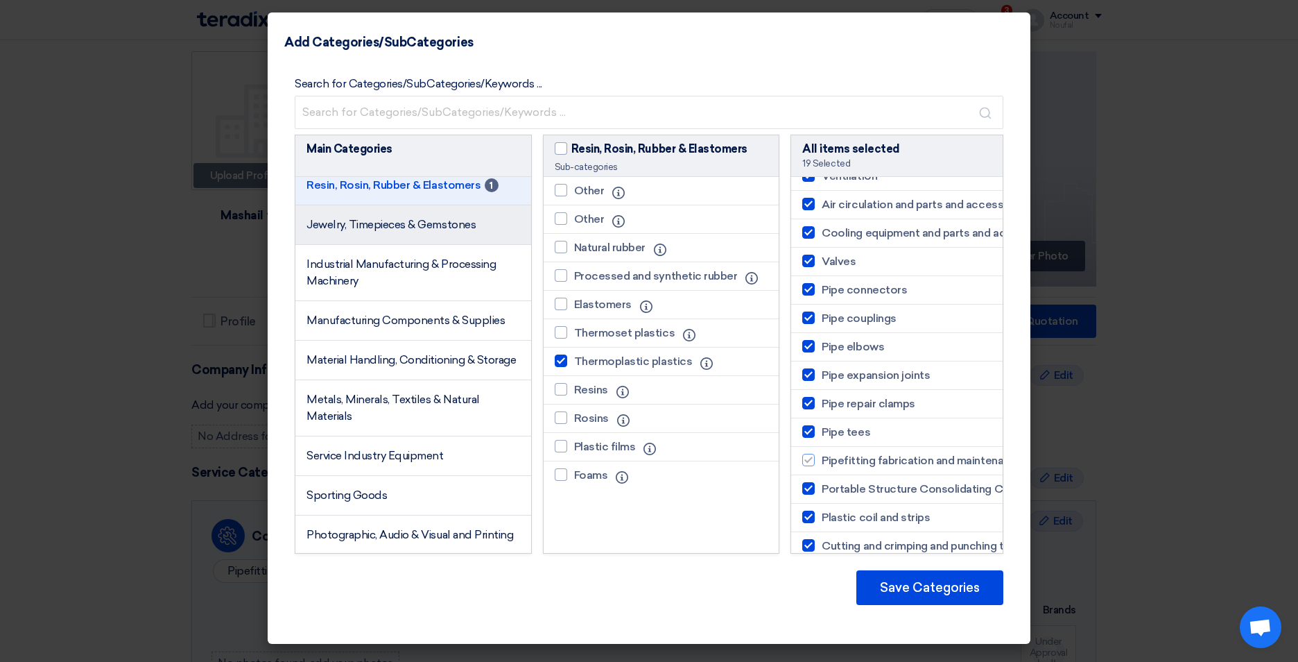
scroll to position [1440, 0]
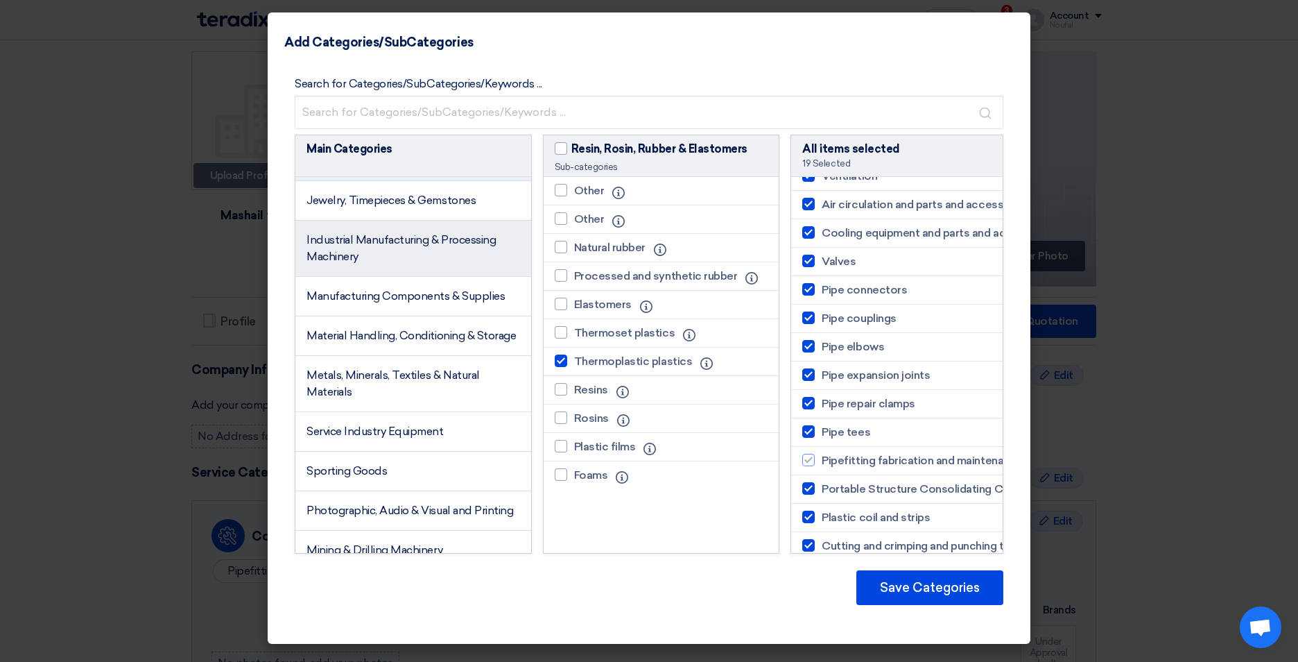
click at [392, 277] on li "Industrial Manufacturing & Processing Machinery" at bounding box center [413, 249] width 236 height 56
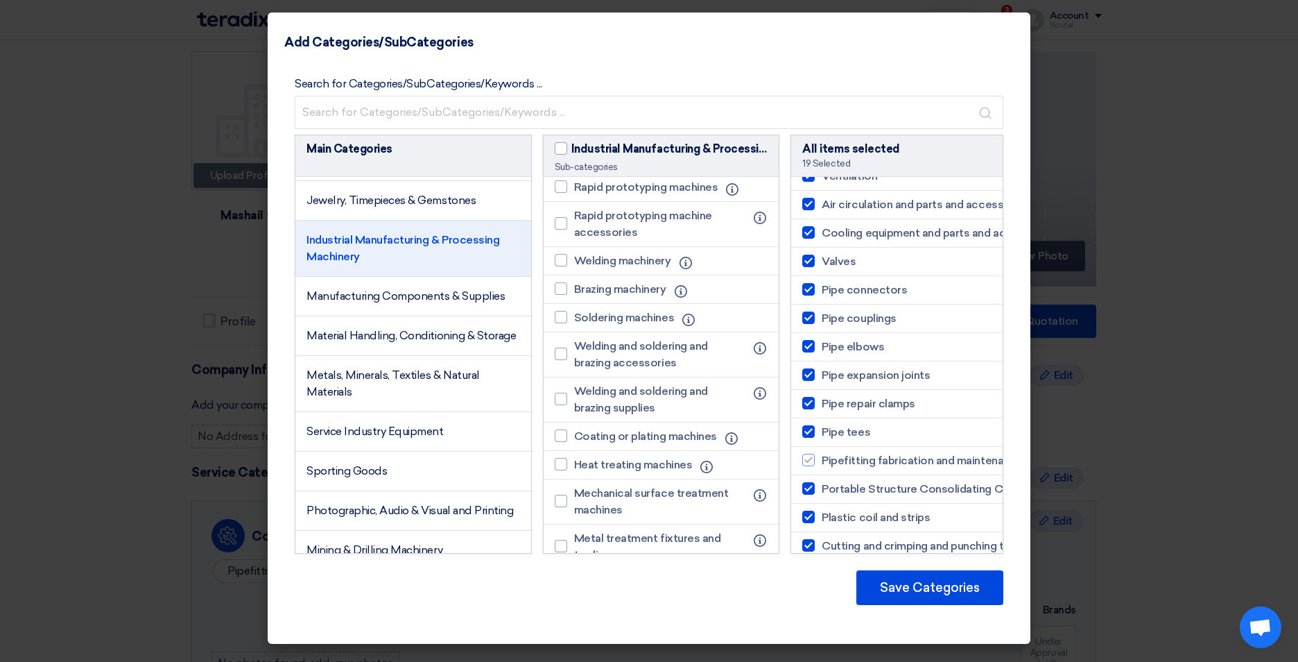
scroll to position [2843, 0]
click at [565, 265] on div at bounding box center [561, 258] width 12 height 12
click at [574, 264] on input "Welding machinery" at bounding box center [578, 258] width 9 height 9
checkbox input "true"
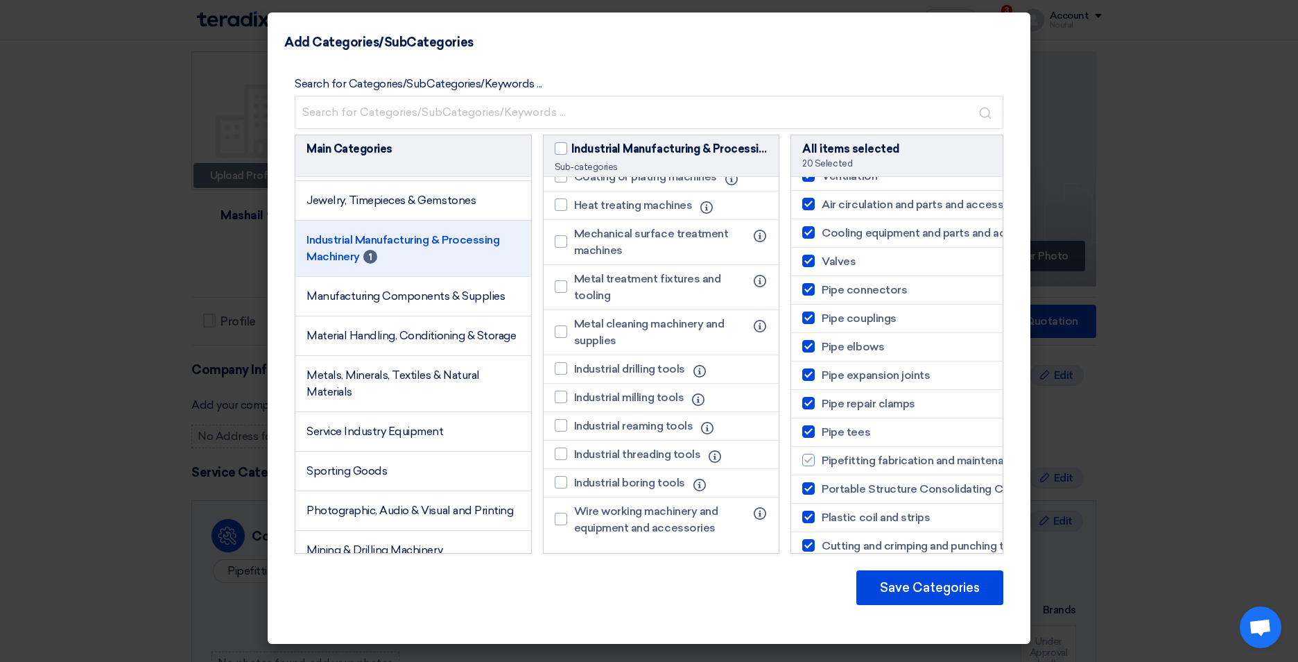
scroll to position [3168, 0]
click at [340, 302] on span "Manufacturing Components & Supplies" at bounding box center [405, 295] width 198 height 13
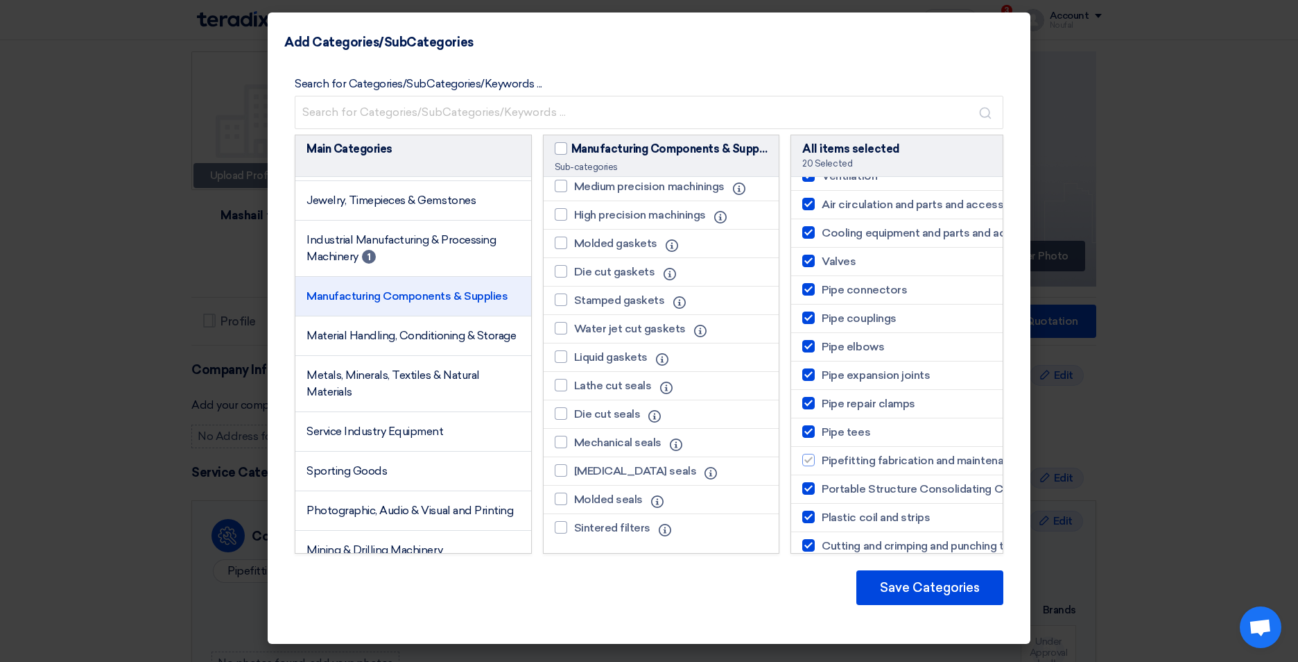
scroll to position [6746, 0]
click at [383, 356] on li "Material Handling, Conditioning & Storage" at bounding box center [413, 336] width 236 height 40
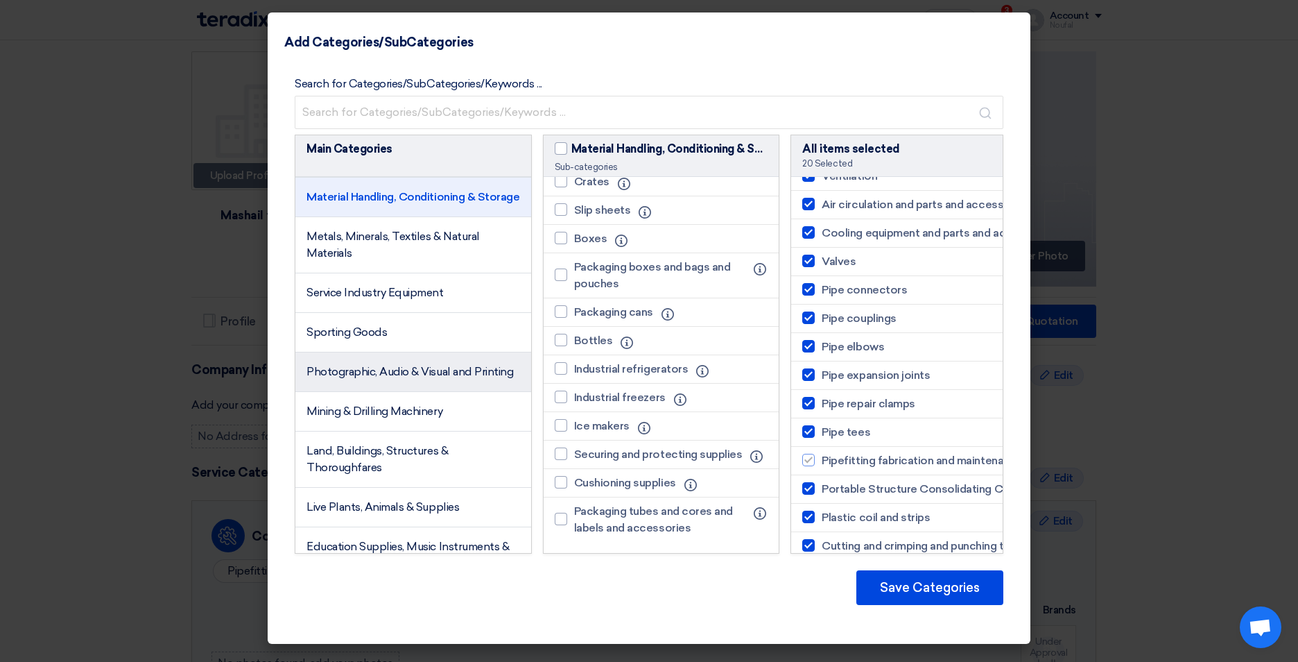
scroll to position [1648, 0]
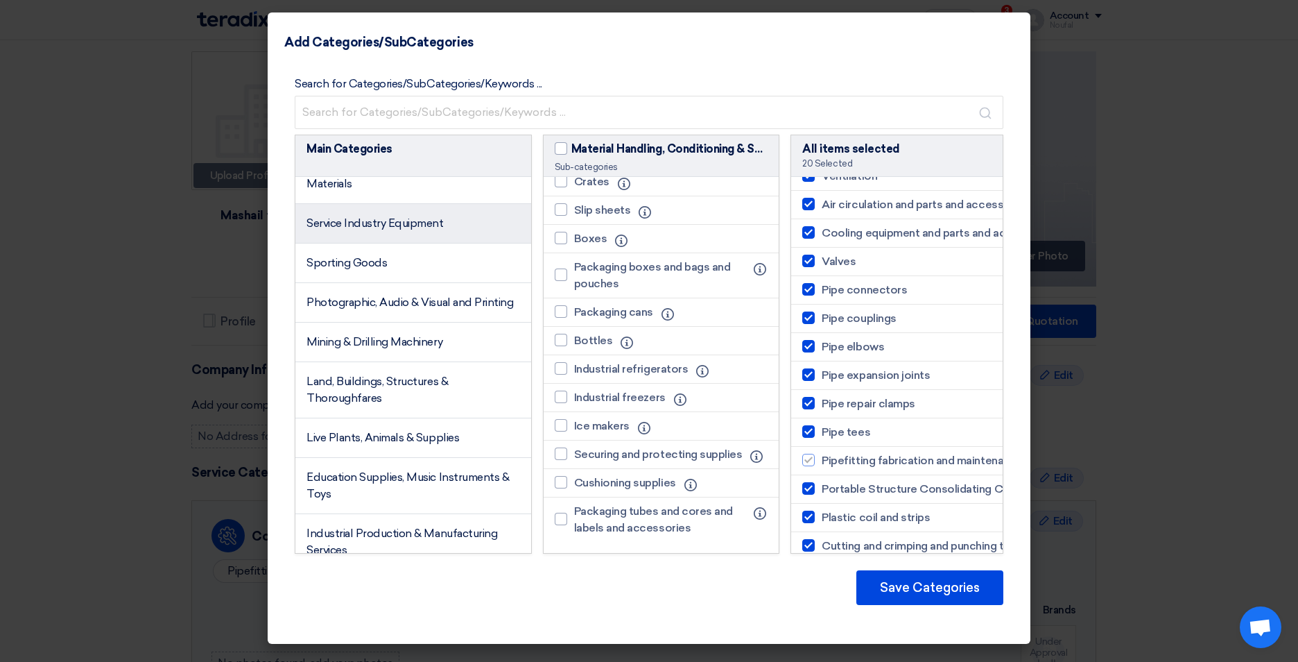
click at [408, 230] on span "Service Industry Equipment" at bounding box center [374, 222] width 137 height 13
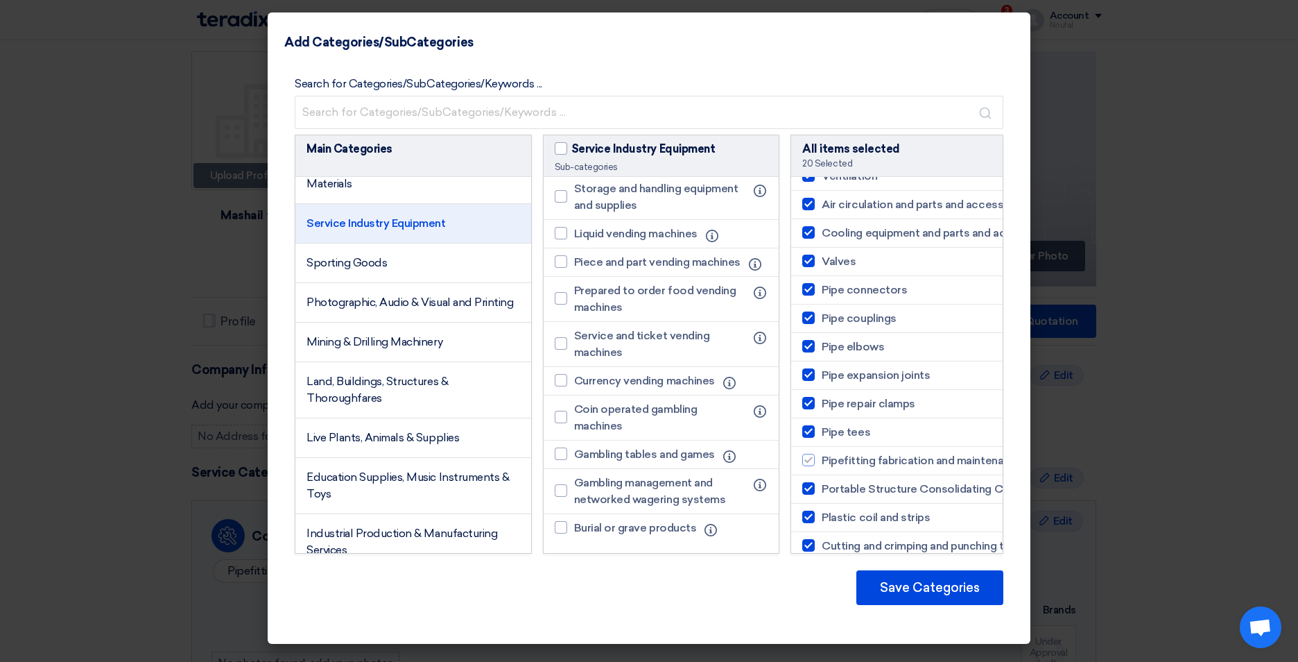
scroll to position [268, 0]
click at [389, 348] on span "Mining & Drilling Machinery" at bounding box center [374, 341] width 136 height 13
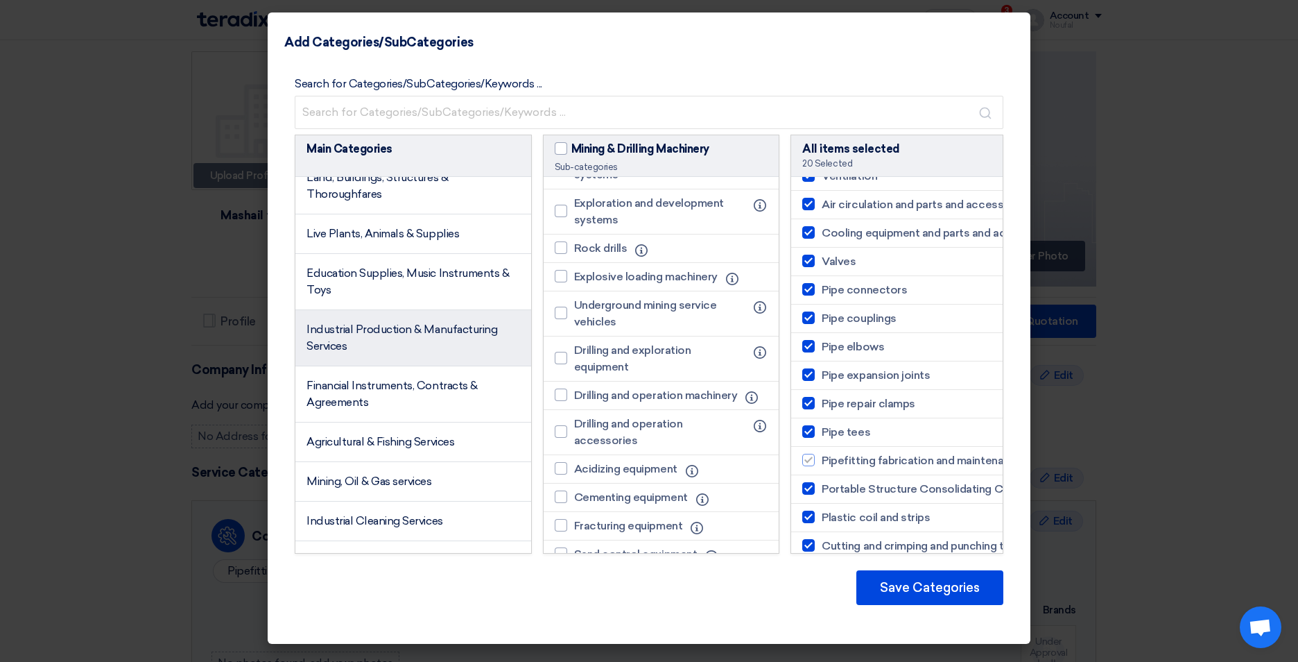
scroll to position [1856, 0]
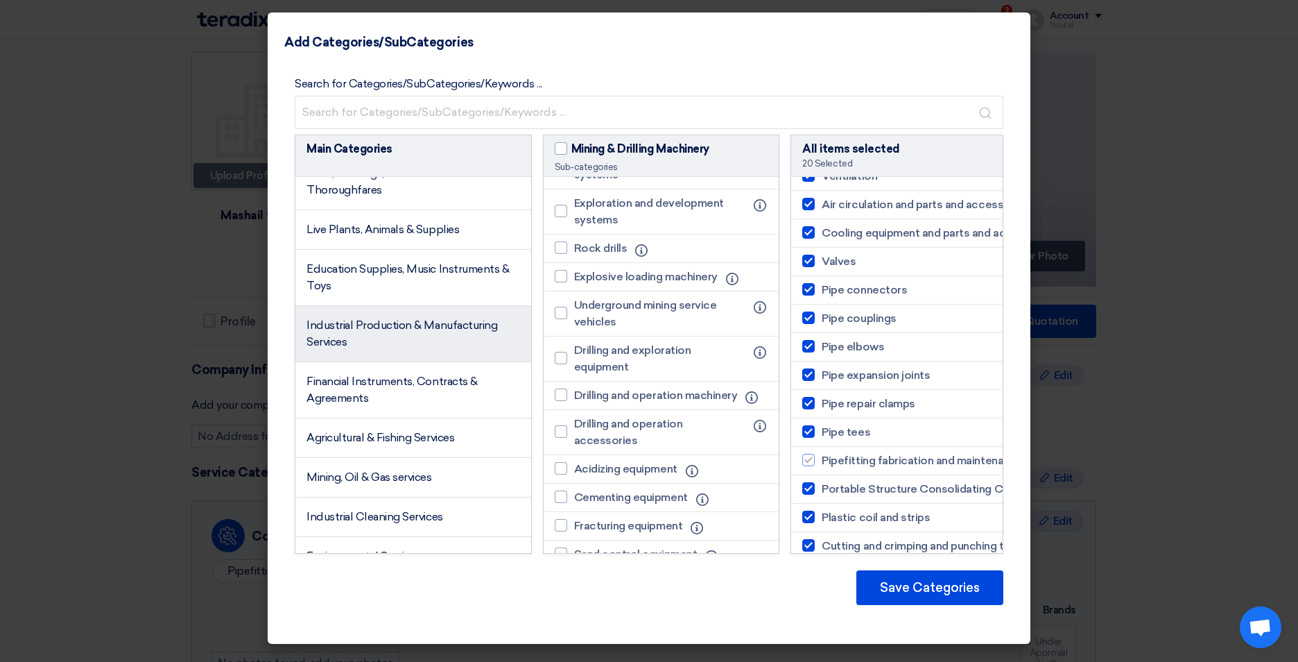
click at [407, 362] on li "Industrial Production & Manufacturing Services" at bounding box center [413, 334] width 236 height 56
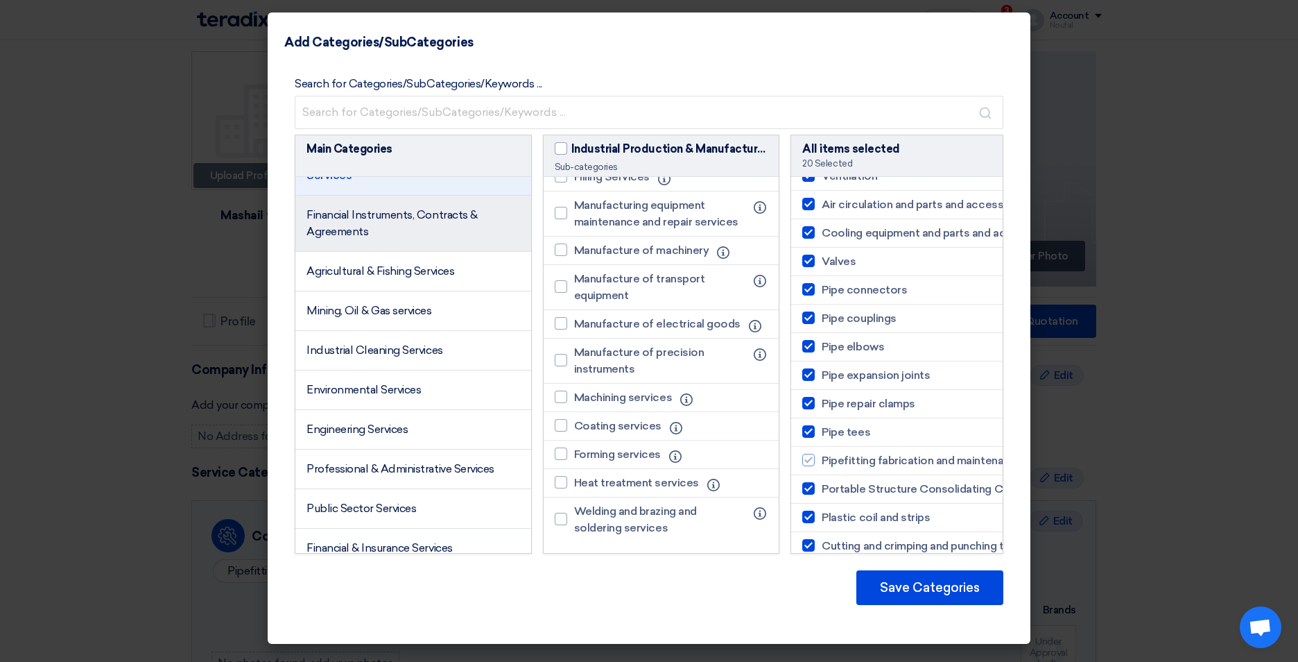
scroll to position [2064, 0]
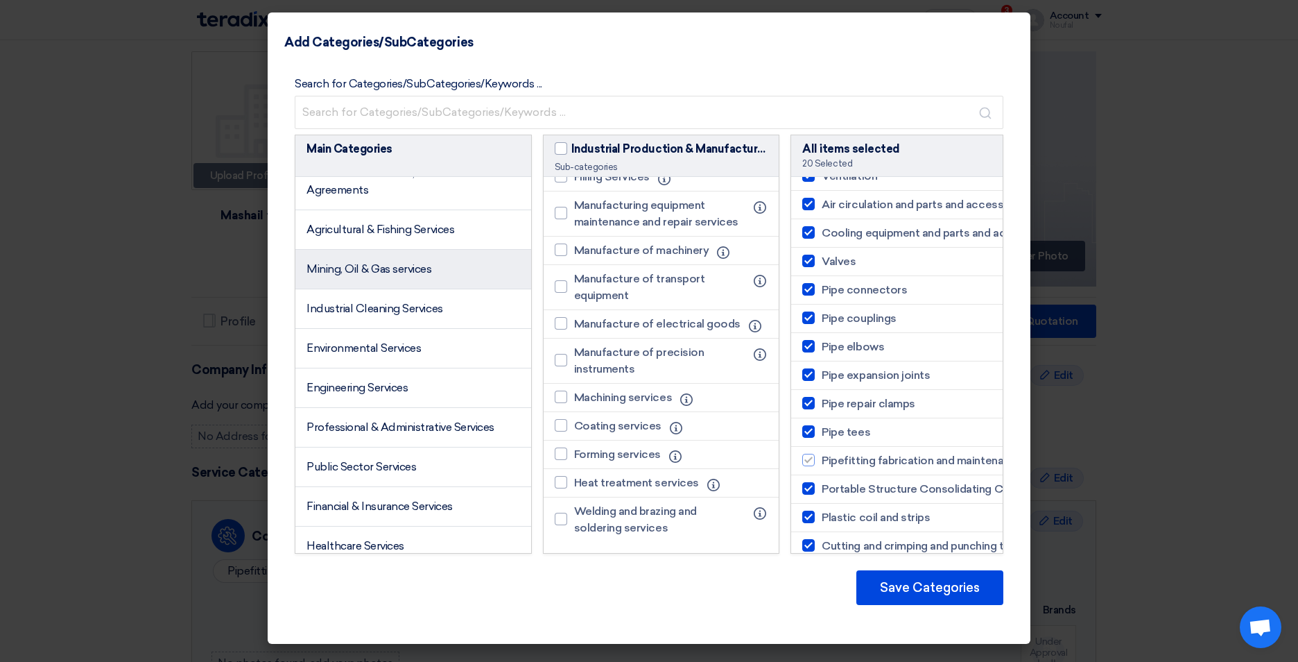
click at [411, 275] on span "Mining, Oil & Gas services" at bounding box center [369, 268] width 126 height 13
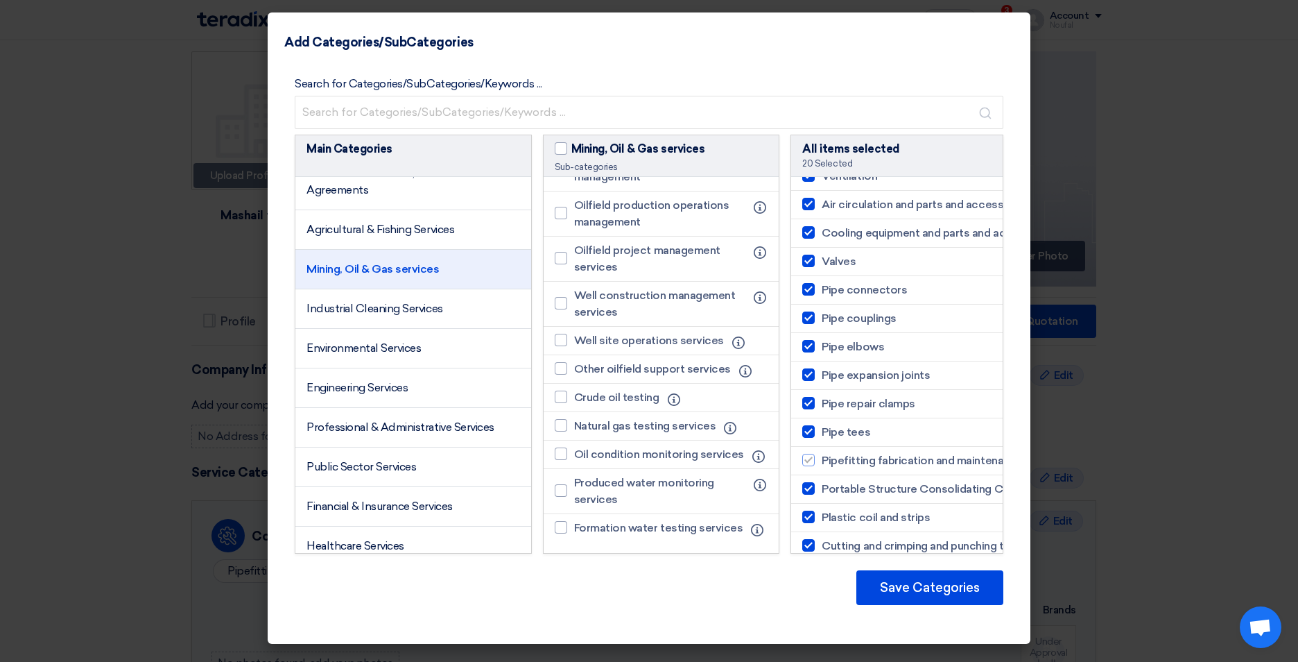
scroll to position [1419, 0]
click at [337, 408] on li "Engineering Services" at bounding box center [413, 388] width 236 height 40
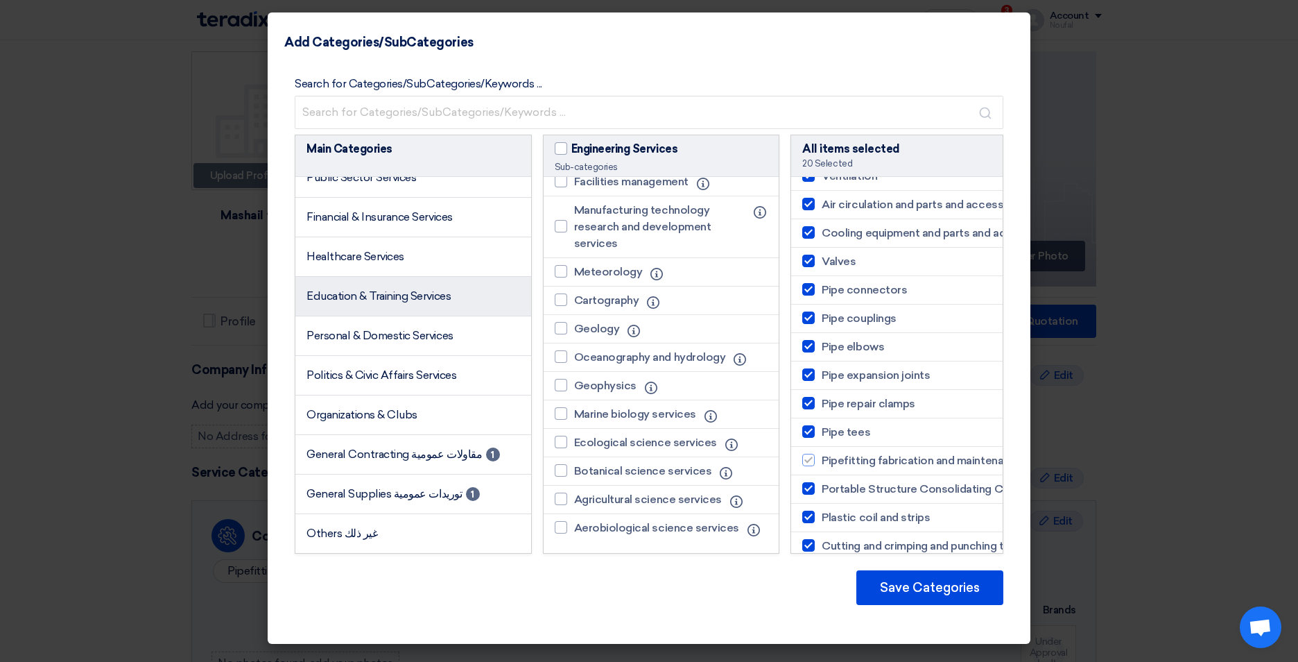
scroll to position [2419, 0]
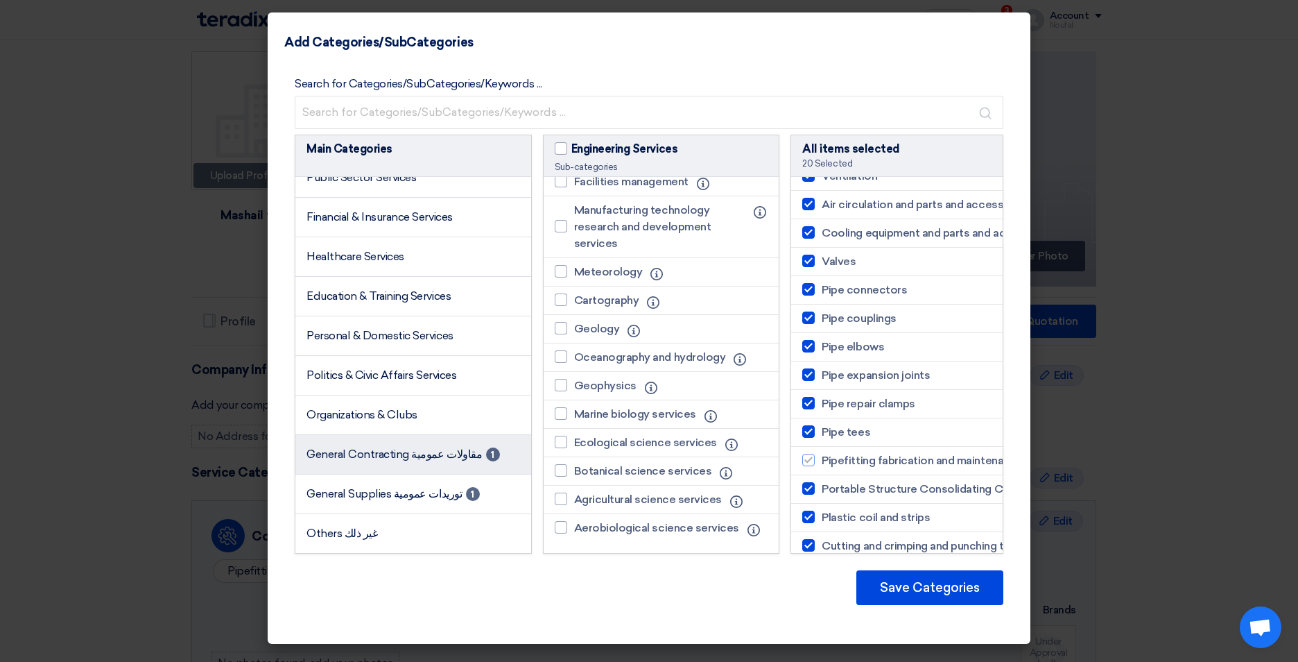
click at [382, 447] on span "General Contracting مقاولات عمومية" at bounding box center [393, 453] width 175 height 13
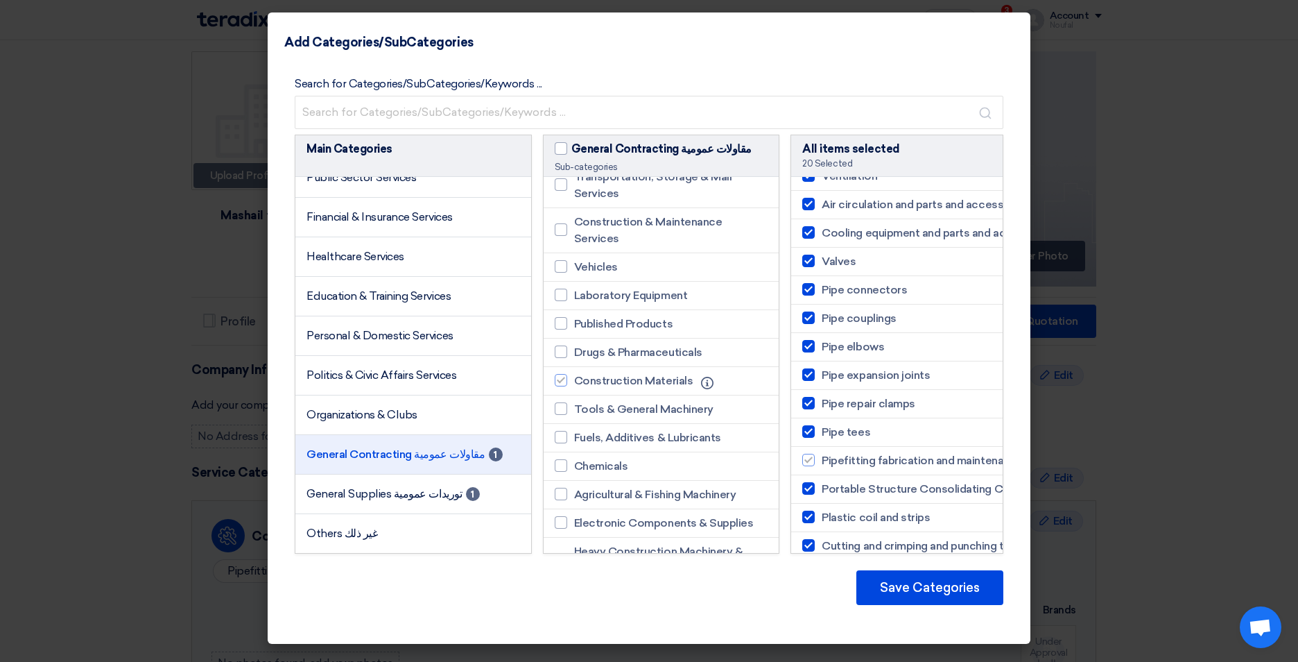
scroll to position [555, 0]
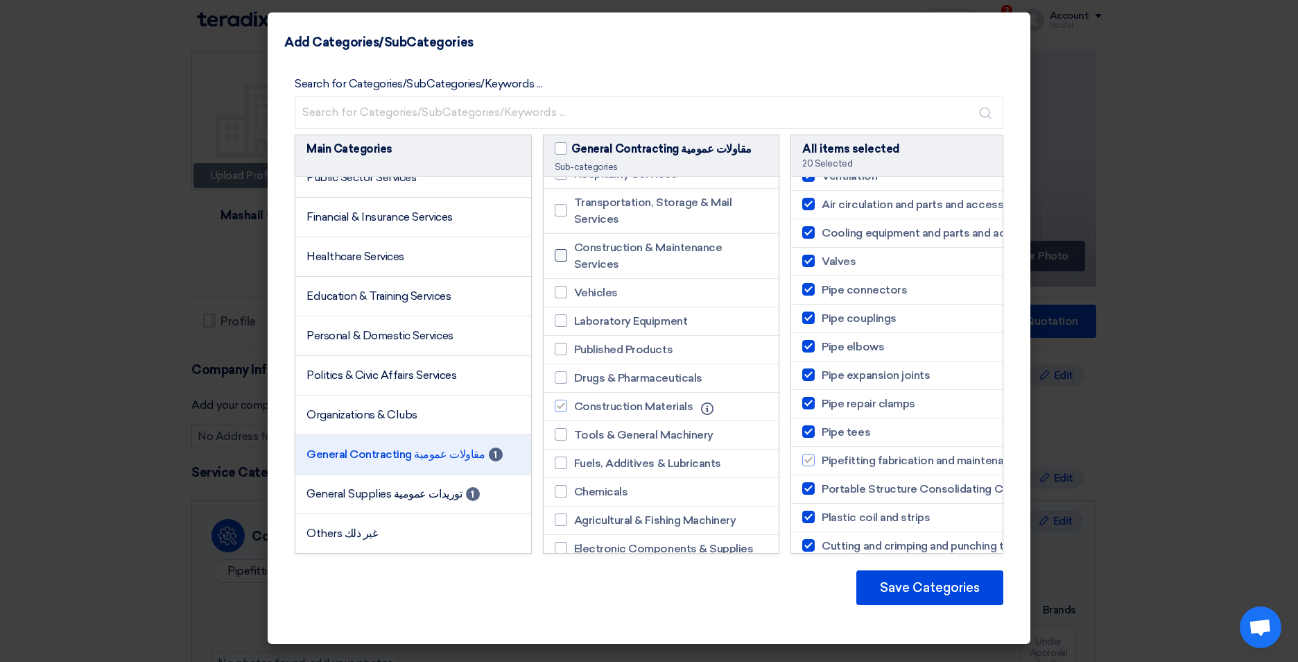
click at [564, 261] on div at bounding box center [561, 255] width 12 height 12
click at [574, 260] on input "Construction & Maintenance Services" at bounding box center [578, 255] width 9 height 9
checkbox input "true"
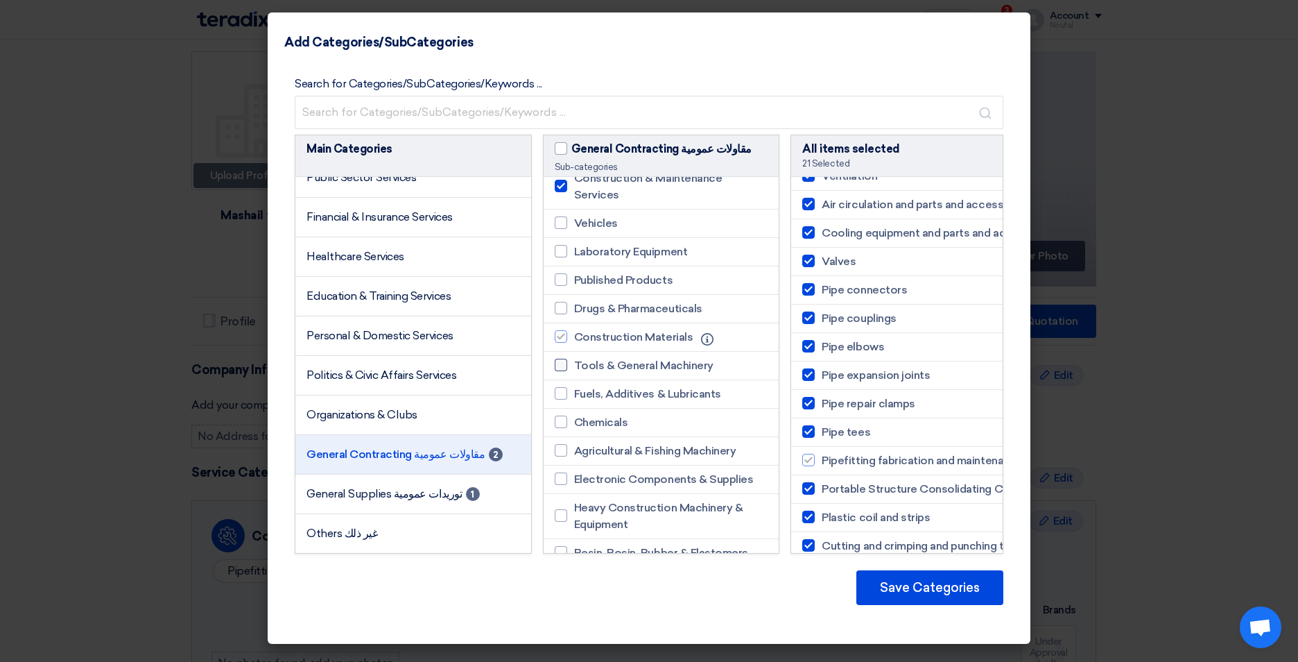
click at [560, 371] on div at bounding box center [561, 365] width 12 height 12
click at [574, 370] on input "Tools & General Machinery" at bounding box center [578, 365] width 9 height 9
checkbox input "true"
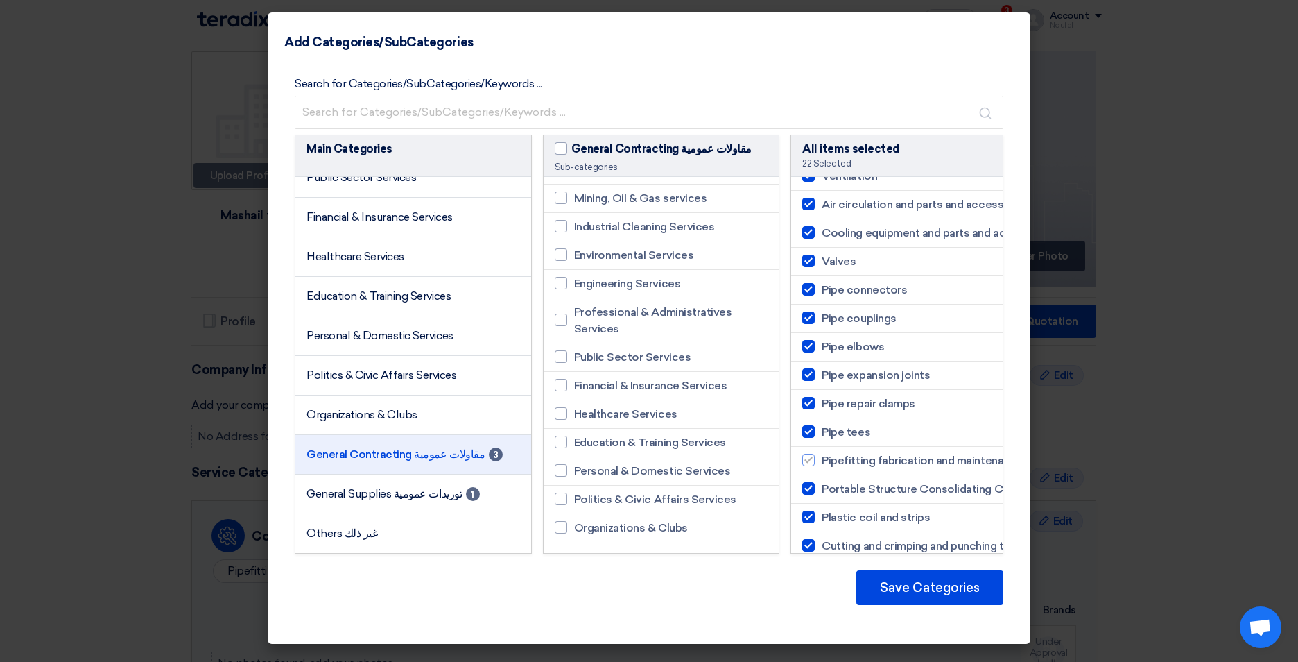
scroll to position [1600, 0]
click at [332, 499] on span "General Supplies توريدات عمومية" at bounding box center [383, 493] width 155 height 13
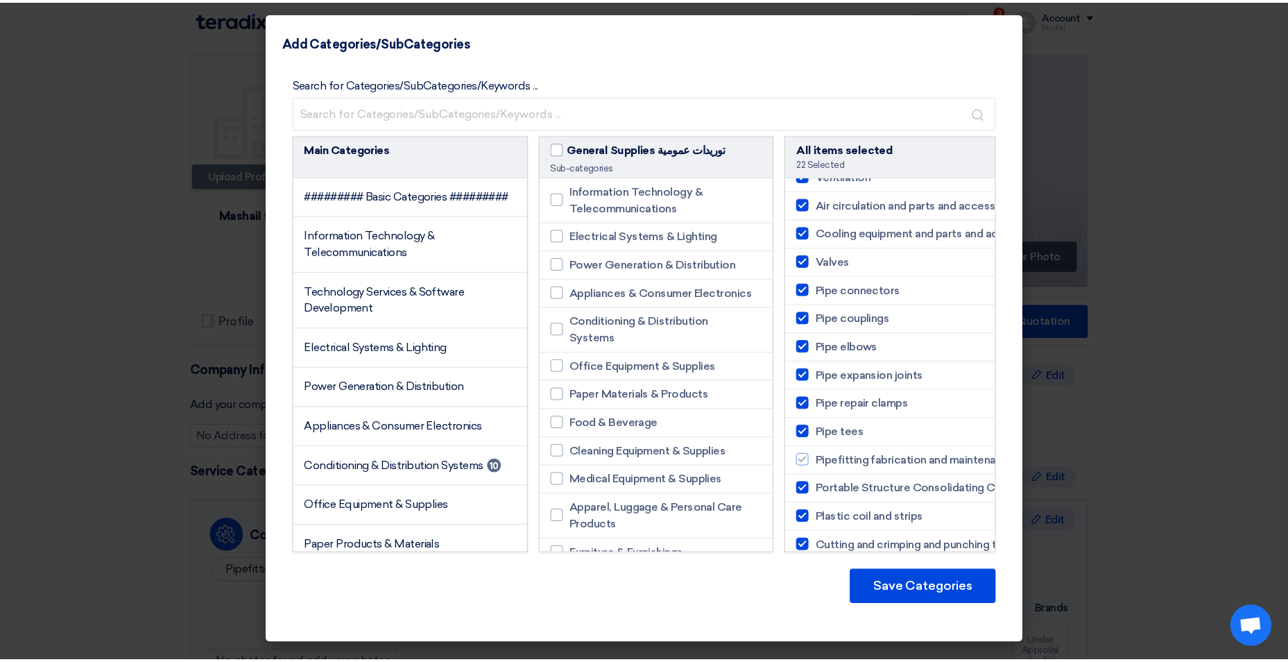
scroll to position [0, 0]
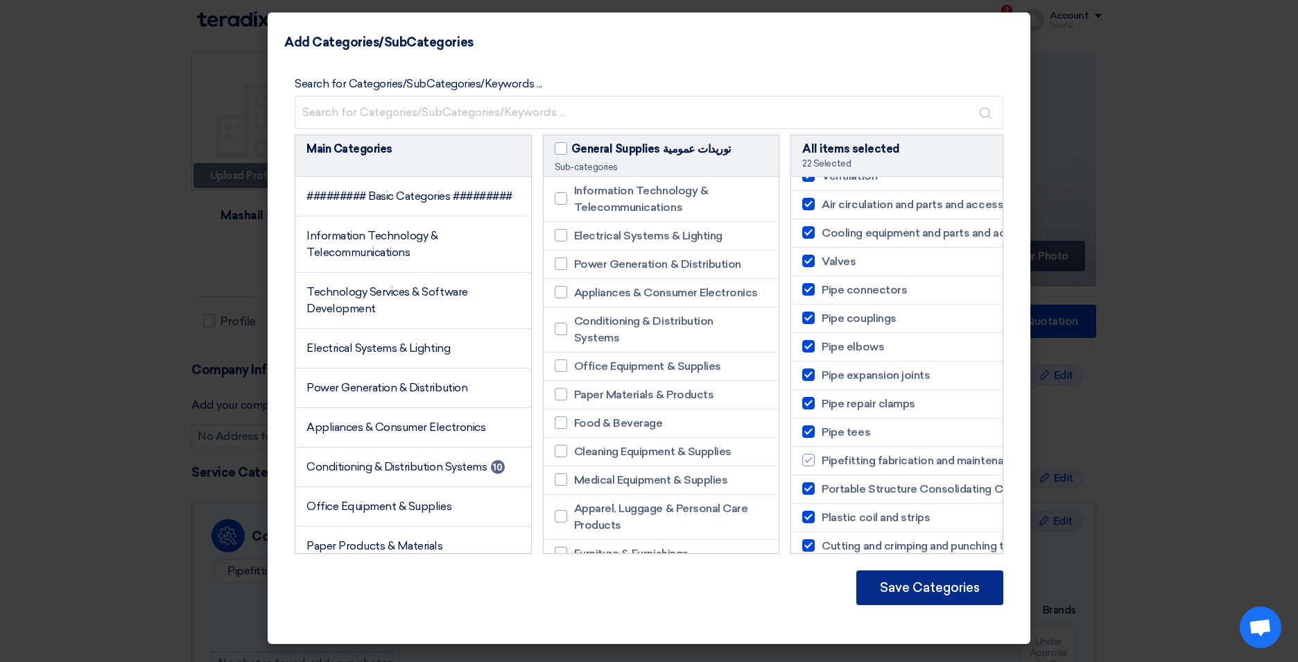
click at [938, 594] on button "Save Categories" at bounding box center [929, 587] width 147 height 35
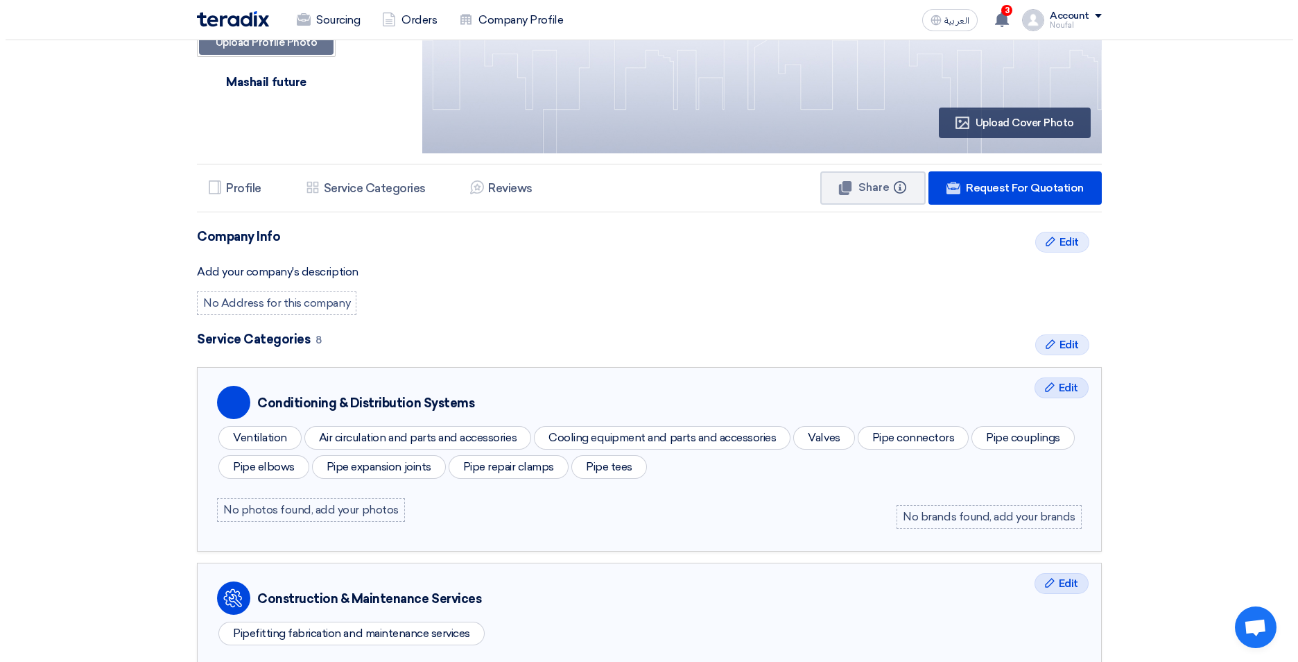
scroll to position [139, 0]
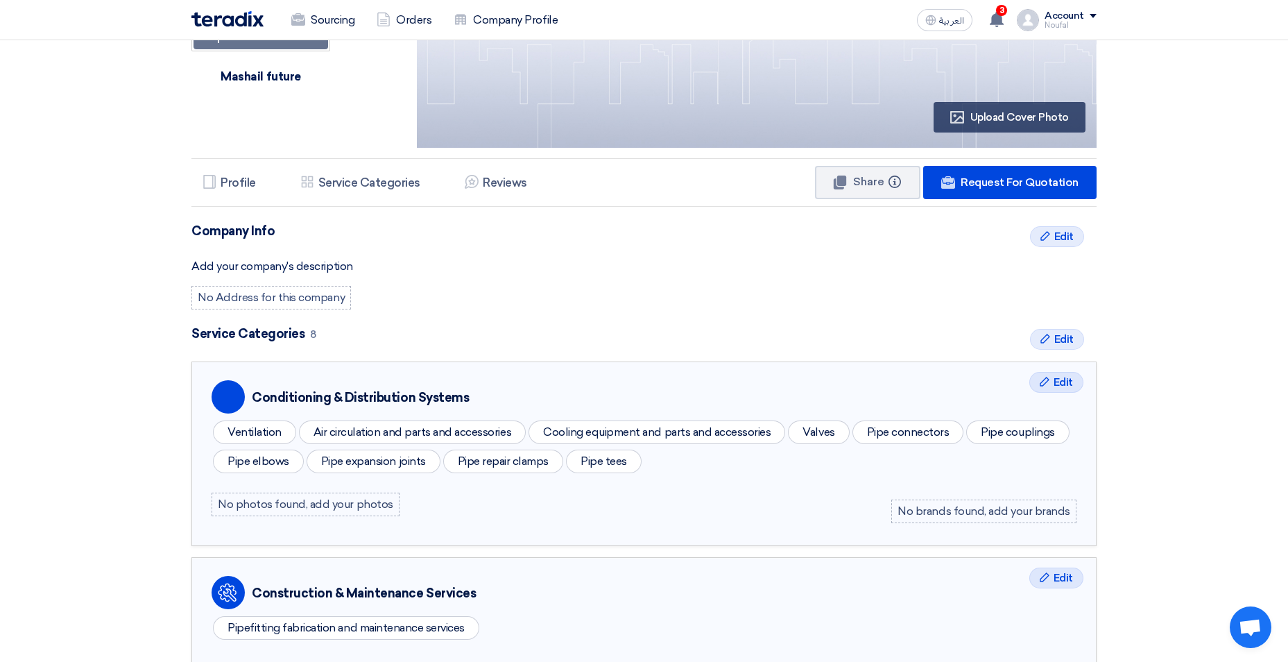
click at [952, 511] on div "No brands found, add your brands" at bounding box center [983, 511] width 185 height 24
click at [983, 510] on div "No brands found, add your brands" at bounding box center [983, 511] width 185 height 24
drag, startPoint x: 1065, startPoint y: 510, endPoint x: 895, endPoint y: 503, distance: 170.0
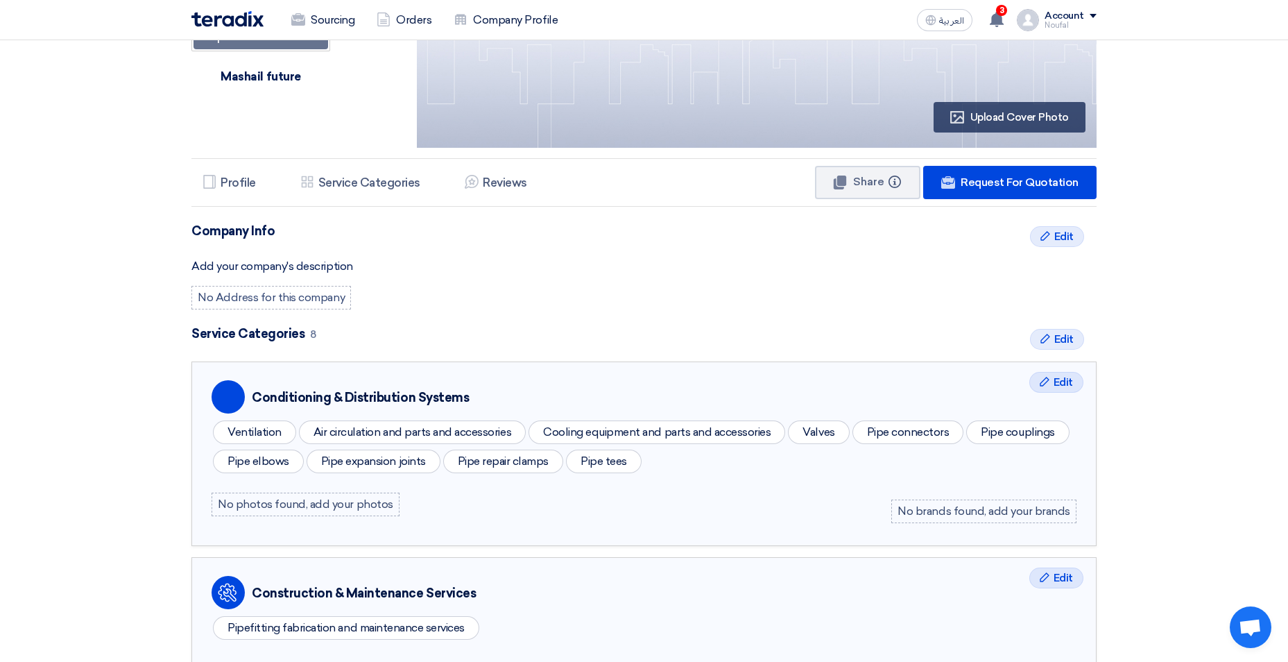
click at [895, 503] on div "No brands found, add your brands" at bounding box center [983, 511] width 185 height 24
drag, startPoint x: 895, startPoint y: 503, endPoint x: 1030, endPoint y: 469, distance: 139.4
click at [1030, 469] on div "Ventilation Air circulation and parts and accessories Cooling equipment and par…" at bounding box center [643, 446] width 865 height 58
click at [1060, 386] on span "Edit" at bounding box center [1062, 382] width 19 height 17
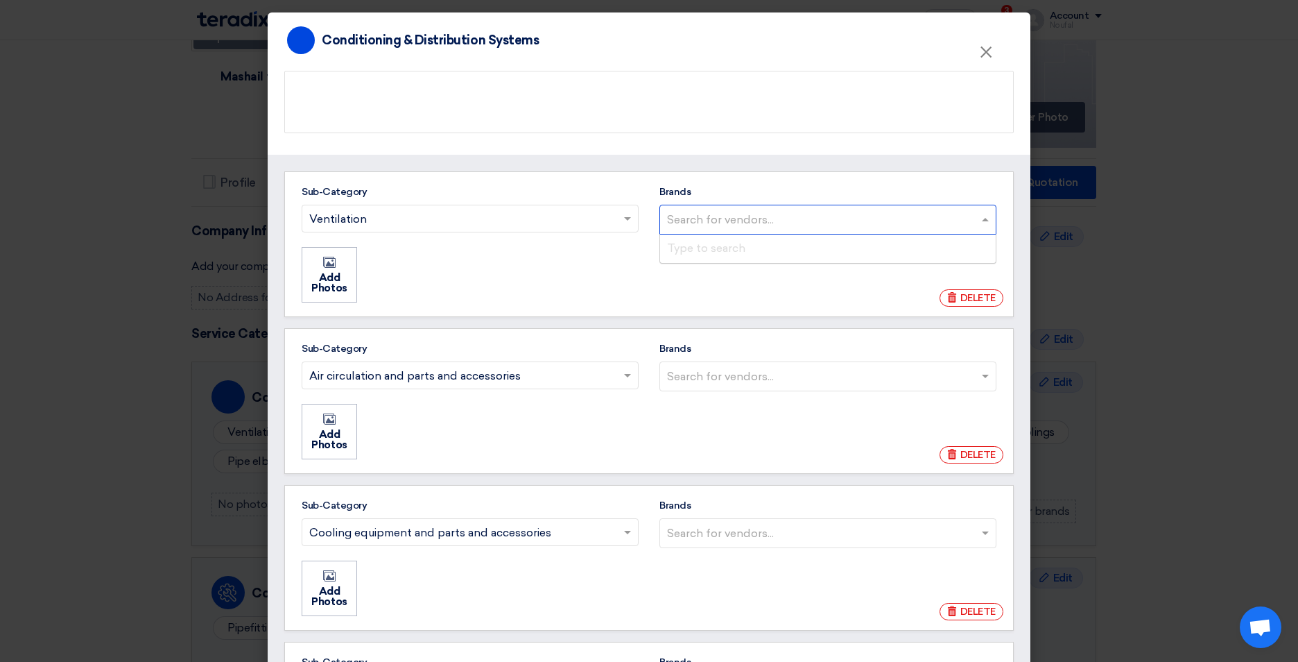
click at [980, 213] on input "Brands Search for vendors... Type to search" at bounding box center [829, 219] width 325 height 23
click at [743, 222] on input "Brands Search for vendors... Type to search" at bounding box center [829, 219] width 325 height 23
type input "a"
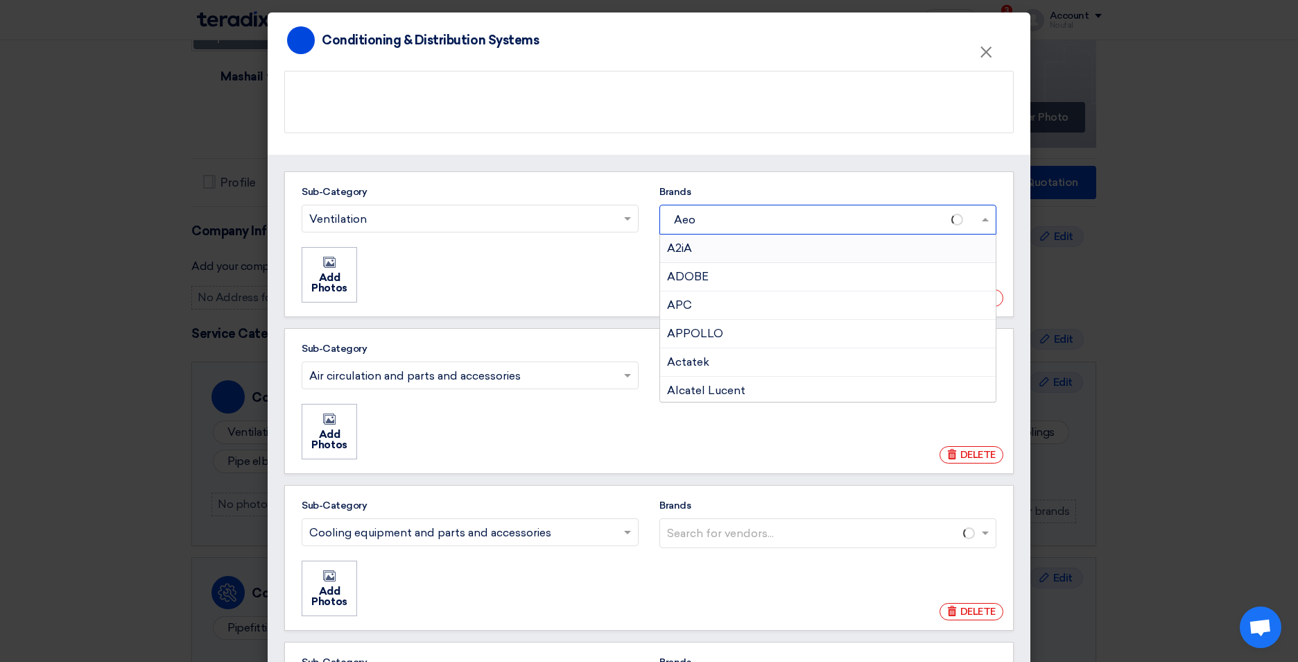
type input "Aeon"
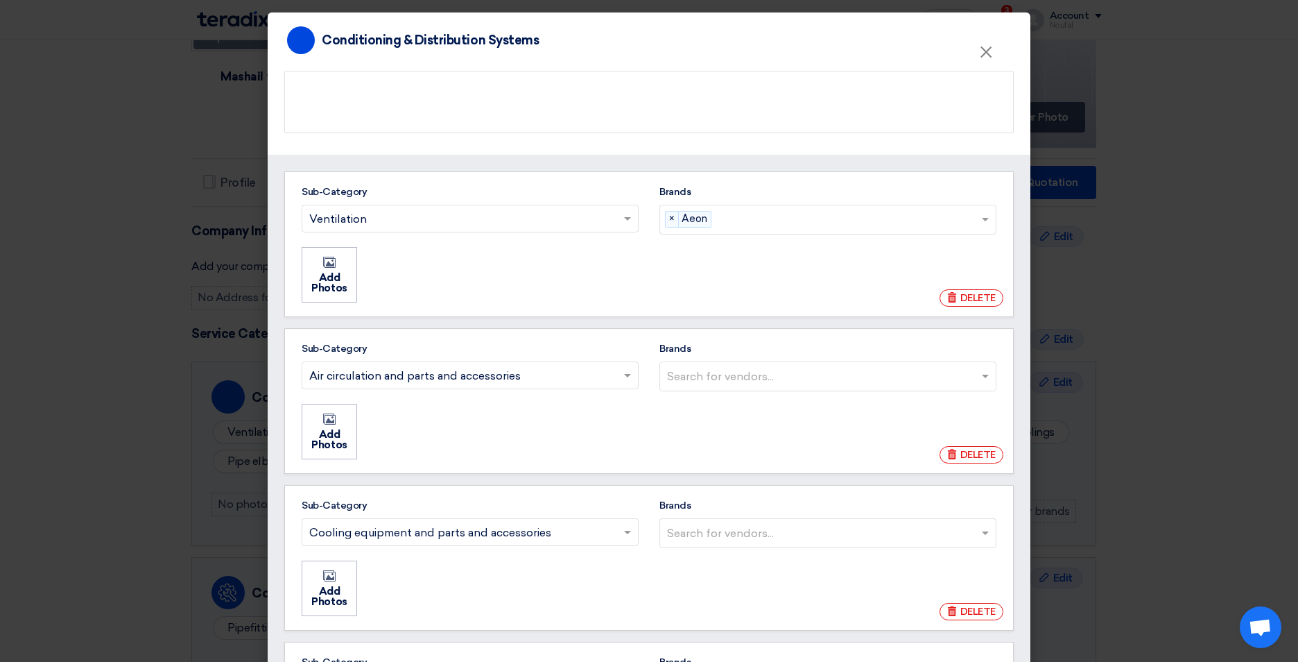
scroll to position [69, 0]
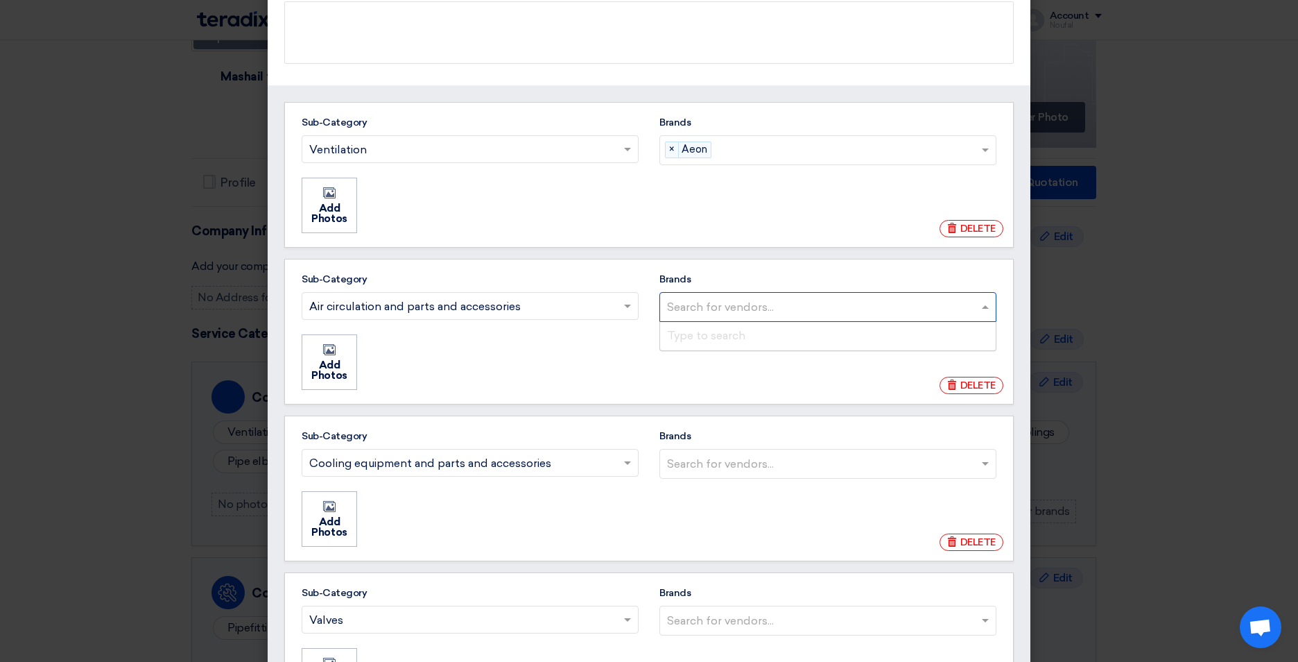
click at [766, 311] on input "Brands Search for vendors... Type to search" at bounding box center [829, 306] width 325 height 23
type input "Aeon"
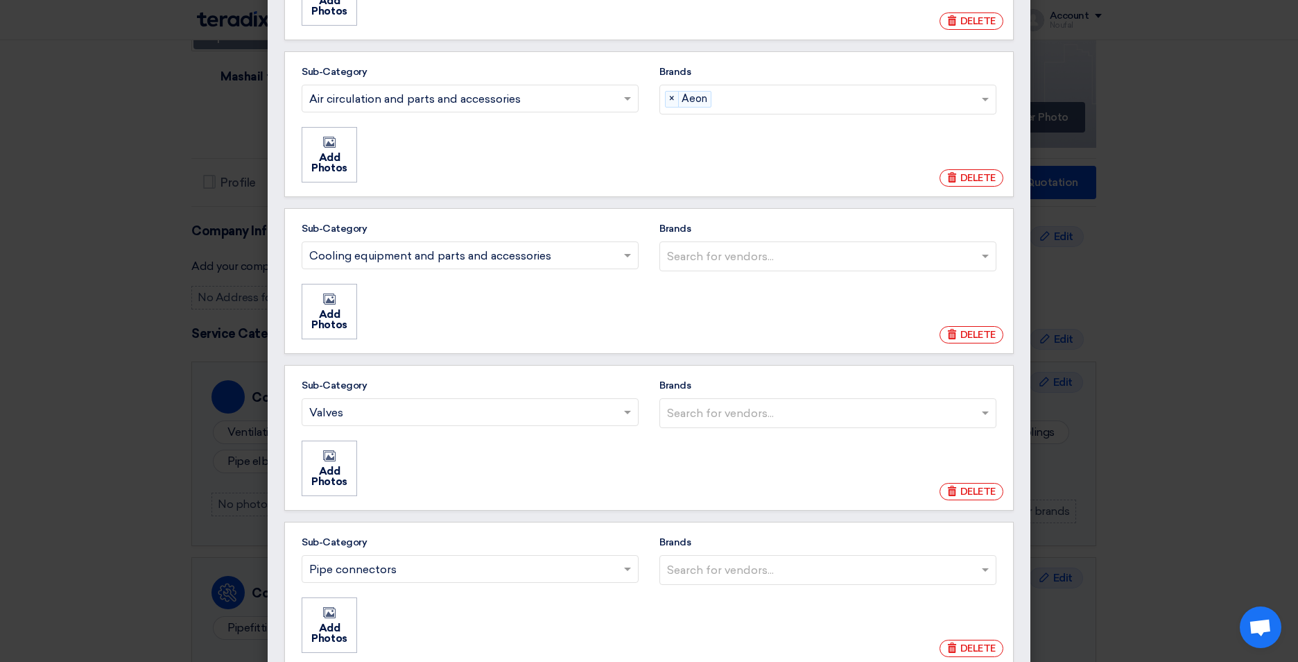
scroll to position [277, 0]
click at [755, 255] on input "Brands Search for vendors... Aeon" at bounding box center [829, 255] width 325 height 23
click at [705, 284] on div "Aeon" at bounding box center [828, 284] width 336 height 28
click at [705, 267] on input "Brands Search for vendors... Aeon" at bounding box center [829, 255] width 325 height 23
click at [857, 408] on input "Brands Search for vendors... Aeon" at bounding box center [829, 412] width 325 height 23
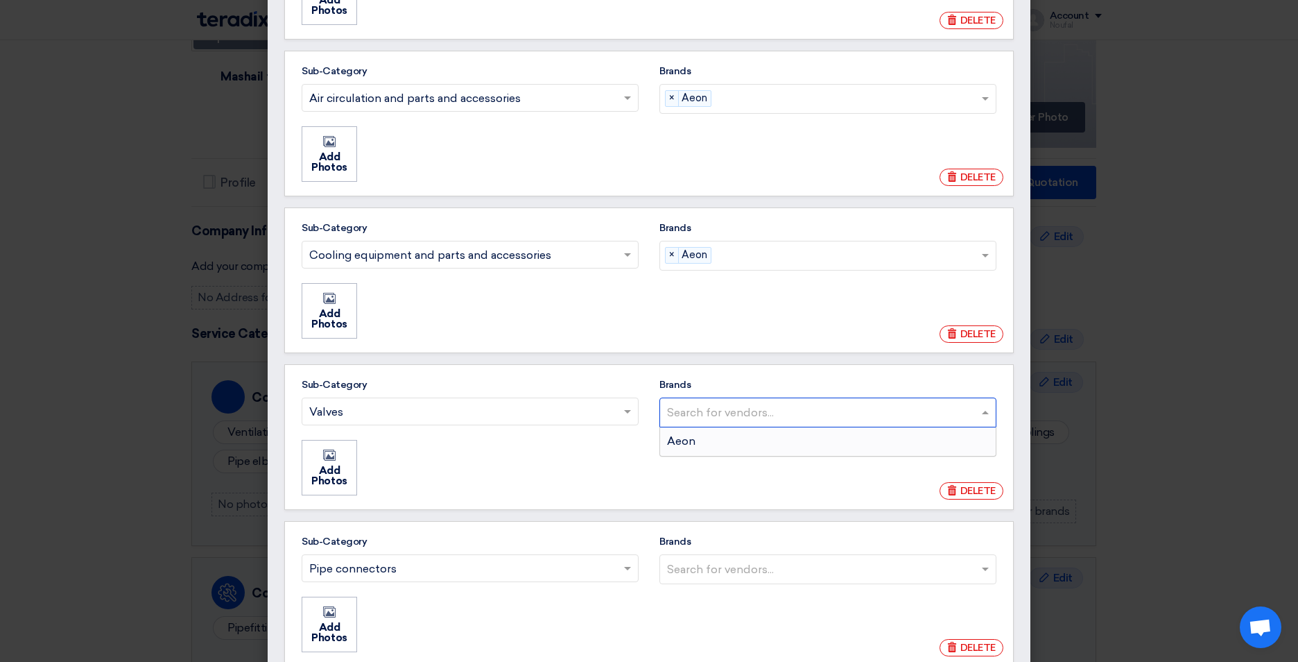
click at [714, 435] on div "Aeon" at bounding box center [828, 441] width 336 height 28
click at [714, 424] on input "Brands Search for vendors... Aeon" at bounding box center [829, 412] width 325 height 23
click at [982, 413] on span at bounding box center [985, 412] width 7 height 3
click at [981, 413] on input "Brands Search for vendors... × Aeon × Aeon" at bounding box center [849, 412] width 264 height 23
click at [853, 408] on input "Brands Search for vendors... × Aeon × Aeon" at bounding box center [849, 412] width 264 height 23
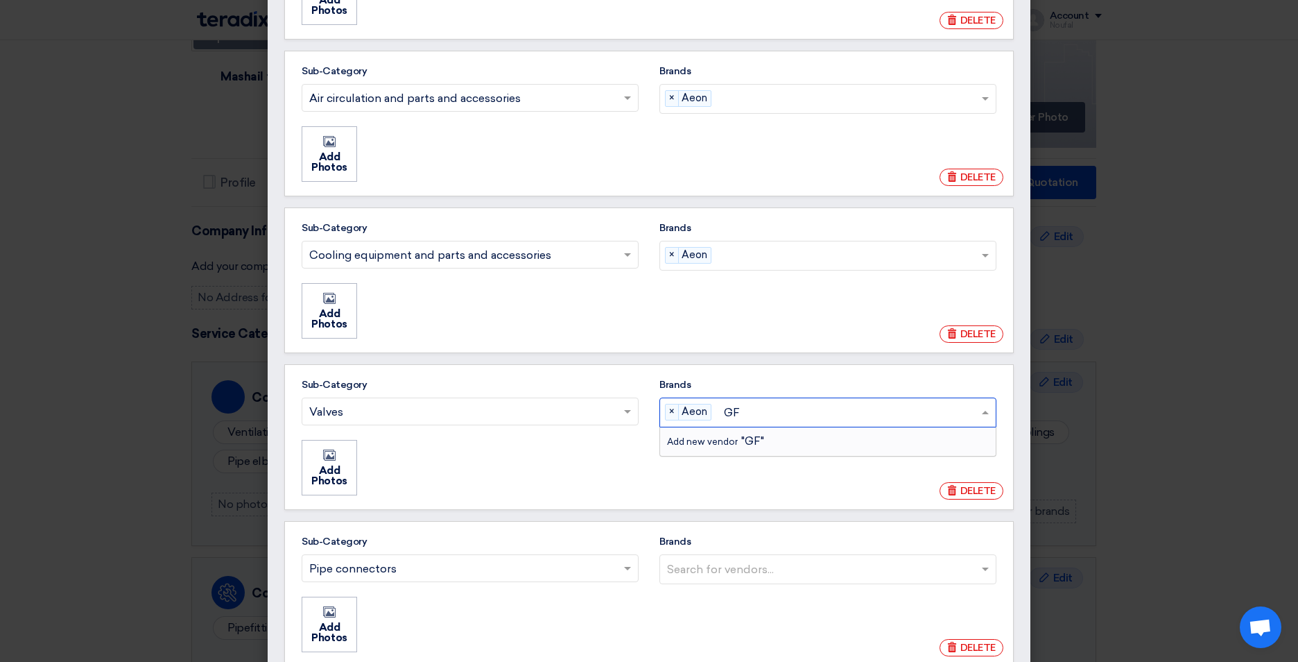
type input "G"
type input "Georg"
click at [727, 441] on span "georg fischer" at bounding box center [715, 440] width 97 height 13
click at [727, 424] on input "Georg" at bounding box center [849, 412] width 264 height 23
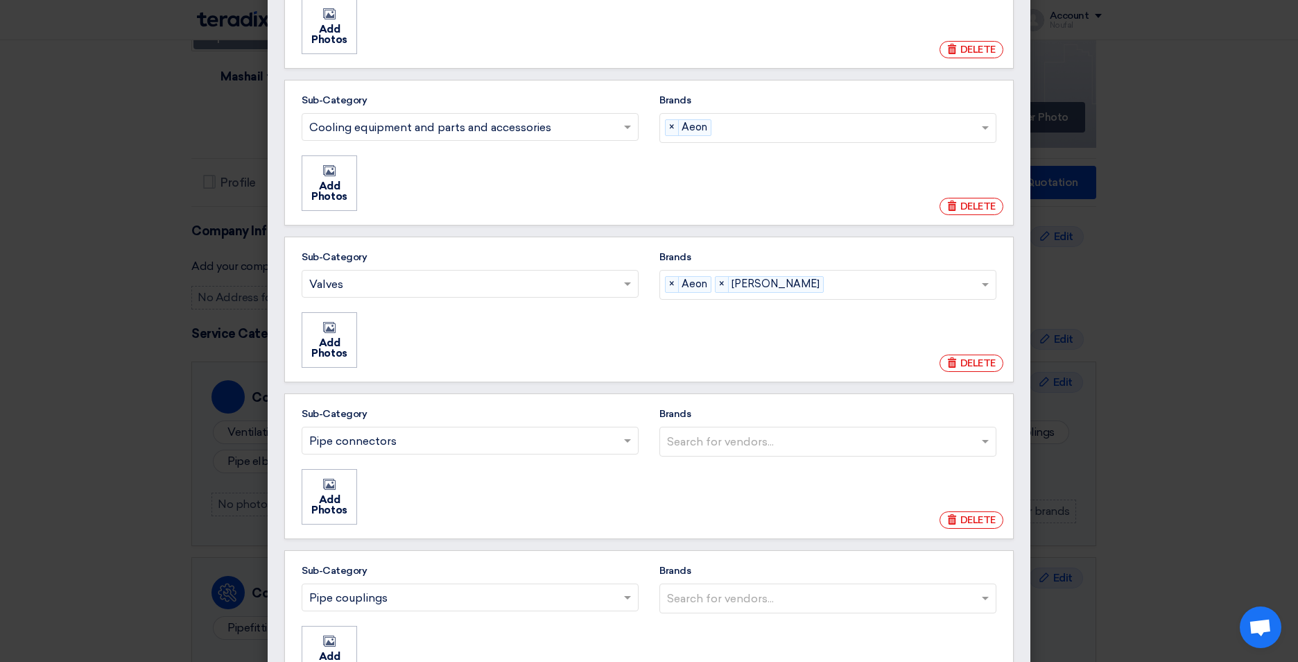
scroll to position [416, 0]
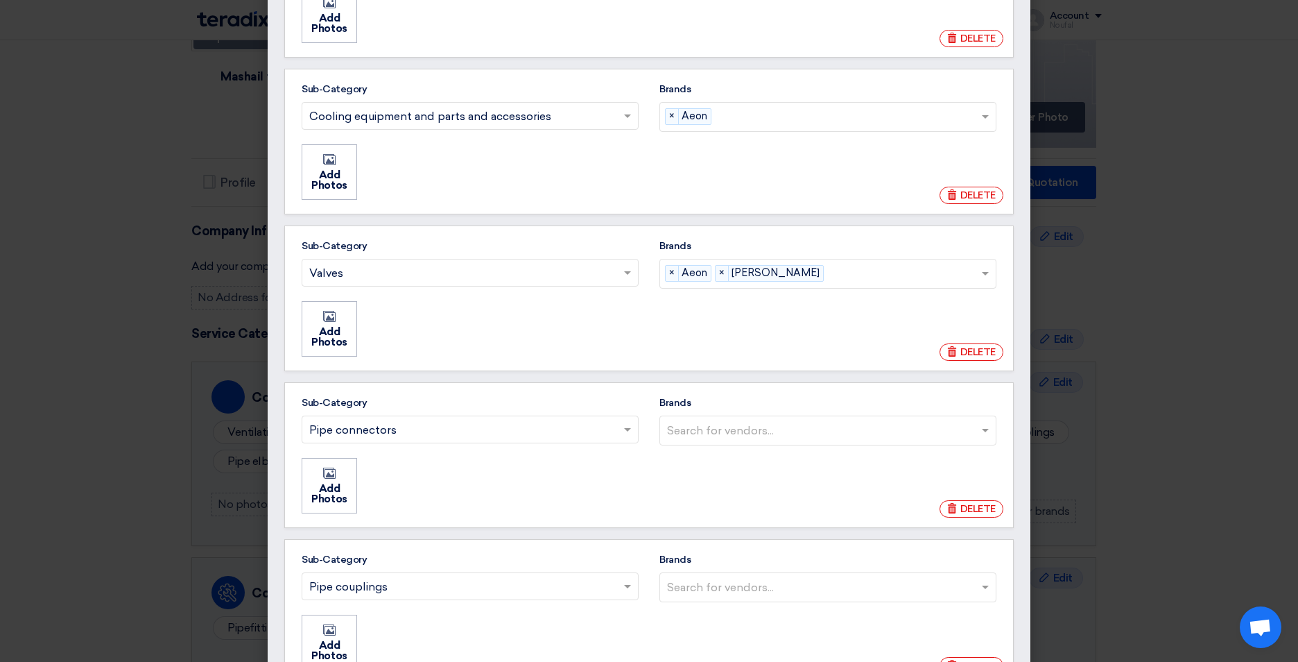
click at [857, 431] on input "Brands Search for vendors..." at bounding box center [829, 430] width 325 height 23
click at [727, 455] on span "georg fischer" at bounding box center [715, 458] width 97 height 13
click at [727, 442] on input "Brands Search for vendors... georg fischer" at bounding box center [829, 430] width 325 height 23
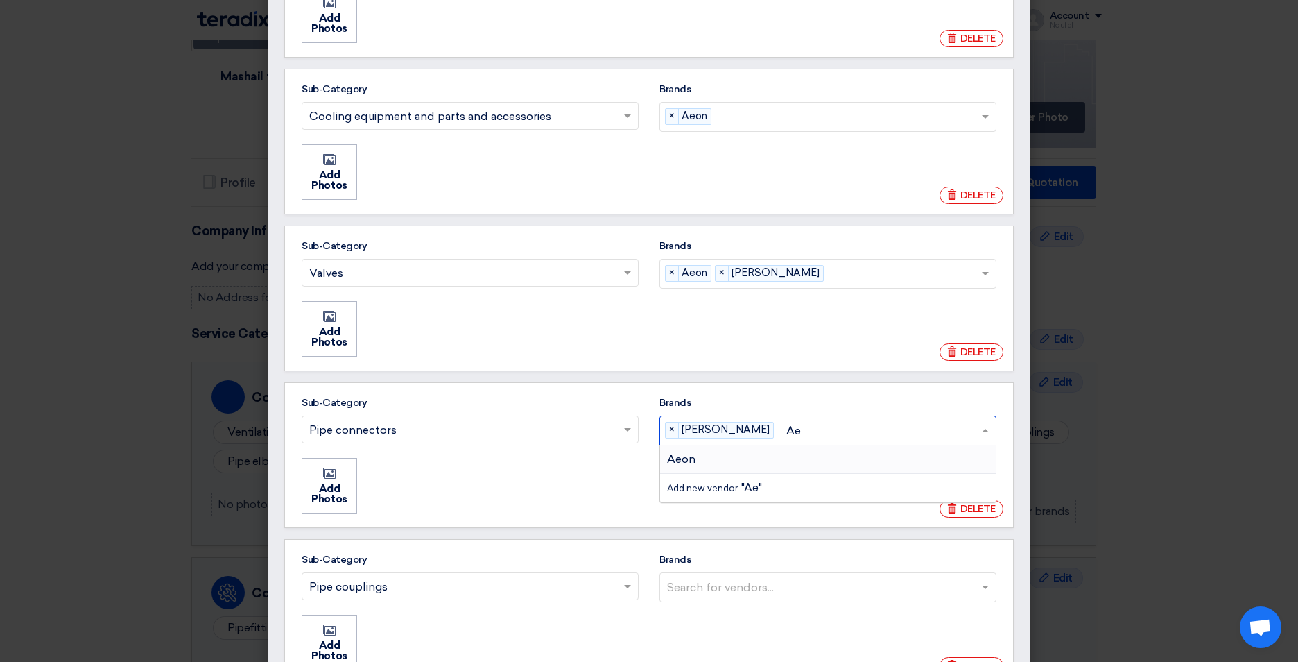
type input "Aeo"
click at [690, 462] on span "Aeon" at bounding box center [681, 458] width 28 height 13
click at [779, 442] on input "Aeo" at bounding box center [879, 430] width 201 height 23
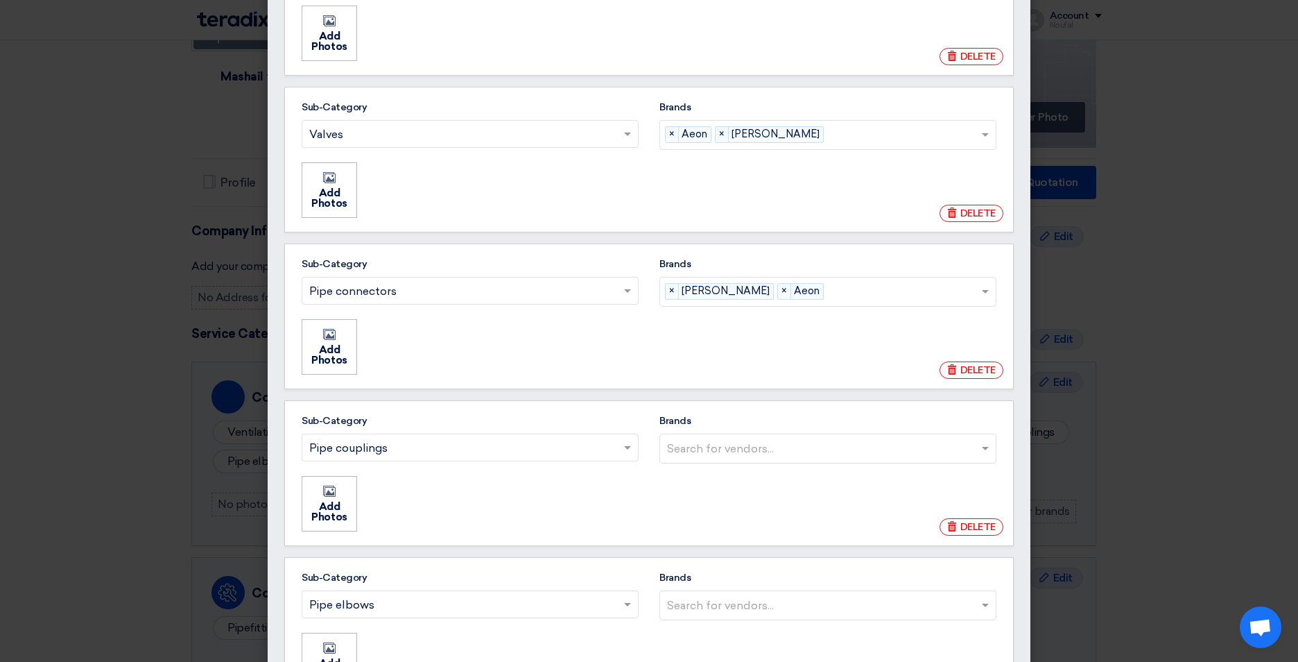
scroll to position [624, 0]
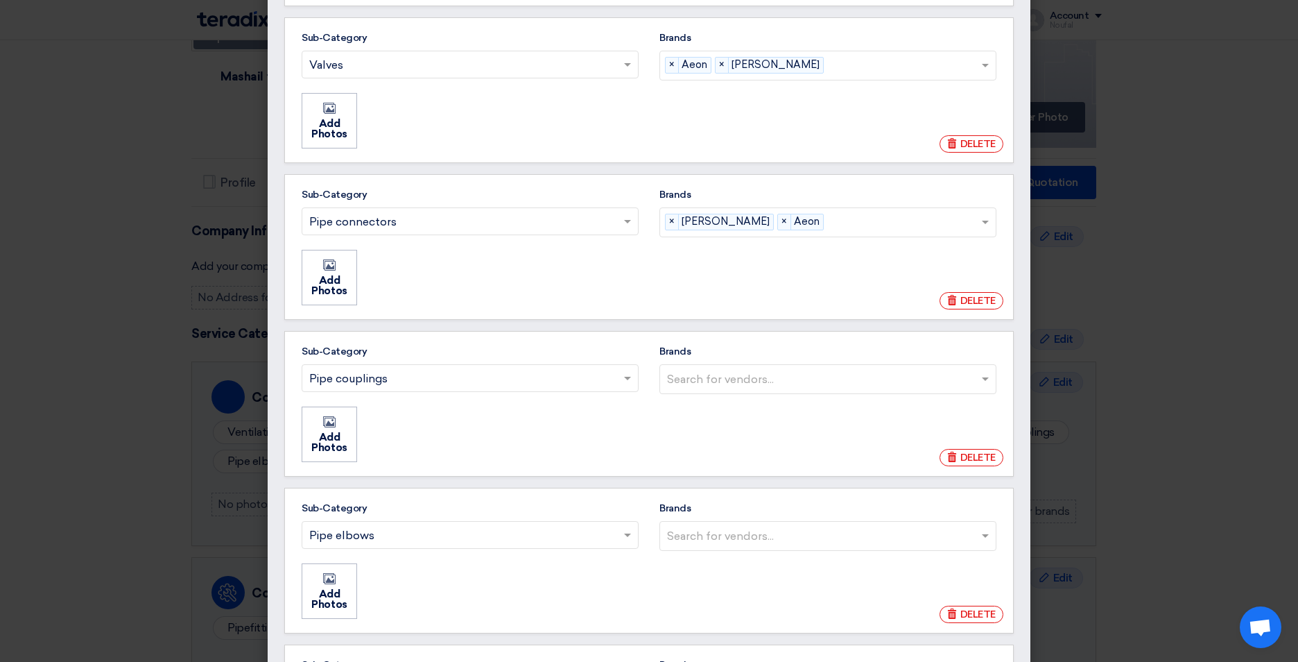
click at [780, 381] on input "Brands Search for vendors..." at bounding box center [829, 379] width 325 height 23
click at [724, 404] on div "Aeon" at bounding box center [828, 408] width 336 height 28
click at [724, 390] on input "Brands Search for vendors... Aeon" at bounding box center [829, 379] width 325 height 23
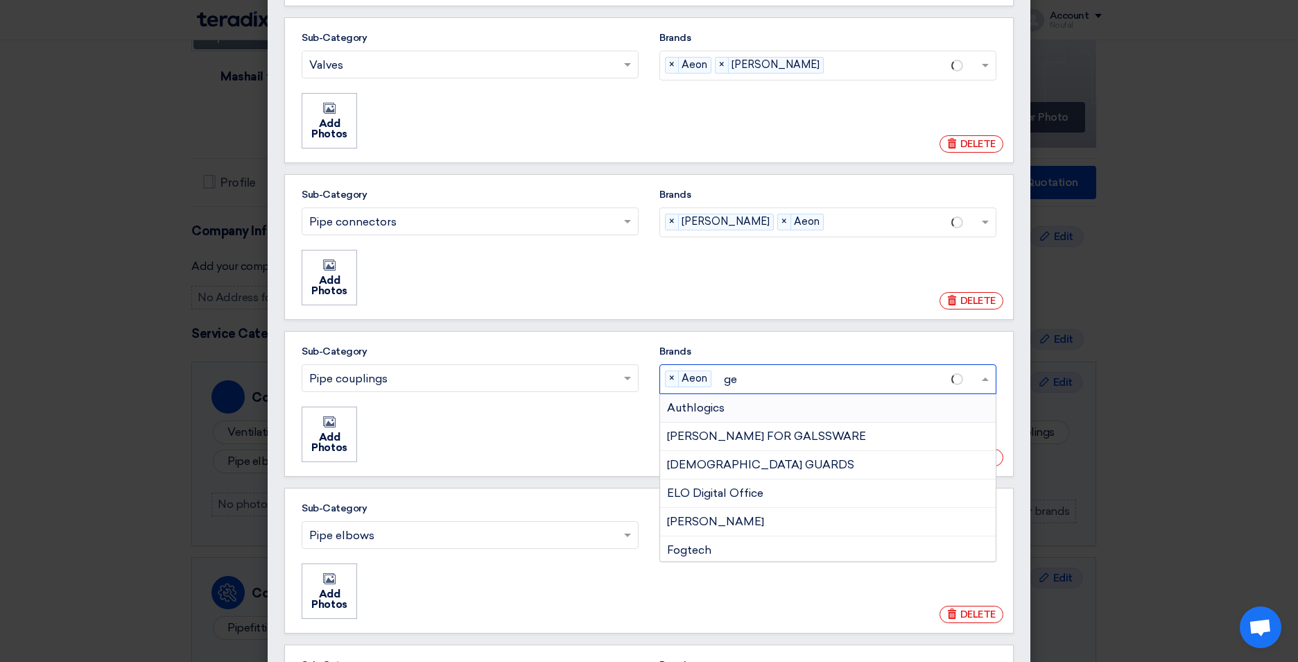
type input "geo"
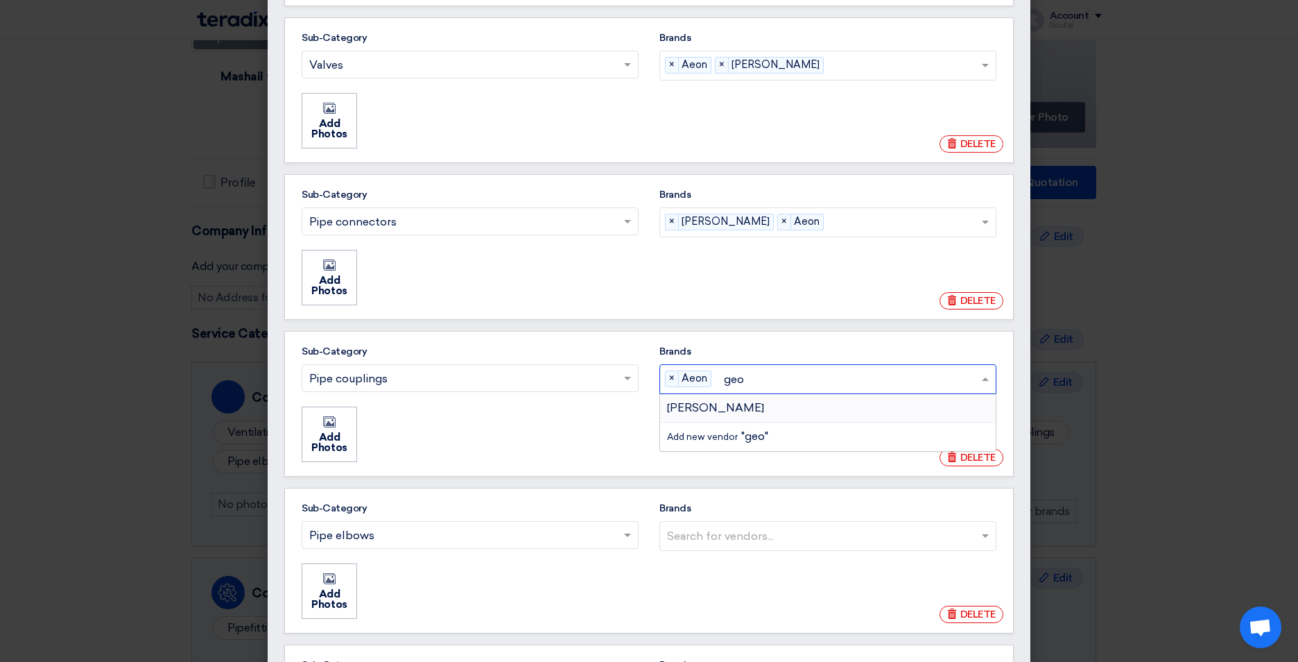
click at [723, 404] on span "georg fischer" at bounding box center [715, 407] width 97 height 13
click at [723, 390] on input "geo" at bounding box center [849, 379] width 264 height 23
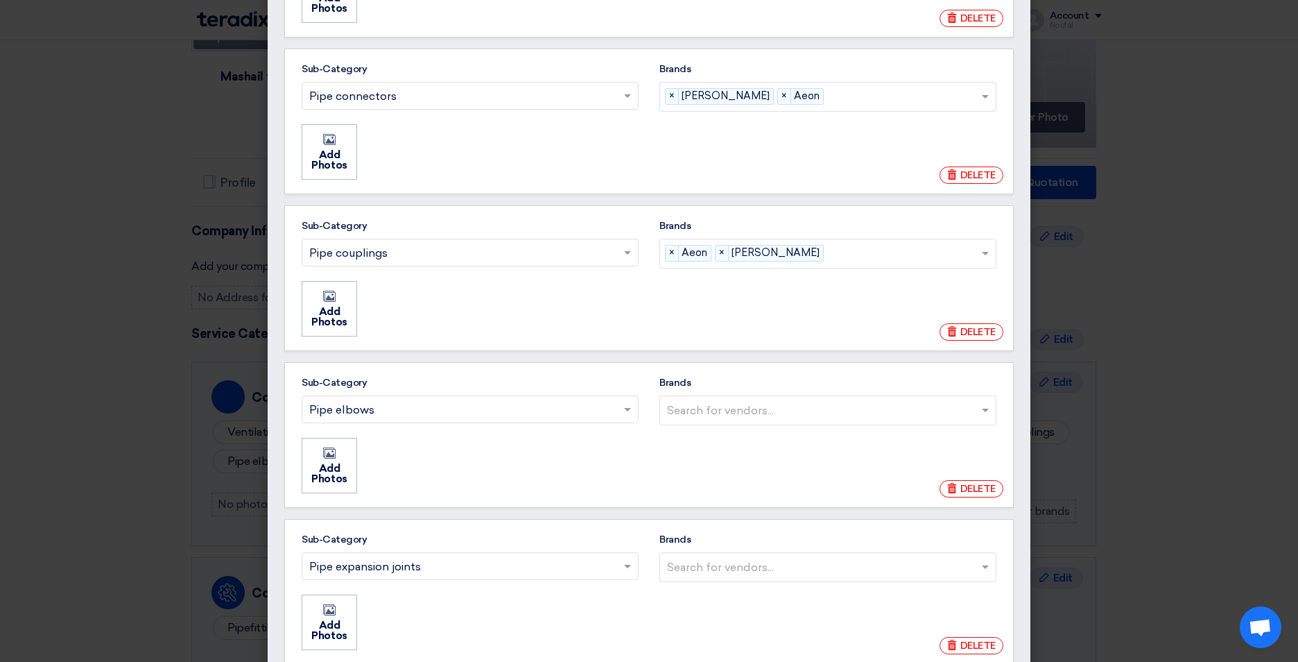
scroll to position [763, 0]
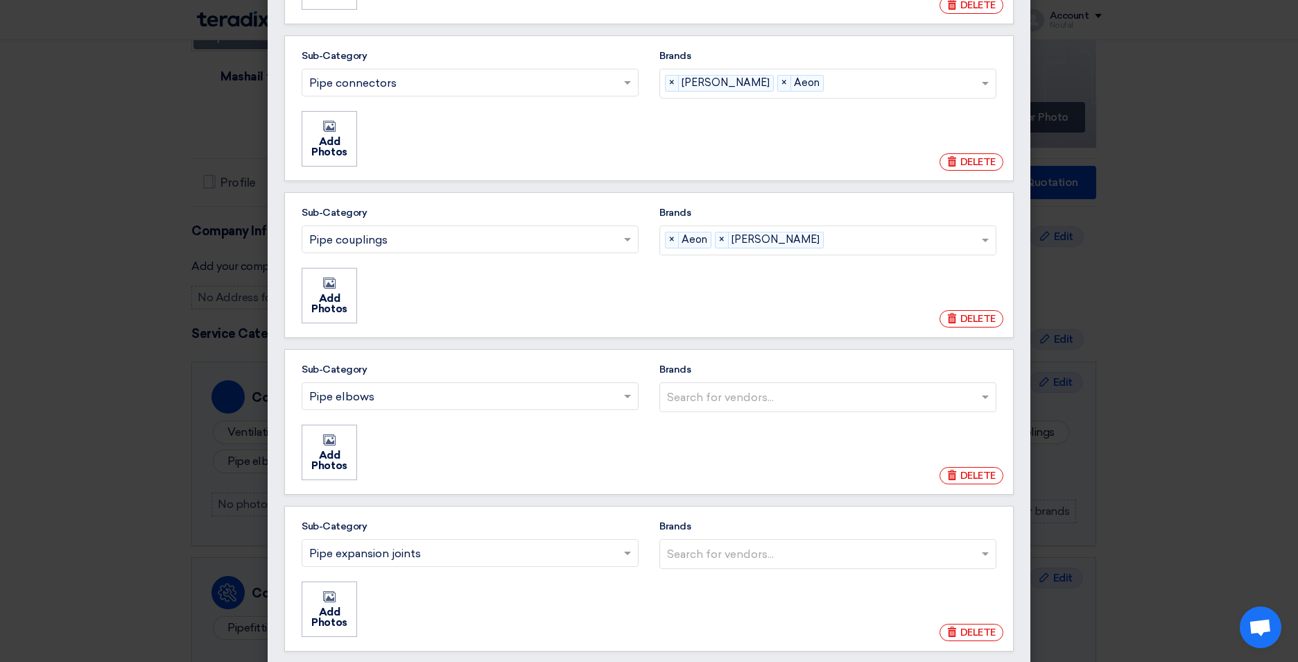
click at [852, 392] on input "Brands Search for vendors..." at bounding box center [829, 397] width 325 height 23
click at [729, 426] on span "georg fischer" at bounding box center [715, 425] width 97 height 13
click at [729, 408] on input "Brands Search for vendors... georg fischer" at bounding box center [829, 397] width 325 height 23
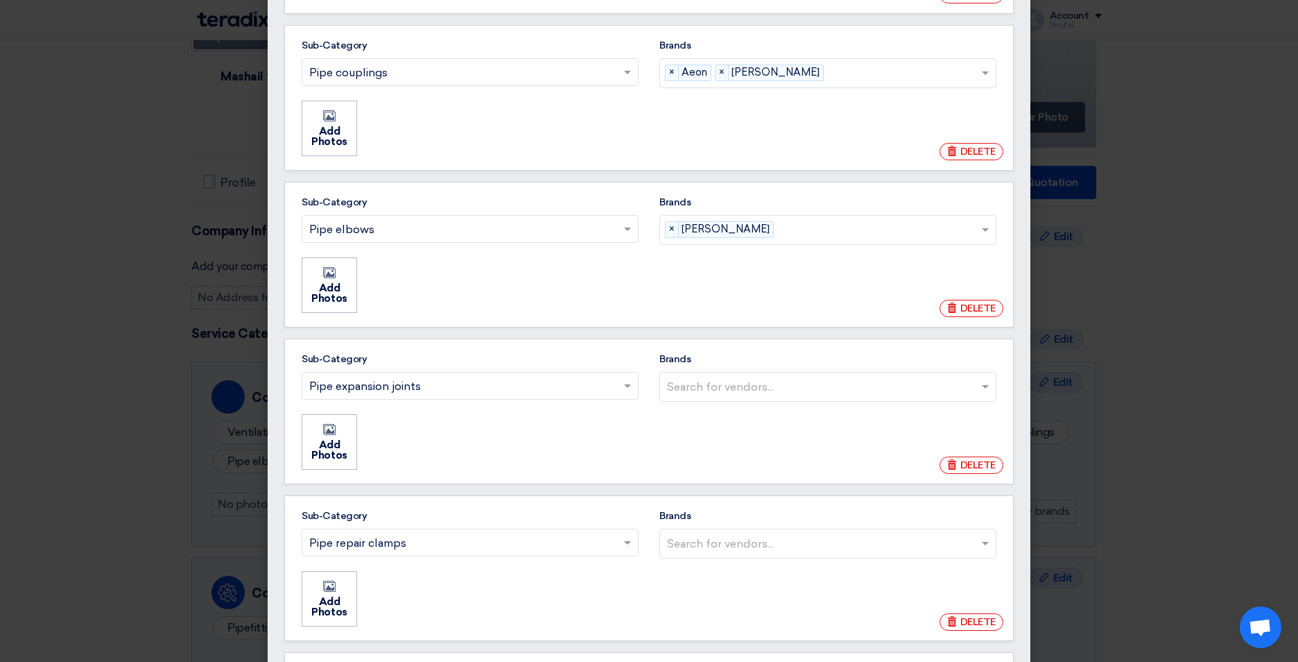
scroll to position [971, 0]
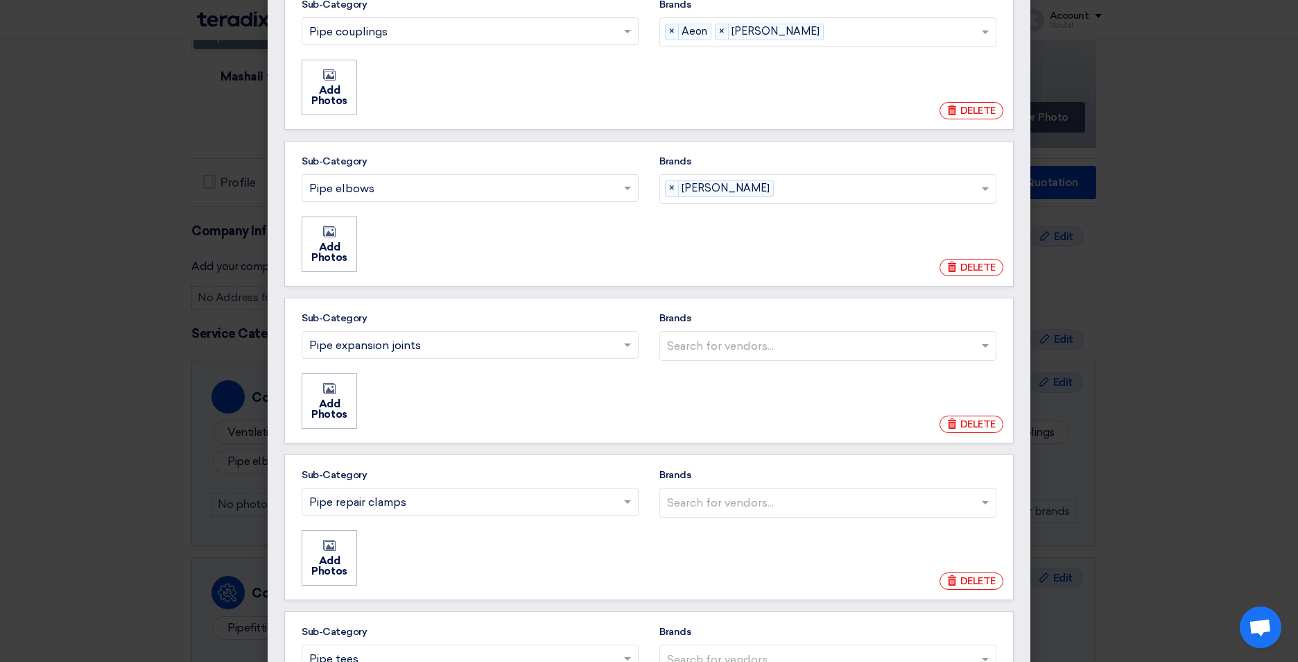
click at [764, 347] on input "Brands Search for vendors..." at bounding box center [829, 345] width 325 height 23
click at [713, 370] on span "georg fischer" at bounding box center [715, 374] width 97 height 13
click at [713, 357] on input "Brands Search for vendors... georg fischer" at bounding box center [829, 345] width 325 height 23
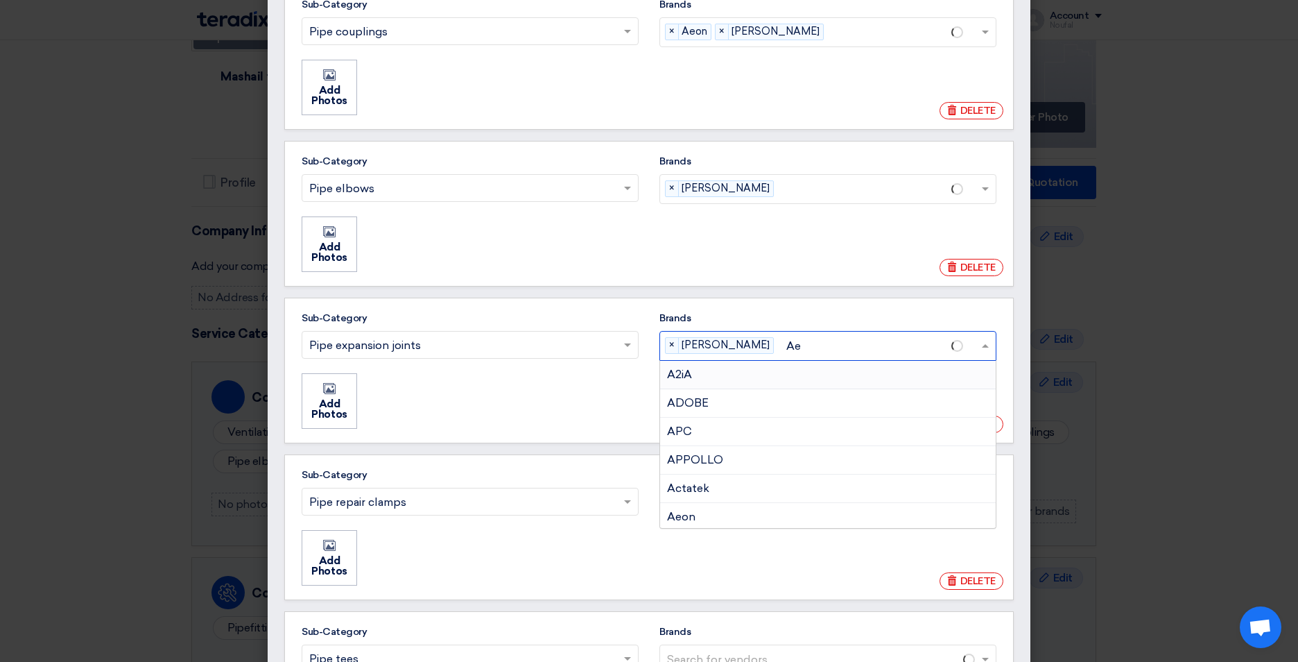
type input "Aeo"
click at [713, 374] on div "Aeon" at bounding box center [828, 375] width 336 height 28
click at [779, 357] on input "Aeo" at bounding box center [879, 345] width 201 height 23
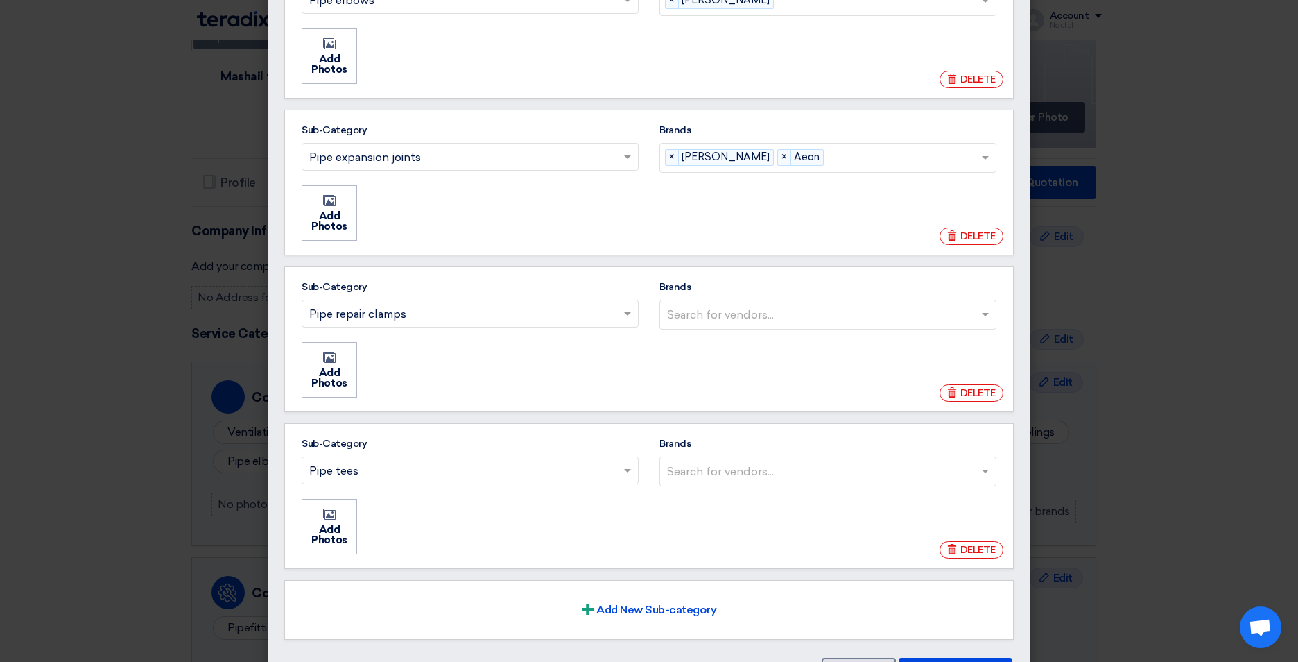
scroll to position [1179, 0]
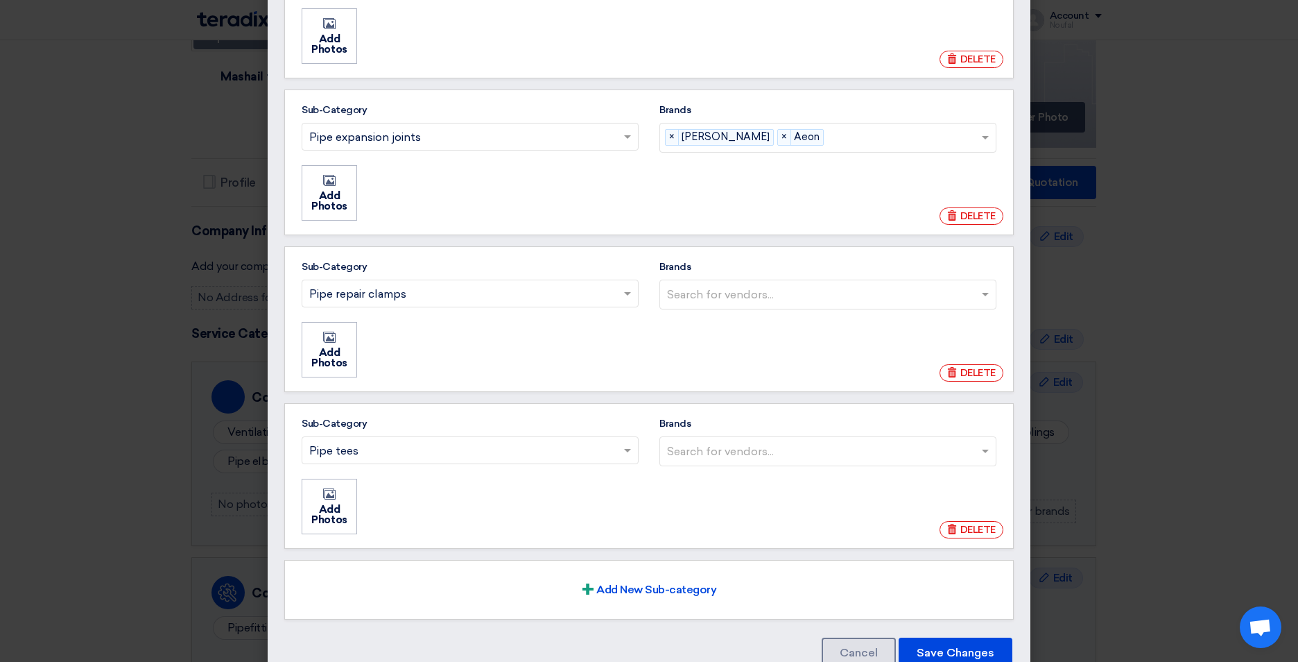
click at [843, 297] on input "Brands Search for vendors..." at bounding box center [829, 294] width 325 height 23
click at [727, 324] on div "Aeon" at bounding box center [828, 323] width 336 height 28
click at [727, 306] on input "Brands Search for vendors... Aeon" at bounding box center [829, 294] width 325 height 23
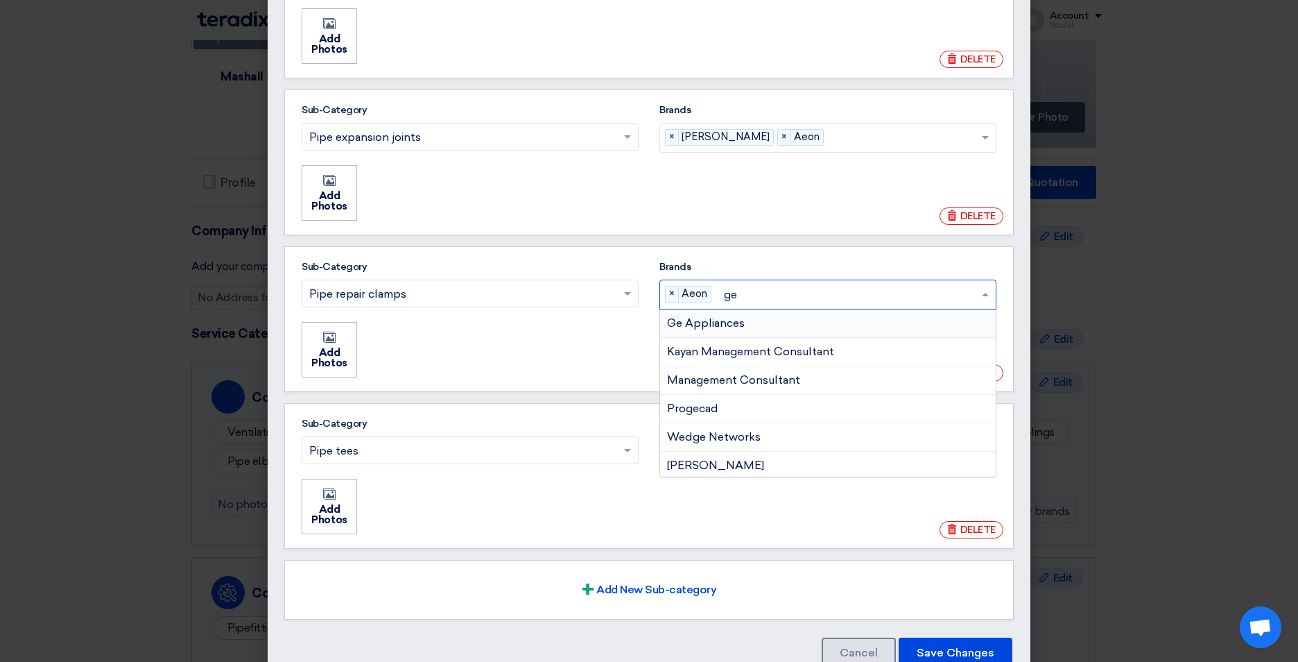
type input "geo"
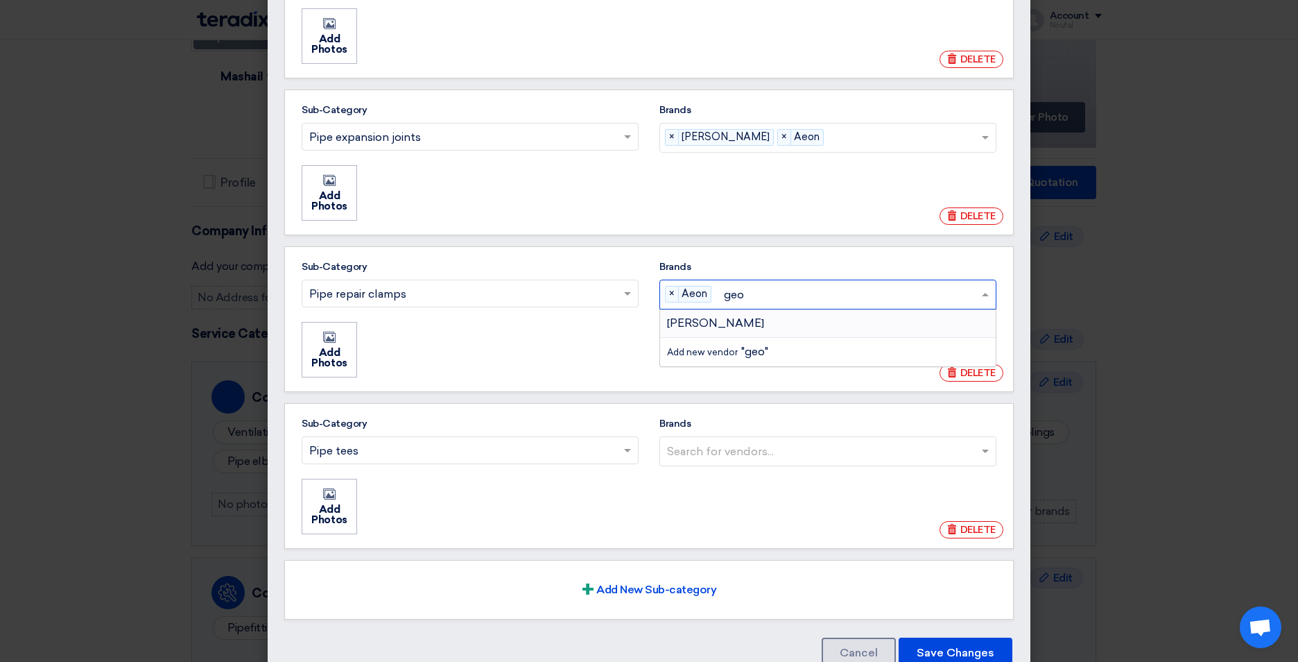
click at [725, 324] on span "georg fischer" at bounding box center [715, 322] width 97 height 13
click at [725, 306] on input "geo" at bounding box center [849, 294] width 264 height 23
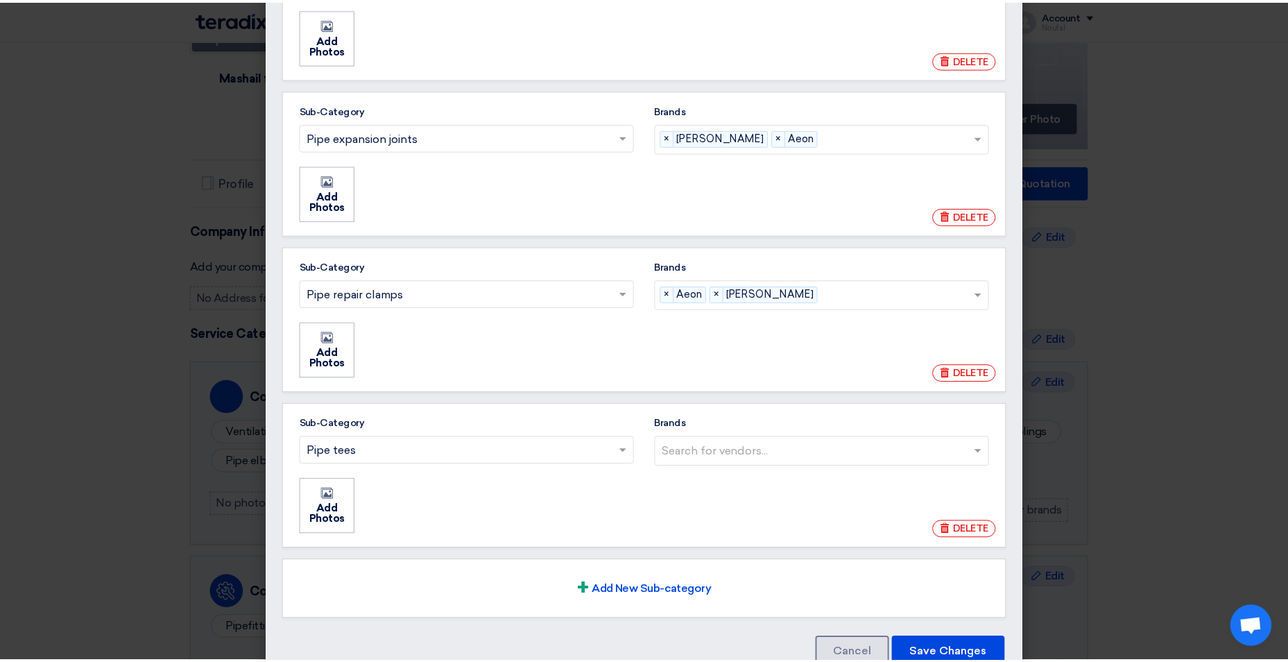
scroll to position [1215, 0]
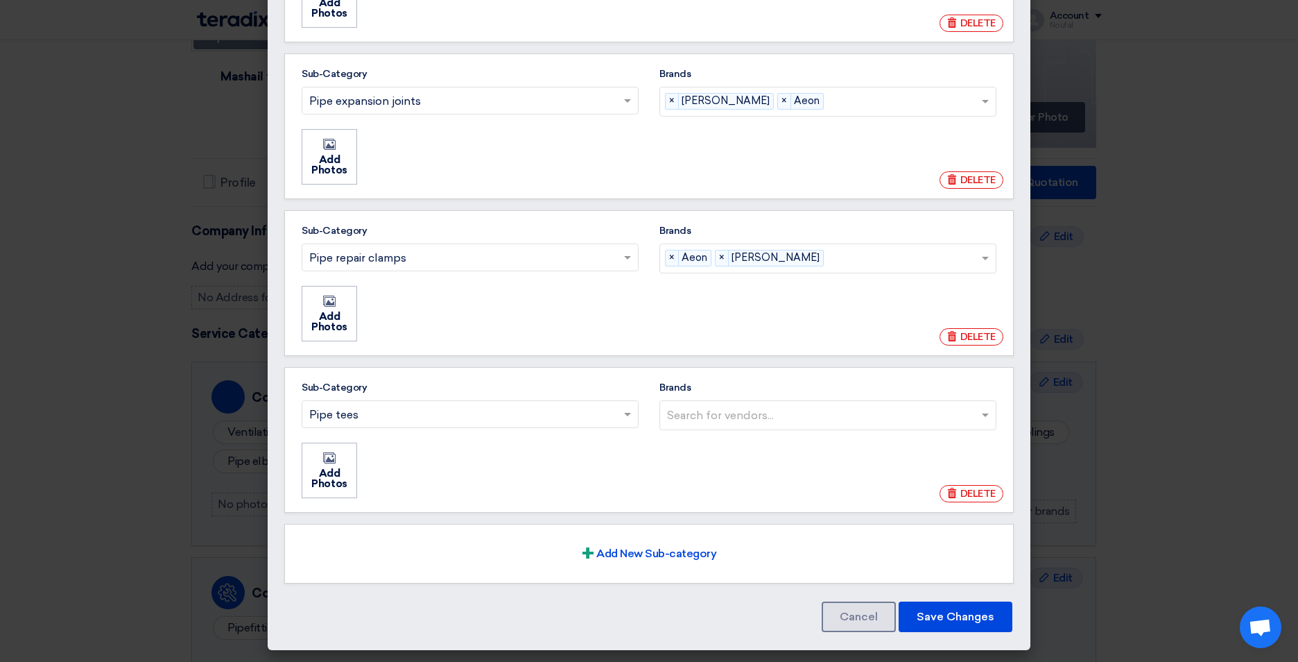
click at [711, 408] on input "Brands Search for vendors..." at bounding box center [829, 415] width 325 height 23
click at [696, 444] on span "georg fischer" at bounding box center [715, 443] width 97 height 13
click at [696, 426] on input "Brands Search for vendors... georg fischer" at bounding box center [829, 415] width 325 height 23
click at [969, 613] on button "Save Changes" at bounding box center [956, 616] width 114 height 31
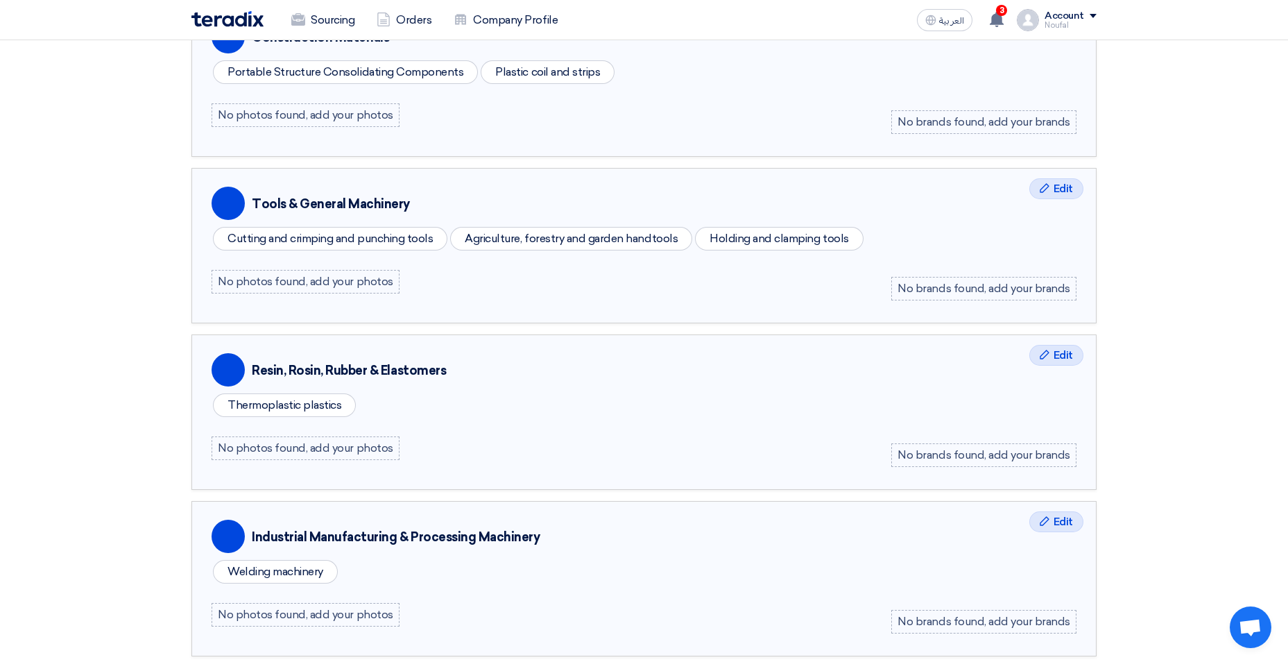
scroll to position [971, 0]
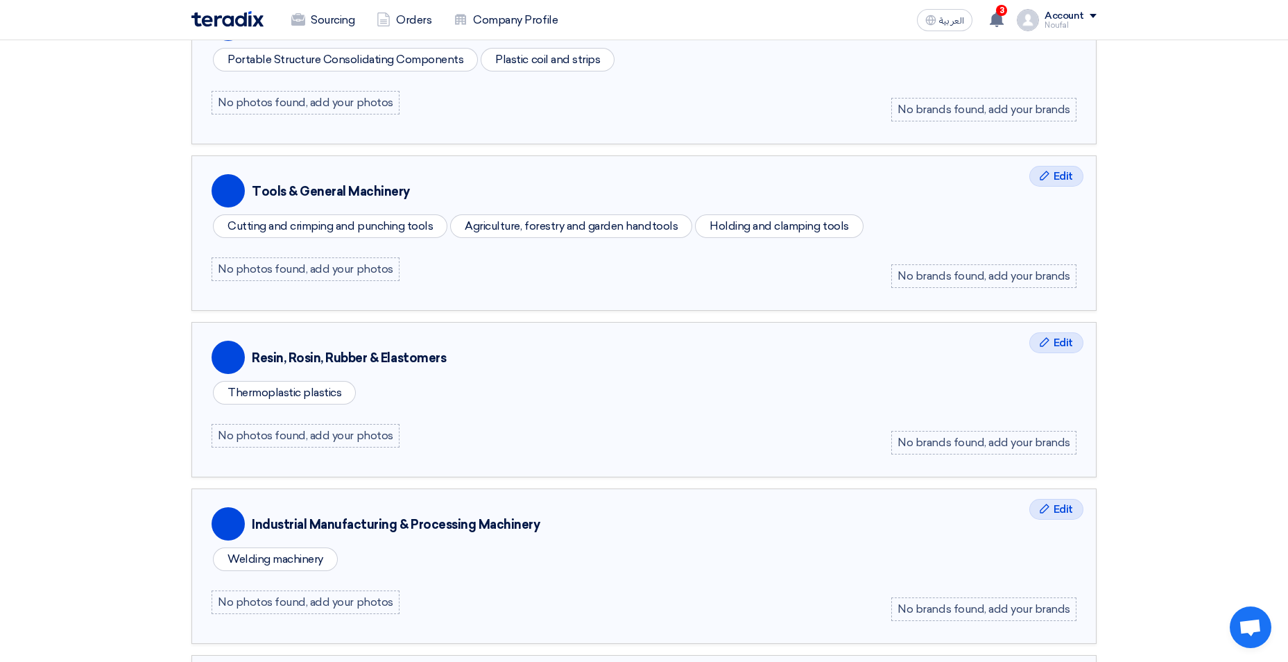
click at [915, 440] on div "No brands found, add your brands" at bounding box center [983, 443] width 185 height 24
click at [1071, 342] on span "Edit" at bounding box center [1062, 342] width 19 height 17
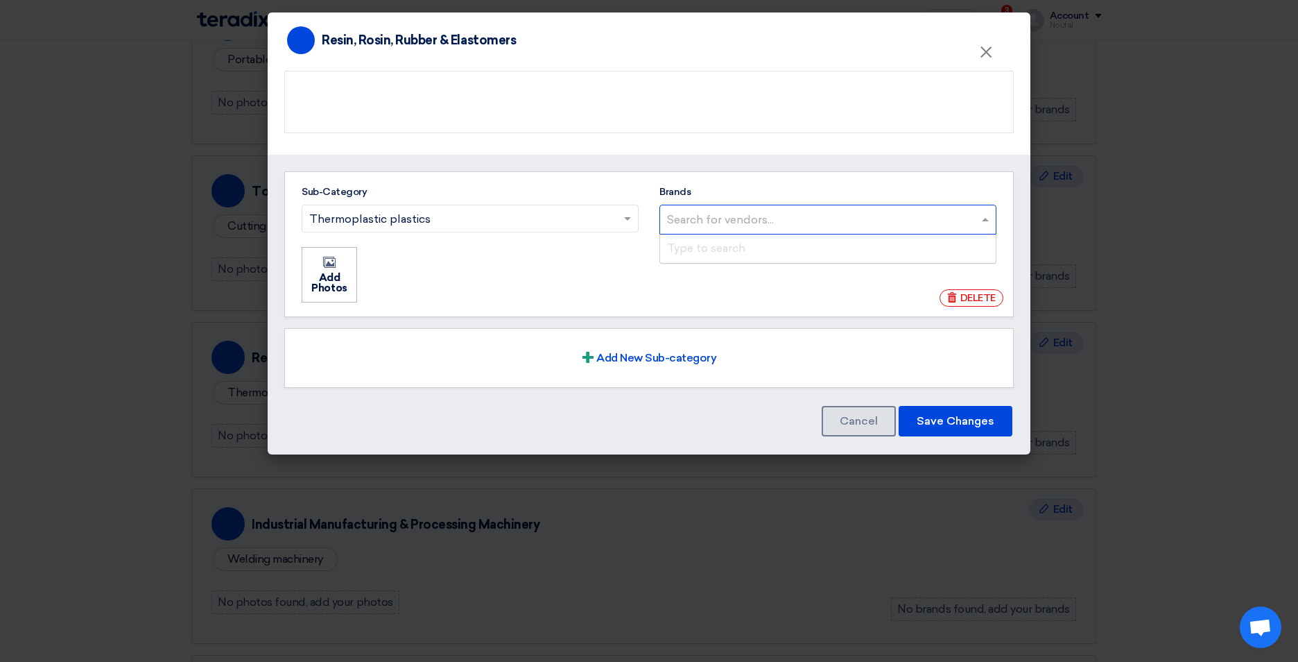
click at [754, 218] on input "Brands Search for vendors... Type to search" at bounding box center [829, 219] width 325 height 23
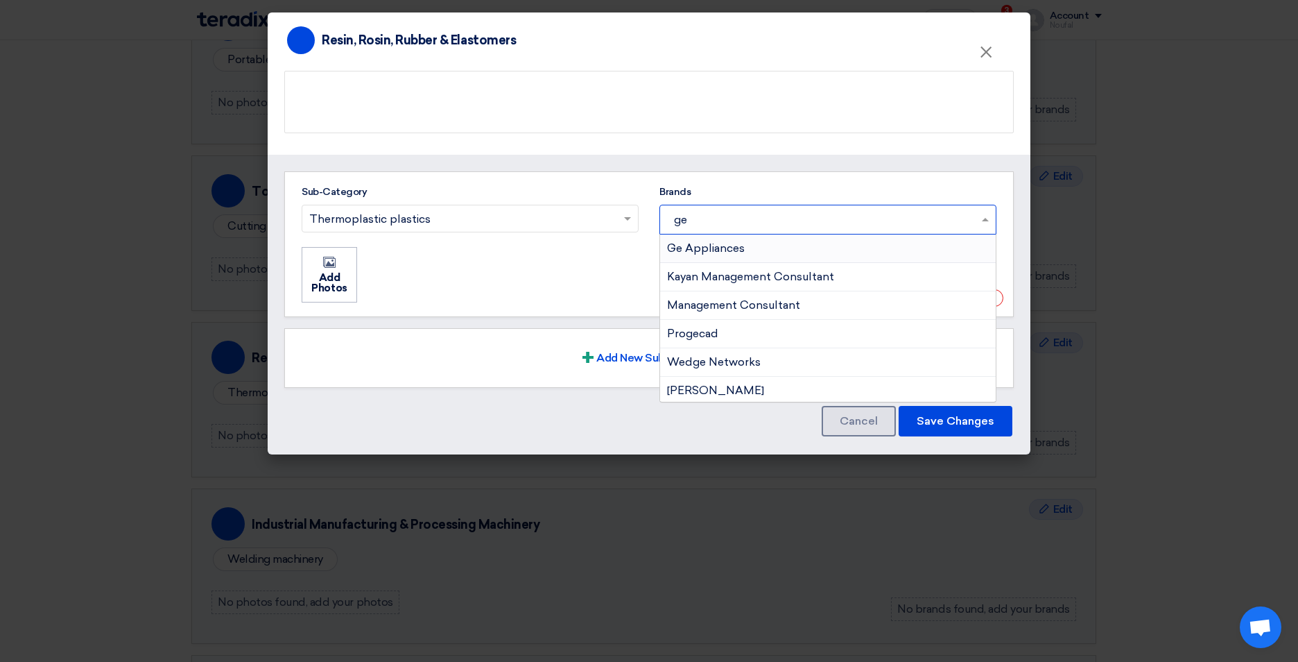
type input "geo"
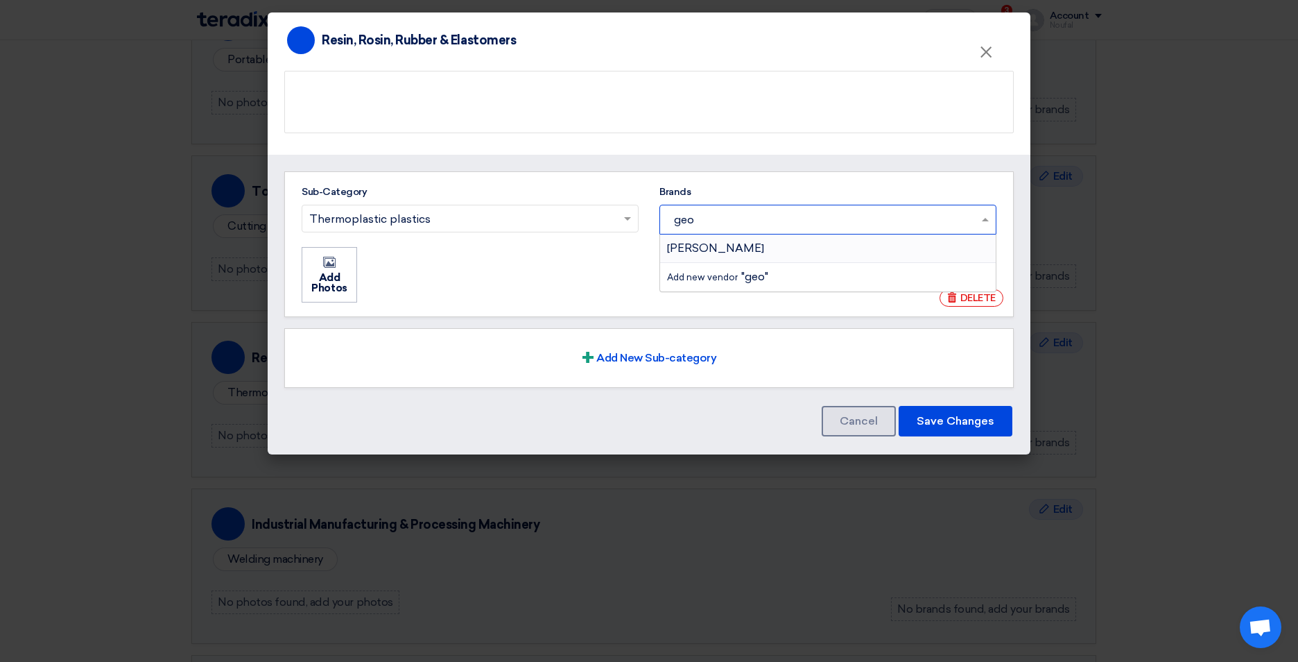
click at [758, 249] on div "georg fischer" at bounding box center [828, 248] width 336 height 28
click at [758, 231] on input "geo" at bounding box center [823, 219] width 313 height 23
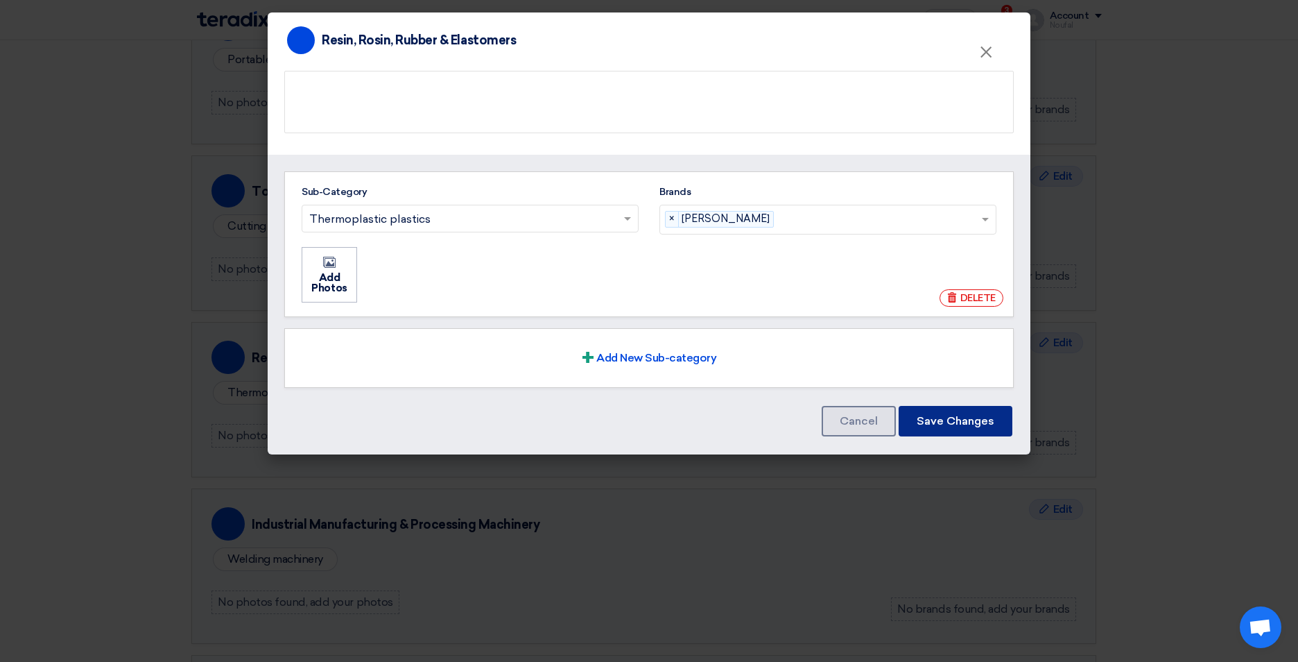
click at [955, 421] on button "Save Changes" at bounding box center [956, 421] width 114 height 31
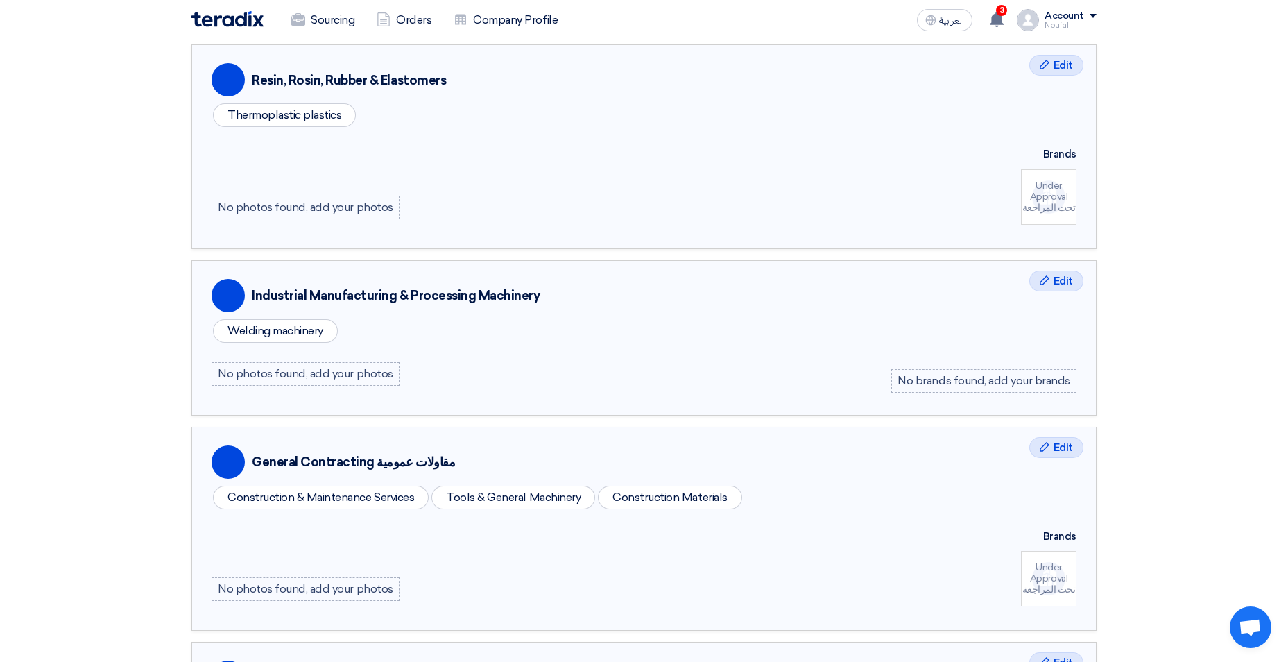
scroll to position [1318, 0]
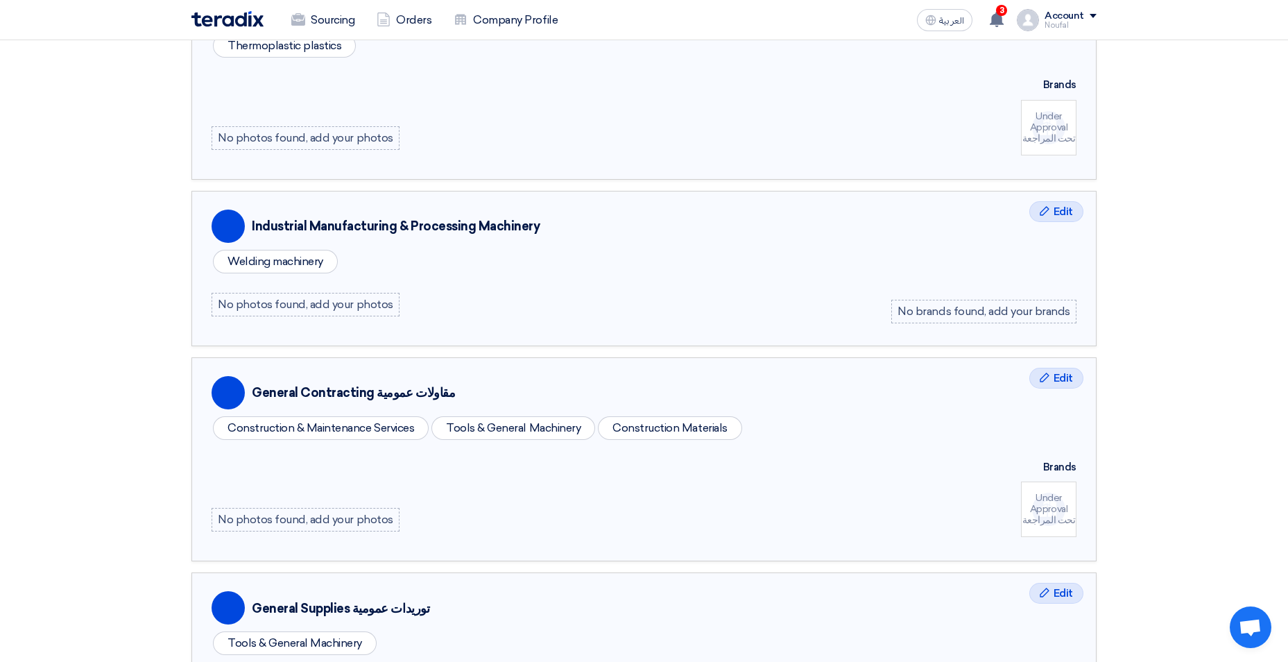
click at [933, 305] on div "No brands found, add your brands" at bounding box center [983, 312] width 185 height 24
click at [1049, 214] on icon "Edit" at bounding box center [1044, 210] width 11 height 11
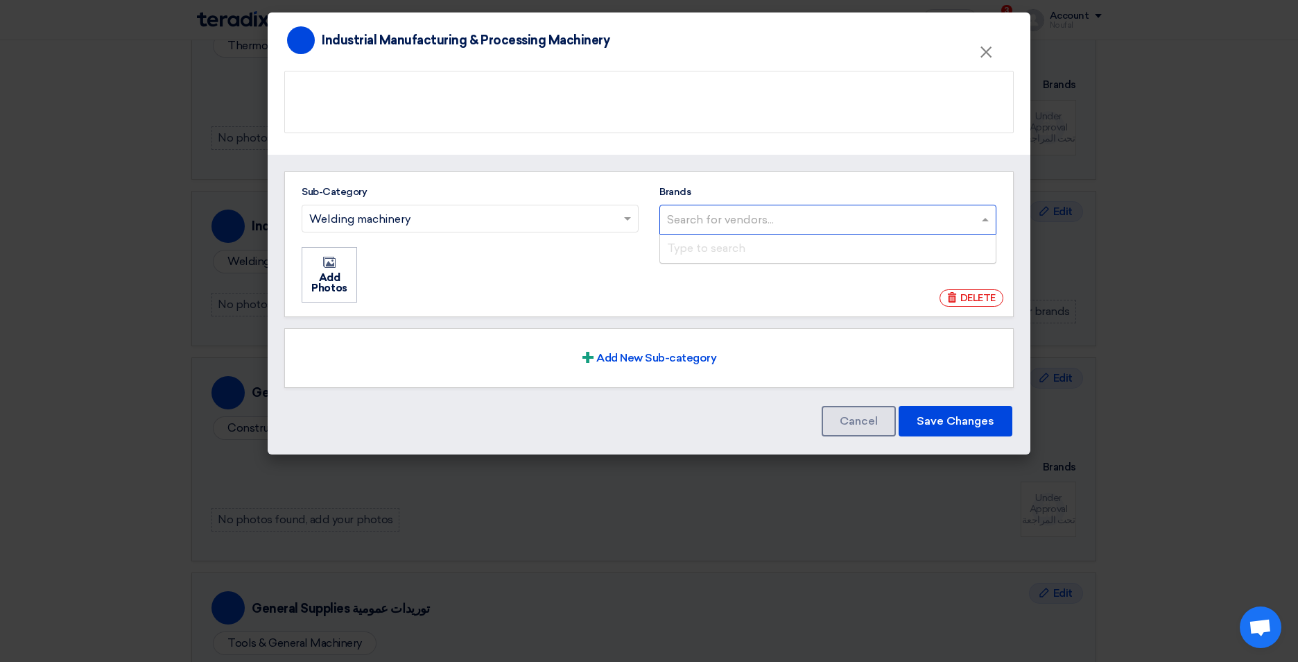
click at [717, 221] on input "Brands Search for vendors... Type to search" at bounding box center [829, 219] width 325 height 23
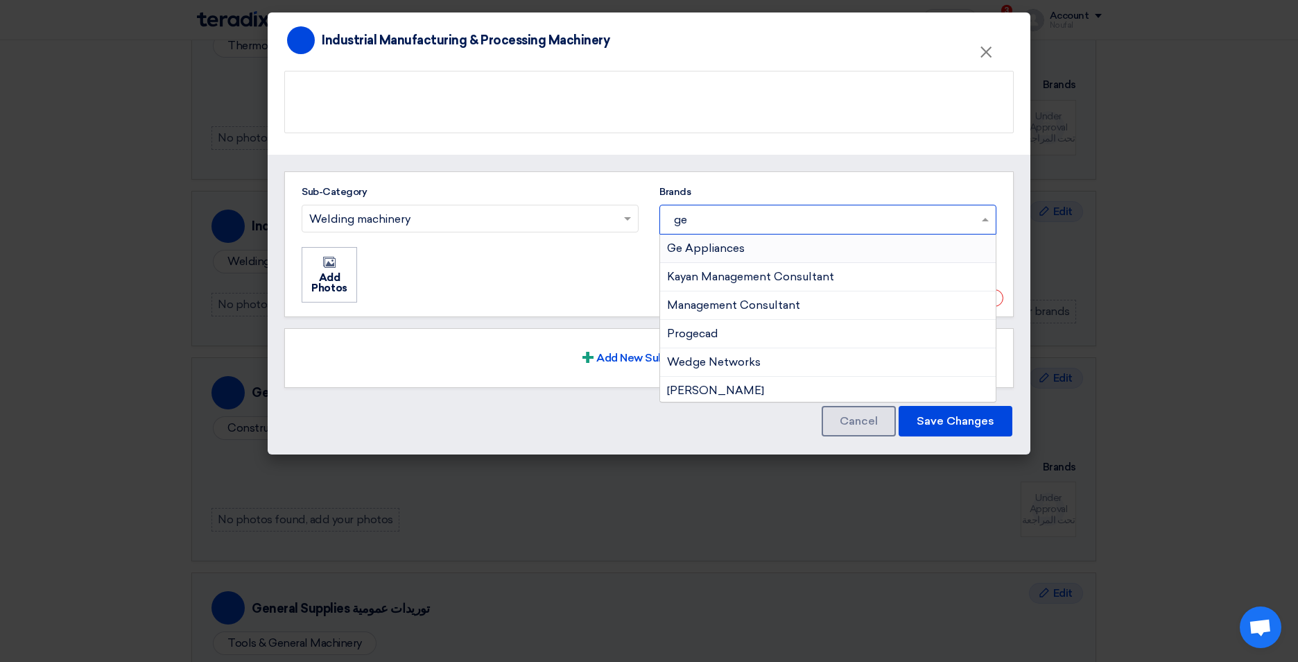
type input "geo"
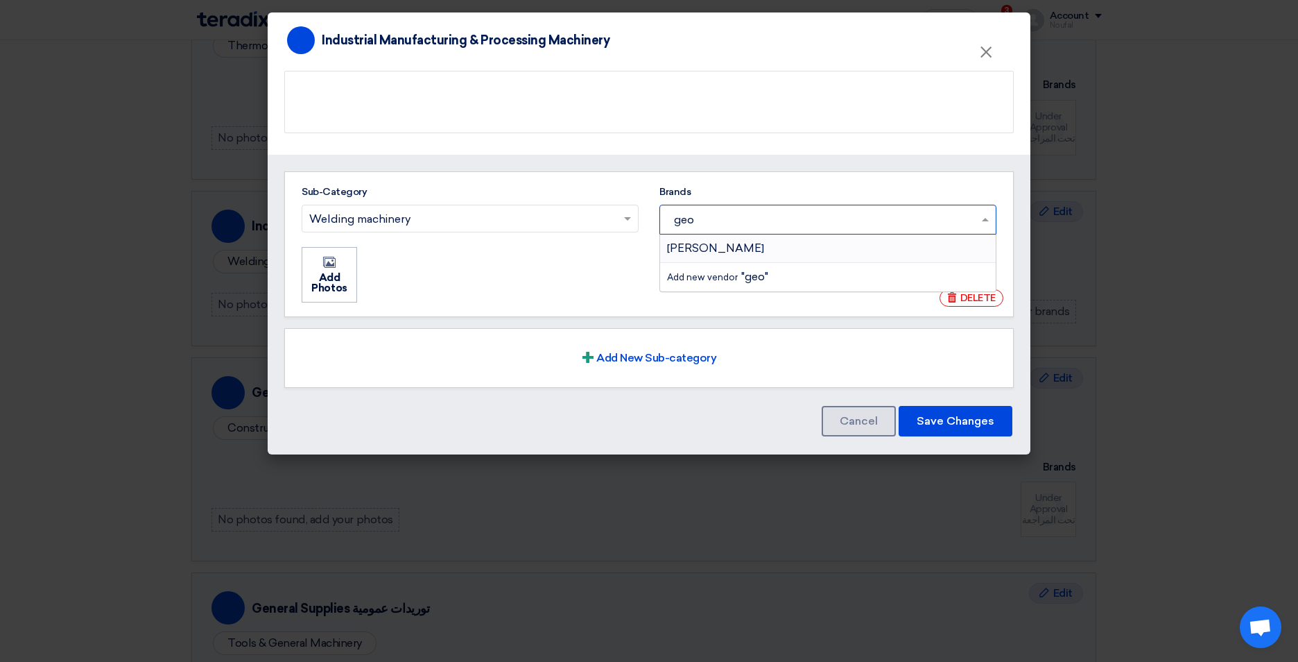
click at [712, 239] on div "georg fischer" at bounding box center [828, 248] width 336 height 28
click at [712, 231] on input "geo" at bounding box center [823, 219] width 313 height 23
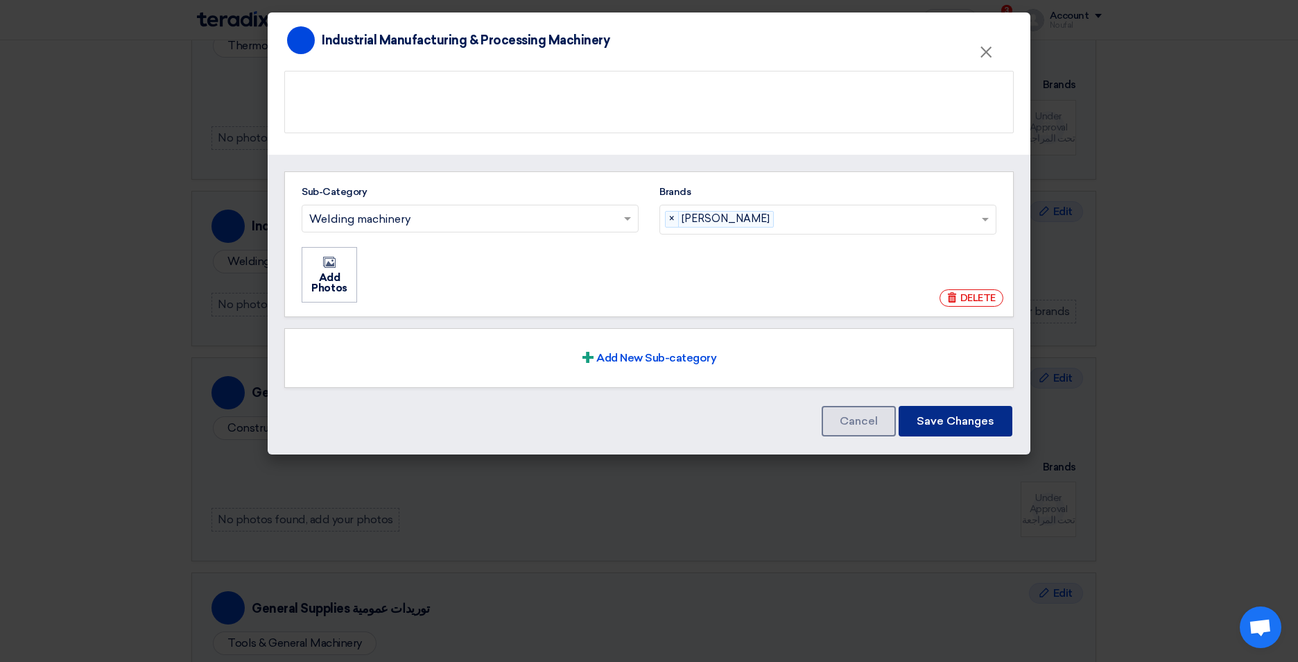
click at [945, 423] on button "Save Changes" at bounding box center [956, 421] width 114 height 31
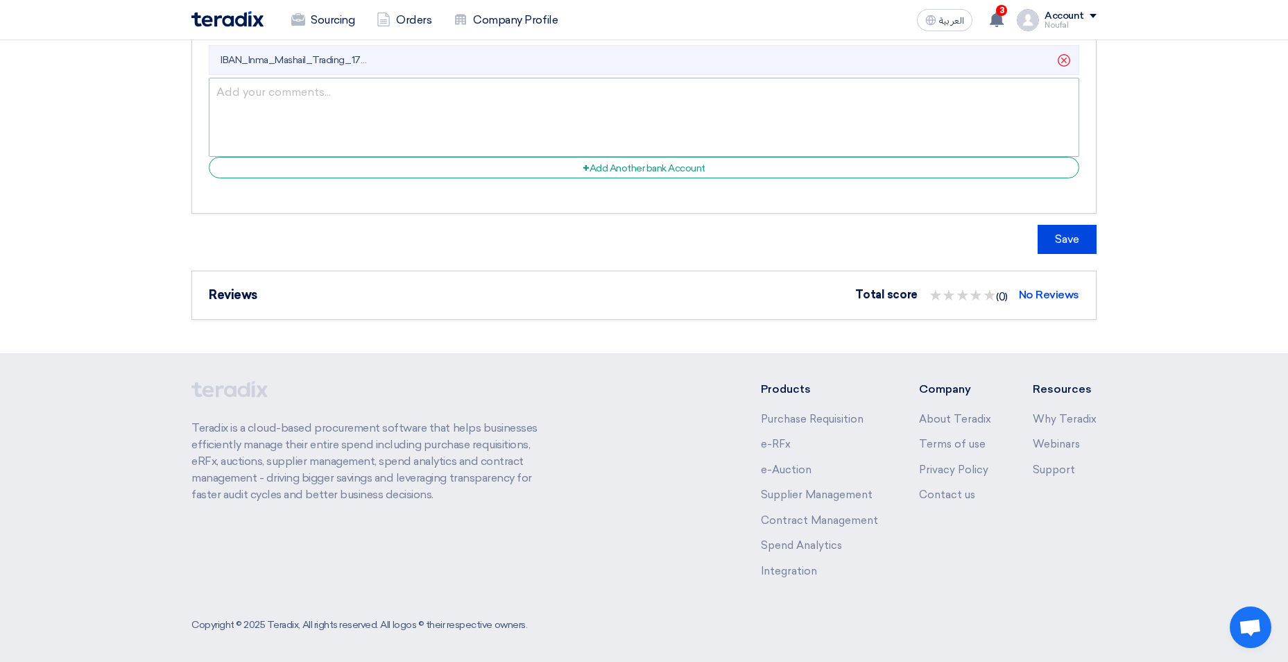
scroll to position [2716, 0]
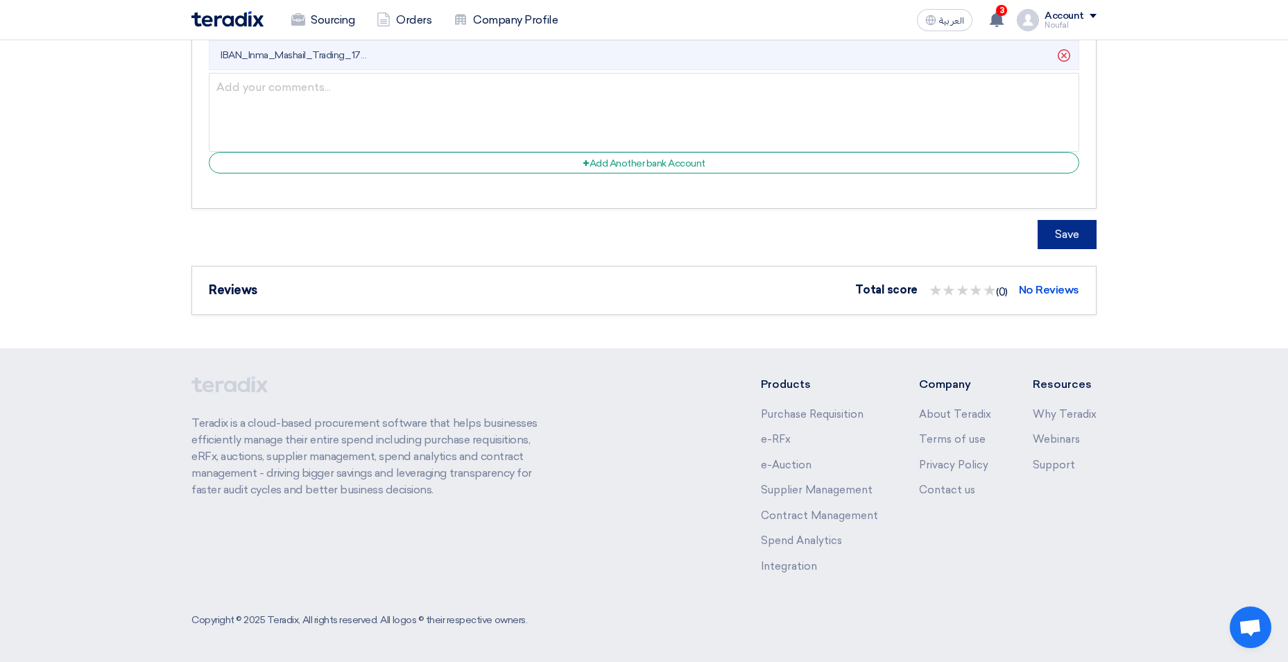
click at [1069, 234] on button "Save" at bounding box center [1066, 234] width 59 height 29
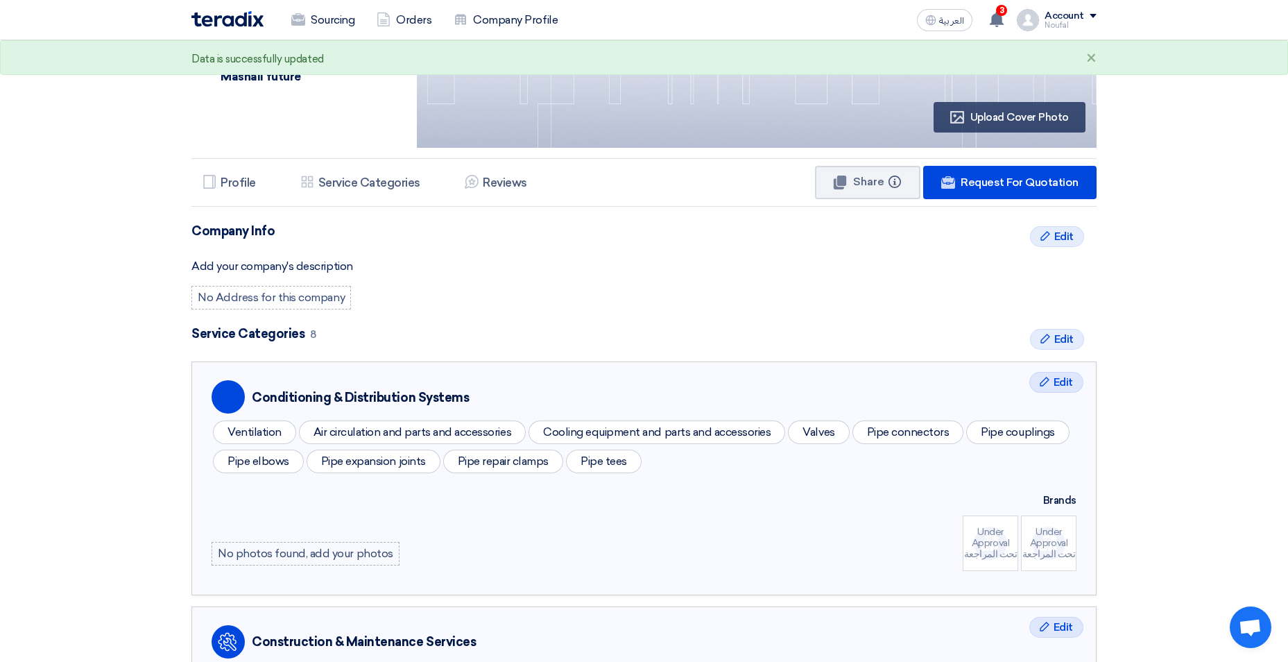
scroll to position [0, 0]
